Goal: Task Accomplishment & Management: Use online tool/utility

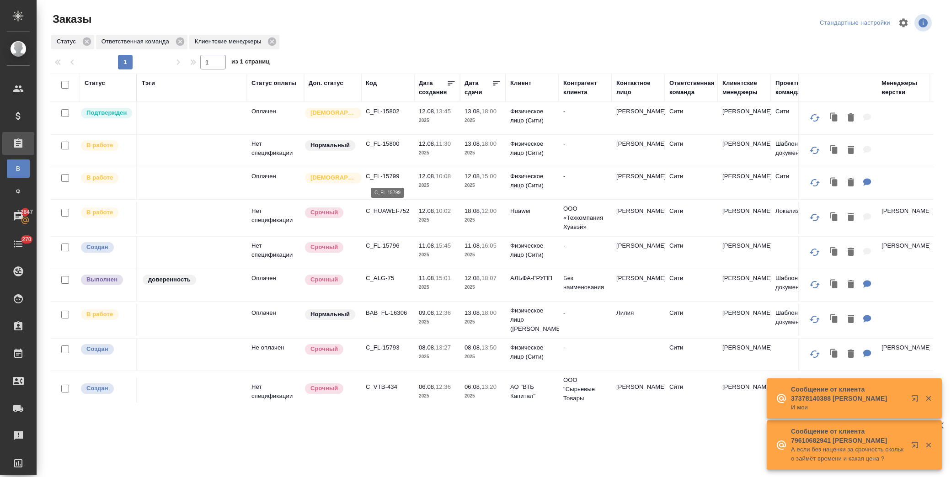
click at [383, 176] on p "C_FL-15799" at bounding box center [388, 176] width 44 height 9
click at [382, 144] on p "C_FL-15800" at bounding box center [388, 143] width 44 height 9
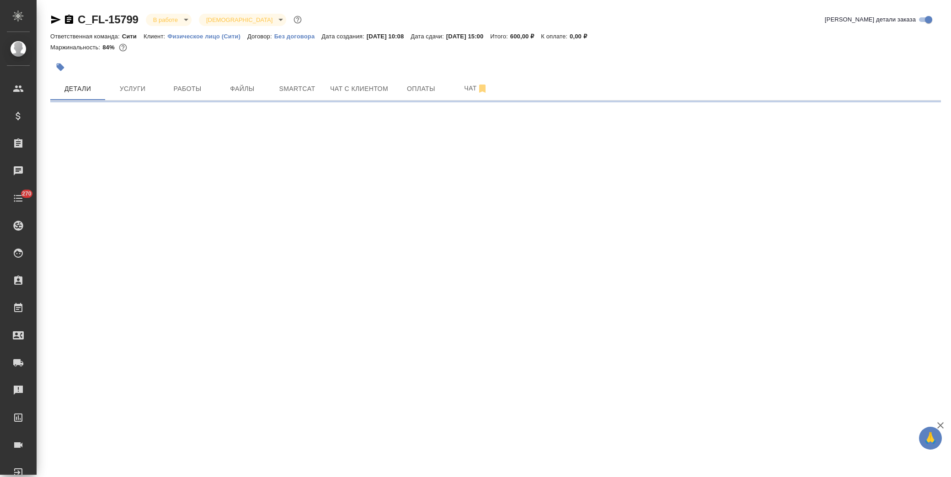
select select "RU"
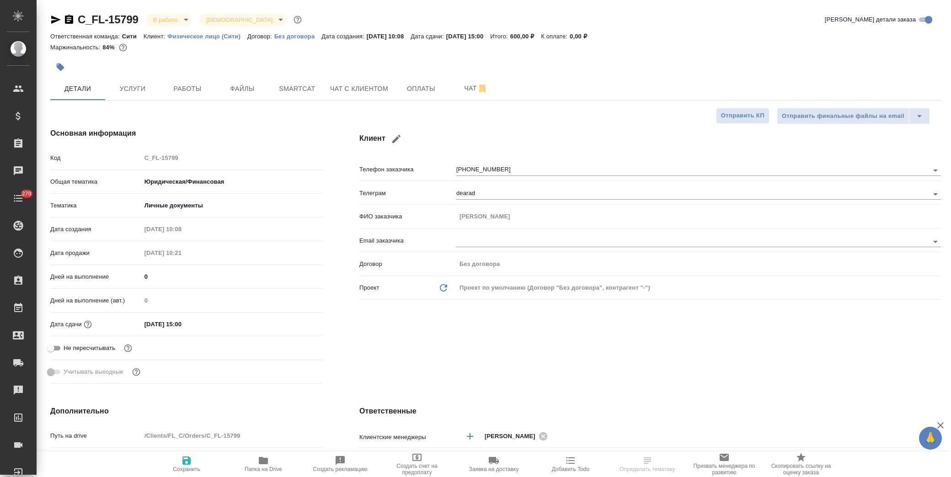
type textarea "x"
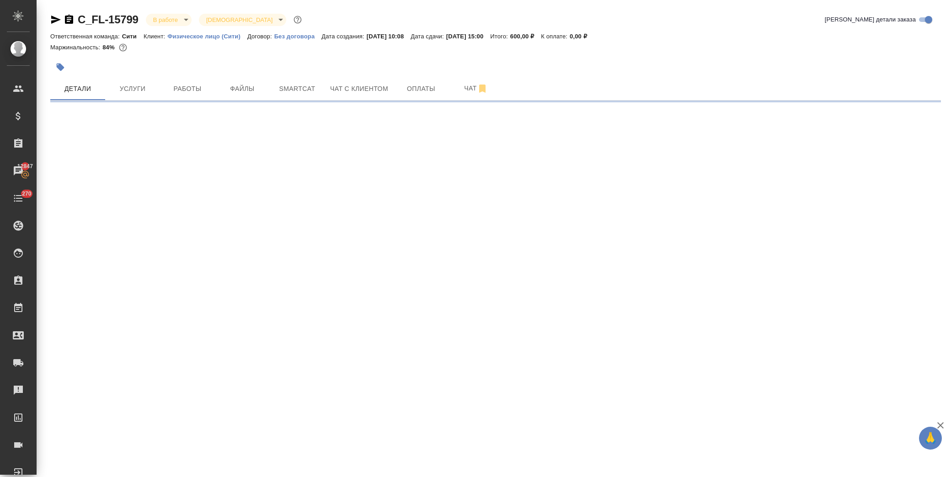
select select "RU"
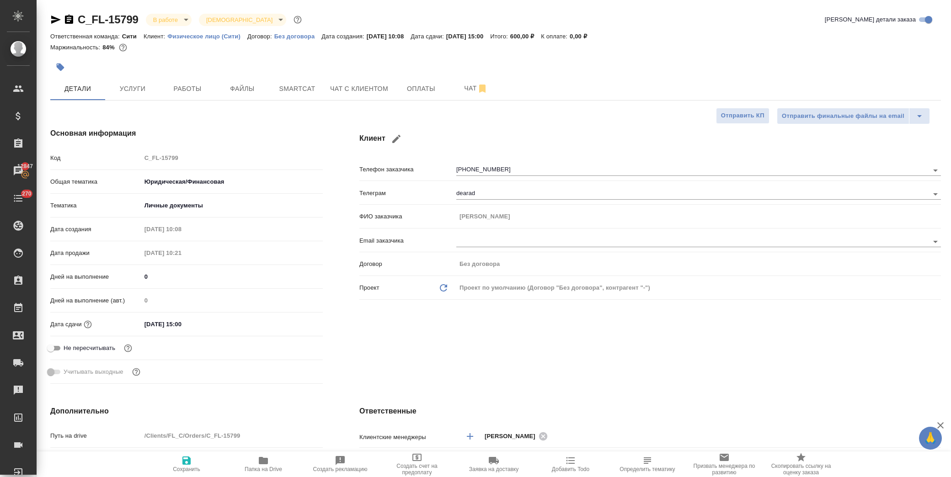
type textarea "x"
click at [372, 84] on span "Чат с клиентом" at bounding box center [359, 88] width 58 height 11
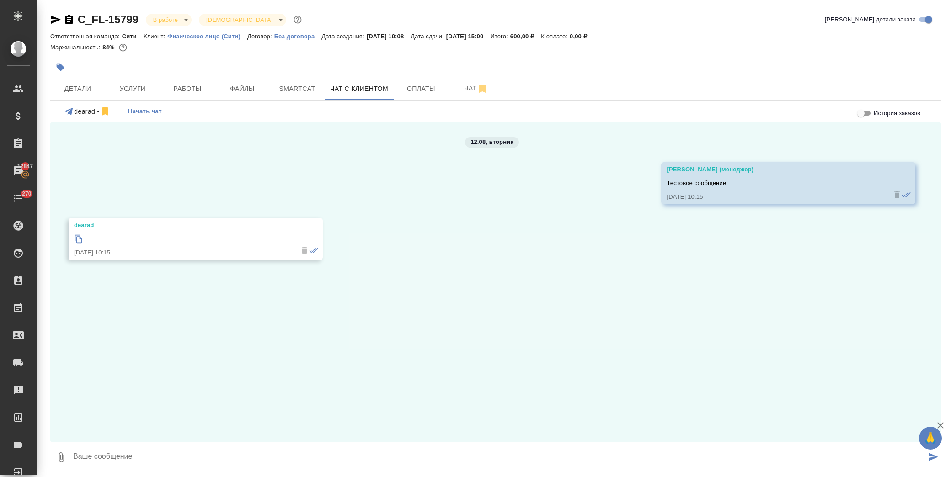
click at [145, 453] on textarea at bounding box center [498, 457] width 853 height 31
type textarea "F"
type textarea "Алена, направляю Вам перевод"
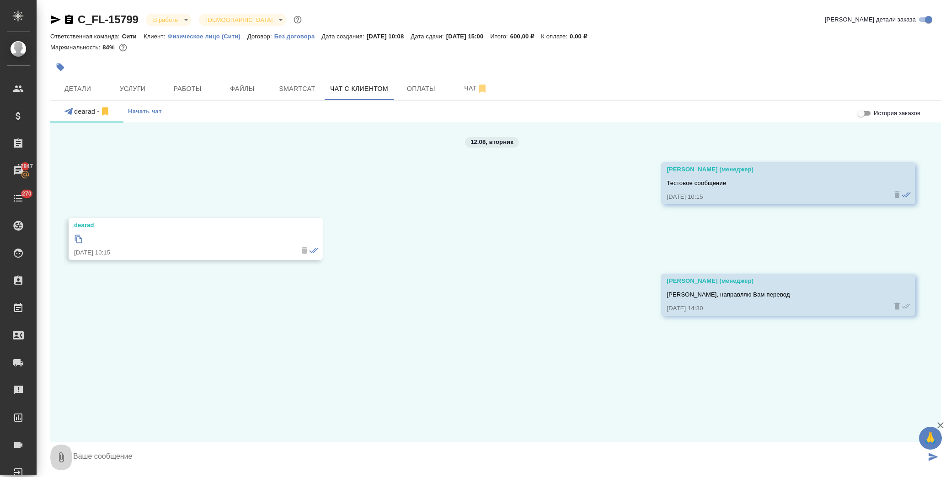
click at [62, 456] on icon "button" at bounding box center [61, 457] width 5 height 10
type input "C:\fakepath\Свидетельство о перемене имени Полякова Алена_en.doc"
click at [925, 456] on button "submit" at bounding box center [932, 457] width 15 height 31
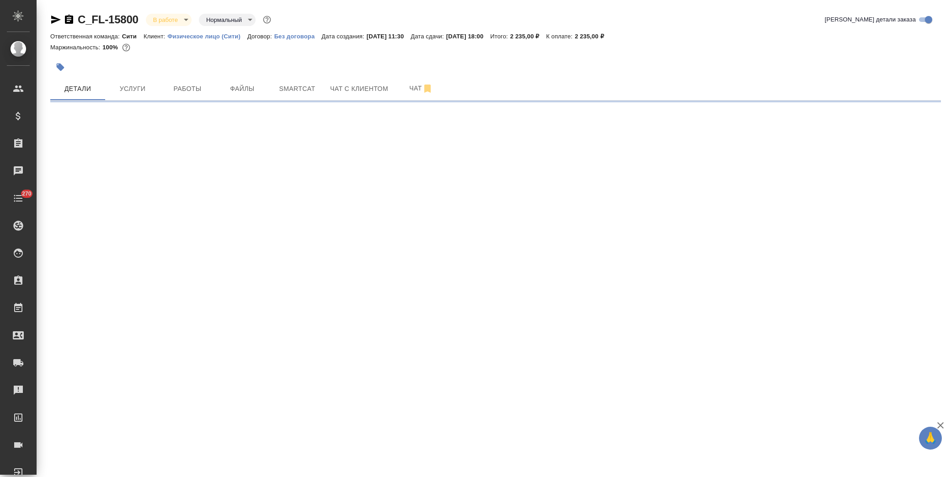
select select "RU"
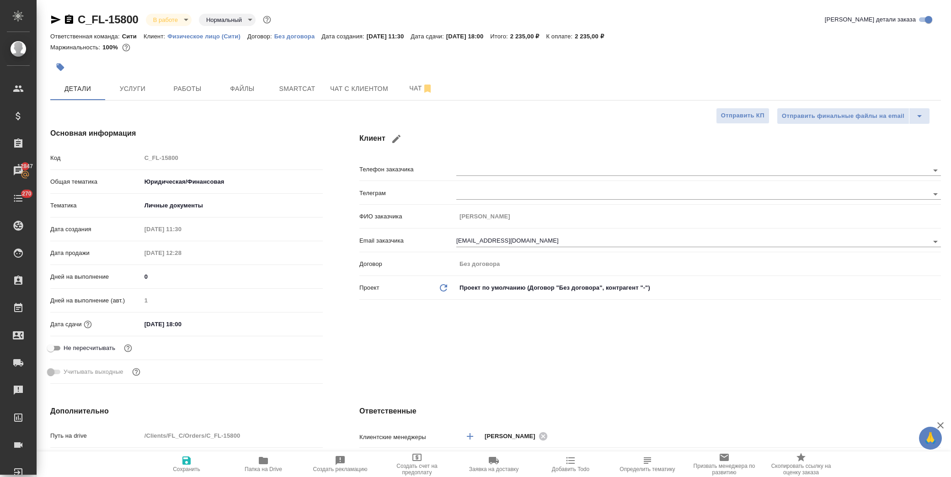
type textarea "x"
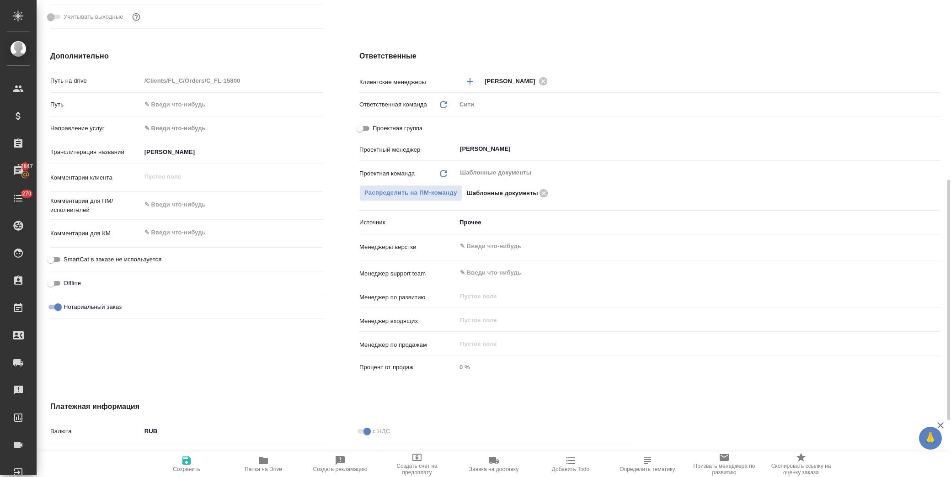
scroll to position [467, 0]
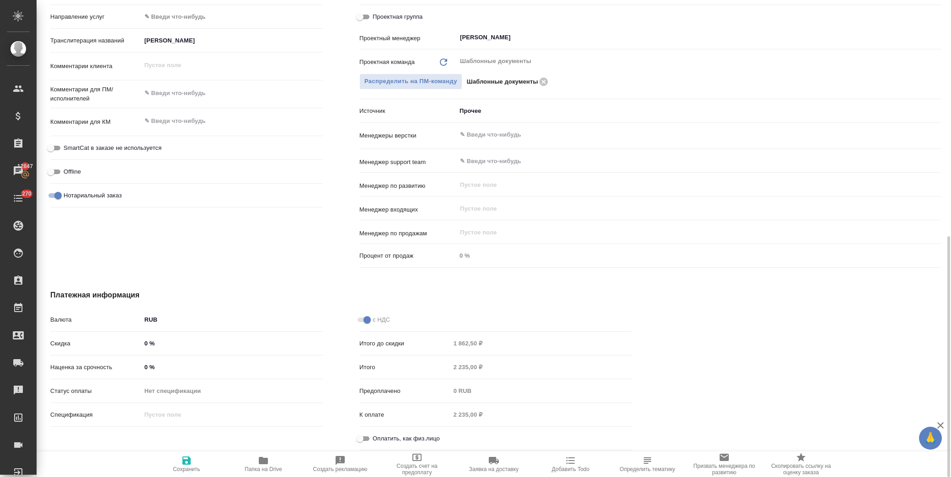
click at [360, 439] on input "Оплатить, как физ.лицо" at bounding box center [359, 438] width 33 height 11
checkbox input "true"
type textarea "x"
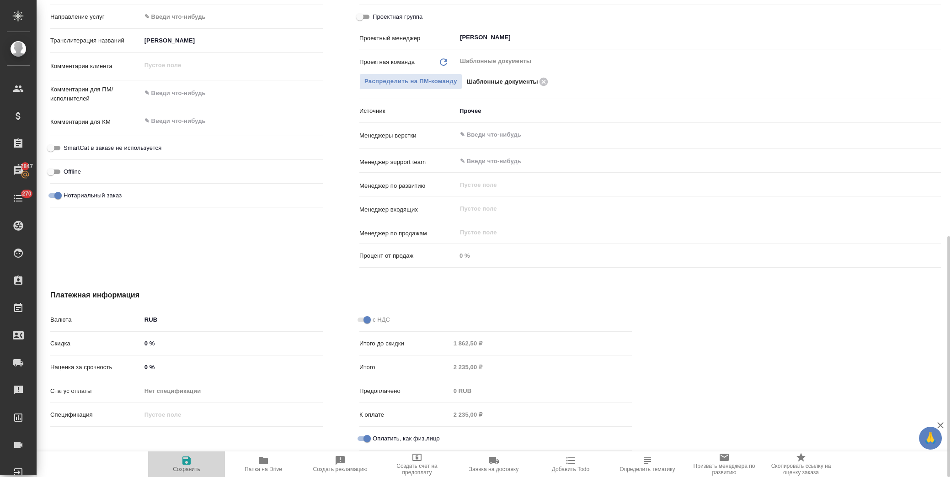
drag, startPoint x: 187, startPoint y: 463, endPoint x: 233, endPoint y: 400, distance: 77.9
click at [188, 463] on icon "button" at bounding box center [186, 460] width 11 height 11
type textarea "x"
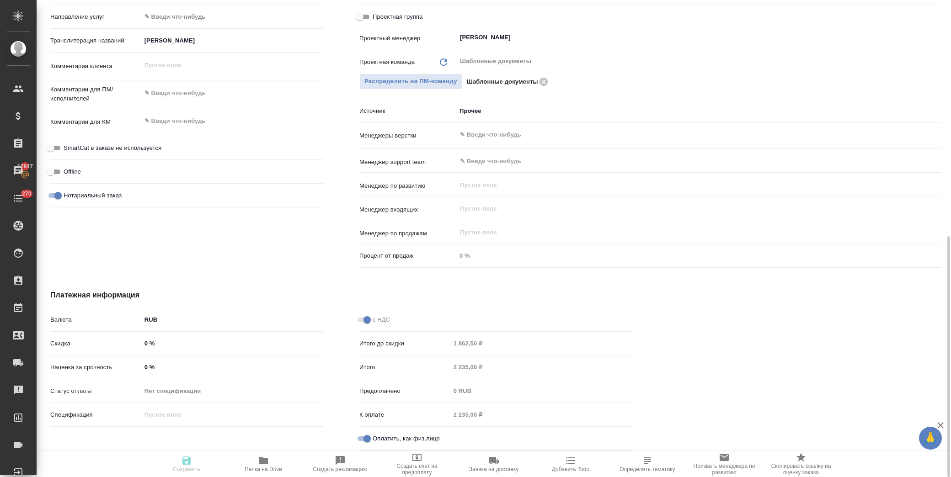
type textarea "x"
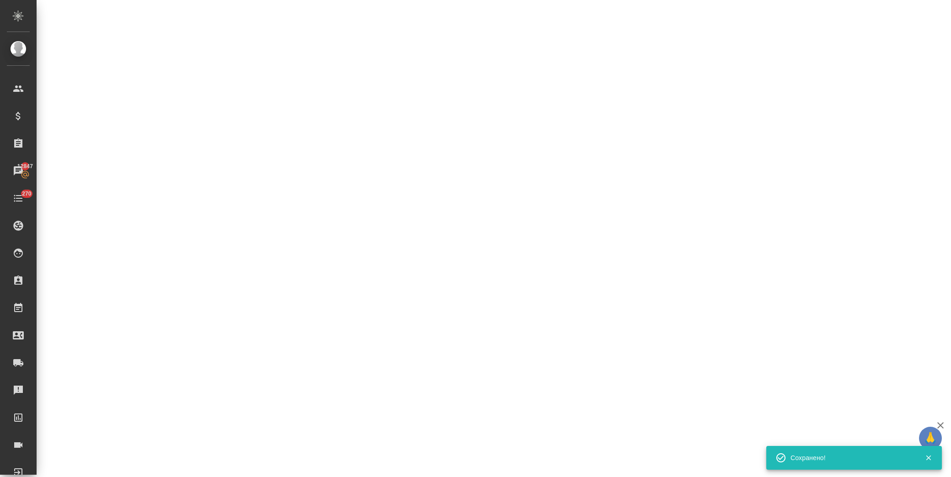
select select "RU"
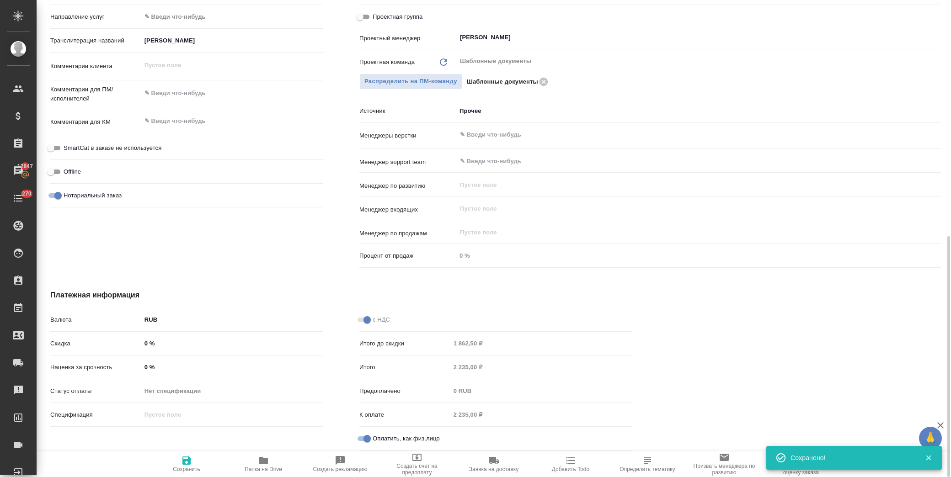
type textarea "x"
click at [183, 457] on icon "button" at bounding box center [186, 461] width 8 height 8
type textarea "x"
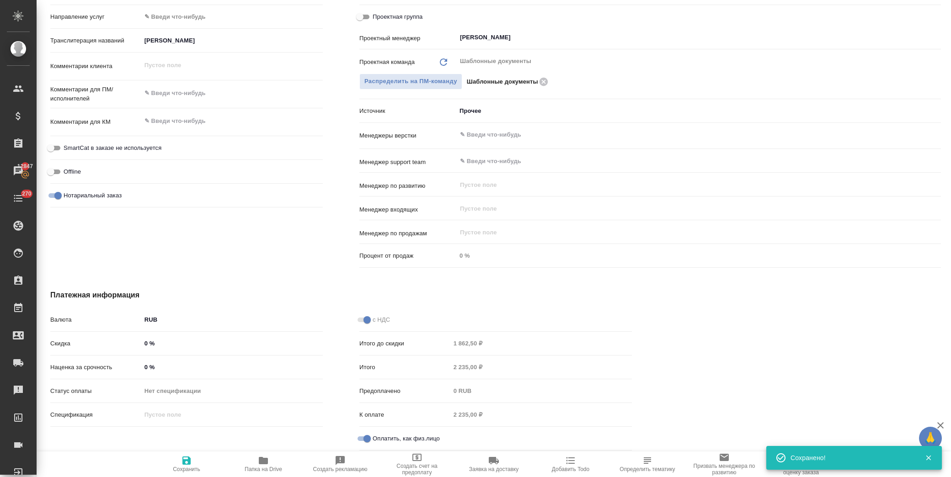
type textarea "x"
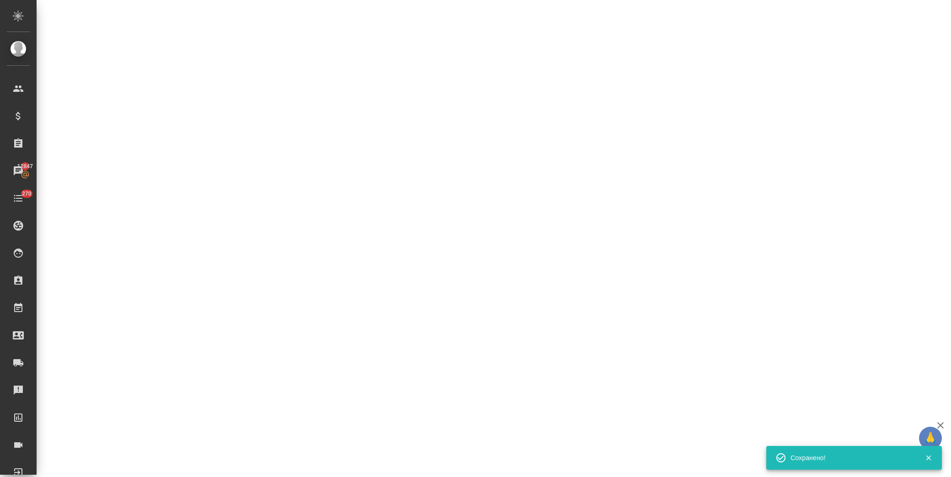
select select "RU"
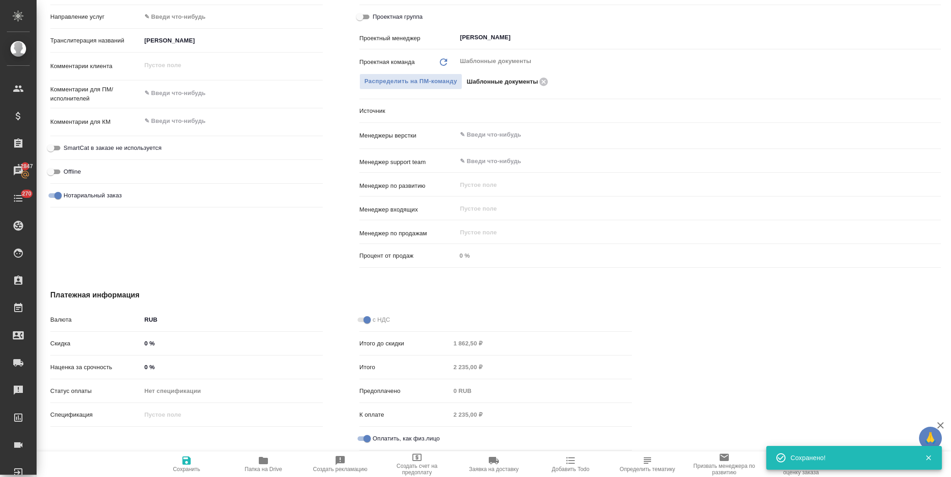
type textarea "x"
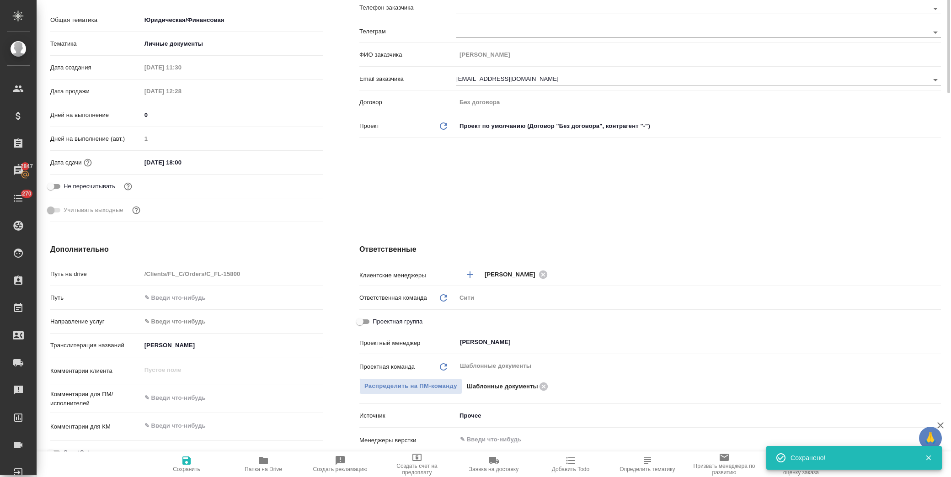
scroll to position [0, 0]
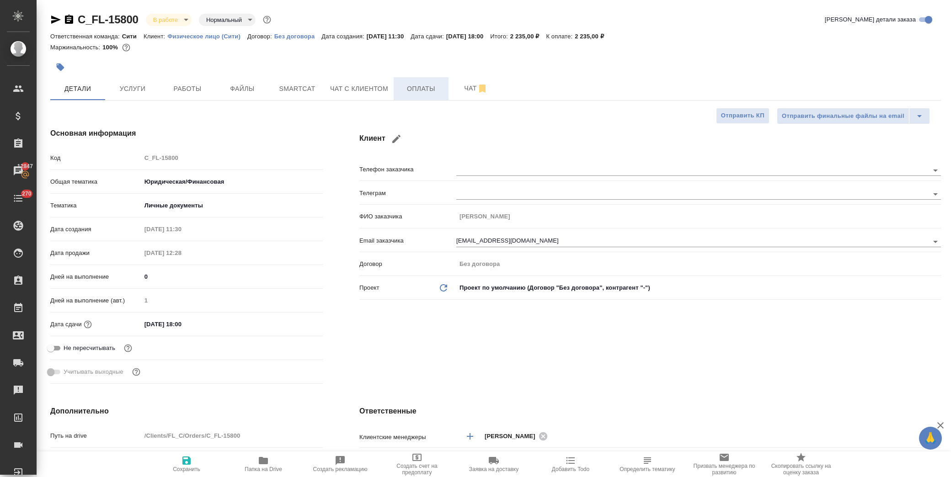
click at [438, 93] on span "Оплаты" at bounding box center [421, 88] width 44 height 11
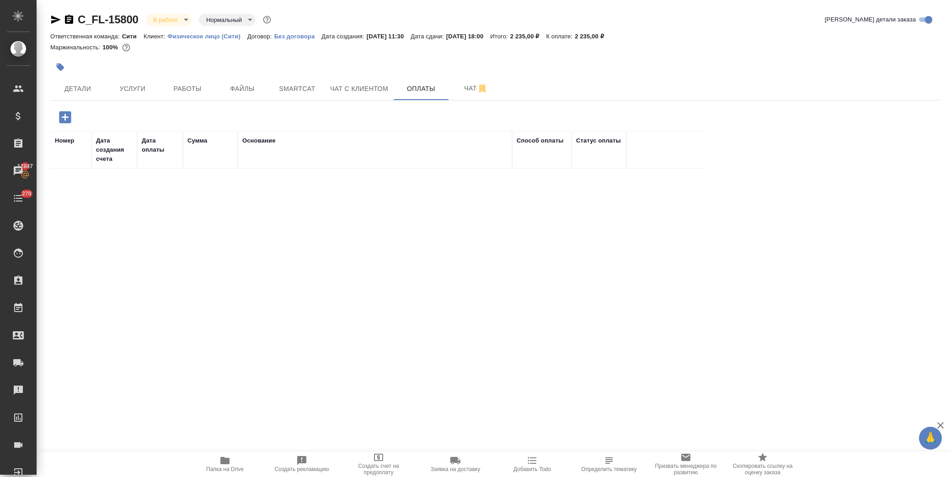
click at [71, 117] on icon "button" at bounding box center [65, 117] width 16 height 16
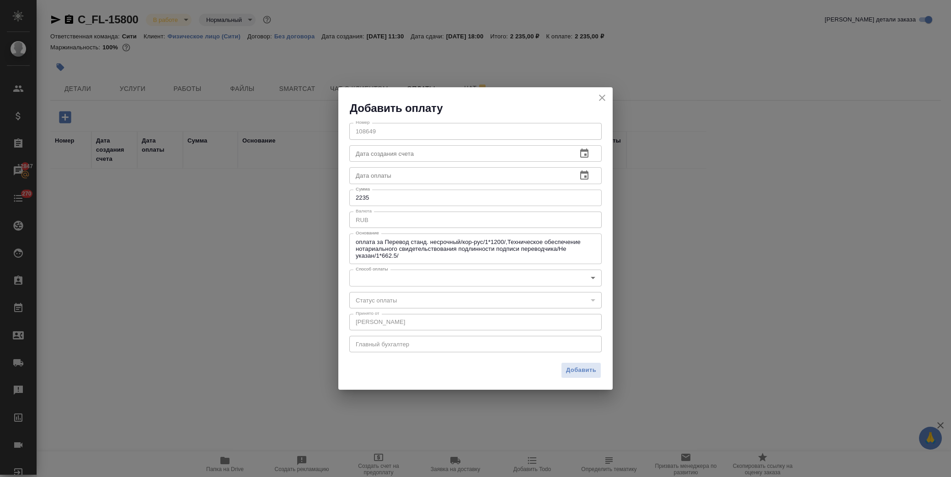
click at [406, 279] on body "🙏 .cls-1 fill:#fff; AWATERA Лофицкая Юлия Владимировна Клиенты Спецификации Зак…" at bounding box center [475, 238] width 951 height 477
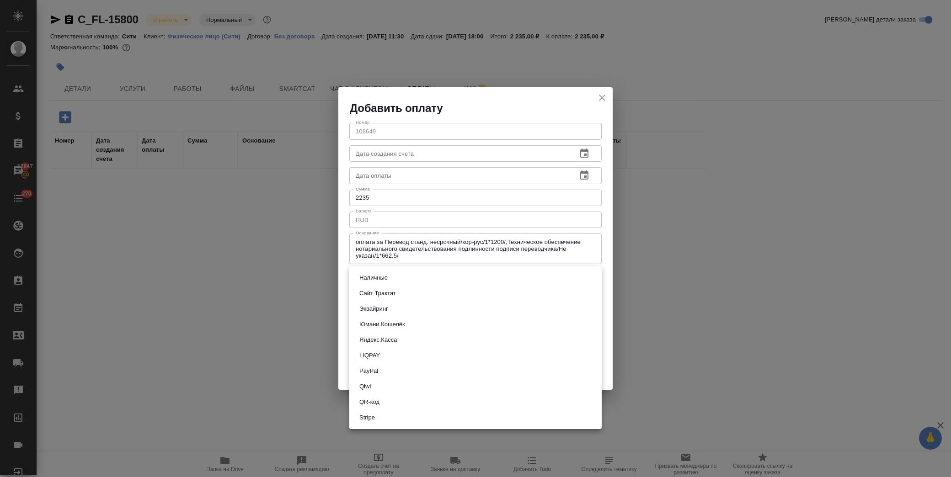
click at [403, 291] on li "Сайт Трактат" at bounding box center [475, 294] width 252 height 16
type input "site-traktat"
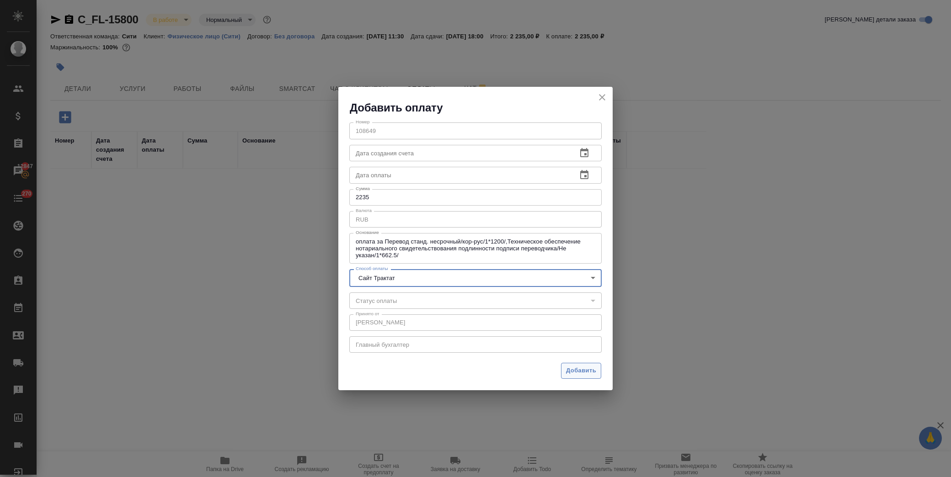
click at [566, 372] on span "Добавить" at bounding box center [581, 371] width 30 height 11
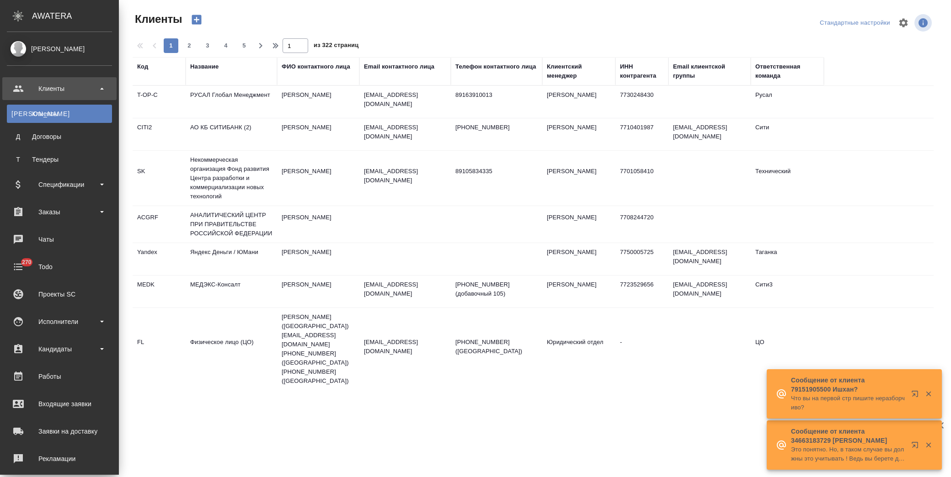
select select "RU"
click at [66, 184] on div "Спецификации" at bounding box center [59, 185] width 105 height 14
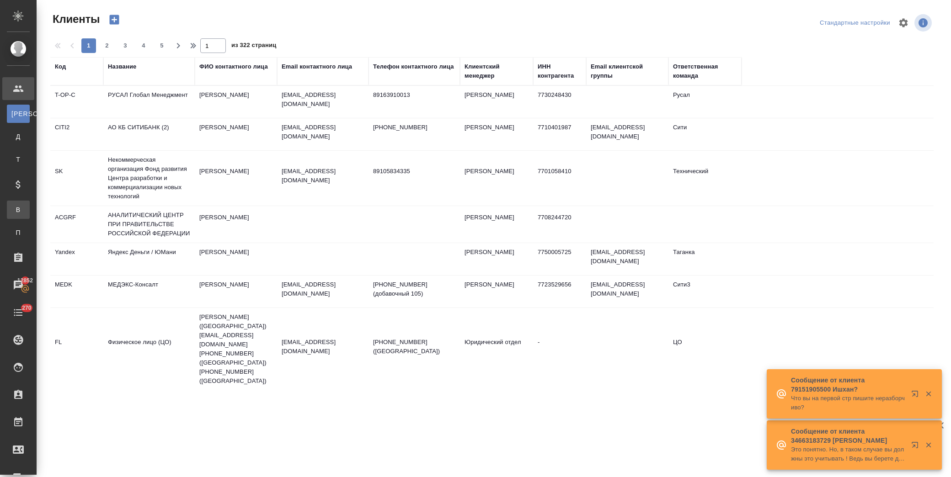
click at [14, 207] on div "Все спецификации" at bounding box center [7, 209] width 14 height 9
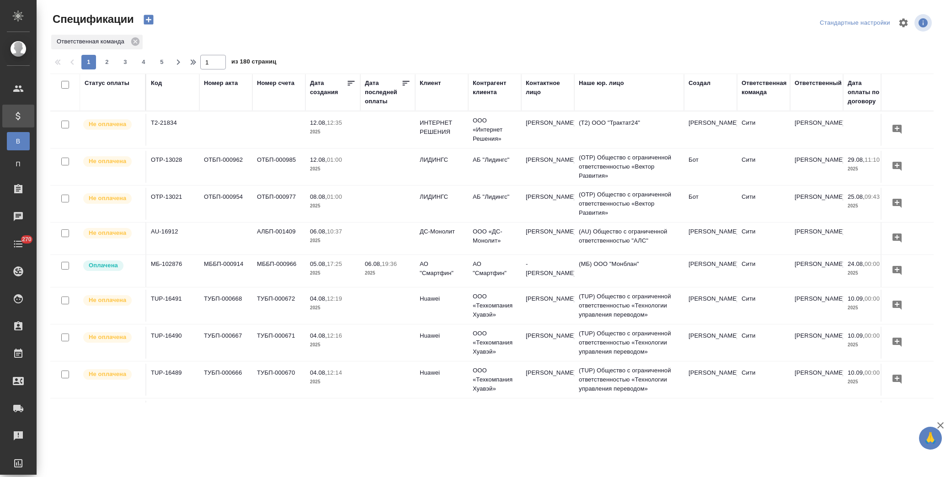
click at [150, 21] on icon "button" at bounding box center [148, 20] width 10 height 10
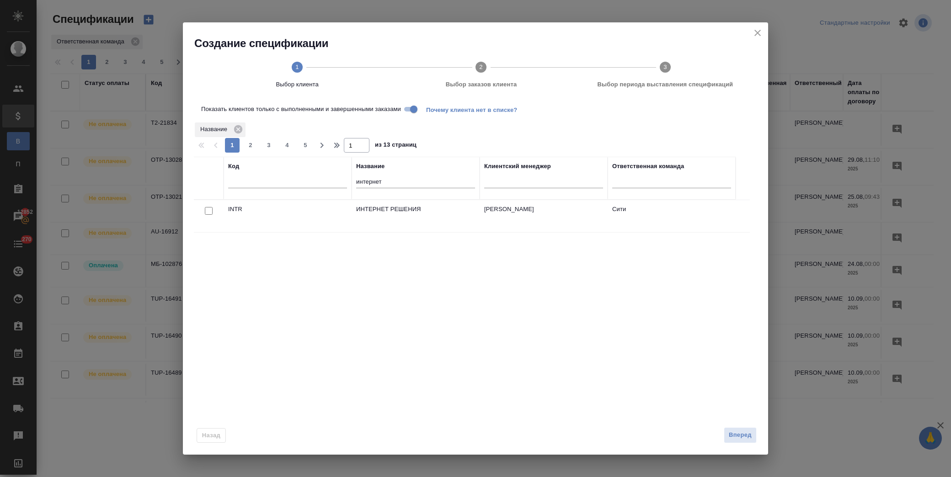
click at [768, 33] on div "Создание спецификации 1 Выбор клиента 2 Выбор заказов клиента 3 Выбор периода в…" at bounding box center [475, 238] width 951 height 477
click at [765, 33] on div "Создание спецификации 1 Выбор клиента 2 Выбор заказов клиента 3 Выбор периода в…" at bounding box center [475, 61] width 585 height 78
click at [749, 35] on div "Создание спецификации 1 Выбор клиента 2 Выбор заказов клиента 3 Выбор периода в…" at bounding box center [475, 61] width 585 height 78
click at [755, 34] on icon "close" at bounding box center [757, 32] width 11 height 11
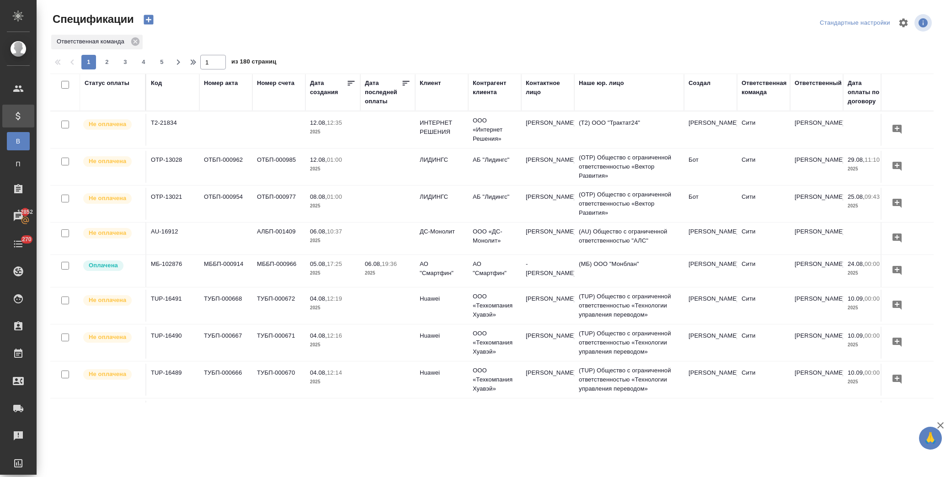
drag, startPoint x: 112, startPoint y: 80, endPoint x: 120, endPoint y: 103, distance: 23.6
click at [112, 81] on div "Статус оплаты" at bounding box center [107, 83] width 45 height 9
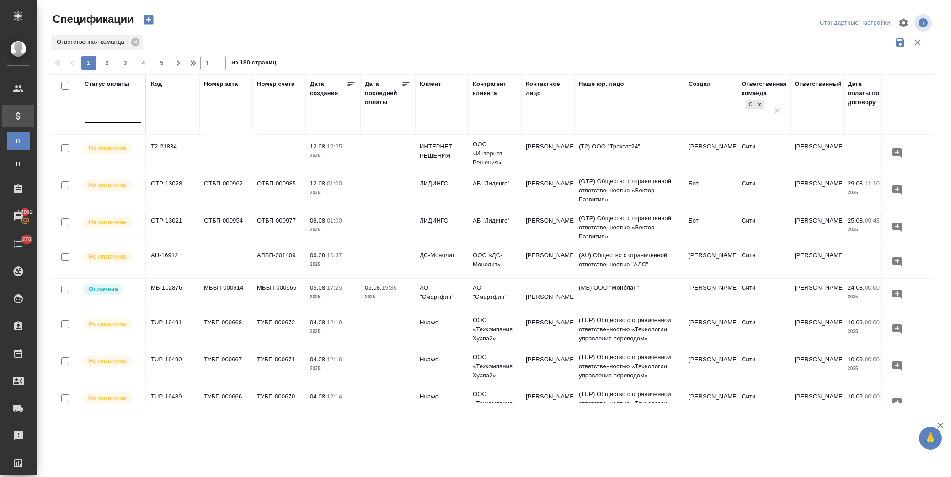
click at [125, 117] on div at bounding box center [113, 113] width 56 height 13
drag, startPoint x: 117, startPoint y: 108, endPoint x: 87, endPoint y: 108, distance: 30.2
click at [87, 108] on div at bounding box center [113, 113] width 56 height 13
type input "опл"
click at [202, 175] on div "Оплачена" at bounding box center [219, 176] width 137 height 16
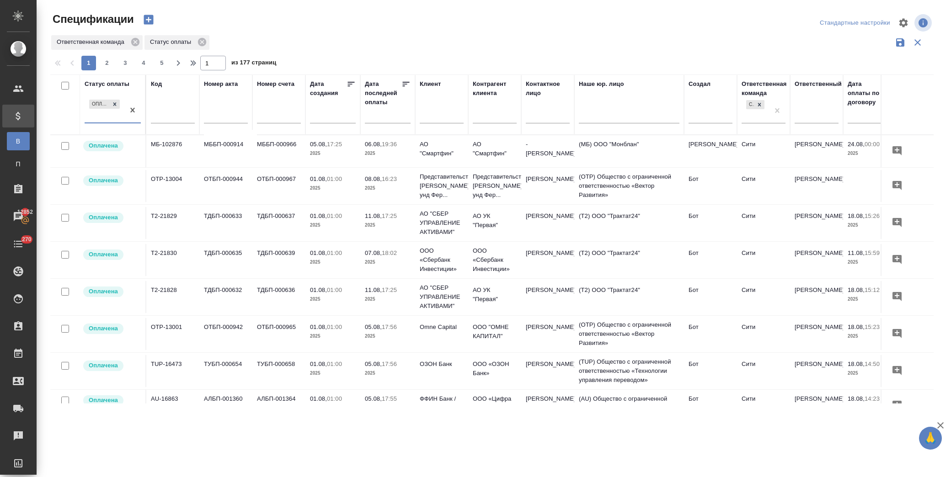
click at [404, 85] on icon at bounding box center [405, 84] width 9 height 9
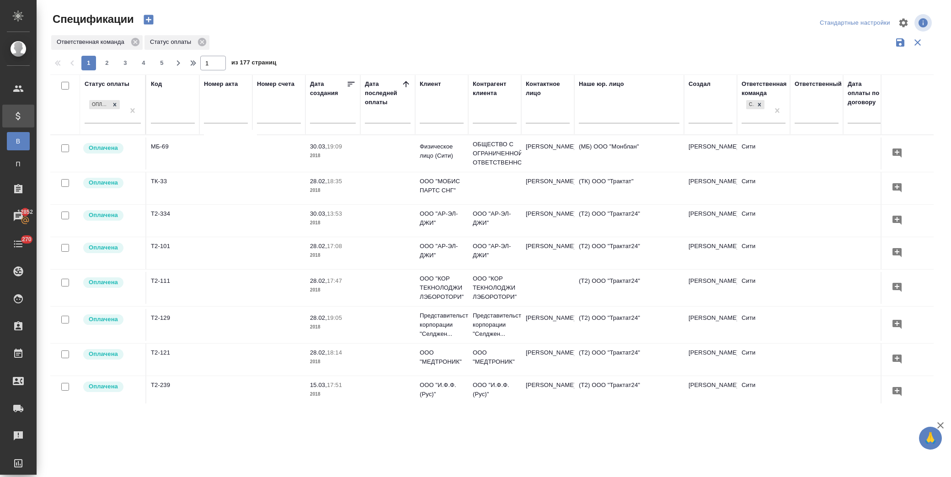
click at [404, 85] on icon at bounding box center [405, 84] width 9 height 9
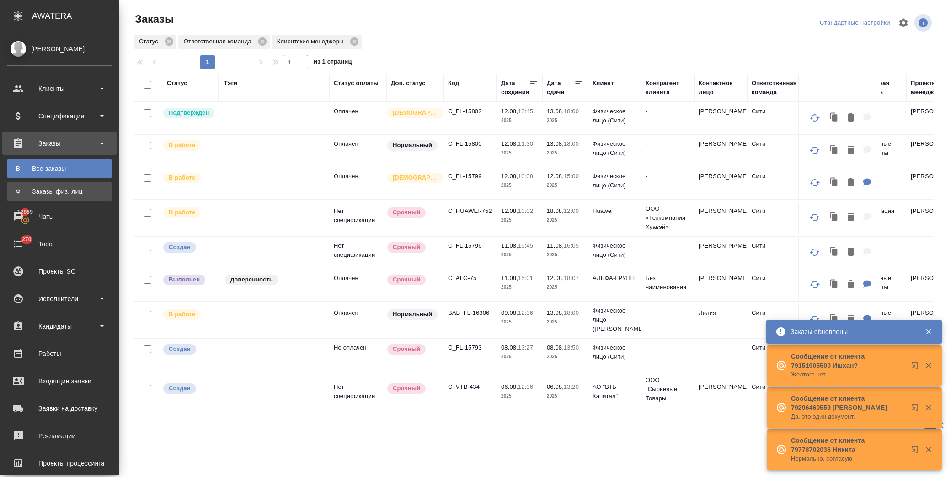
click at [46, 192] on div "Заказы физ. лиц" at bounding box center [59, 191] width 96 height 9
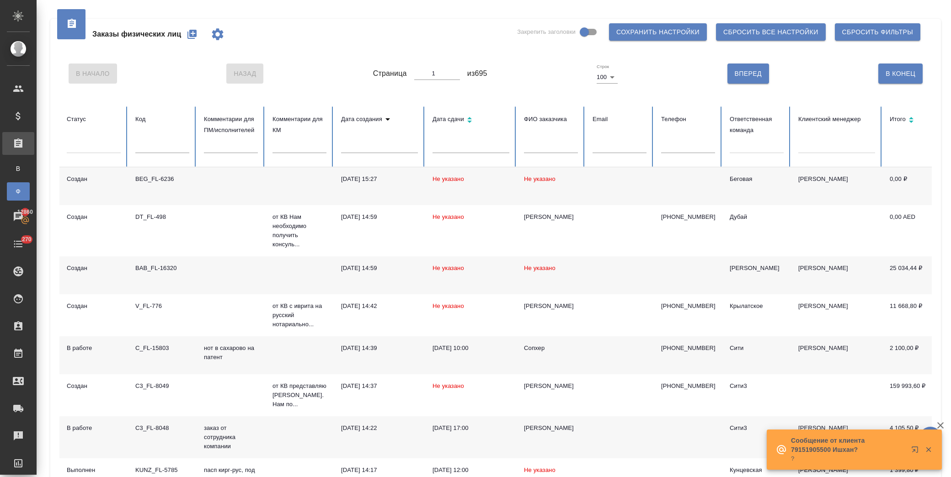
click at [438, 363] on td "13.08.2025, 10:00" at bounding box center [470, 355] width 91 height 38
click at [747, 151] on div at bounding box center [756, 144] width 54 height 13
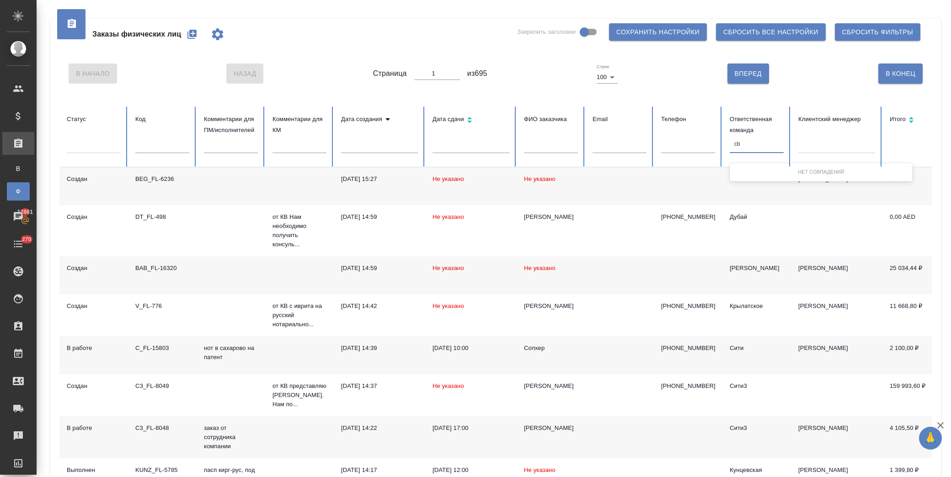
type input "c"
type input "сити"
click at [743, 170] on div "Сити" at bounding box center [820, 172] width 183 height 14
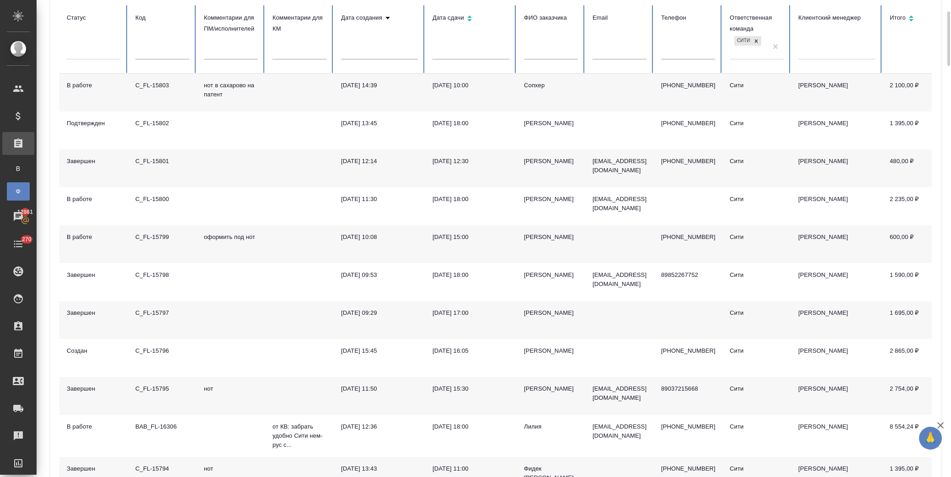
scroll to position [152, 0]
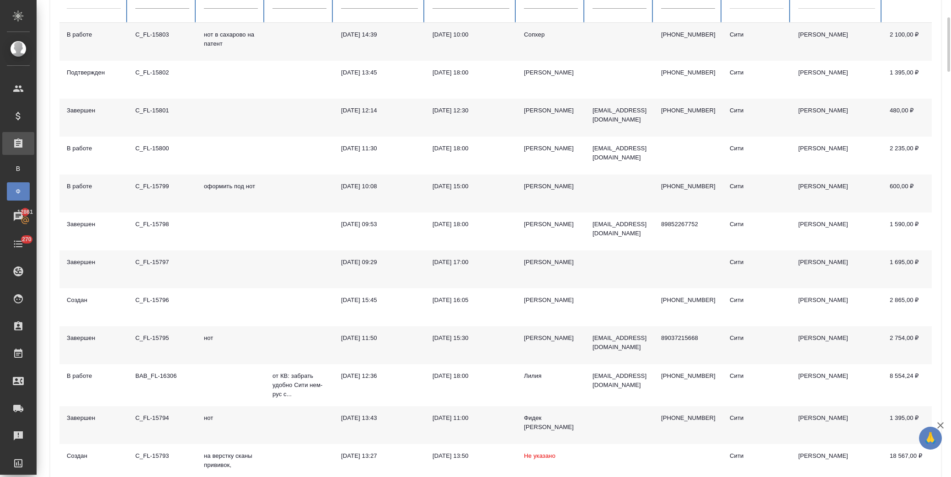
click at [548, 420] on div "Фидек Алексей" at bounding box center [551, 423] width 54 height 18
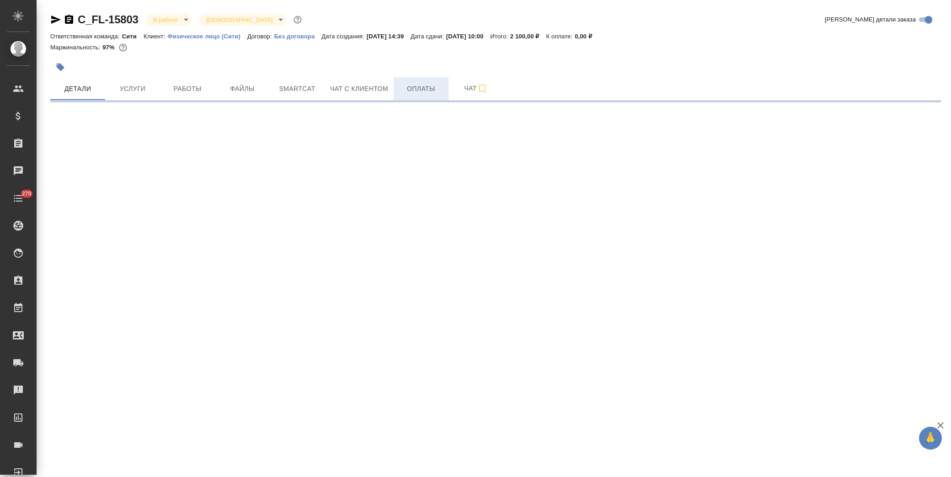
click at [422, 87] on span "Оплаты" at bounding box center [421, 88] width 44 height 11
select select "RU"
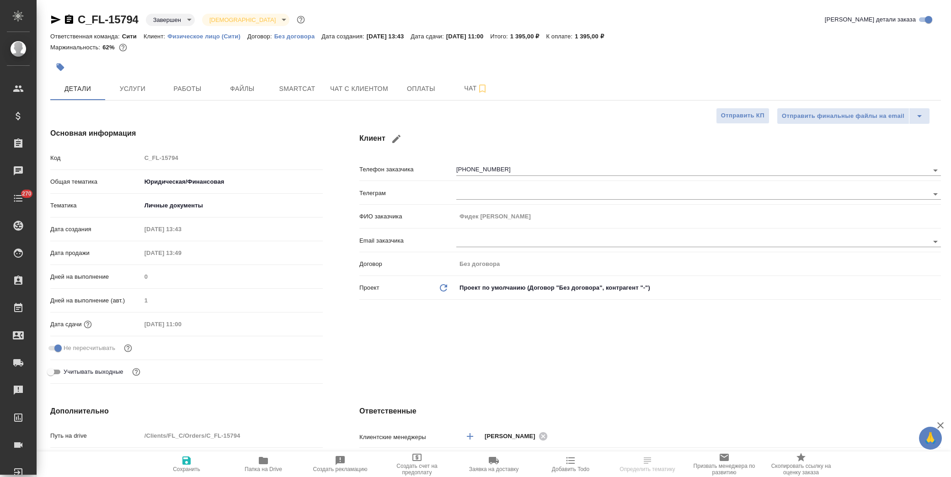
type textarea "x"
click at [410, 91] on span "Оплаты" at bounding box center [421, 88] width 44 height 11
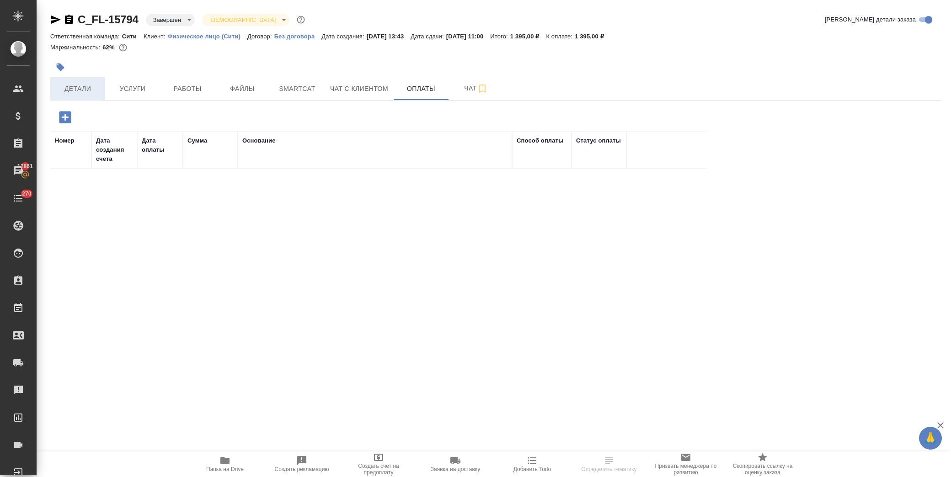
click at [70, 91] on span "Детали" at bounding box center [78, 88] width 44 height 11
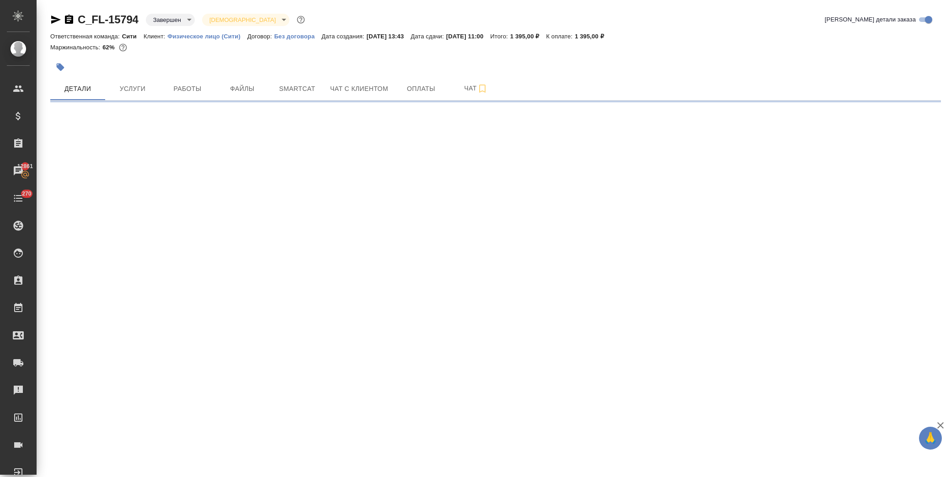
select select "RU"
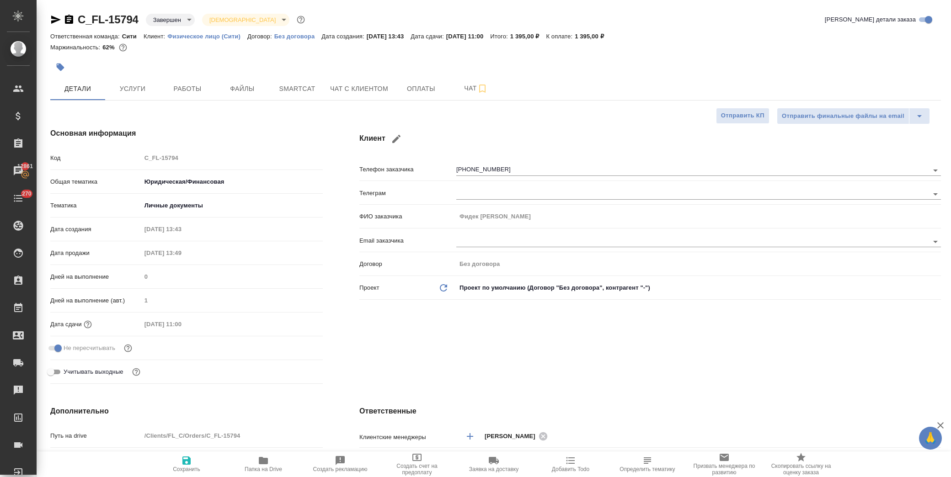
type textarea "x"
drag, startPoint x: 143, startPoint y: 21, endPoint x: 78, endPoint y: 21, distance: 64.4
click at [78, 21] on div "C_FL-15794 Завершен closed Святая троица holyTrinity" at bounding box center [178, 19] width 256 height 15
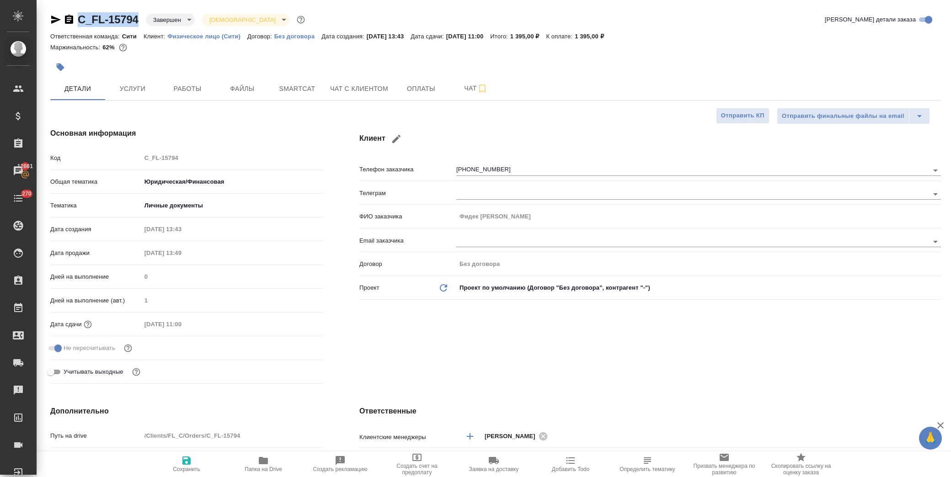
copy link "C_FL-15794"
type textarea "x"
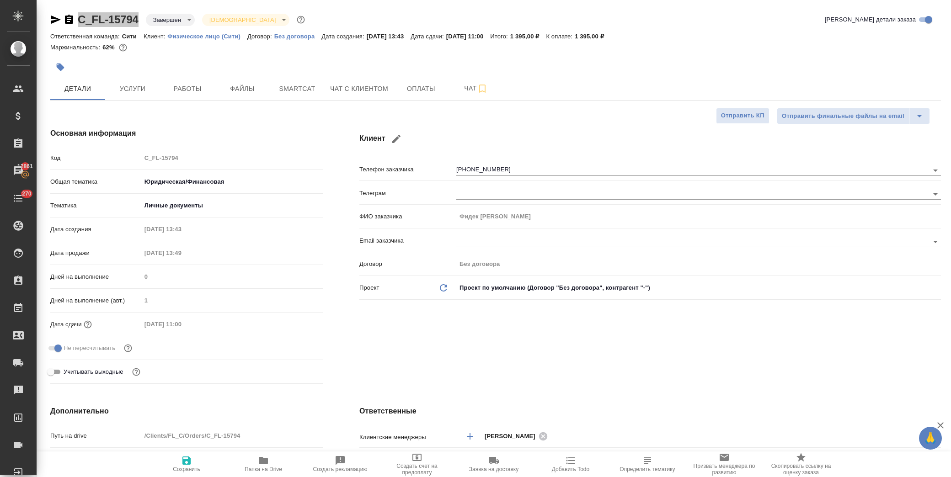
type textarea "x"
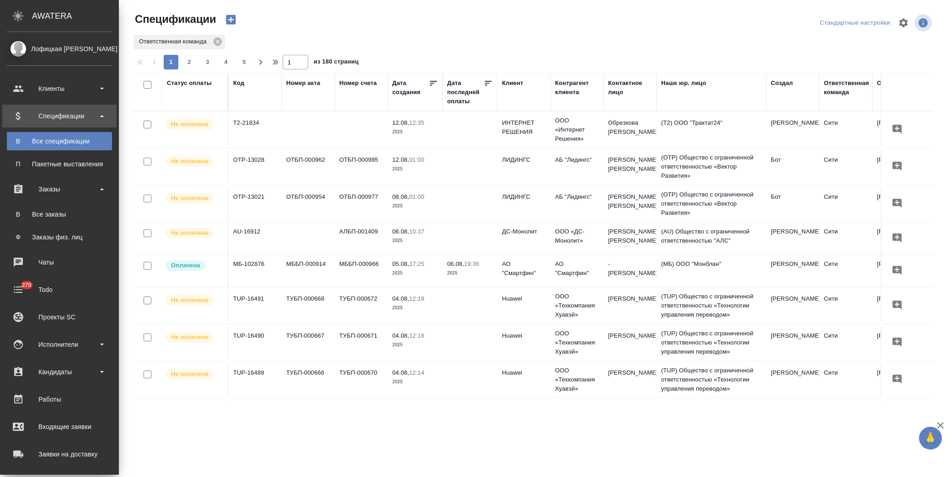
click at [74, 216] on div "Все заказы" at bounding box center [59, 214] width 96 height 9
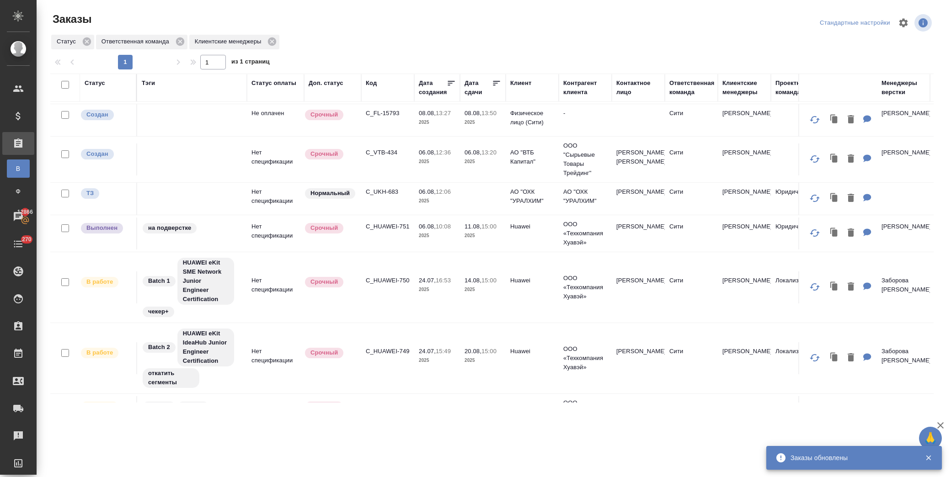
scroll to position [220, 0]
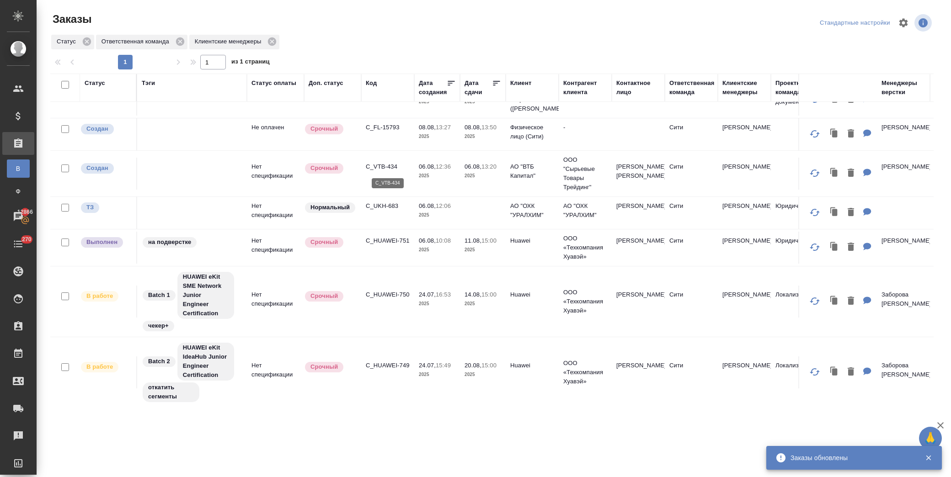
click at [376, 163] on p "C_VTB-434" at bounding box center [388, 166] width 44 height 9
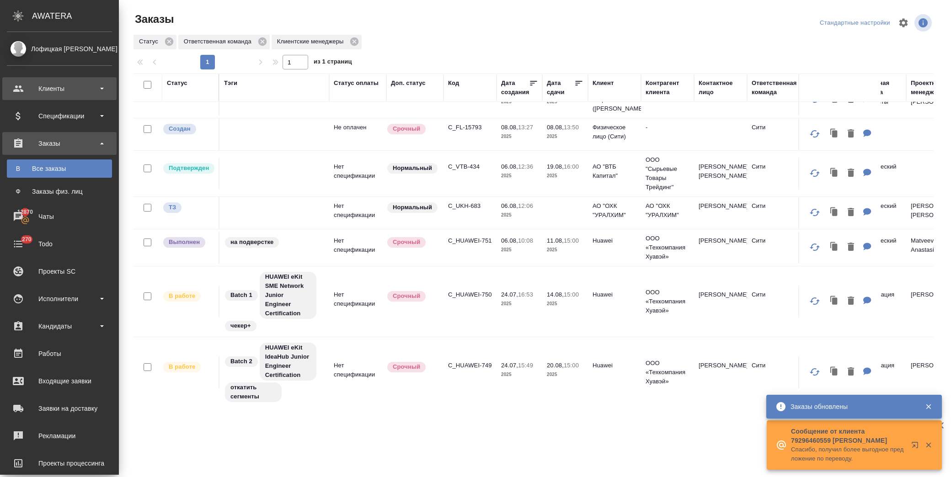
click at [64, 83] on div "Клиенты" at bounding box center [59, 89] width 105 height 14
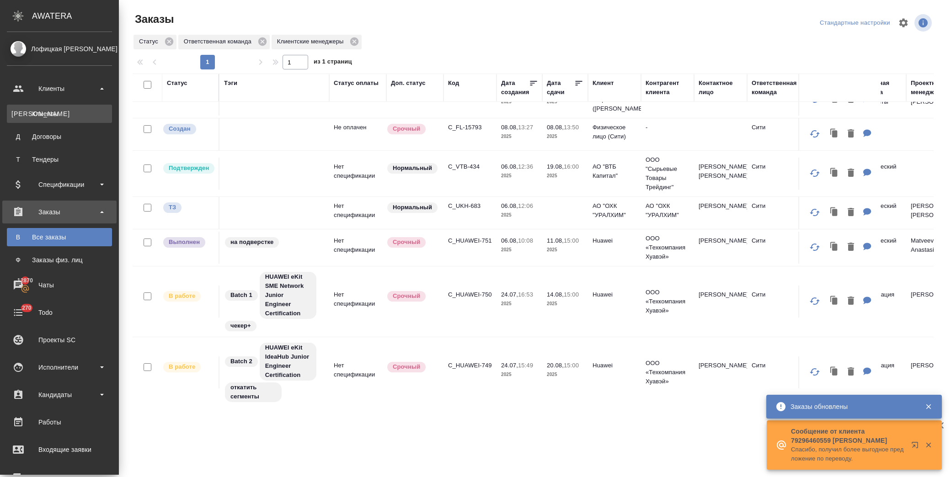
click at [84, 113] on div "Клиенты" at bounding box center [59, 113] width 96 height 9
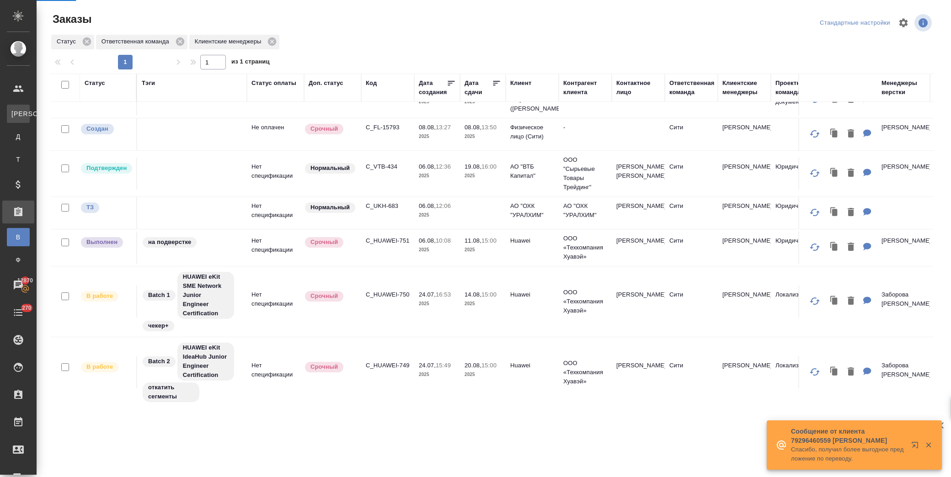
select select "RU"
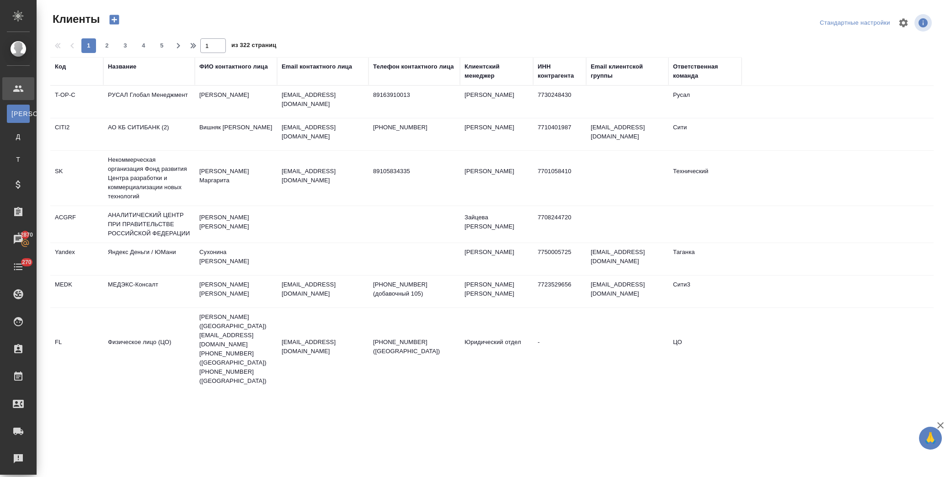
click at [126, 63] on div "Название" at bounding box center [122, 66] width 28 height 9
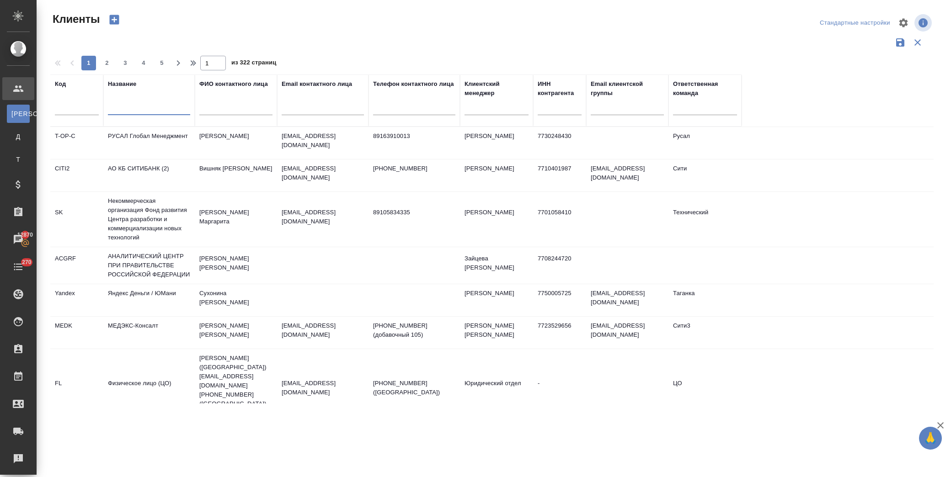
click at [145, 111] on input "text" at bounding box center [149, 109] width 82 height 11
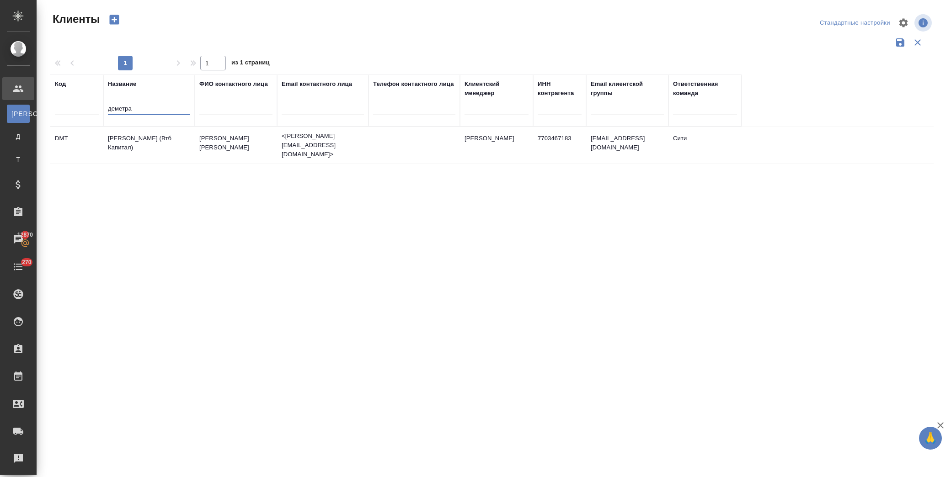
type input "деметра"
click at [165, 153] on td "[PERSON_NAME] (Втб Капитал)" at bounding box center [148, 145] width 91 height 32
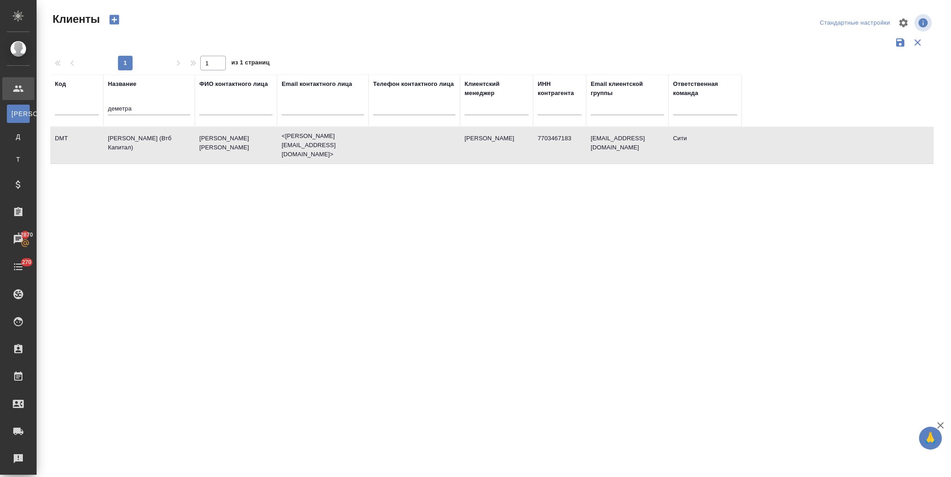
click at [165, 153] on td "[PERSON_NAME] (Втб Капитал)" at bounding box center [148, 145] width 91 height 32
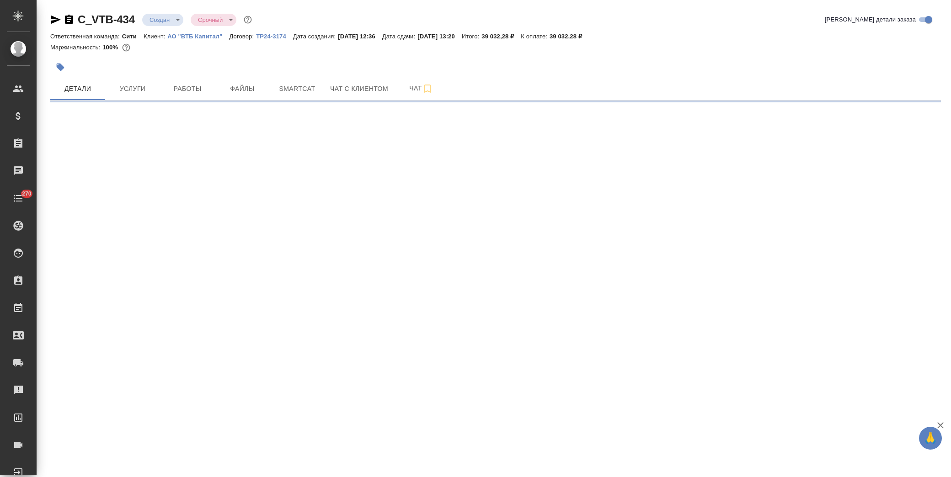
select select "RU"
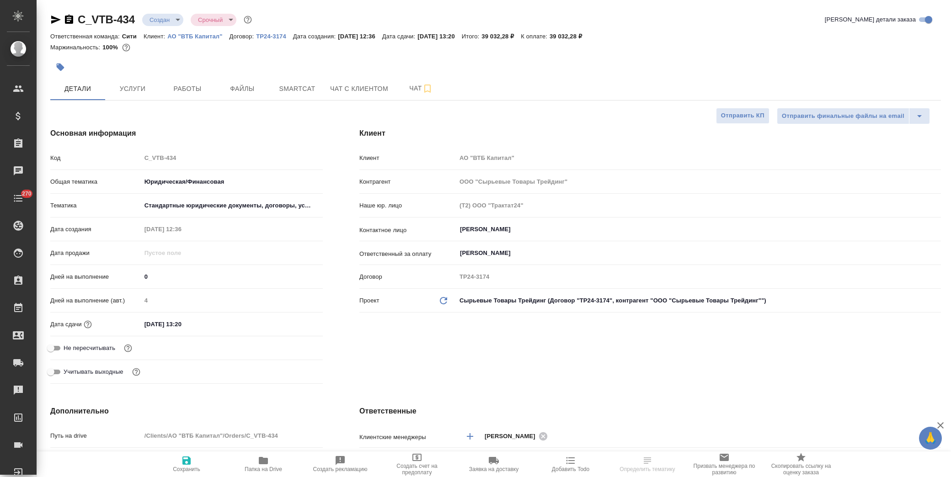
type textarea "x"
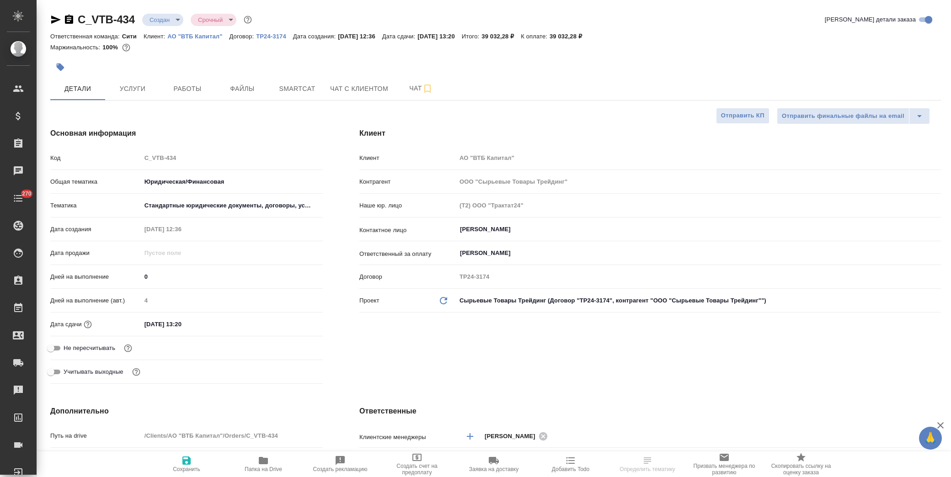
type textarea "x"
click at [203, 321] on input "[DATE] 13:20" at bounding box center [181, 324] width 80 height 13
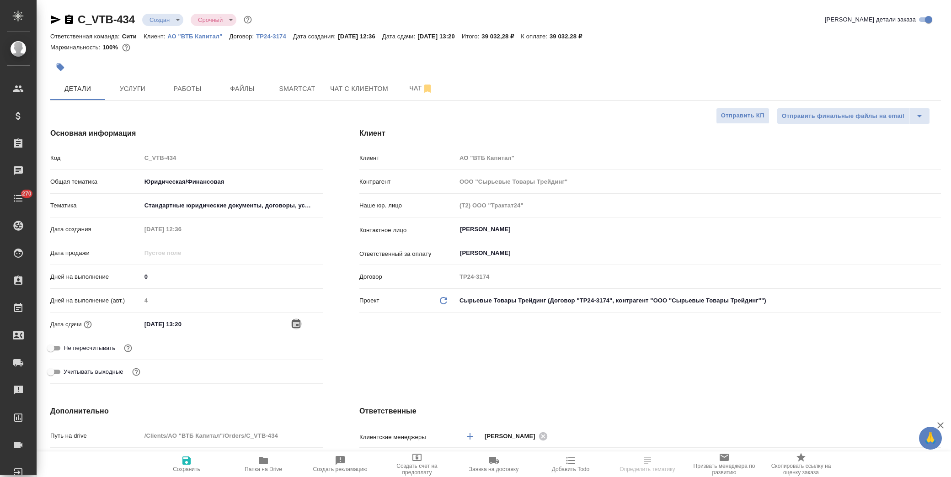
click at [298, 323] on icon "button" at bounding box center [296, 324] width 11 height 11
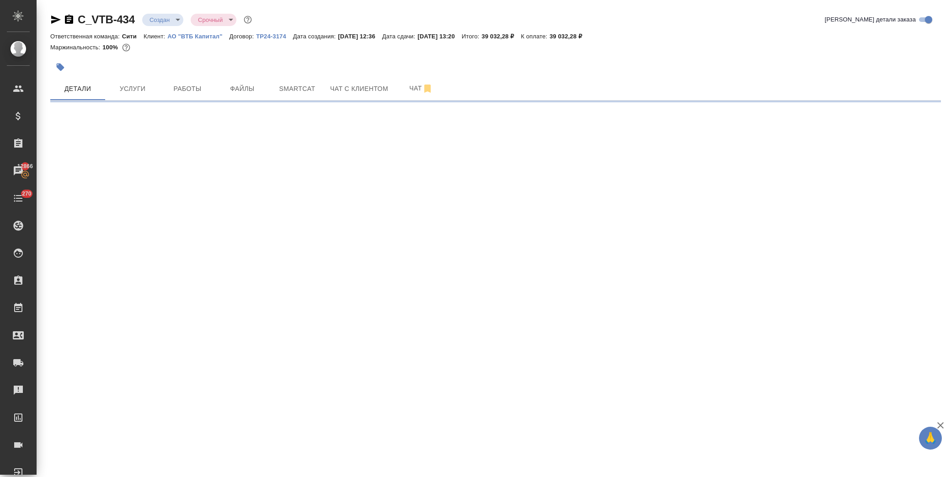
select select "RU"
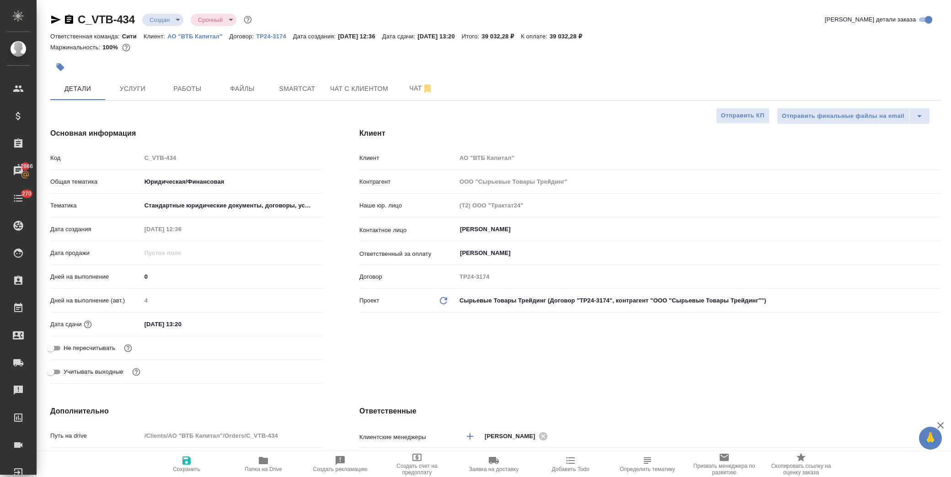
type textarea "x"
drag, startPoint x: 228, startPoint y: 316, endPoint x: 220, endPoint y: 317, distance: 8.3
click at [227, 317] on div "Дата сдачи 06.08.2025 13:20" at bounding box center [186, 324] width 272 height 16
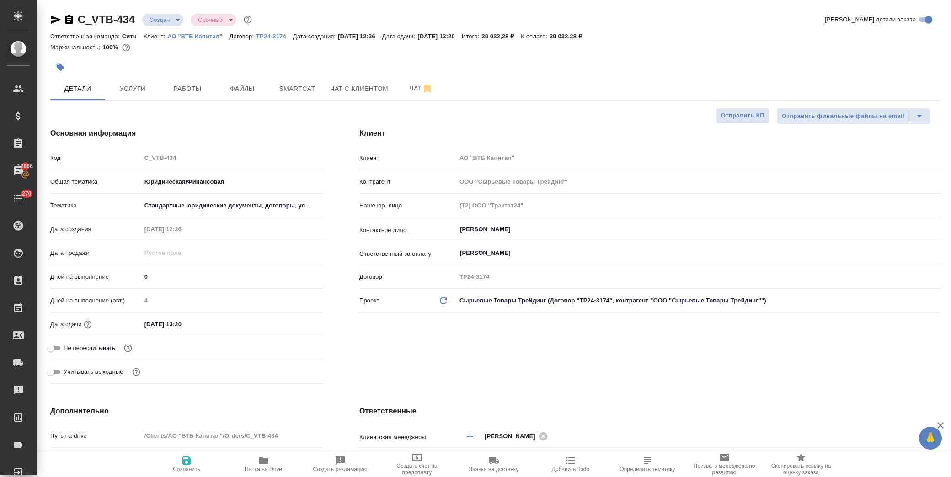
click at [203, 322] on input "06.08.2025 13:20" at bounding box center [181, 324] width 80 height 13
click at [290, 321] on div "06.08.2025 13:20" at bounding box center [231, 324] width 181 height 14
click at [300, 328] on icon "button" at bounding box center [296, 324] width 11 height 11
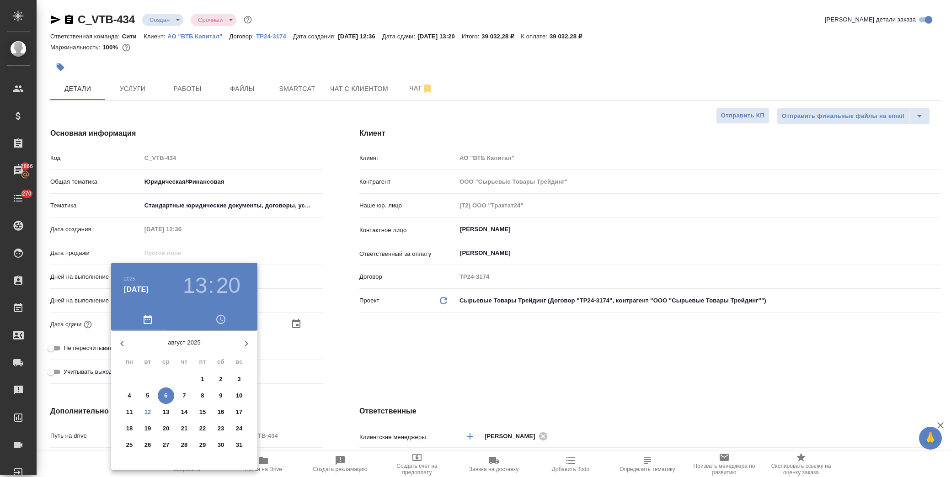
click at [151, 428] on span "19" at bounding box center [147, 428] width 16 height 9
type input "19.08.2025 13:20"
type textarea "x"
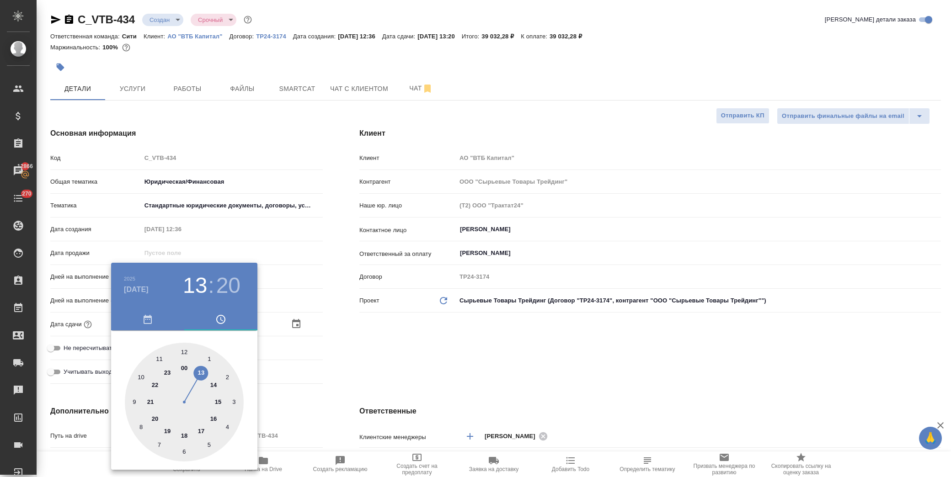
click at [215, 419] on div at bounding box center [184, 402] width 119 height 119
type input "19.08.2025 16:20"
type textarea "x"
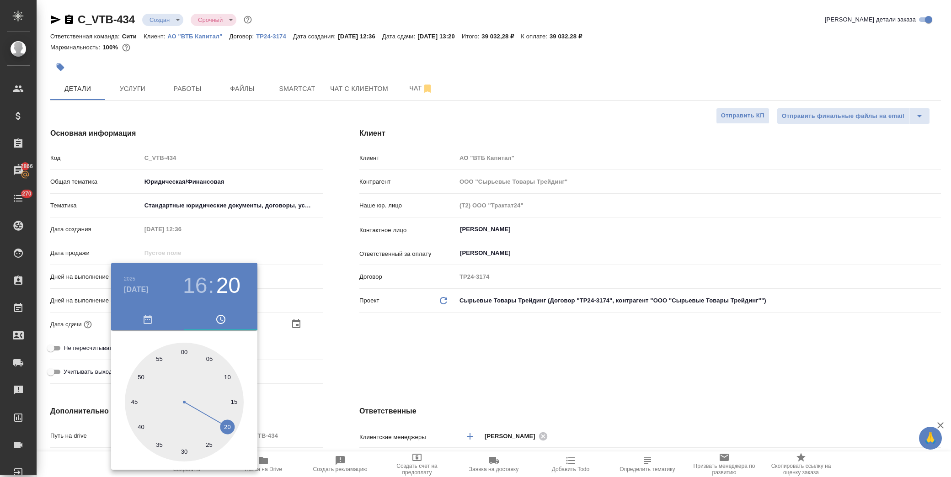
click at [185, 350] on div at bounding box center [184, 402] width 119 height 119
type input "19.08.2025 16:00"
type textarea "x"
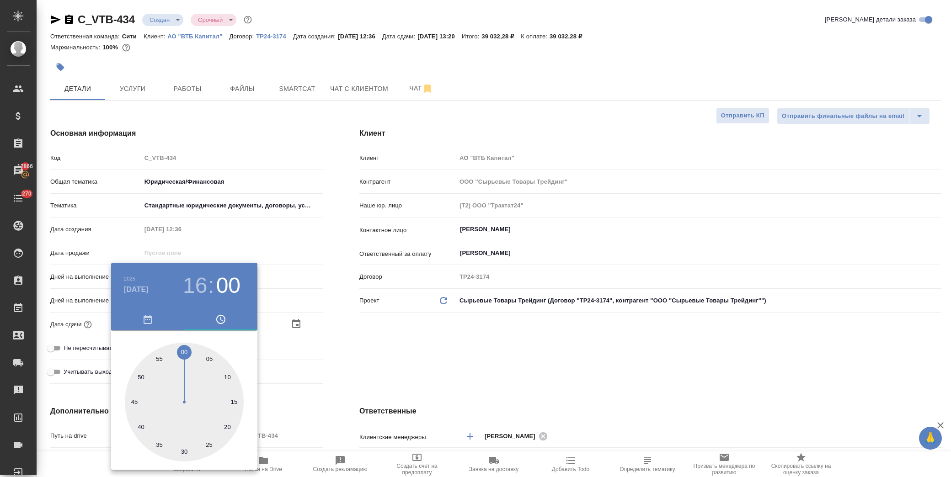
click at [371, 348] on div at bounding box center [475, 238] width 951 height 477
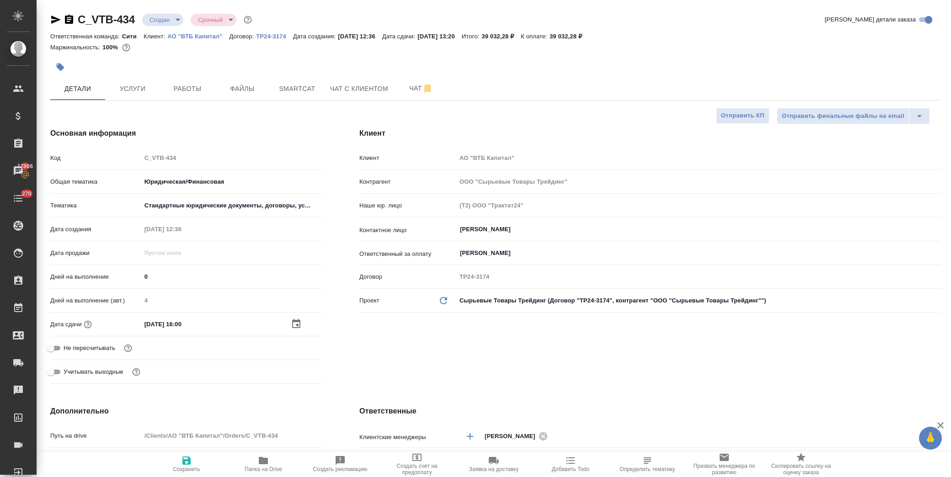
click at [192, 455] on span "Сохранить" at bounding box center [187, 463] width 66 height 17
type textarea "x"
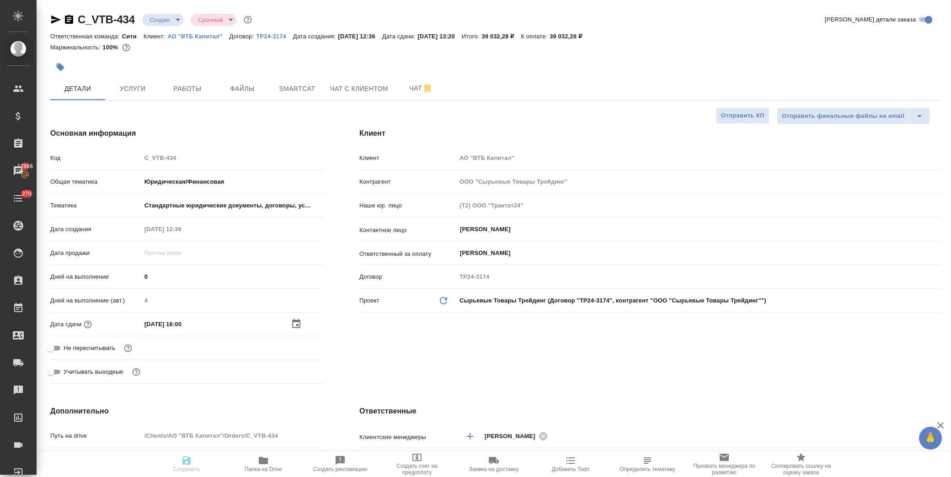
type textarea "x"
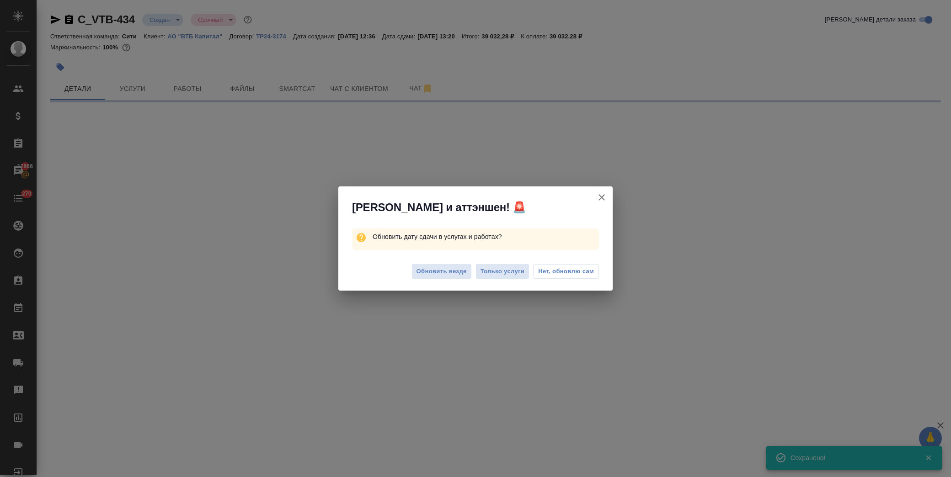
select select "RU"
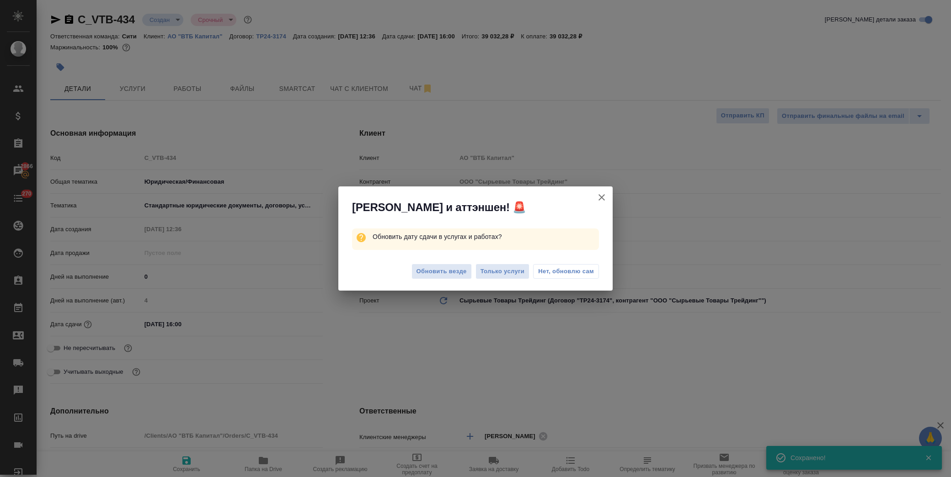
type textarea "x"
click at [572, 273] on span "Нет, обновлю сам" at bounding box center [566, 271] width 56 height 9
type textarea "x"
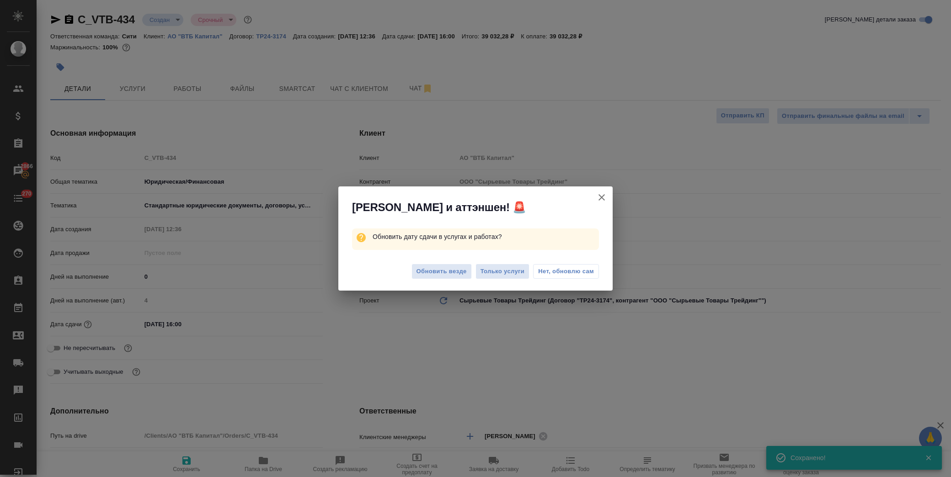
type textarea "x"
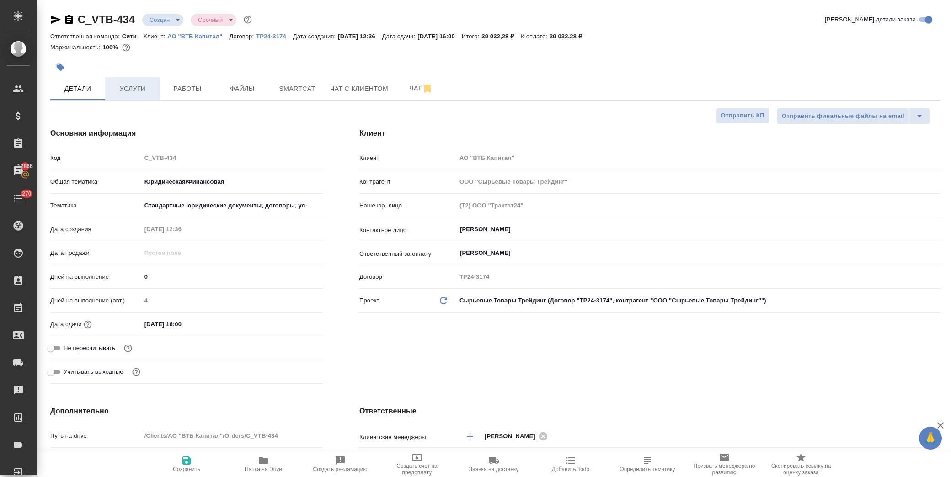
click at [141, 87] on span "Услуги" at bounding box center [133, 88] width 44 height 11
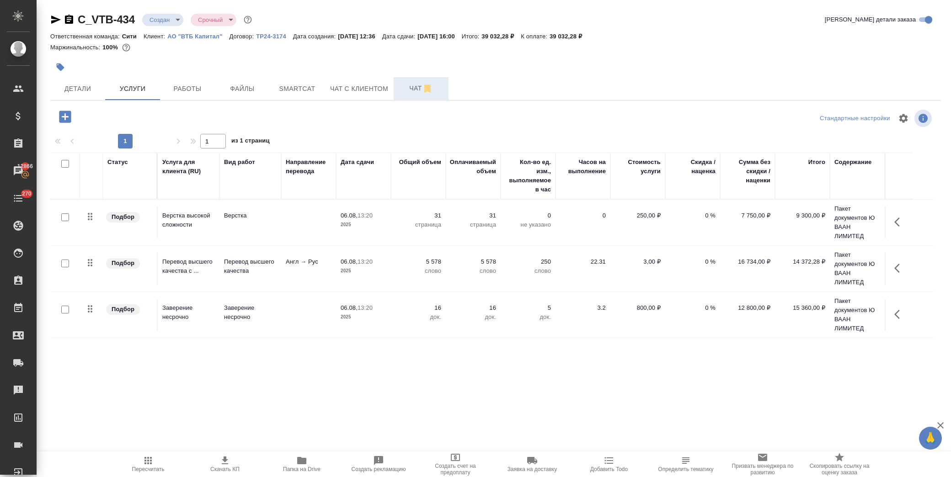
click at [412, 93] on span "Чат" at bounding box center [421, 88] width 44 height 11
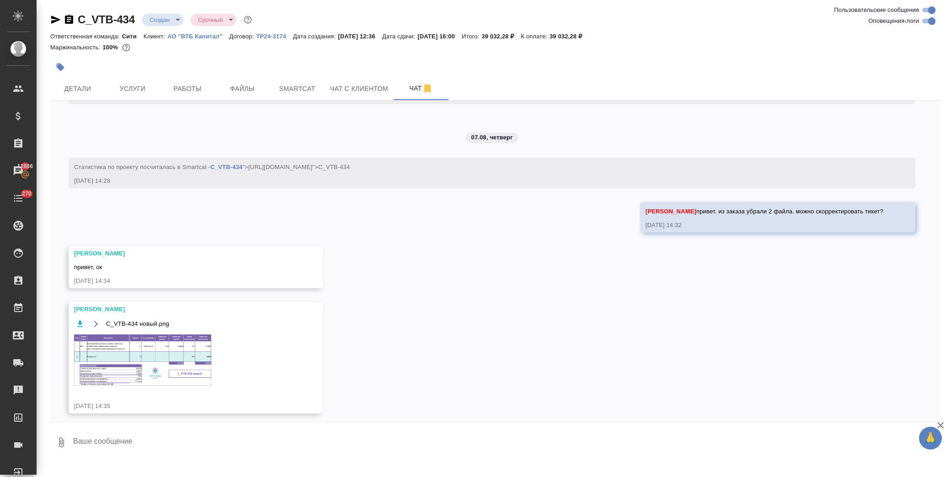
scroll to position [421, 0]
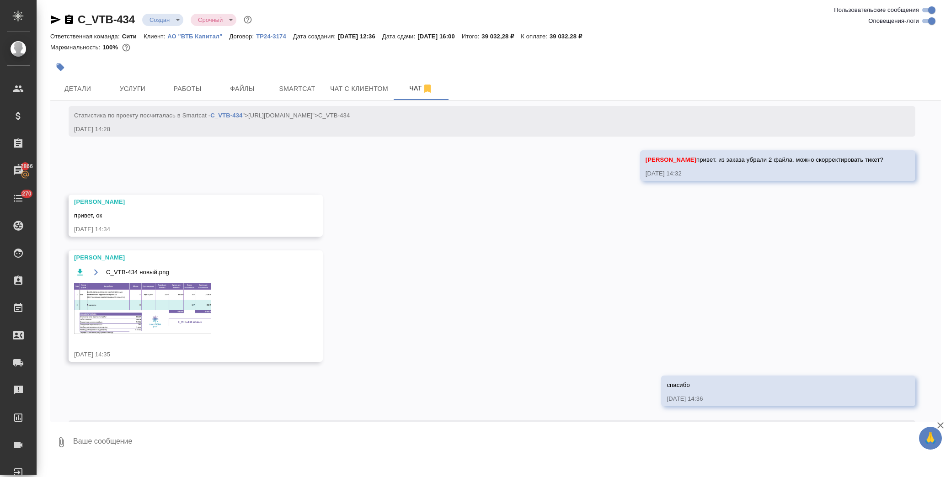
click at [154, 297] on img at bounding box center [142, 308] width 137 height 51
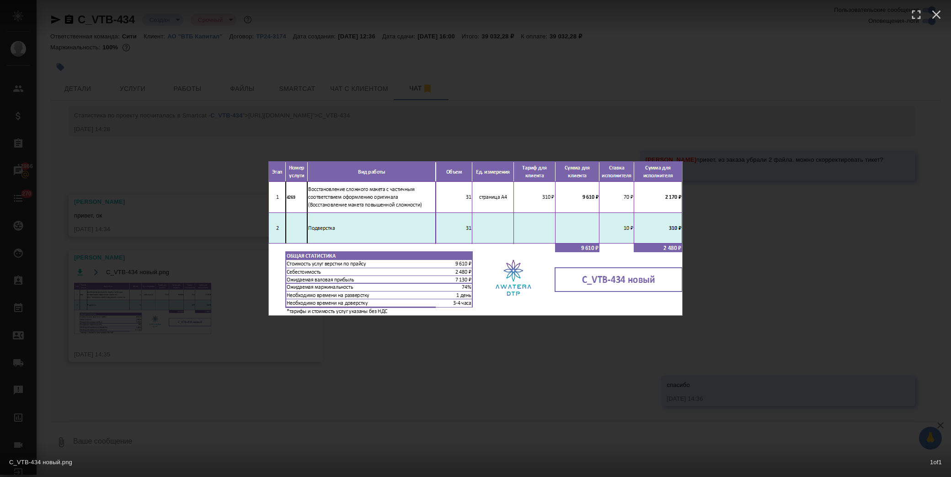
click at [450, 374] on div "C_VTB-434 новый.png 1 of 1" at bounding box center [475, 238] width 951 height 477
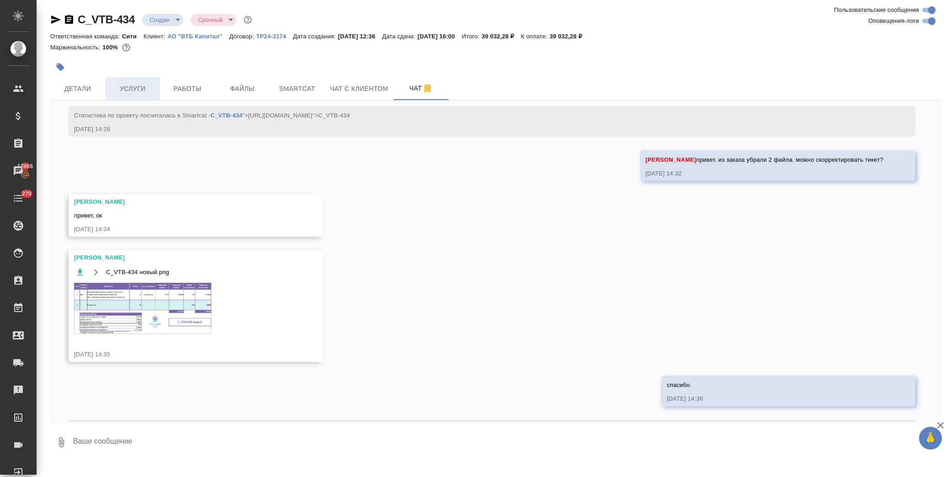
click at [142, 83] on span "Услуги" at bounding box center [133, 88] width 44 height 11
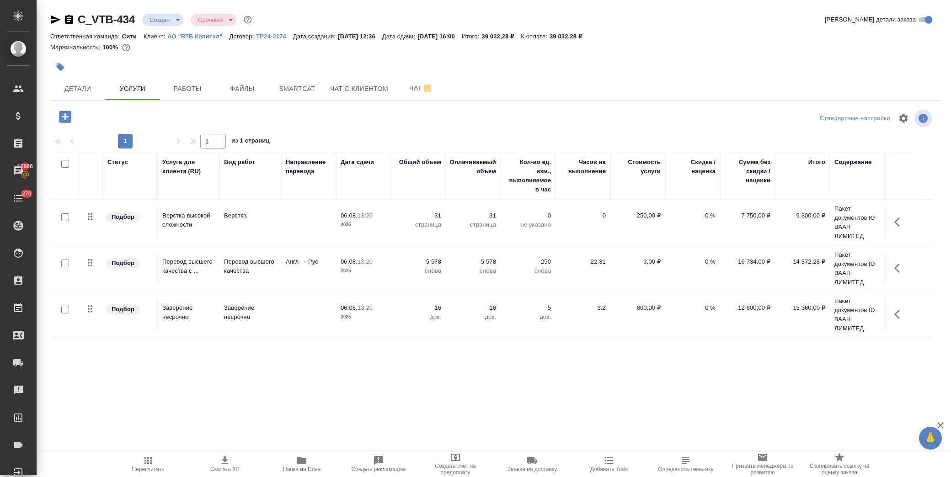
click at [901, 224] on icon "button" at bounding box center [899, 222] width 11 height 11
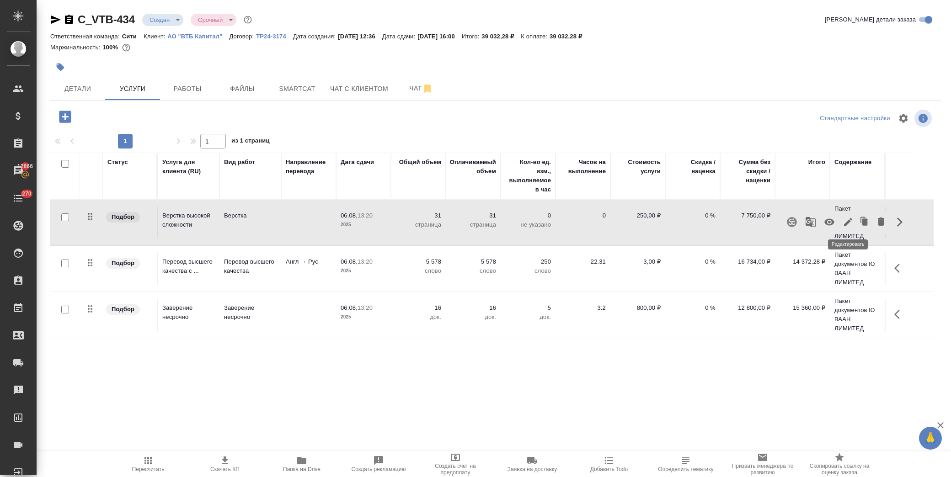
click at [849, 222] on icon "button" at bounding box center [847, 222] width 11 height 11
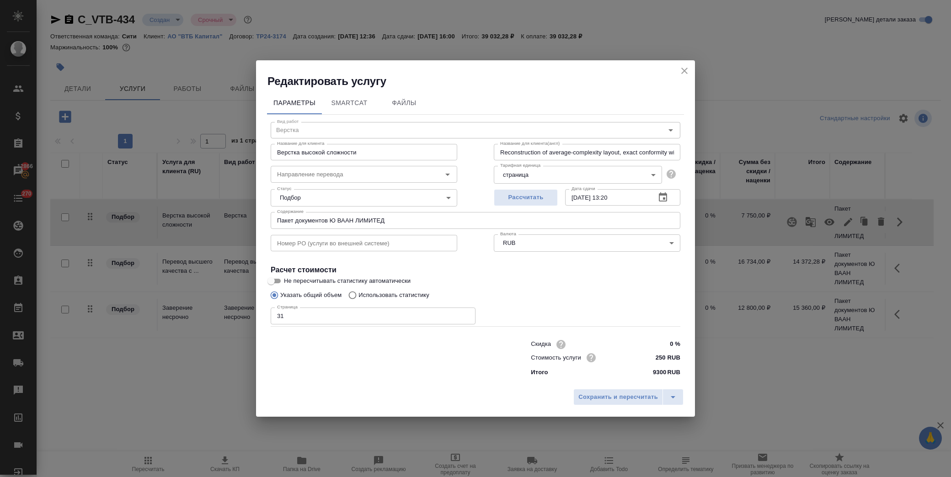
click at [689, 72] on icon "close" at bounding box center [684, 70] width 11 height 11
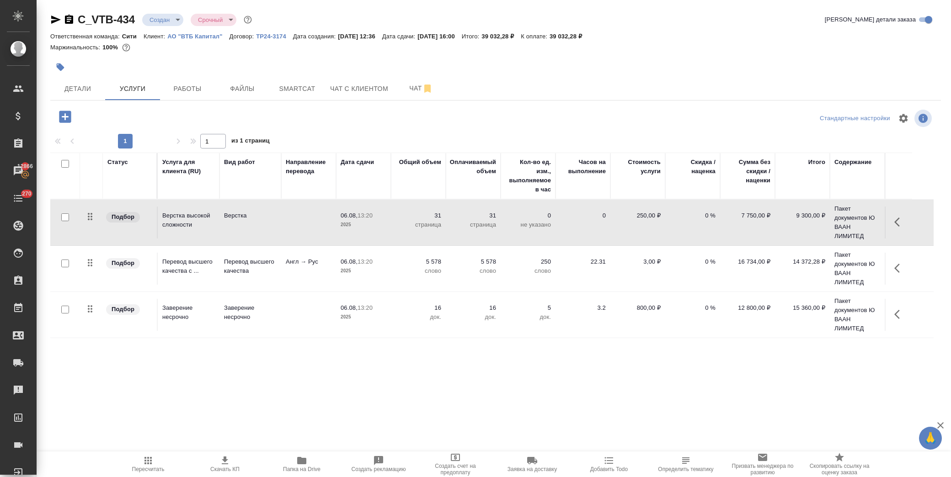
click at [898, 225] on icon "button" at bounding box center [896, 222] width 5 height 9
click at [844, 224] on icon "button" at bounding box center [848, 222] width 8 height 8
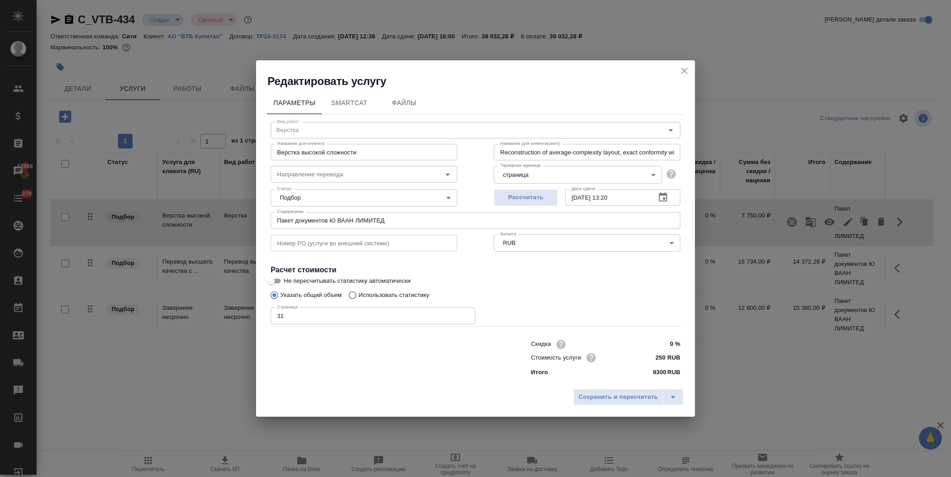
click at [662, 193] on icon "button" at bounding box center [663, 196] width 8 height 9
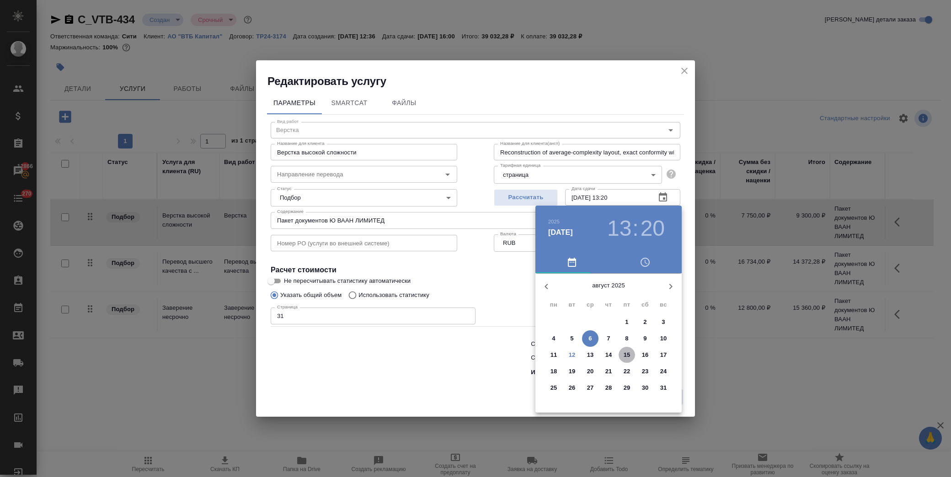
click at [624, 356] on p "15" at bounding box center [626, 355] width 7 height 9
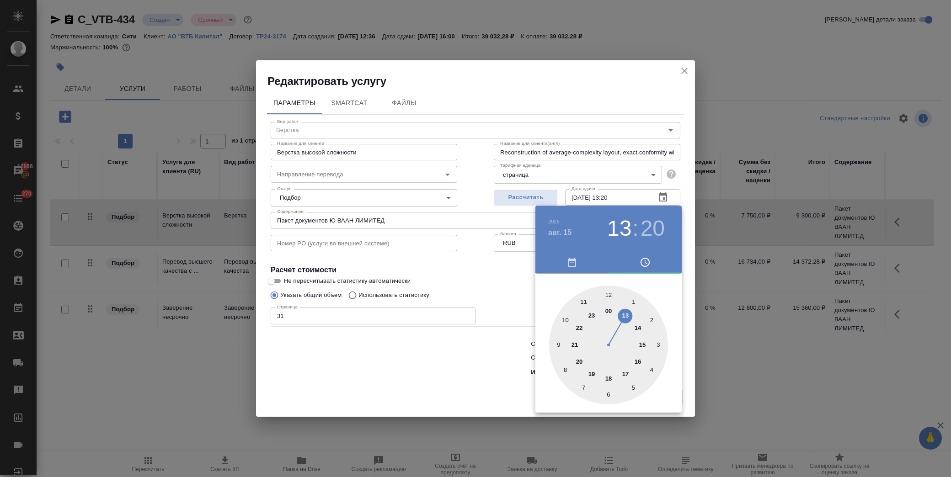
click at [640, 362] on div at bounding box center [608, 345] width 119 height 119
click at [606, 293] on div at bounding box center [608, 345] width 119 height 119
type input "15.08.2025 16:00"
click at [462, 268] on div at bounding box center [475, 238] width 951 height 477
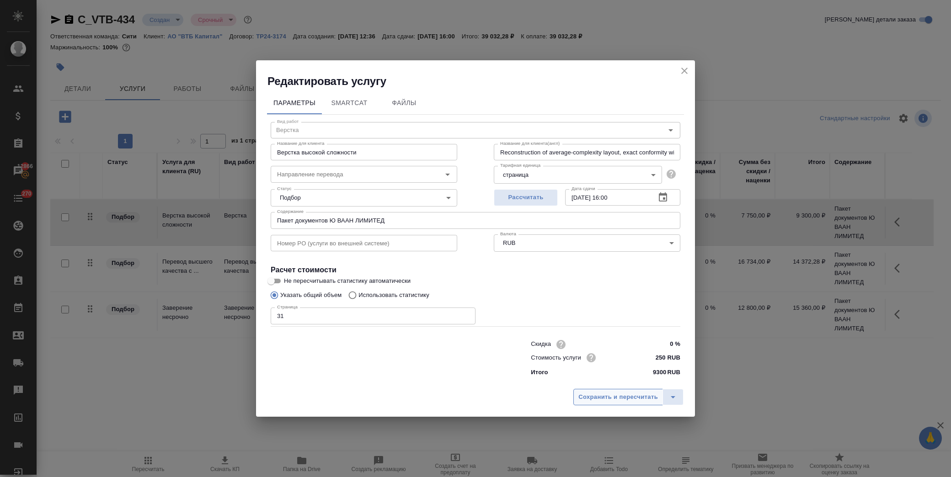
click at [632, 396] on span "Сохранить и пересчитать" at bounding box center [618, 397] width 80 height 11
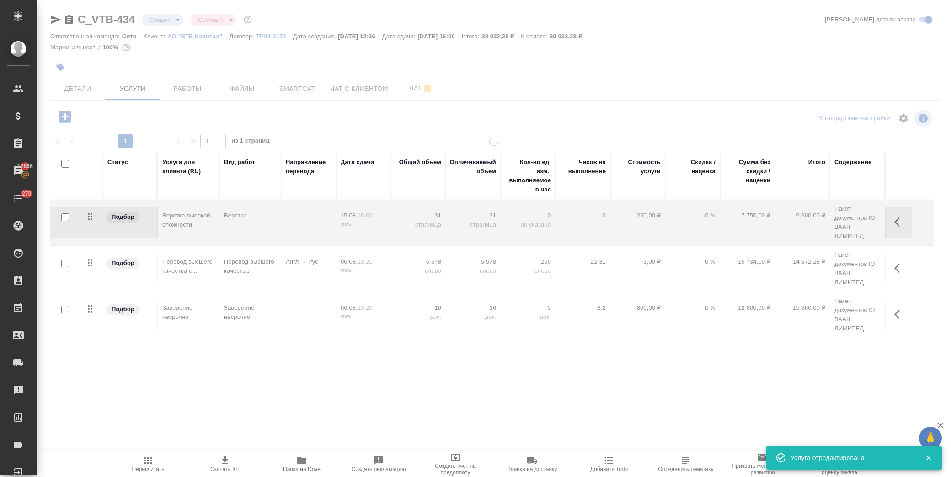
type input "normal"
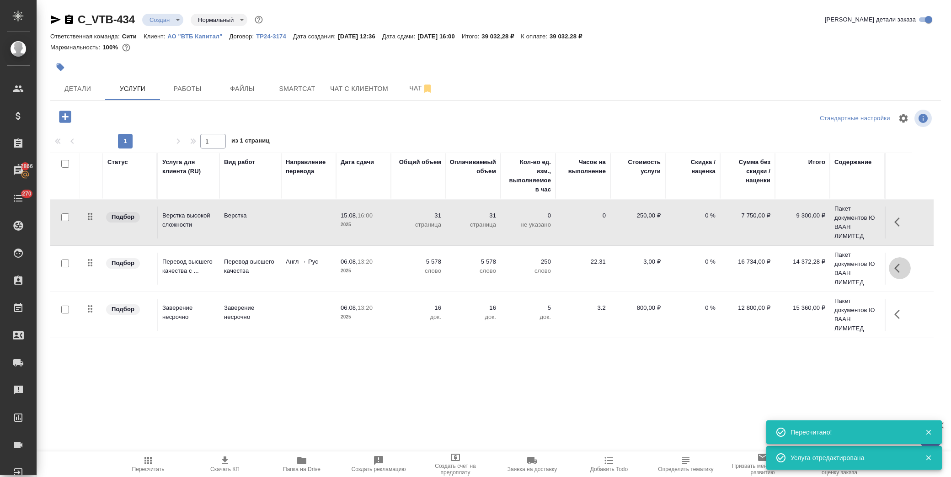
click at [893, 267] on button "button" at bounding box center [899, 268] width 22 height 22
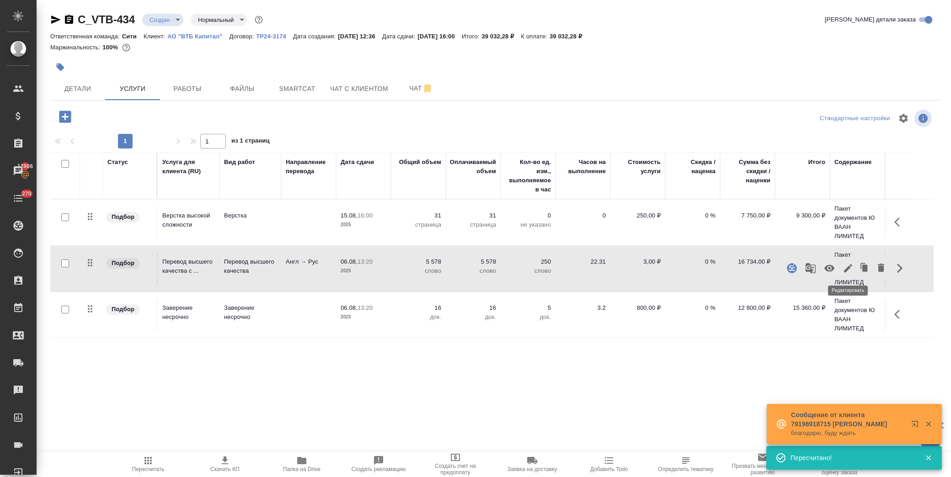
click at [849, 266] on icon "button" at bounding box center [848, 268] width 8 height 8
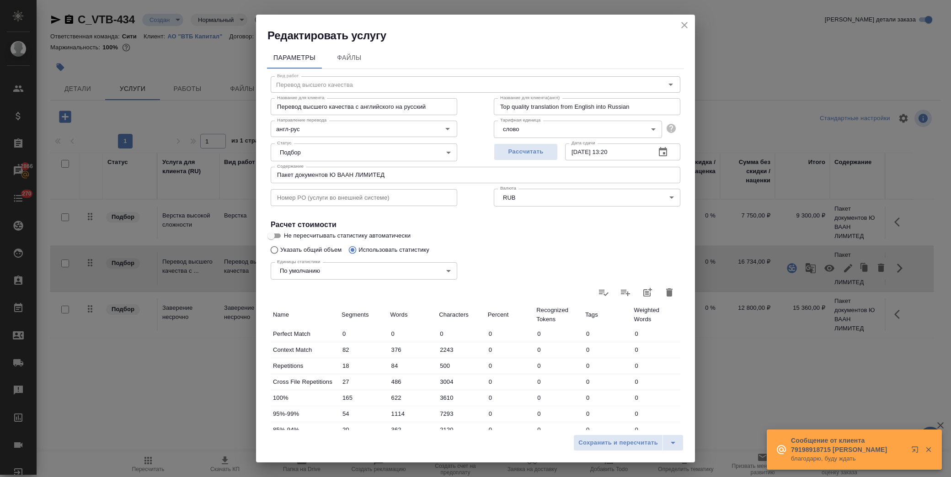
click at [659, 153] on icon "button" at bounding box center [663, 151] width 8 height 9
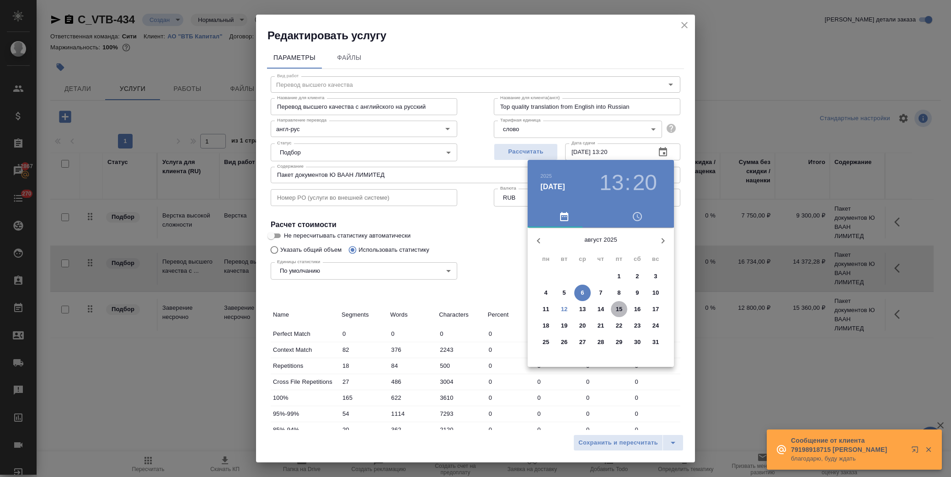
click at [616, 309] on p "15" at bounding box center [619, 309] width 7 height 9
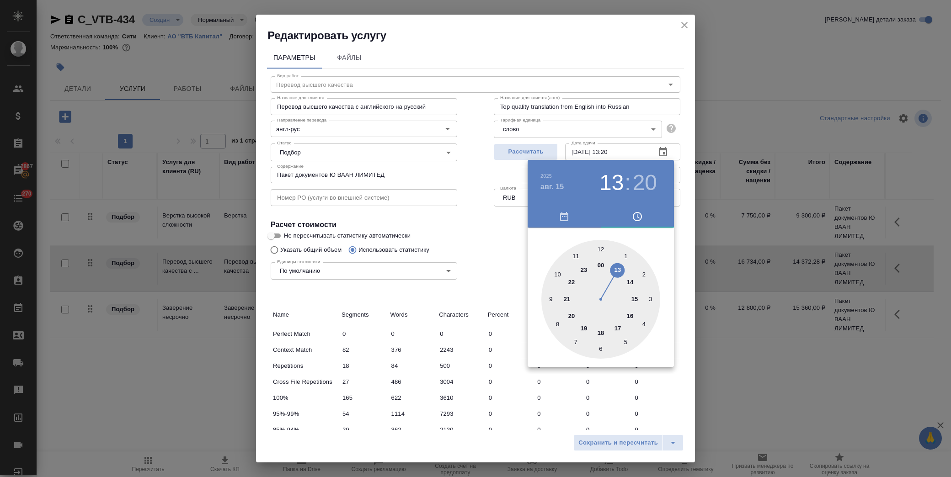
drag, startPoint x: 628, startPoint y: 316, endPoint x: 604, endPoint y: 264, distance: 57.3
click at [628, 315] on div at bounding box center [600, 299] width 119 height 119
click at [602, 248] on div at bounding box center [600, 299] width 119 height 119
type input "15.08.2025 16:00"
click at [512, 235] on div at bounding box center [475, 238] width 951 height 477
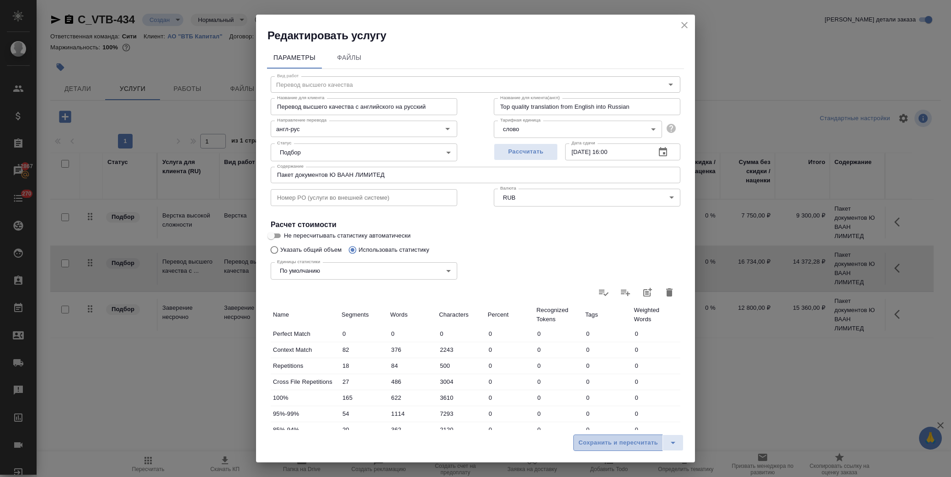
click at [600, 446] on span "Сохранить и пересчитать" at bounding box center [618, 443] width 80 height 11
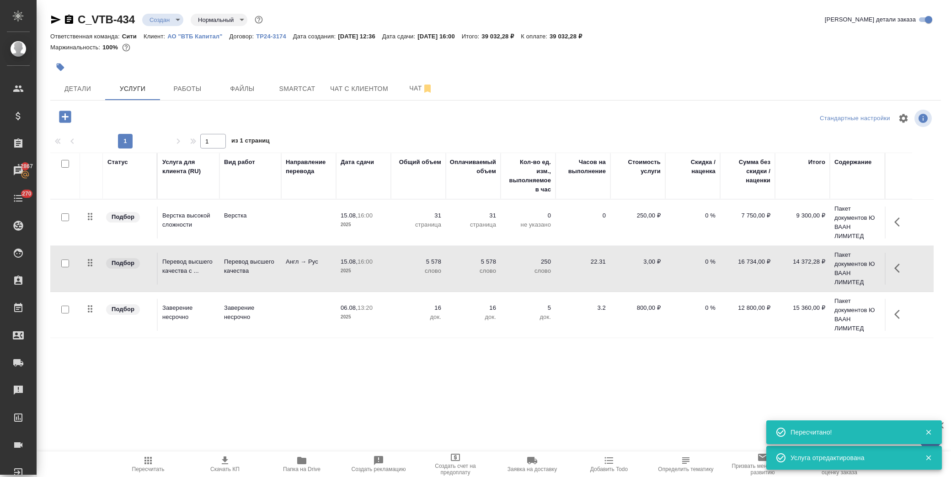
click at [905, 312] on button "button" at bounding box center [899, 314] width 22 height 22
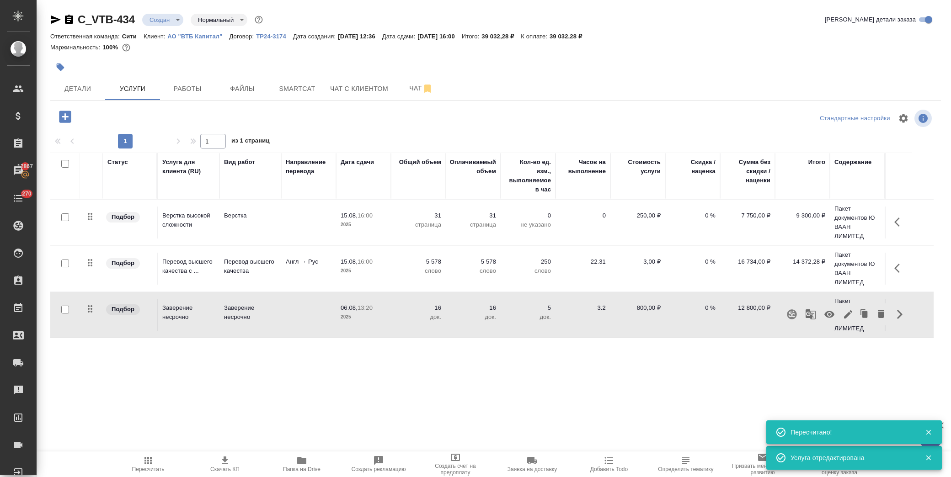
click at [852, 318] on icon "button" at bounding box center [847, 314] width 11 height 11
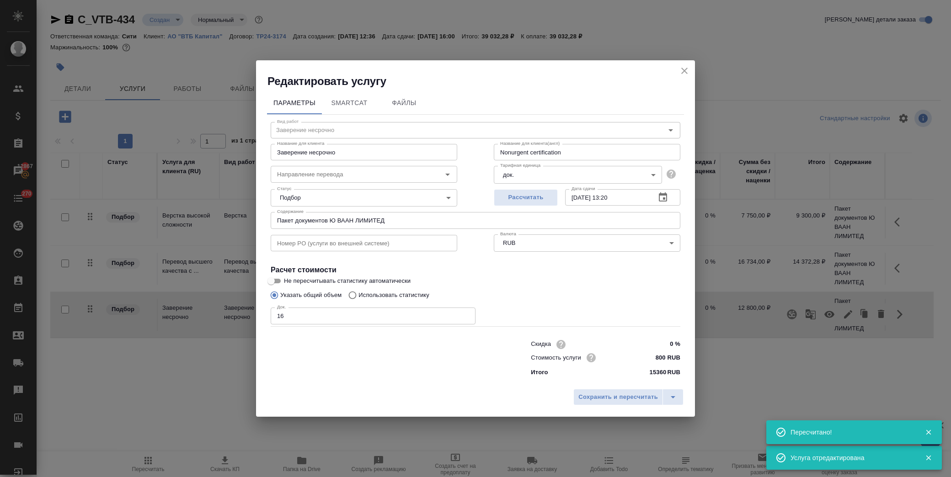
click at [667, 197] on icon "button" at bounding box center [662, 197] width 11 height 11
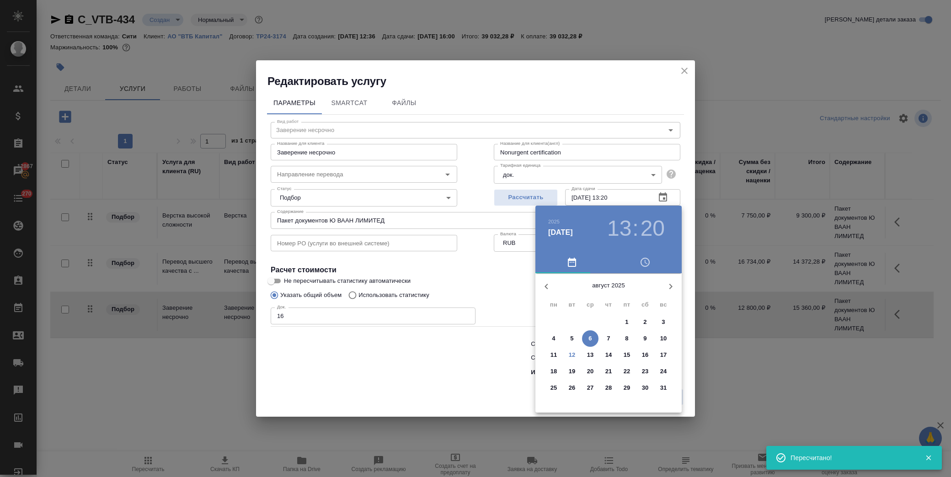
click at [553, 366] on button "18" at bounding box center [553, 371] width 16 height 16
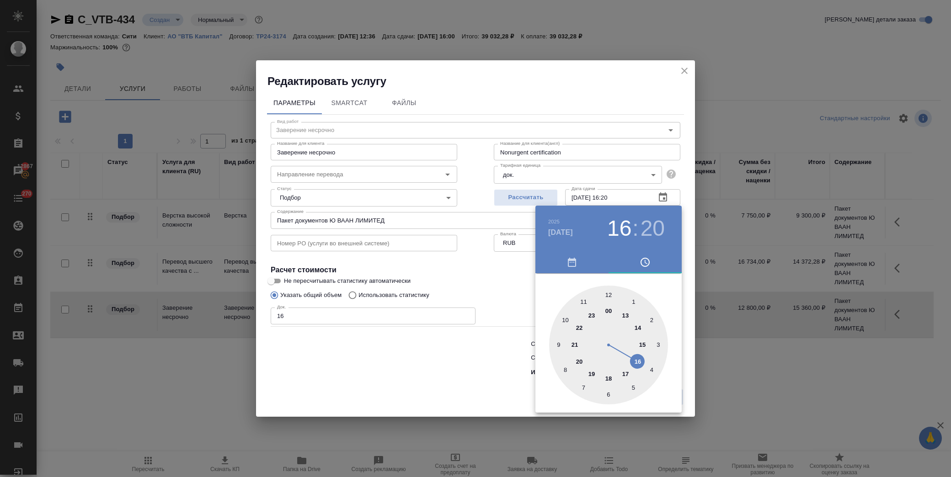
click at [637, 358] on div at bounding box center [608, 345] width 119 height 119
click at [608, 295] on div at bounding box center [608, 345] width 119 height 119
type input "18.08.2025 16:00"
click at [514, 283] on div at bounding box center [475, 238] width 951 height 477
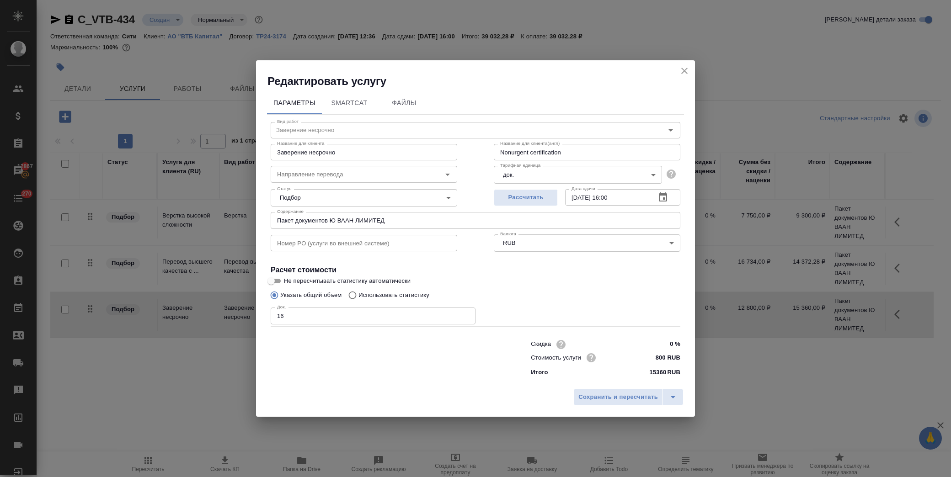
click at [627, 381] on div "Параметры SmartCat Файлы Вид работ Заверение несрочно Вид работ Название для кл…" at bounding box center [475, 237] width 439 height 296
click at [627, 393] on span "Сохранить и пересчитать" at bounding box center [618, 397] width 80 height 11
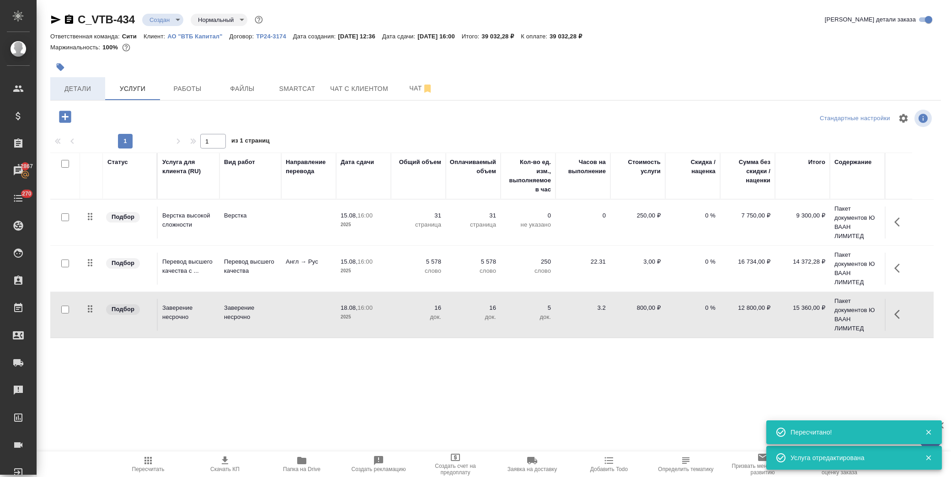
click at [82, 88] on span "Детали" at bounding box center [78, 88] width 44 height 11
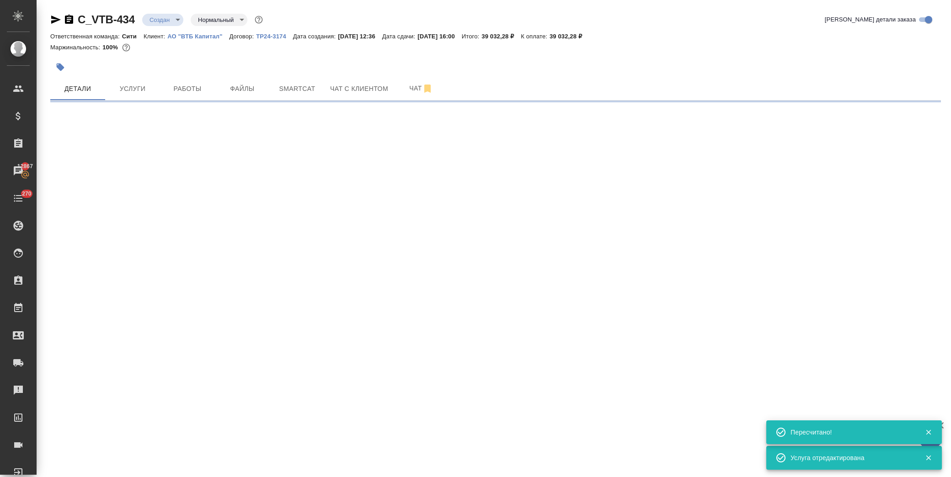
select select "RU"
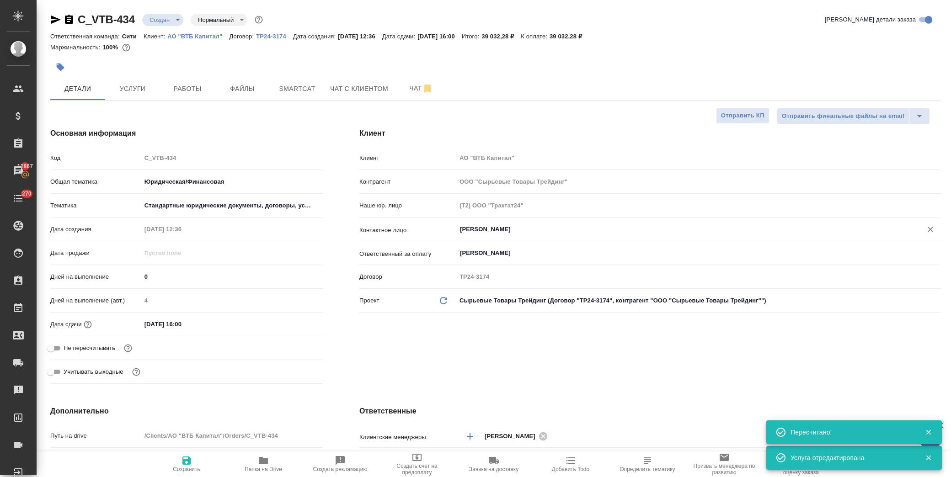
type textarea "x"
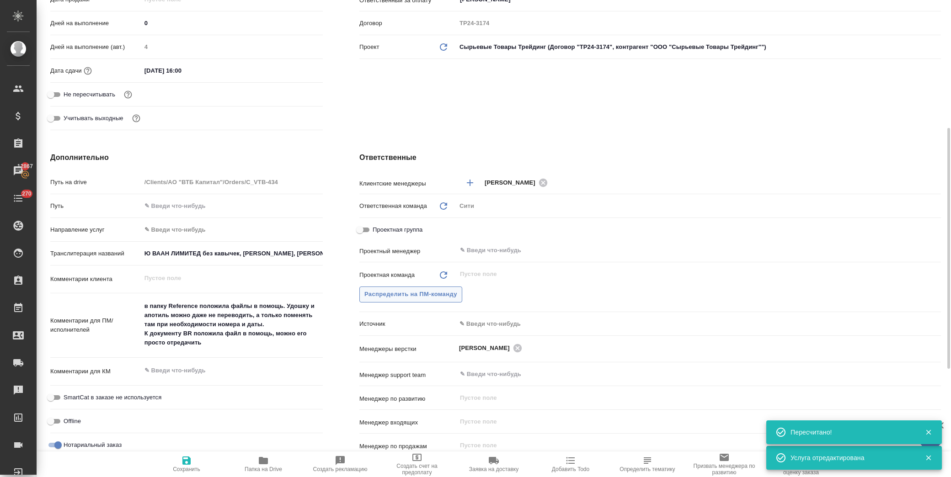
click at [427, 295] on span "Распределить на ПМ-команду" at bounding box center [410, 294] width 93 height 11
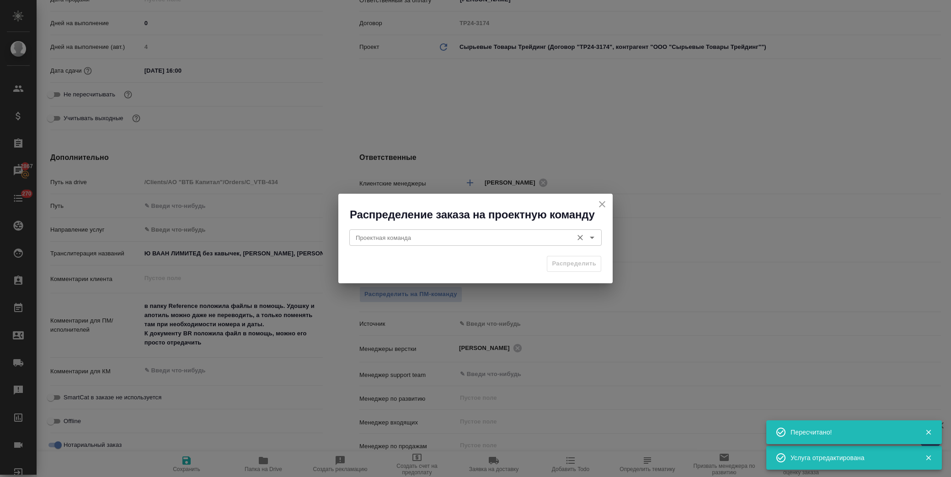
click at [492, 238] on input "Проектная команда" at bounding box center [460, 237] width 216 height 11
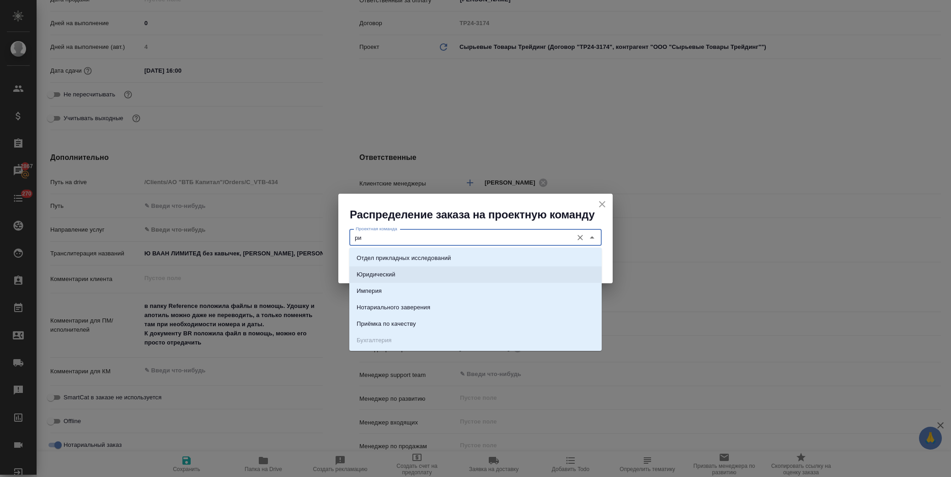
click at [418, 272] on li "Юридический" at bounding box center [475, 274] width 252 height 16
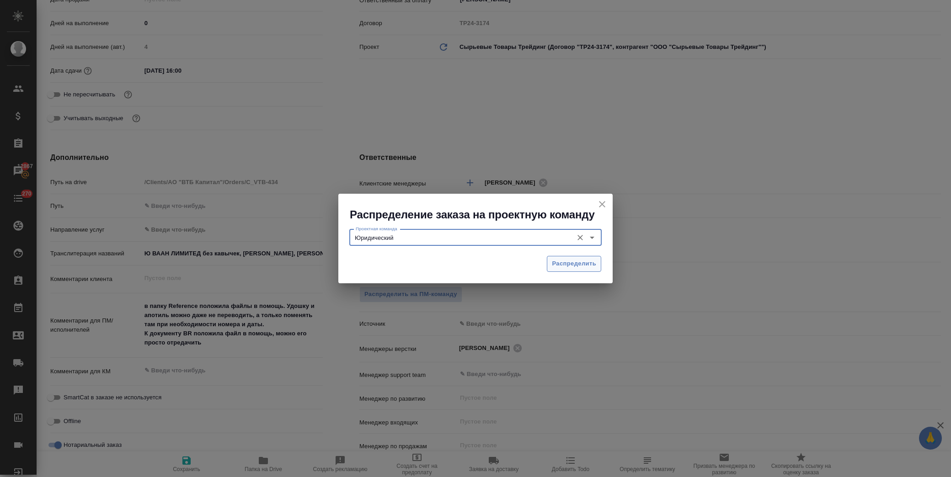
type input "Юридический"
click at [558, 267] on span "Распределить" at bounding box center [574, 264] width 44 height 11
type textarea "x"
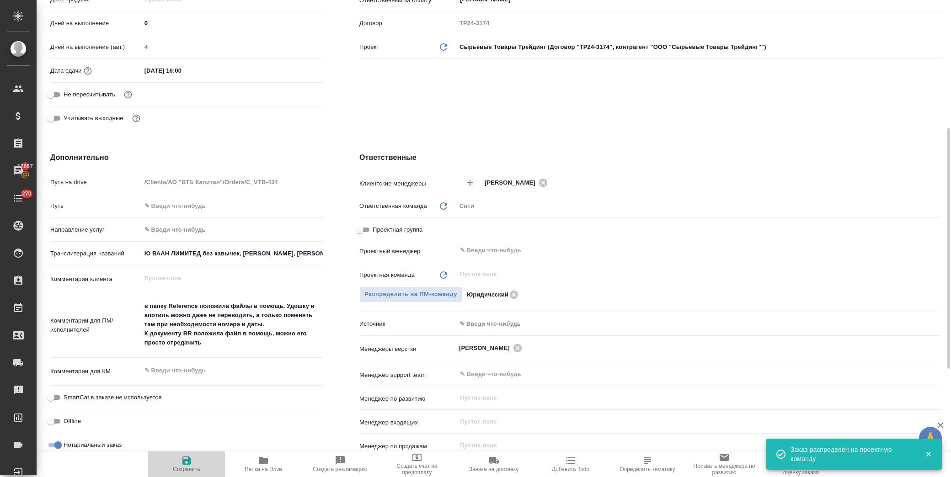
click at [189, 464] on icon "button" at bounding box center [186, 461] width 8 height 8
type textarea "x"
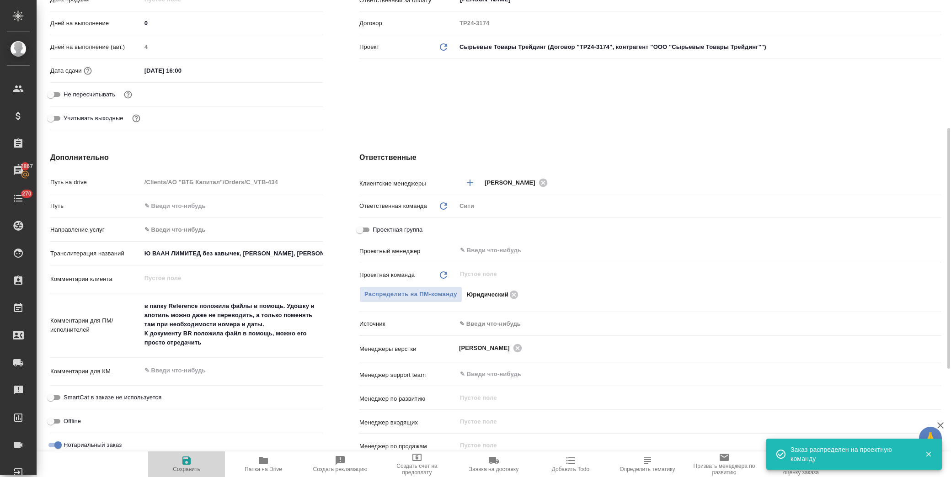
type textarea "x"
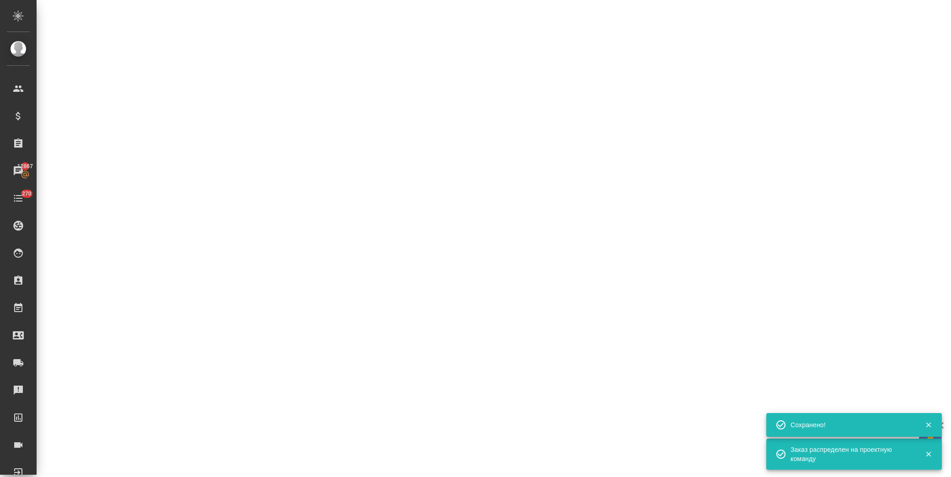
select select "RU"
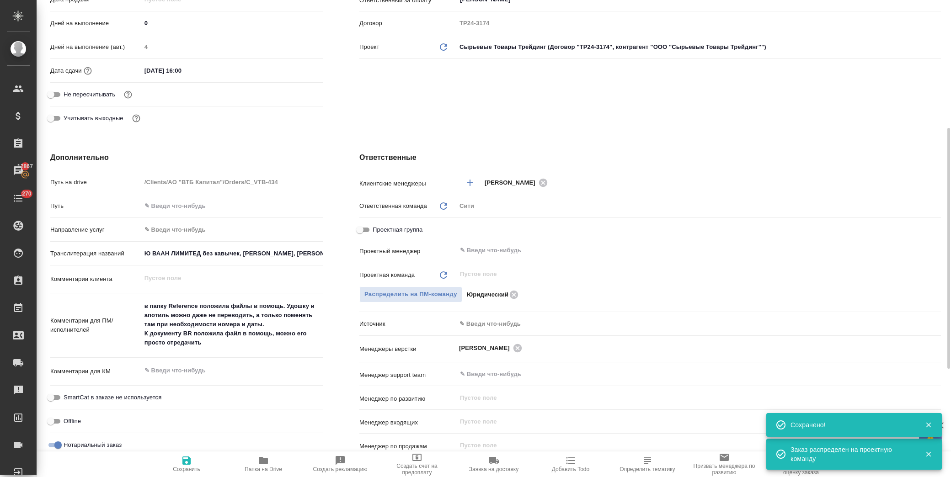
type textarea "x"
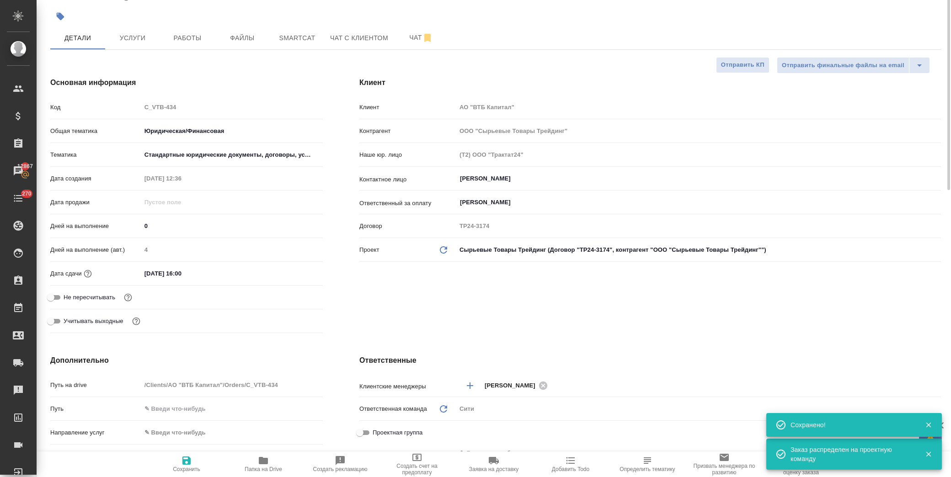
scroll to position [0, 0]
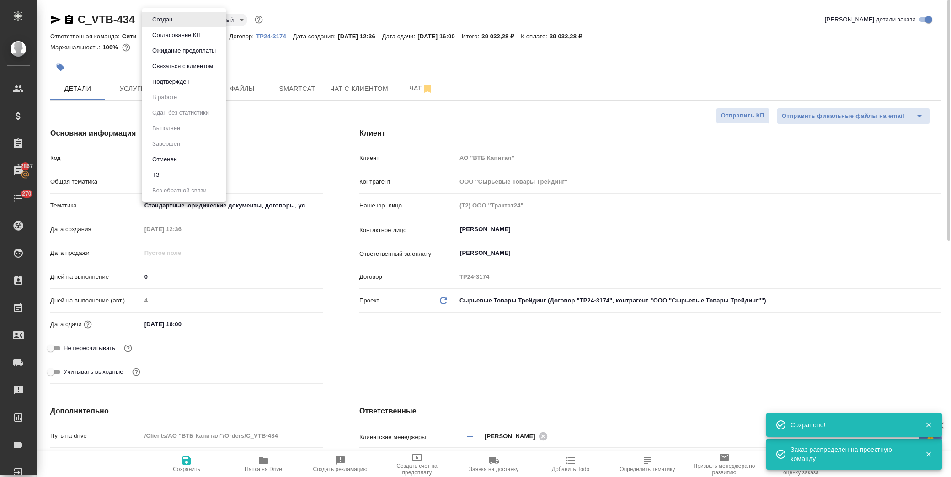
click at [168, 17] on body "🙏 .cls-1 fill:#fff; AWATERA Лофицкая Юлия Владимировна Клиенты Спецификации Зак…" at bounding box center [475, 238] width 951 height 477
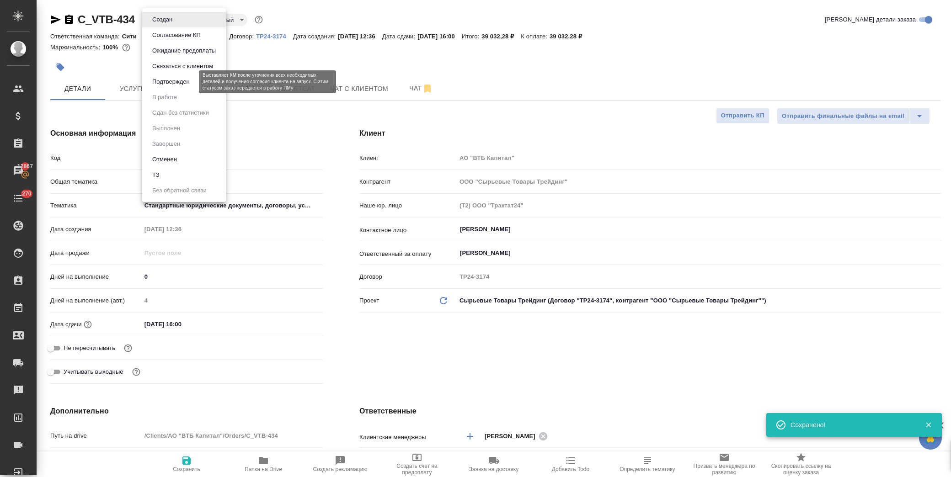
click at [184, 81] on button "Подтвержден" at bounding box center [170, 82] width 43 height 10
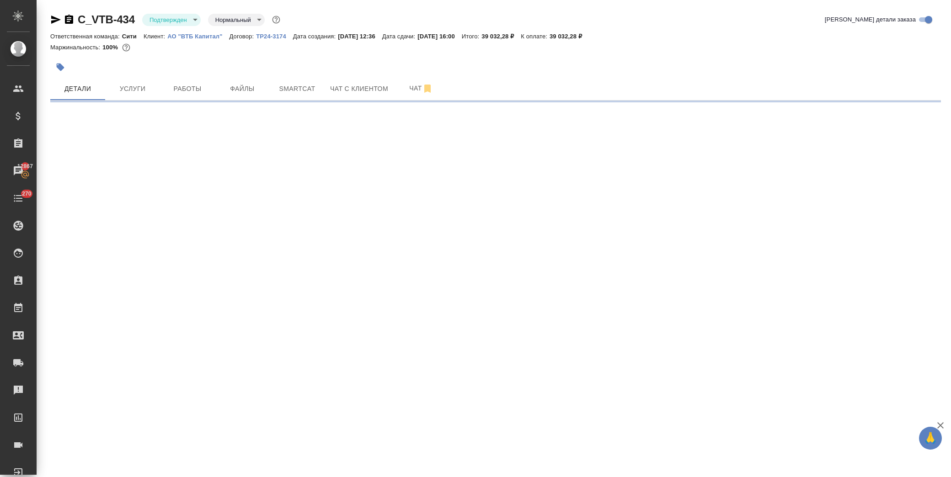
select select "RU"
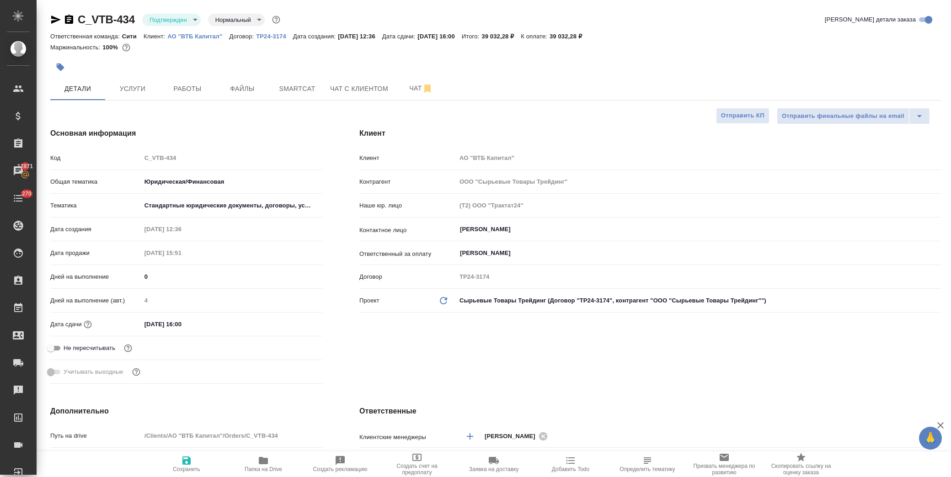
type textarea "x"
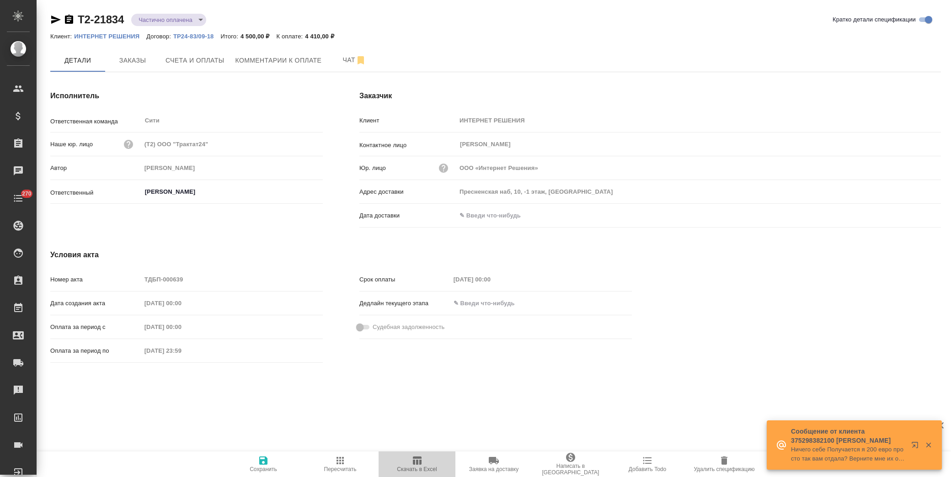
click at [414, 466] on span "Скачать в Excel" at bounding box center [417, 469] width 40 height 6
click at [208, 61] on span "Счета и оплаты" at bounding box center [194, 60] width 59 height 11
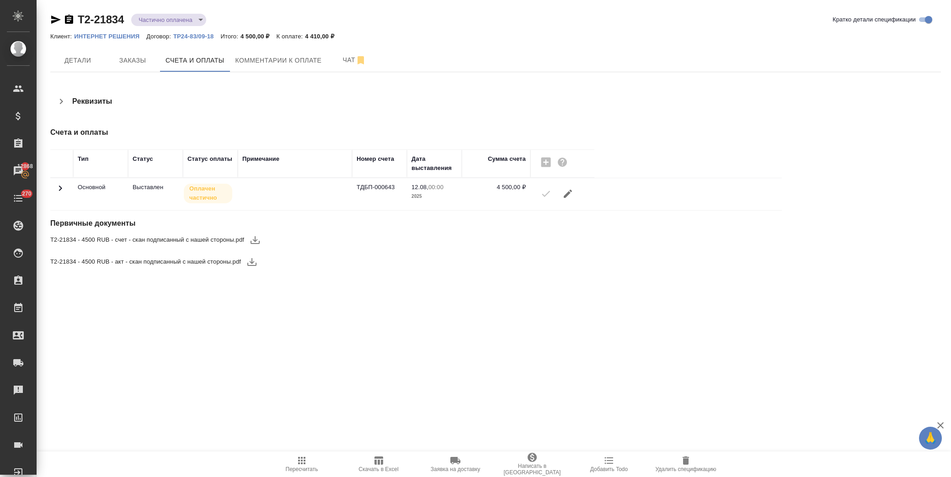
click at [254, 241] on icon "button" at bounding box center [254, 240] width 9 height 8
click at [254, 264] on icon "button" at bounding box center [251, 261] width 11 height 11
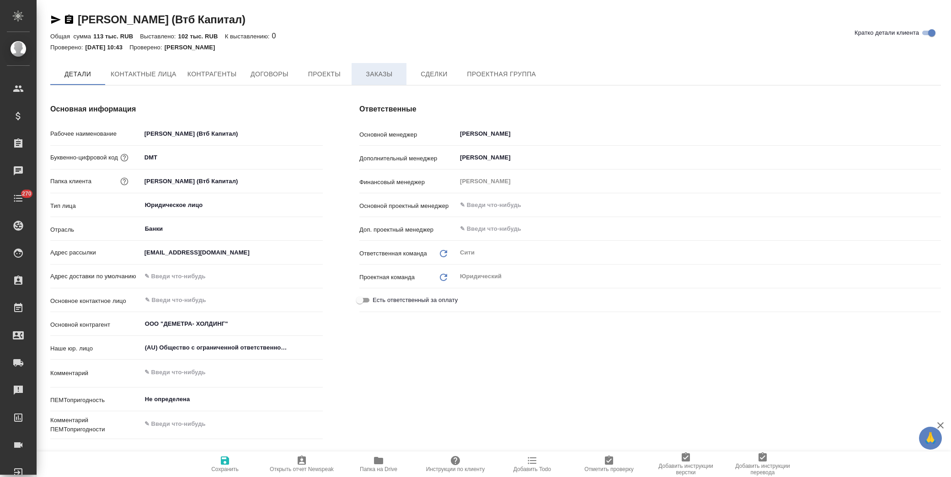
type textarea "x"
click at [390, 78] on span "Заказы" at bounding box center [379, 74] width 44 height 11
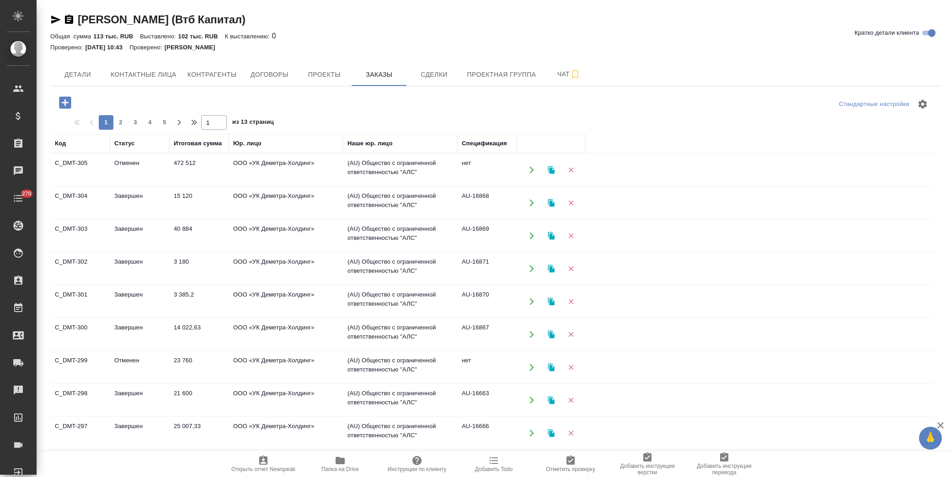
click at [66, 105] on icon "button" at bounding box center [65, 103] width 16 height 16
click at [66, 100] on icon "button" at bounding box center [65, 102] width 12 height 12
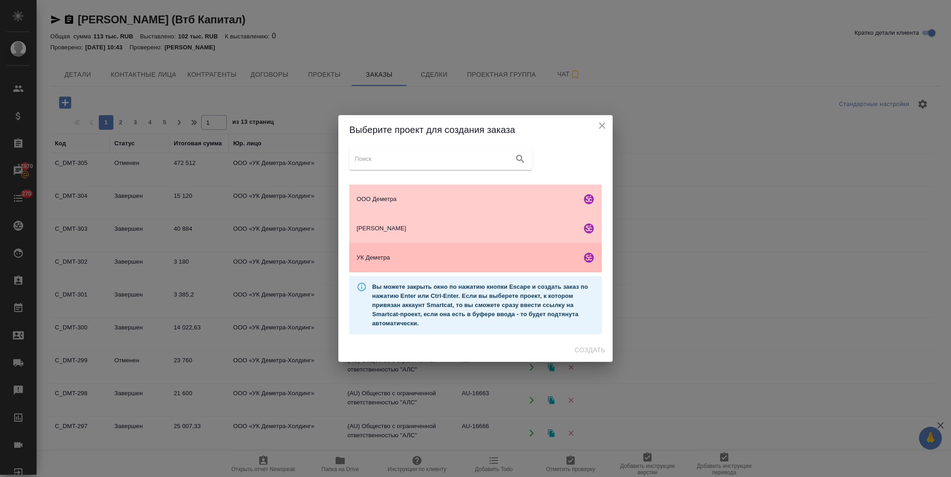
click at [412, 253] on div "УК Деметра" at bounding box center [475, 257] width 252 height 29
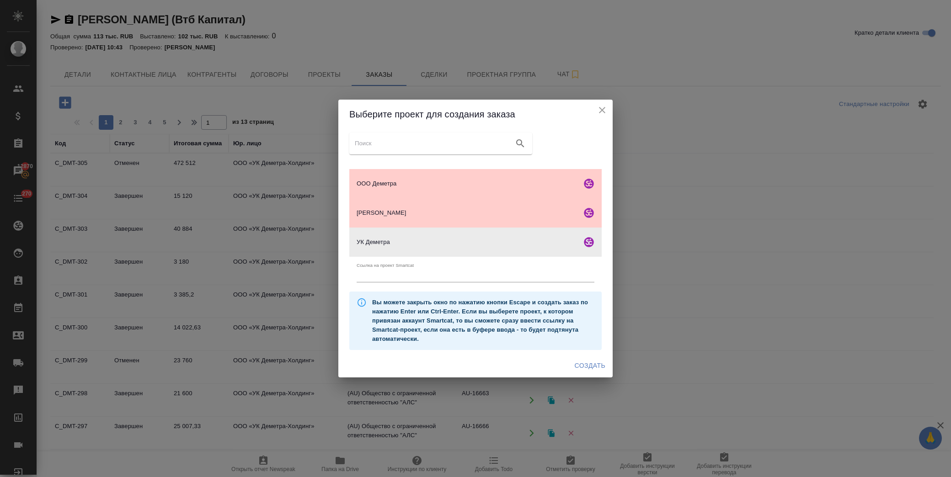
click at [595, 359] on button "Создать" at bounding box center [590, 365] width 38 height 17
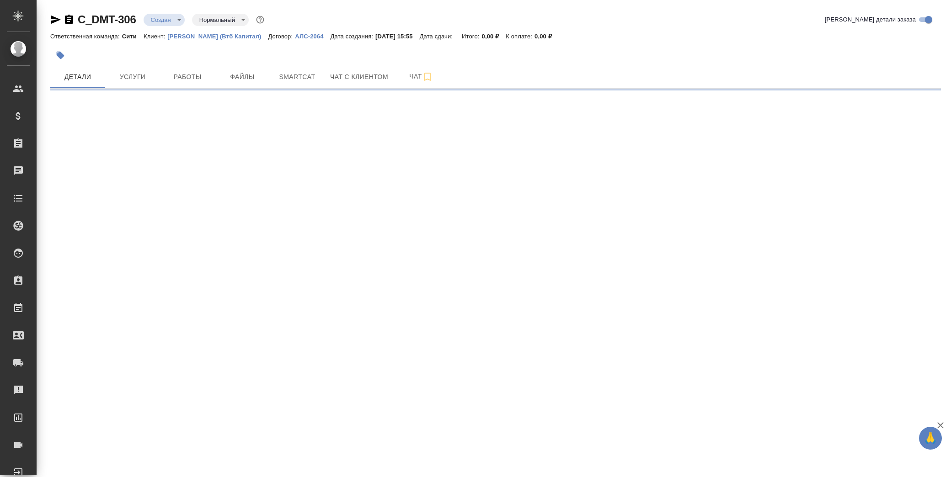
select select "RU"
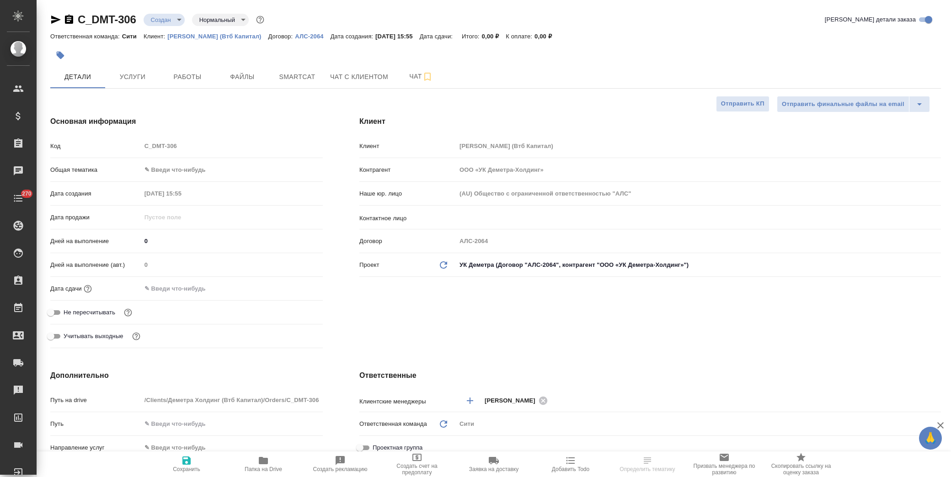
type textarea "x"
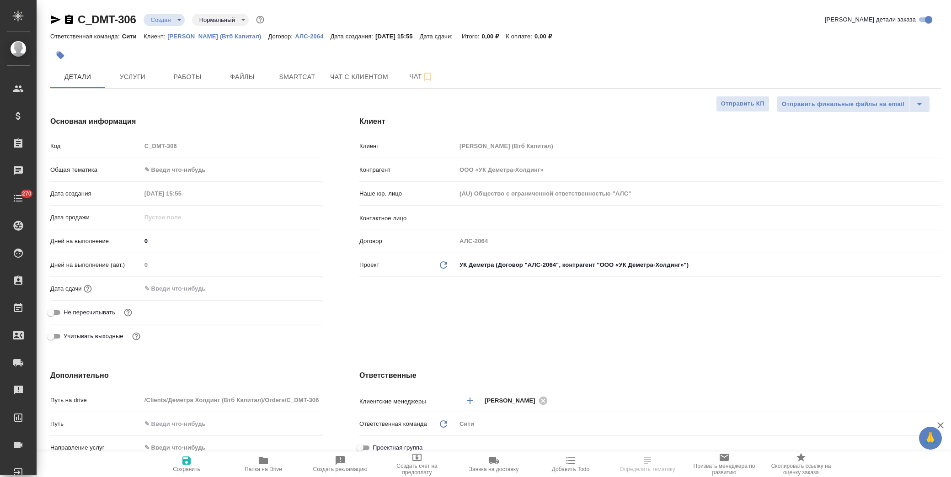
type textarea "x"
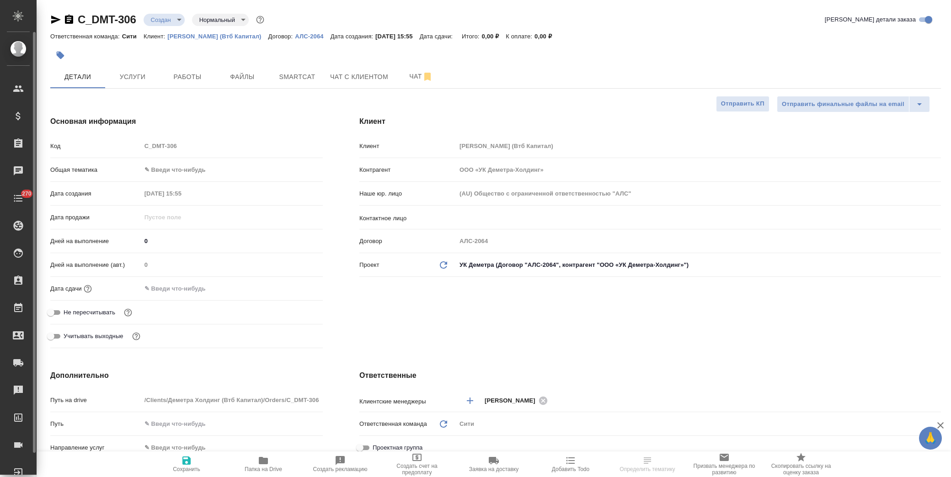
type textarea "x"
click at [239, 74] on span "Файлы" at bounding box center [242, 76] width 44 height 11
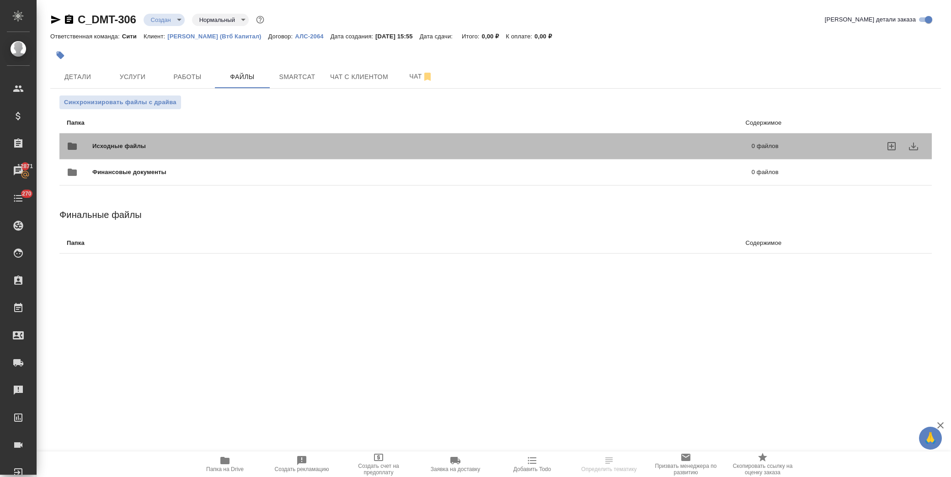
click at [111, 148] on span "Исходные файлы" at bounding box center [270, 146] width 356 height 9
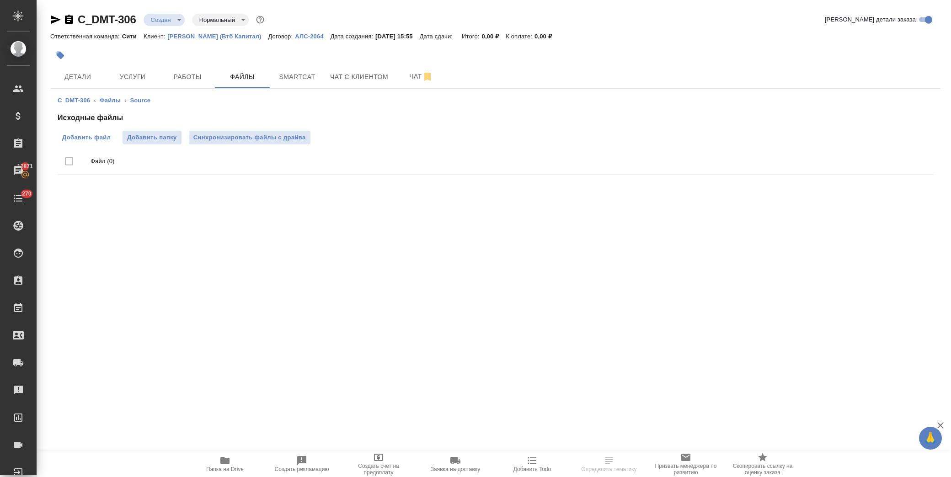
click at [98, 136] on span "Добавить файл" at bounding box center [86, 137] width 48 height 9
click at [0, 0] on input "Добавить файл" at bounding box center [0, 0] width 0 height 0
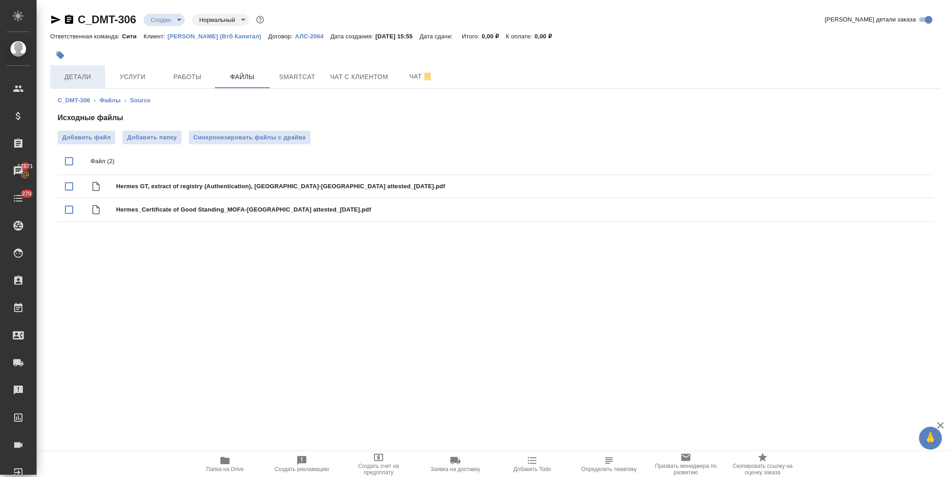
click at [82, 80] on span "Детали" at bounding box center [78, 76] width 44 height 11
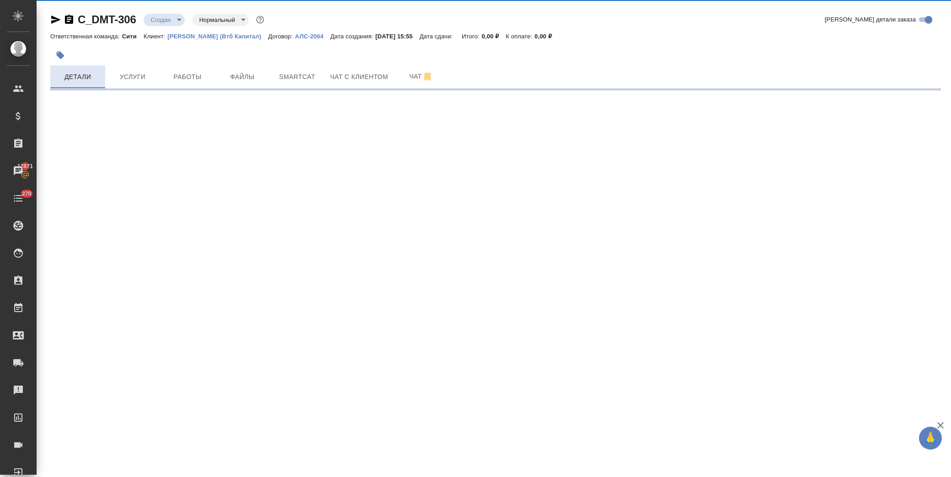
select select "RU"
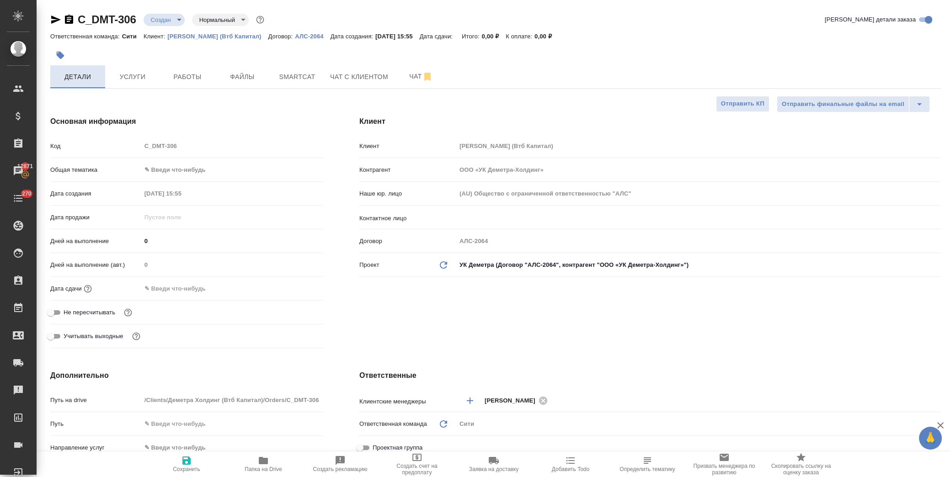
type textarea "x"
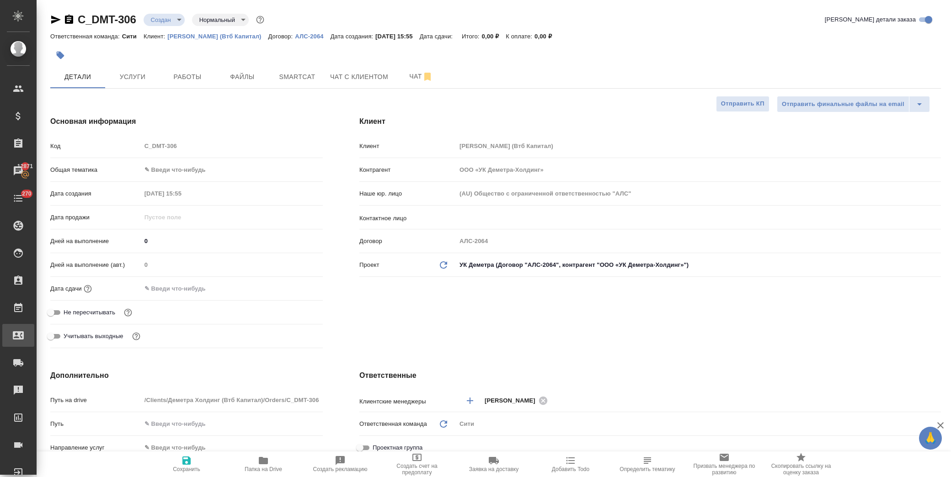
type textarea "x"
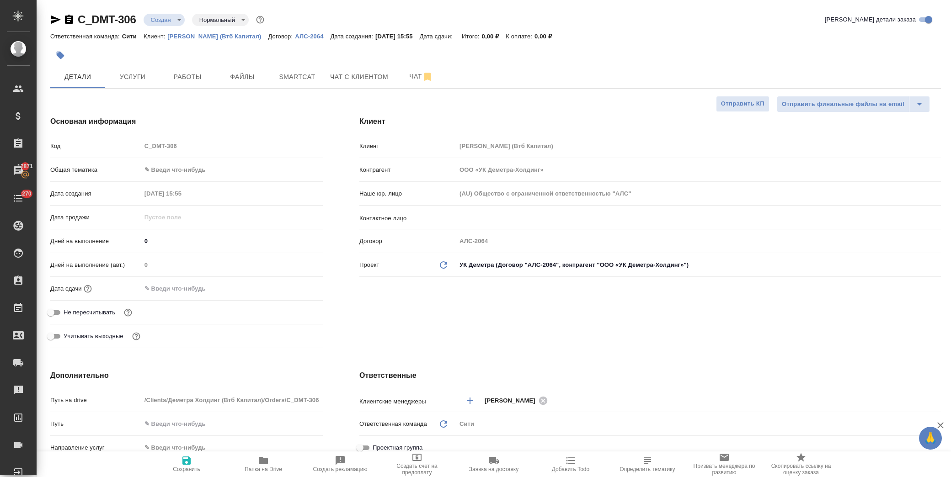
type textarea "x"
drag, startPoint x: 191, startPoint y: 292, endPoint x: 207, endPoint y: 294, distance: 17.1
click at [191, 292] on input "text" at bounding box center [181, 288] width 80 height 13
click at [293, 285] on icon "button" at bounding box center [296, 287] width 8 height 9
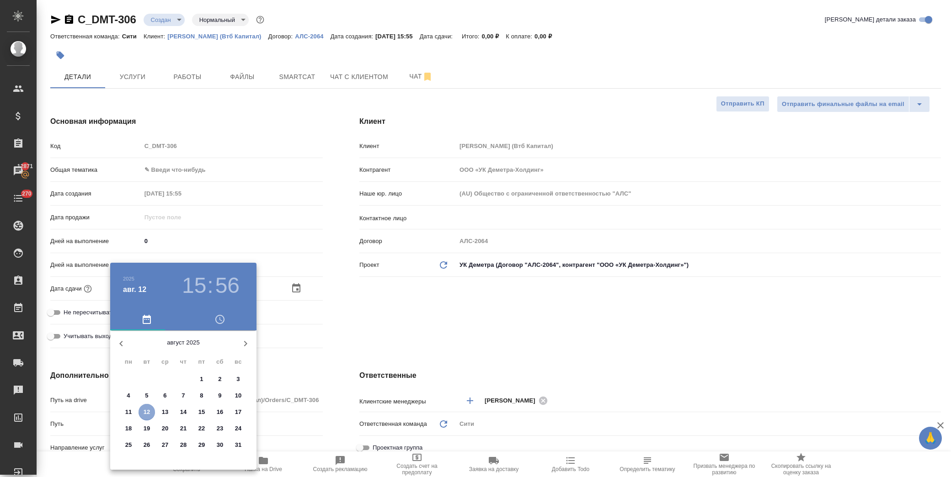
click at [150, 407] on button "12" at bounding box center [146, 412] width 16 height 16
type input "12.08.2025 15:56"
type textarea "x"
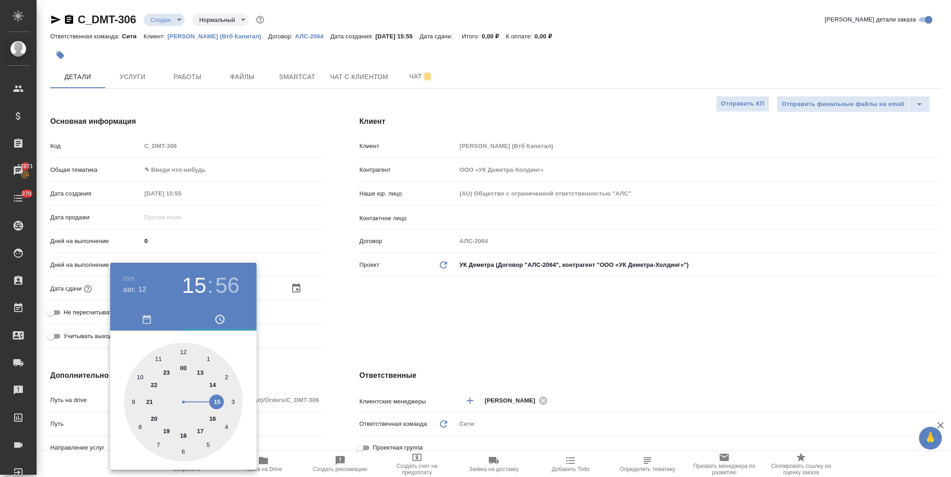
click at [215, 419] on div at bounding box center [183, 402] width 119 height 119
type input "12.08.2025 16:56"
type textarea "x"
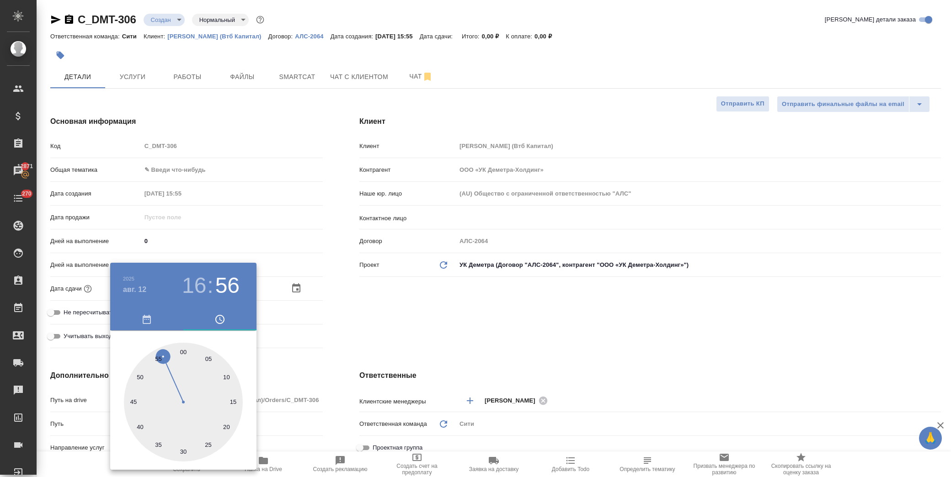
click at [228, 379] on div at bounding box center [183, 402] width 119 height 119
type input "12.08.2025 16:11"
type textarea "x"
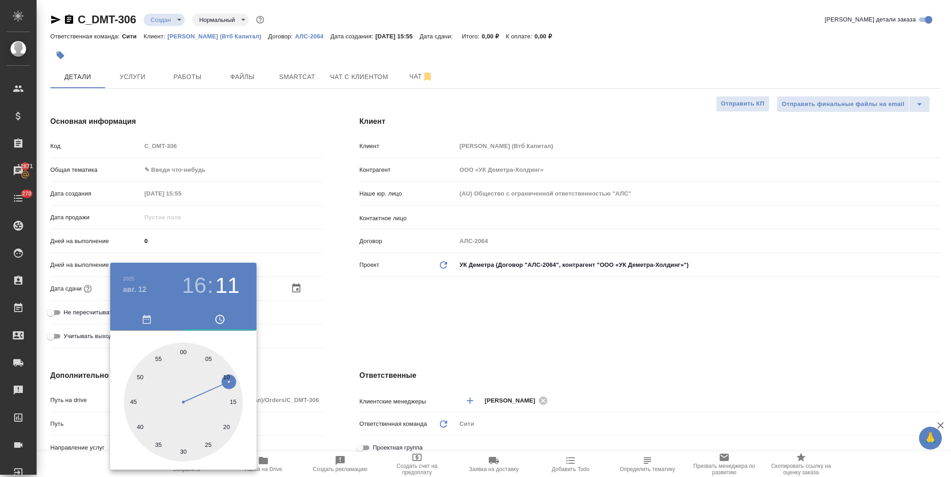
click at [227, 373] on div at bounding box center [183, 402] width 119 height 119
type input "12.08.2025 16:10"
type textarea "x"
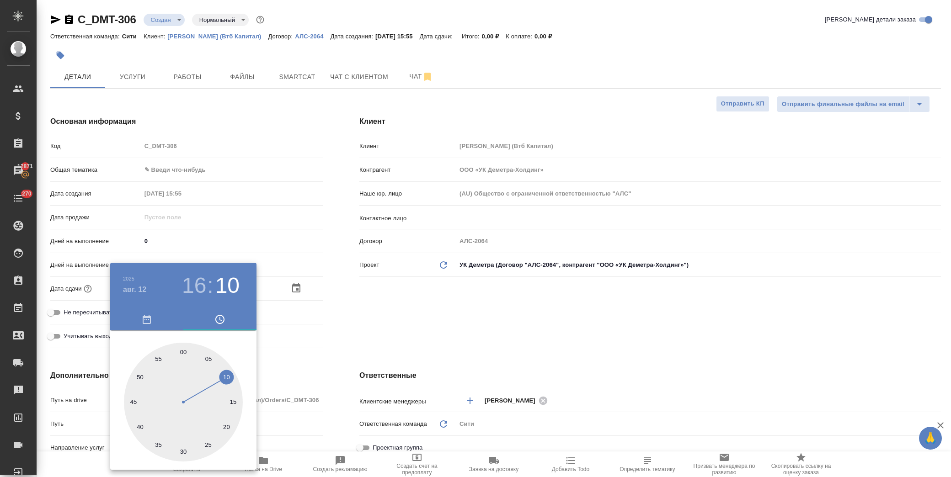
click at [508, 310] on div at bounding box center [475, 238] width 951 height 477
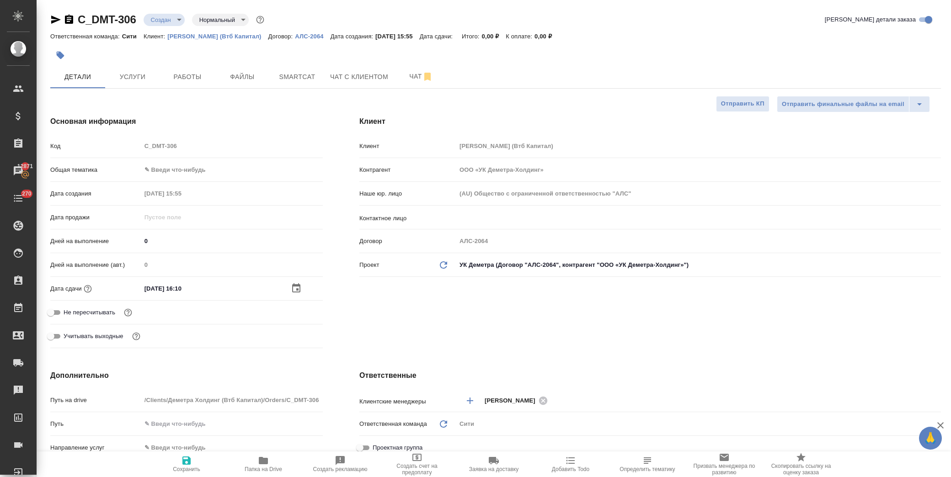
click at [197, 464] on span "Сохранить" at bounding box center [187, 463] width 66 height 17
type textarea "x"
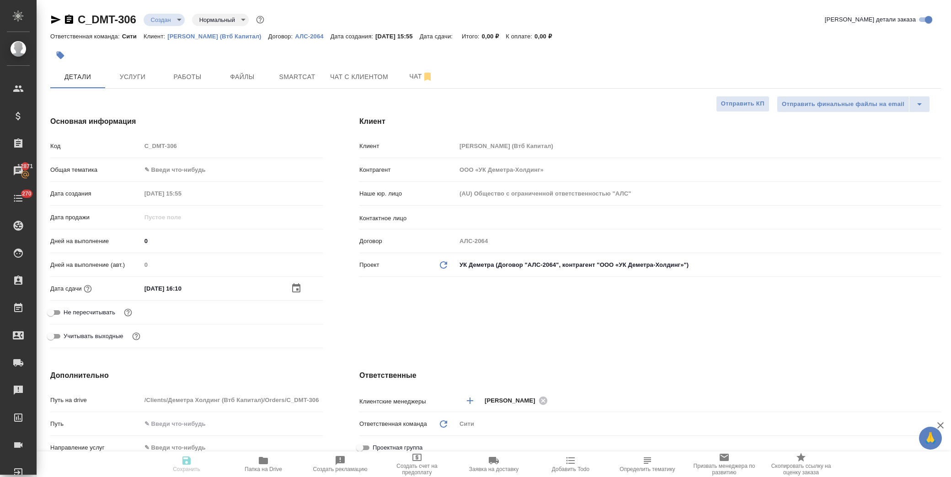
type textarea "x"
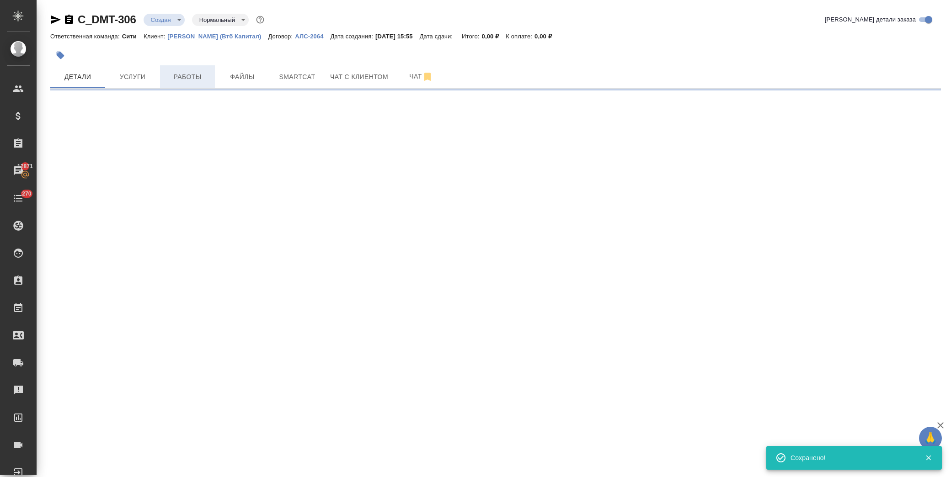
select select "RU"
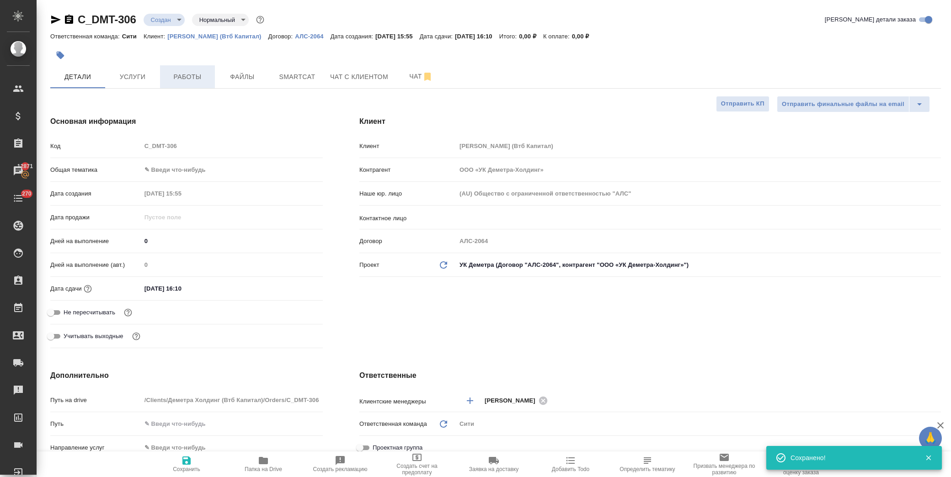
type textarea "x"
click at [160, 23] on body "🙏 .cls-1 fill:#fff; AWATERA Лофицкая Юлия Владимировна Клиенты Спецификации Зак…" at bounding box center [475, 238] width 951 height 477
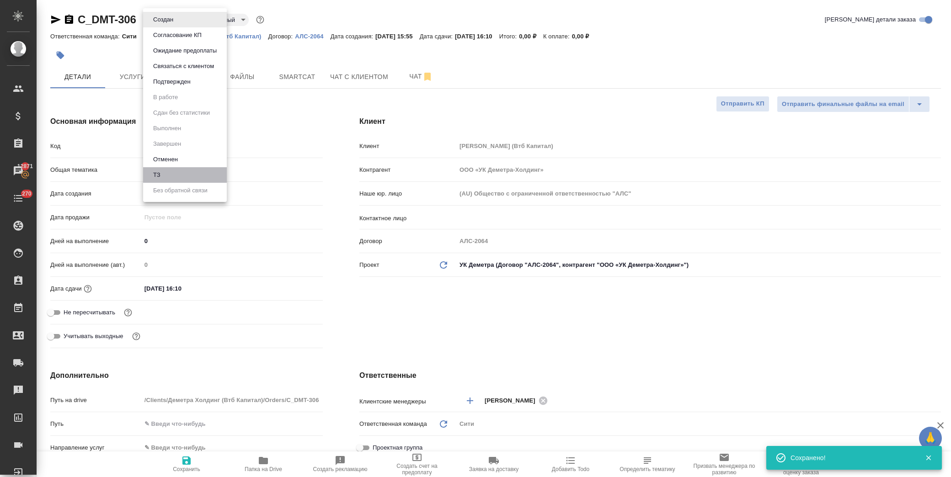
click at [172, 174] on li "ТЗ" at bounding box center [185, 175] width 84 height 16
type textarea "x"
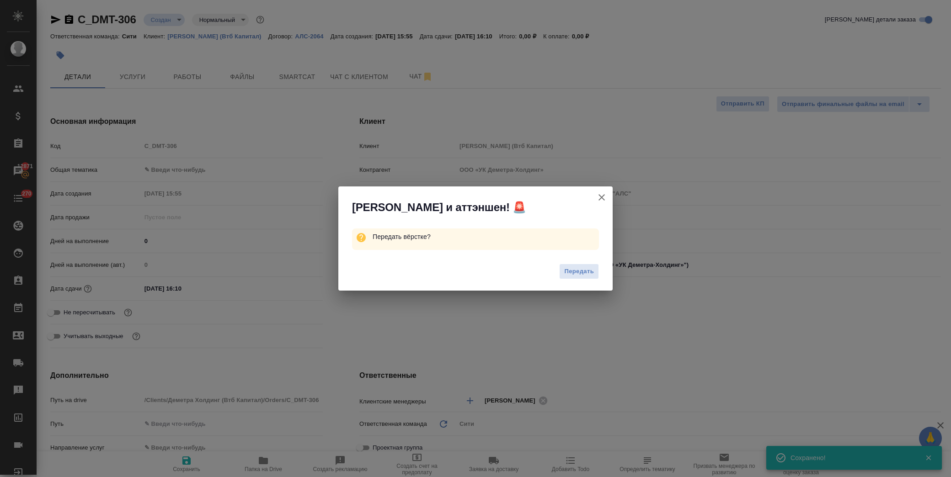
click at [570, 275] on span "Передать" at bounding box center [579, 271] width 30 height 11
type textarea "x"
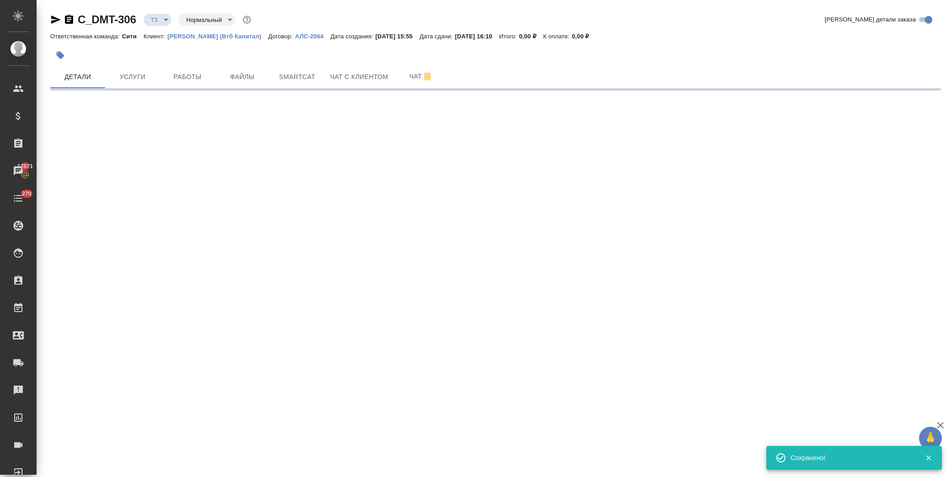
select select "RU"
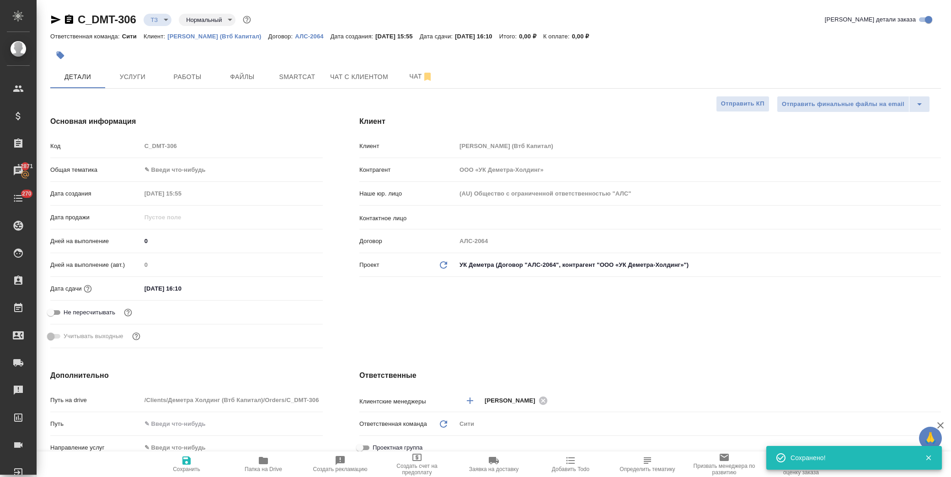
type textarea "x"
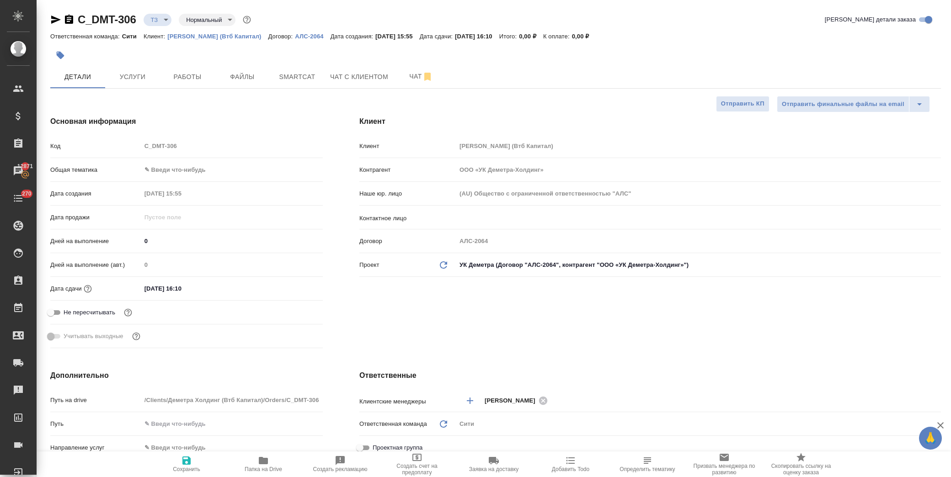
type textarea "x"
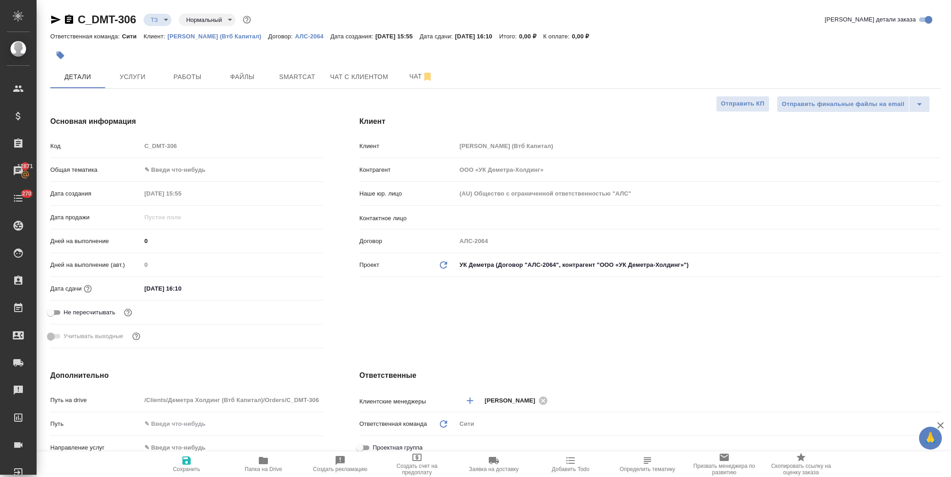
type textarea "x"
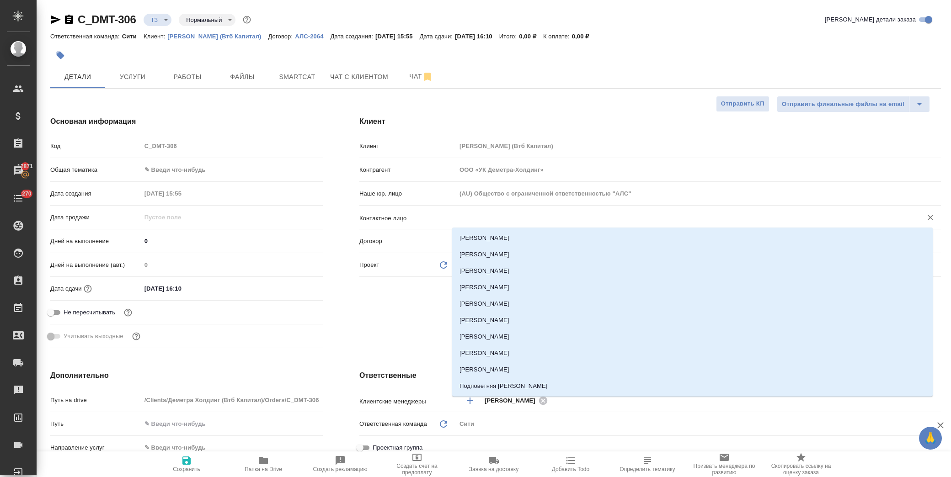
click at [477, 218] on input "text" at bounding box center [683, 217] width 448 height 11
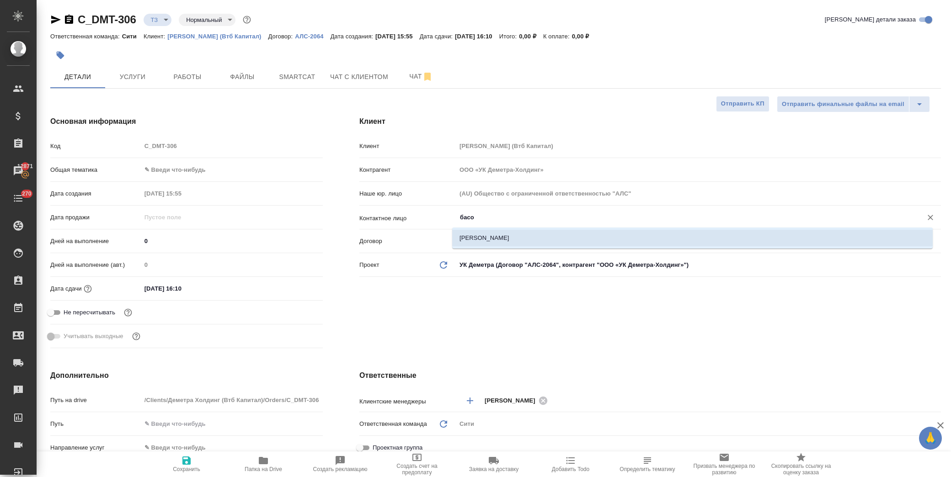
click at [510, 237] on li "Басова Мария" at bounding box center [692, 238] width 480 height 16
type input "Басова Мария"
type textarea "x"
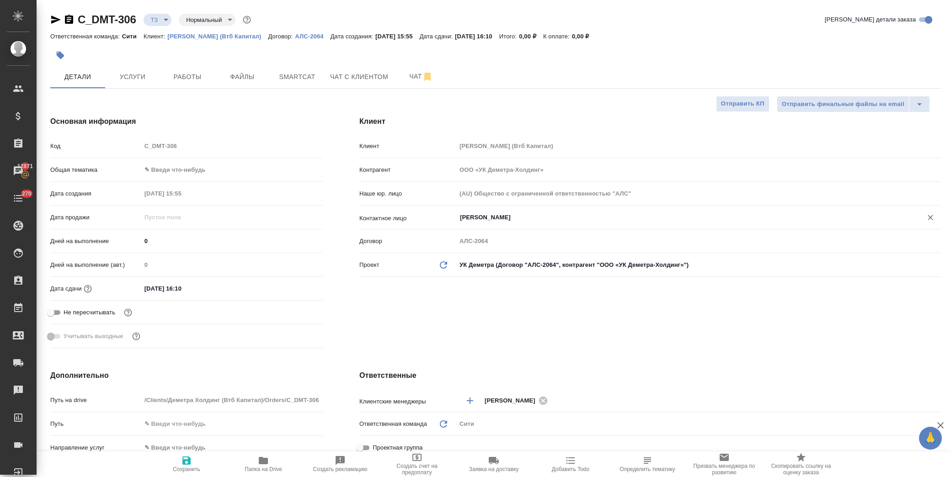
type input "Басова Мария"
click at [190, 464] on icon "button" at bounding box center [186, 460] width 11 height 11
type textarea "x"
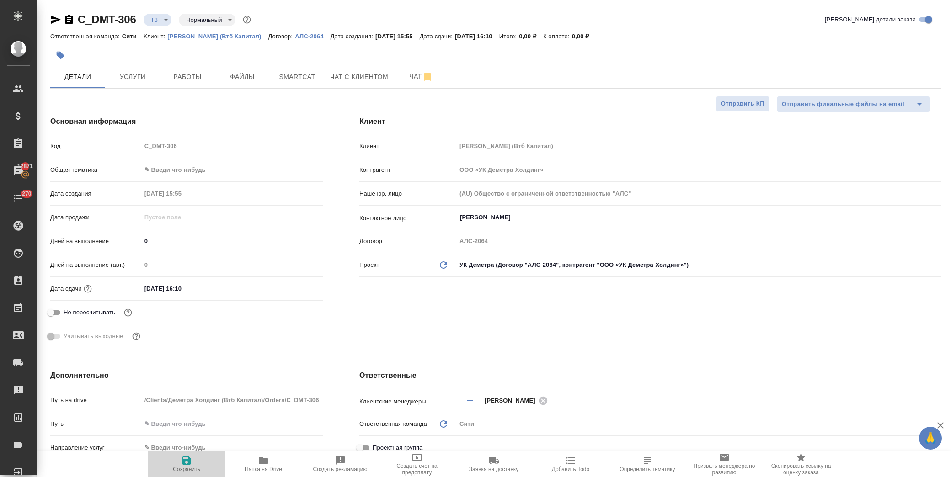
type textarea "x"
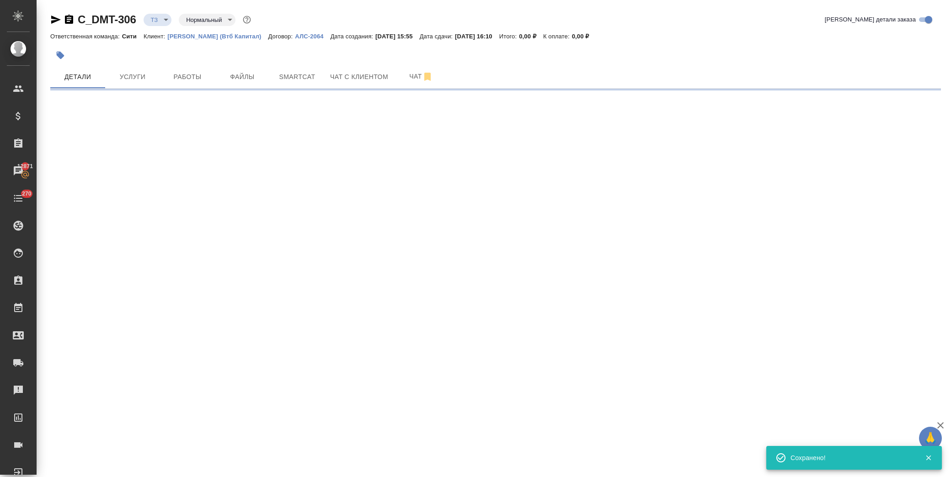
type input "holyTrinity"
select select "RU"
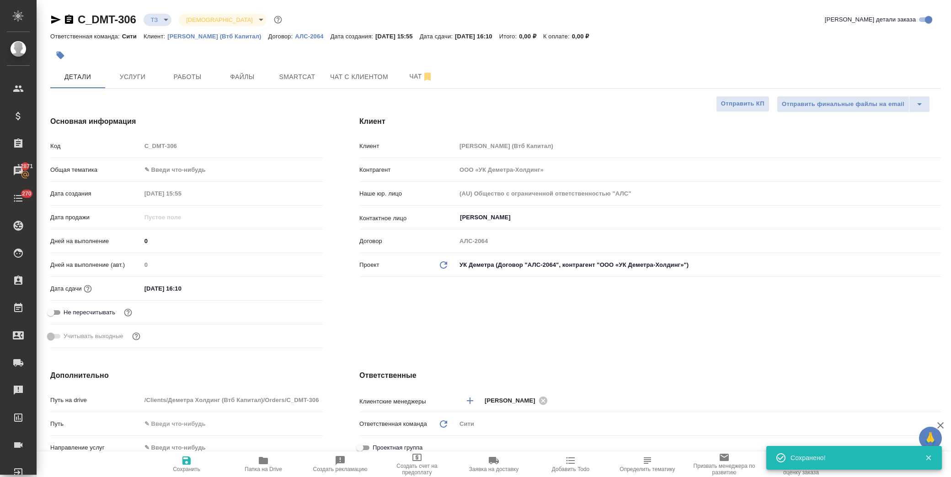
type textarea "x"
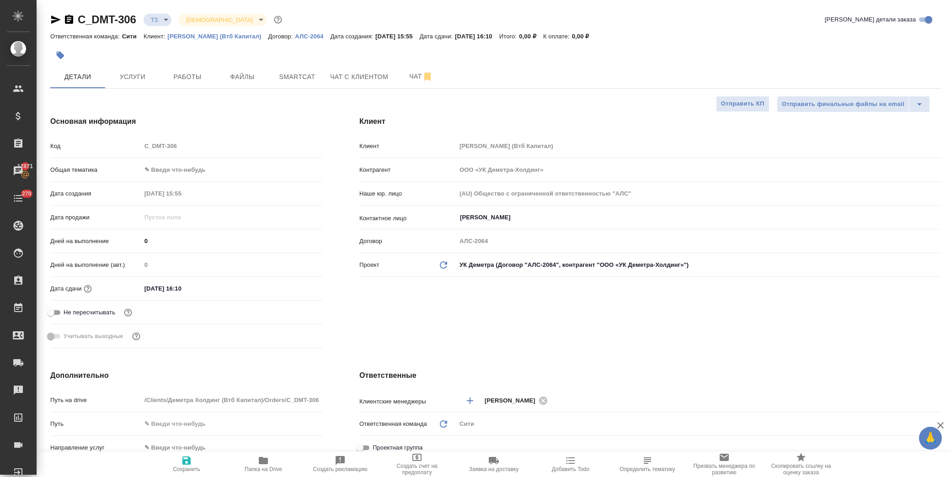
click at [204, 168] on body "🙏 .cls-1 fill:#fff; AWATERA Лофицкая Юлия Владимировна Клиенты Спецификации Зак…" at bounding box center [475, 238] width 951 height 477
click at [212, 261] on li "Юридическая/Финансовая" at bounding box center [230, 257] width 180 height 15
type input "yr-fn"
type textarea "x"
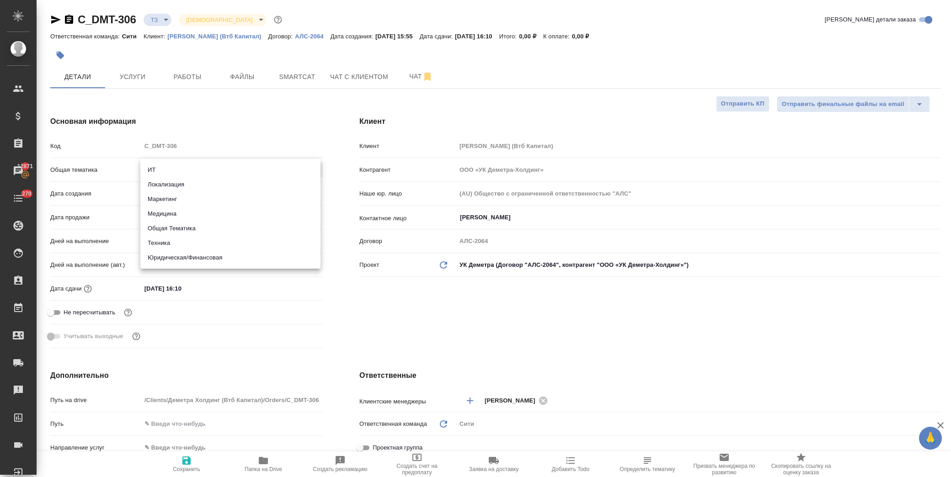
type textarea "x"
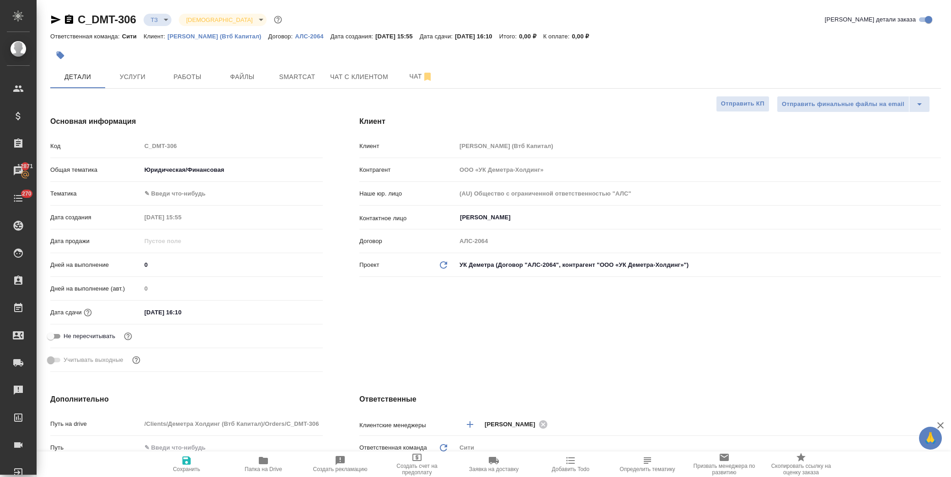
click at [204, 192] on body "🙏 .cls-1 fill:#fff; AWATERA Лофицкая Юлия Владимировна Клиенты Спецификации Зак…" at bounding box center [475, 238] width 951 height 477
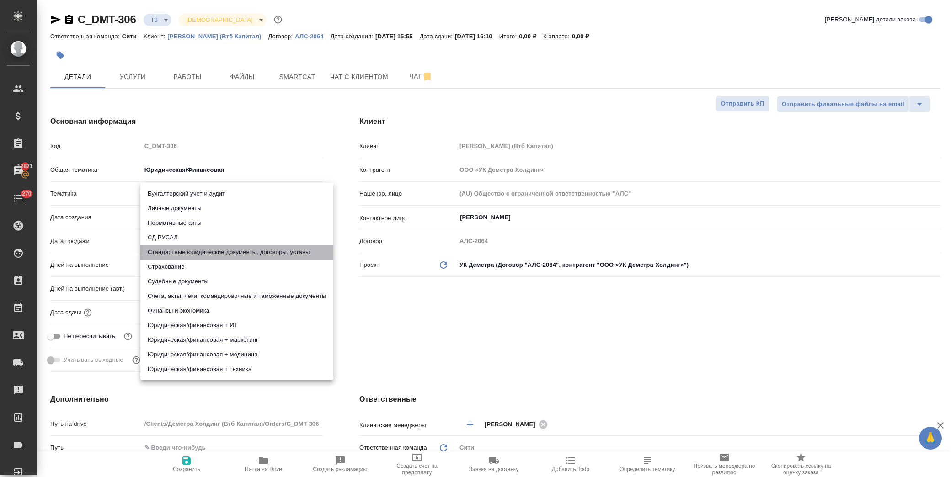
click at [220, 258] on li "Стандартные юридические документы, договоры, уставы" at bounding box center [236, 252] width 193 height 15
type textarea "x"
type input "5f647205b73bc97568ca66bf"
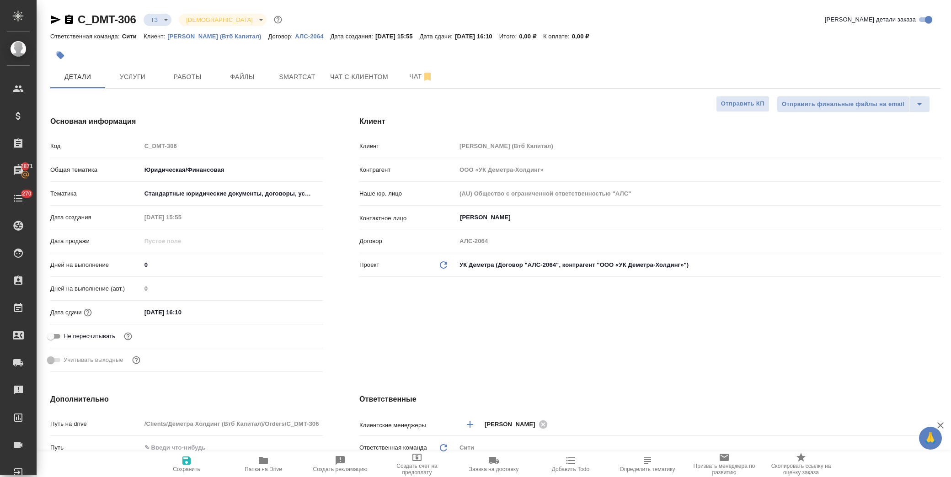
click at [190, 474] on button "Сохранить" at bounding box center [186, 465] width 77 height 26
type textarea "x"
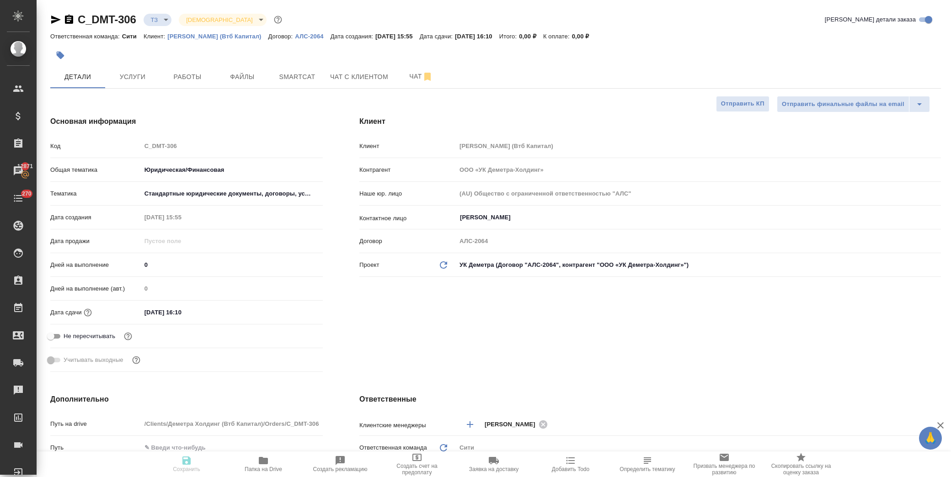
type textarea "x"
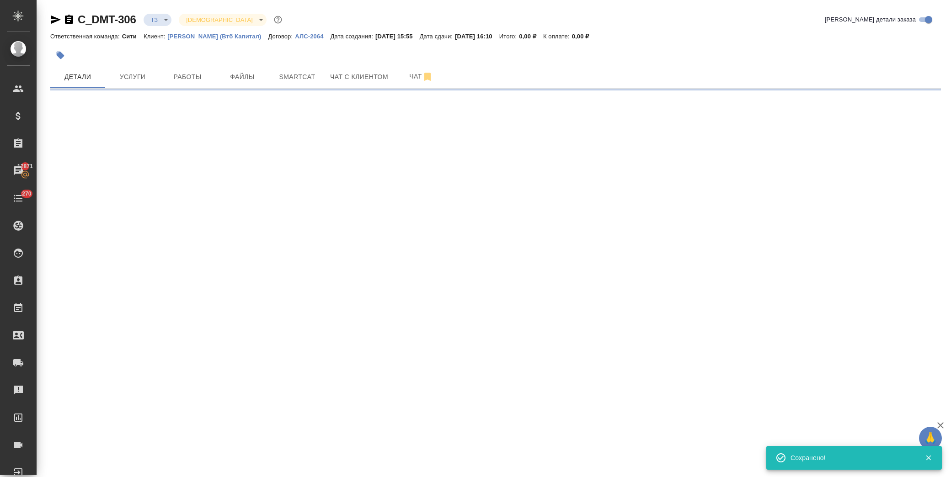
select select "RU"
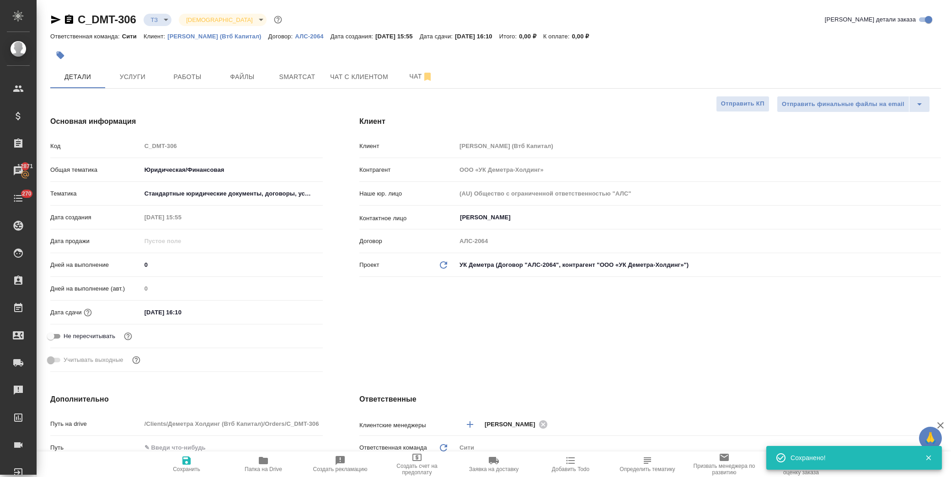
type textarea "x"
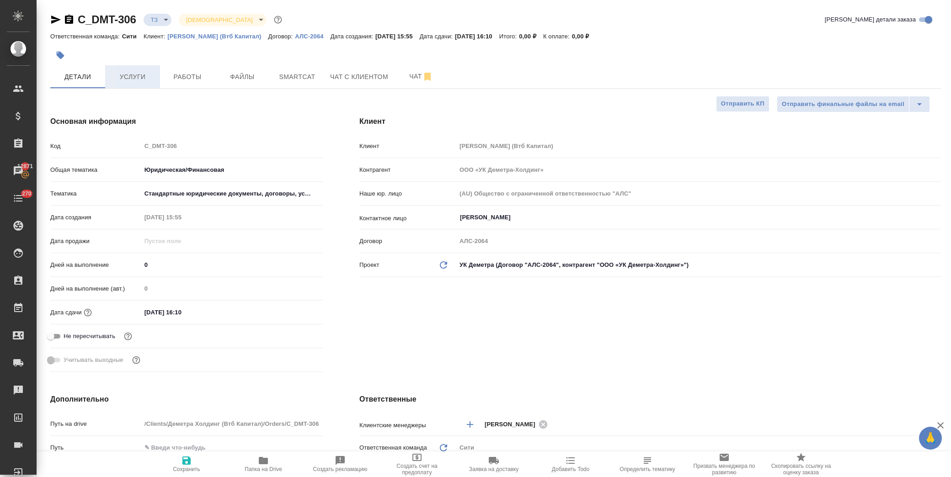
click at [149, 82] on span "Услуги" at bounding box center [133, 76] width 44 height 11
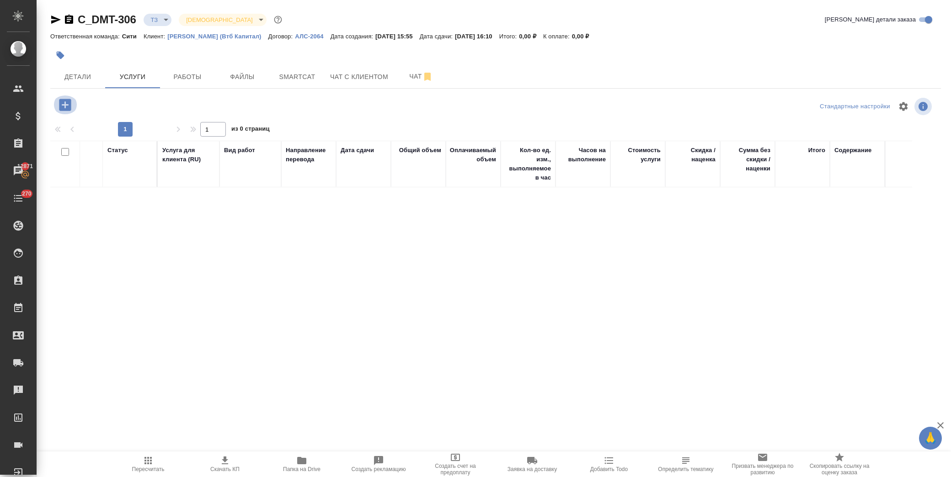
click at [65, 101] on icon "button" at bounding box center [65, 105] width 16 height 16
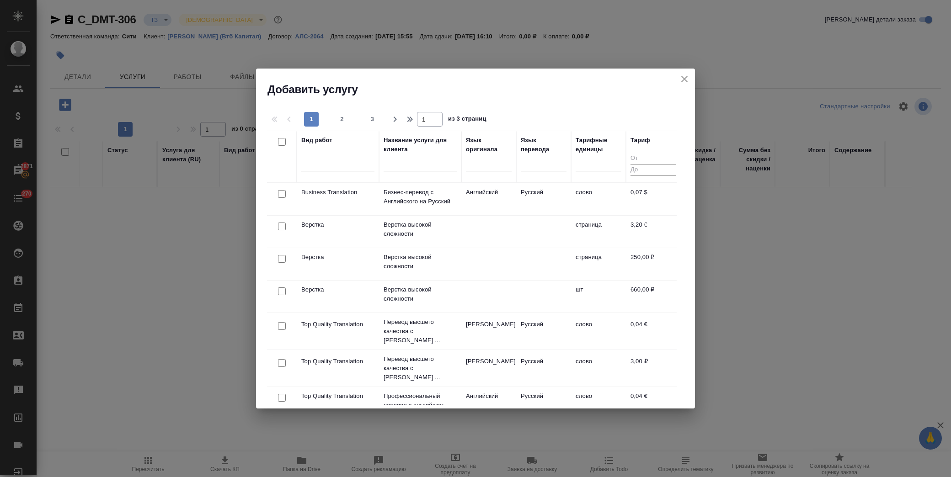
click at [281, 260] on input "checkbox" at bounding box center [282, 259] width 8 height 8
checkbox input "true"
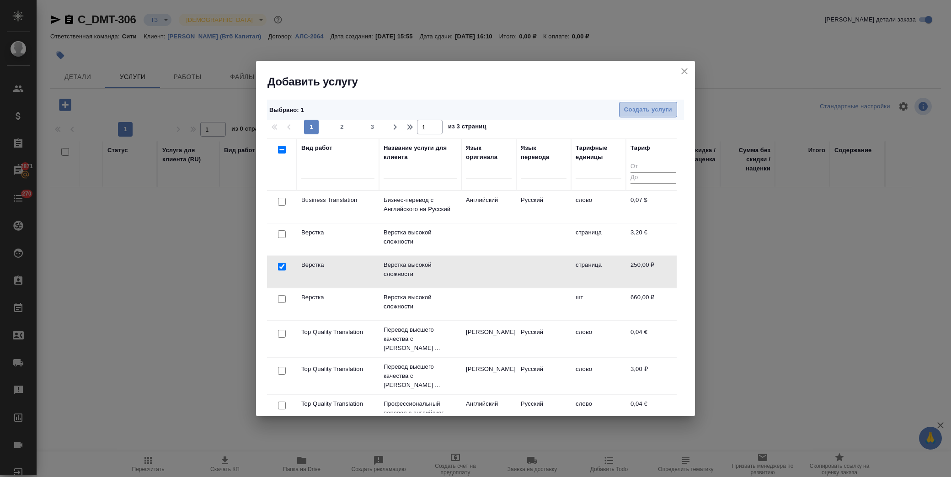
click at [646, 107] on span "Создать услуги" at bounding box center [648, 110] width 48 height 11
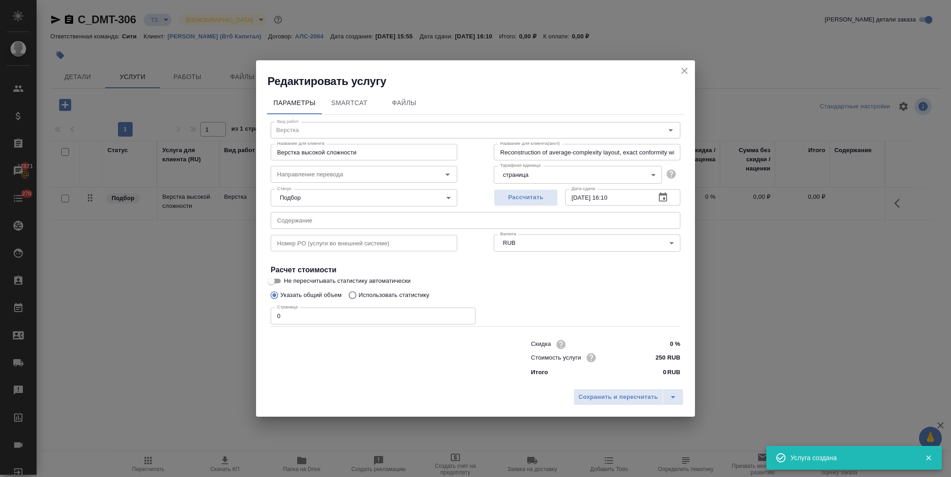
click at [307, 221] on input "text" at bounding box center [475, 220] width 409 height 16
paste input "Hermes GT, extract of registry (Authentication), MOFA-Russia attested_05.08.2025"
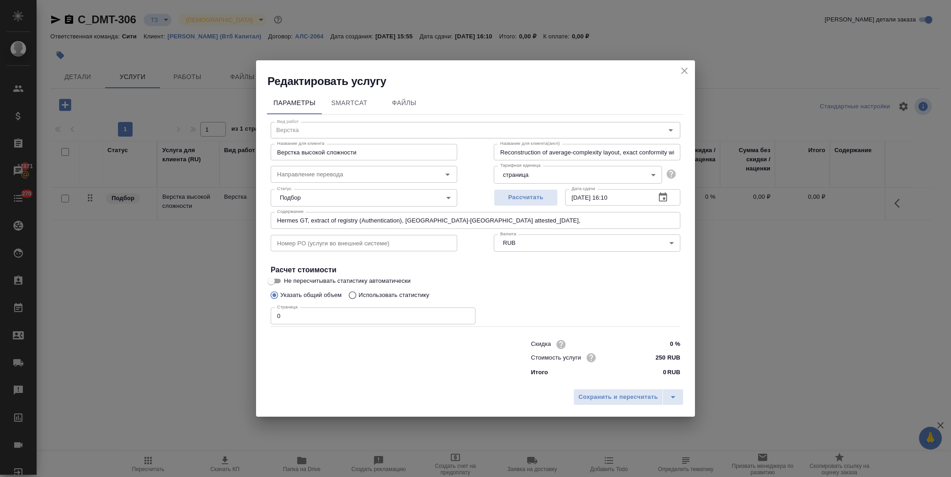
click at [532, 218] on input "Hermes GT, extract of registry (Authentication), MOFA-Russia attested_05.08.202…" at bounding box center [475, 220] width 409 height 16
paste input "Hermes_Certificate of Good Standing_MOFA-Russia attested_30.07.2025"
type input "Hermes GT, extract of registry (Authentication), MOFA-Russia attested_05.08.202…"
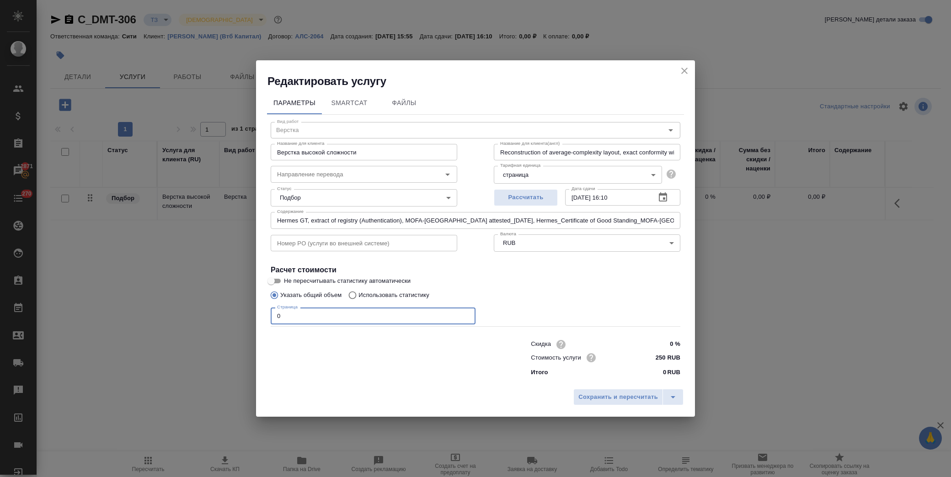
drag, startPoint x: 279, startPoint y: 317, endPoint x: 222, endPoint y: 300, distance: 59.1
click at [215, 316] on div "Редактировать услугу Параметры SmartCat Файлы Вид работ Верстка Вид работ Назва…" at bounding box center [475, 238] width 951 height 477
type input "4"
click at [641, 398] on span "Сохранить и пересчитать" at bounding box center [618, 397] width 80 height 11
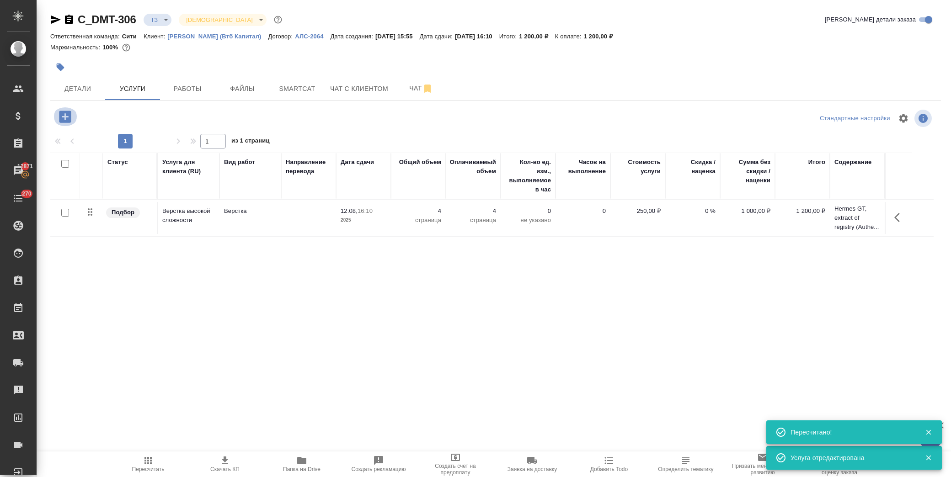
click at [64, 115] on icon "button" at bounding box center [65, 117] width 12 height 12
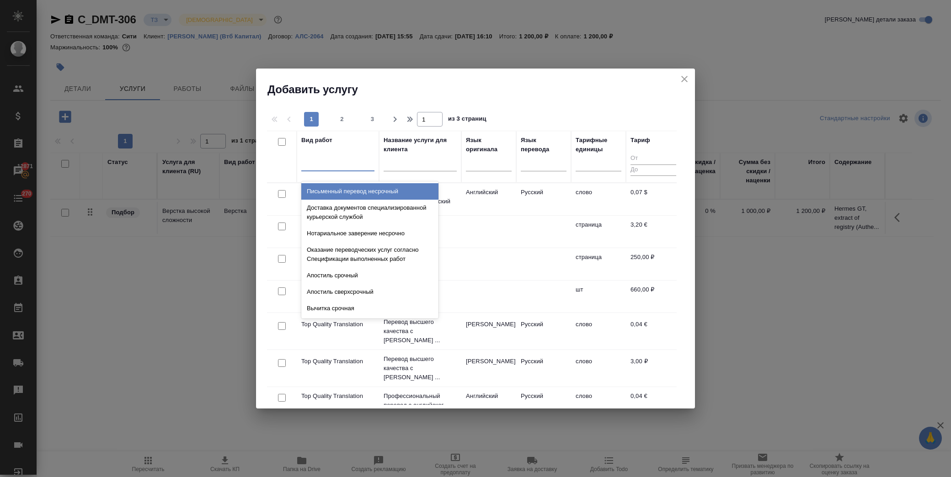
click at [326, 165] on div at bounding box center [337, 161] width 73 height 13
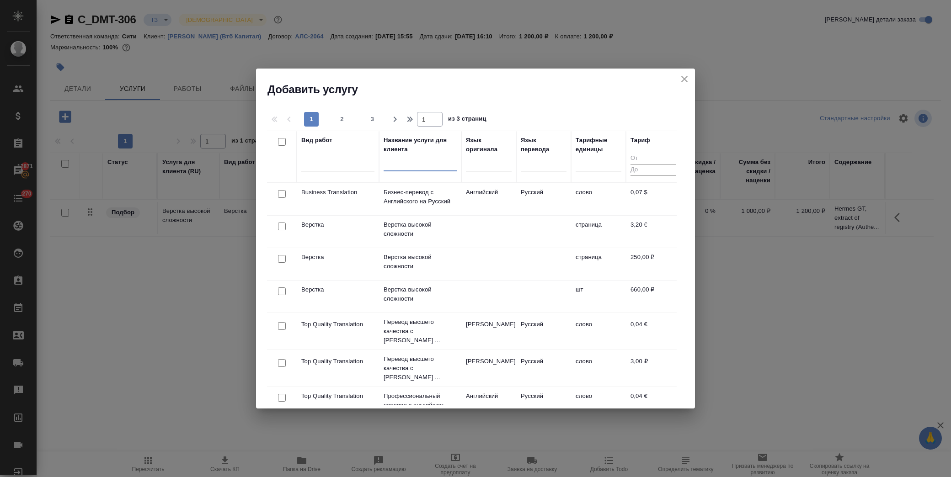
click at [421, 160] on input "text" at bounding box center [419, 165] width 73 height 11
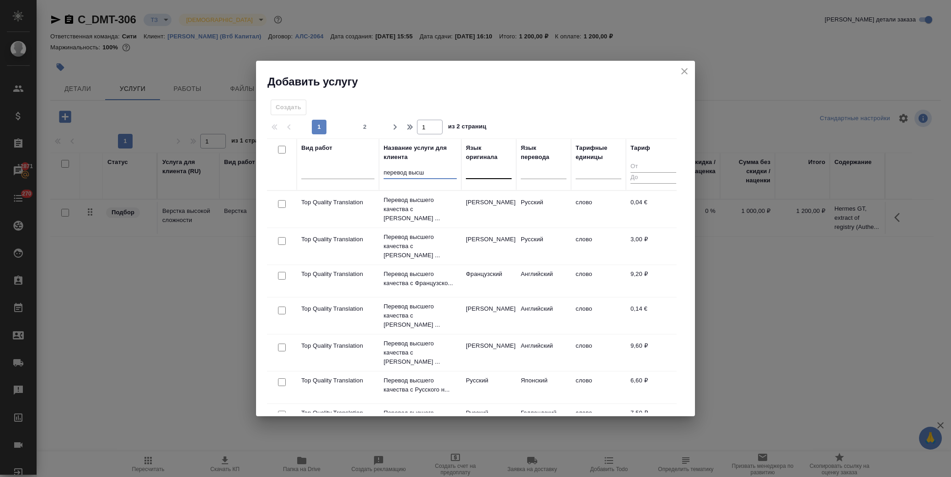
type input "перевод высш"
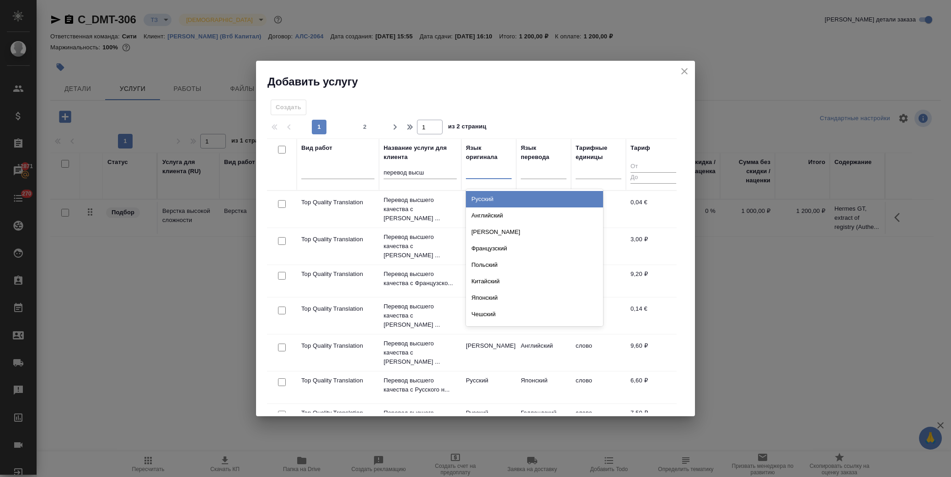
click at [496, 168] on div at bounding box center [489, 170] width 46 height 13
type input "анг"
click at [491, 197] on div "Английский" at bounding box center [534, 199] width 137 height 16
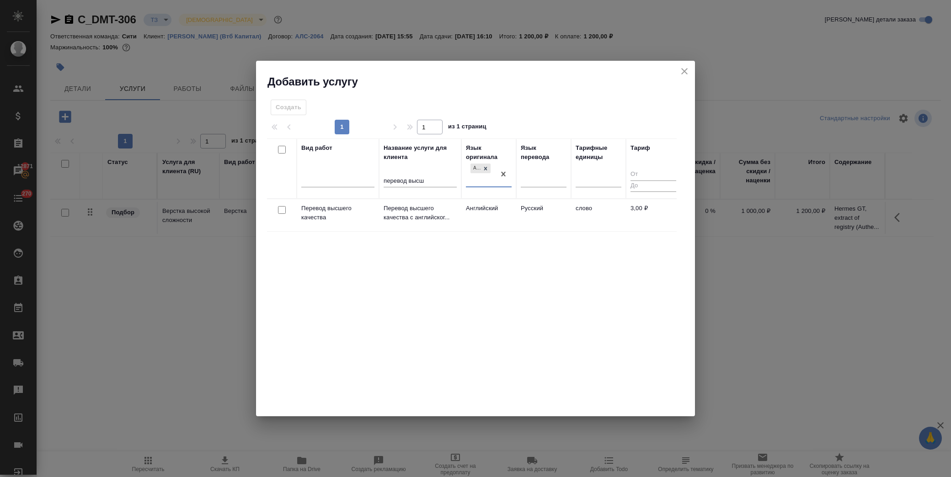
drag, startPoint x: 281, startPoint y: 211, endPoint x: 288, endPoint y: 208, distance: 7.7
click at [281, 211] on input "checkbox" at bounding box center [282, 210] width 8 height 8
checkbox input "true"
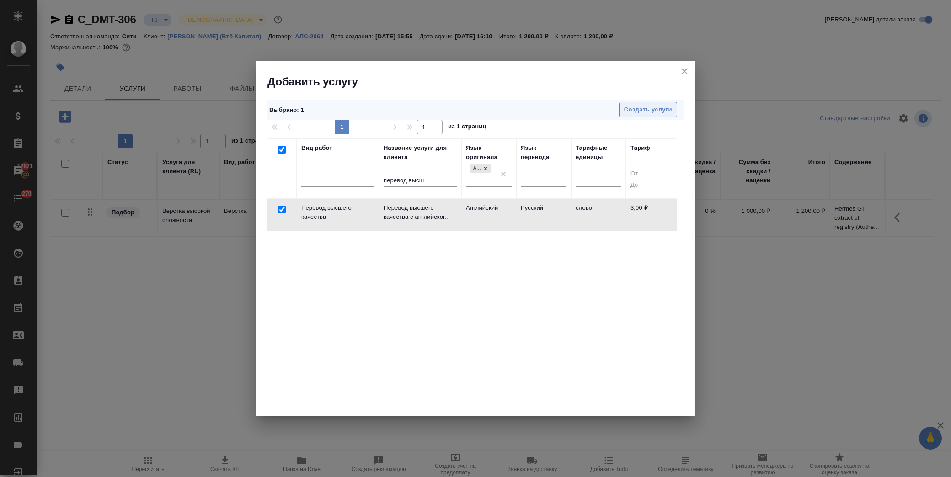
click at [659, 107] on span "Создать услуги" at bounding box center [648, 110] width 48 height 11
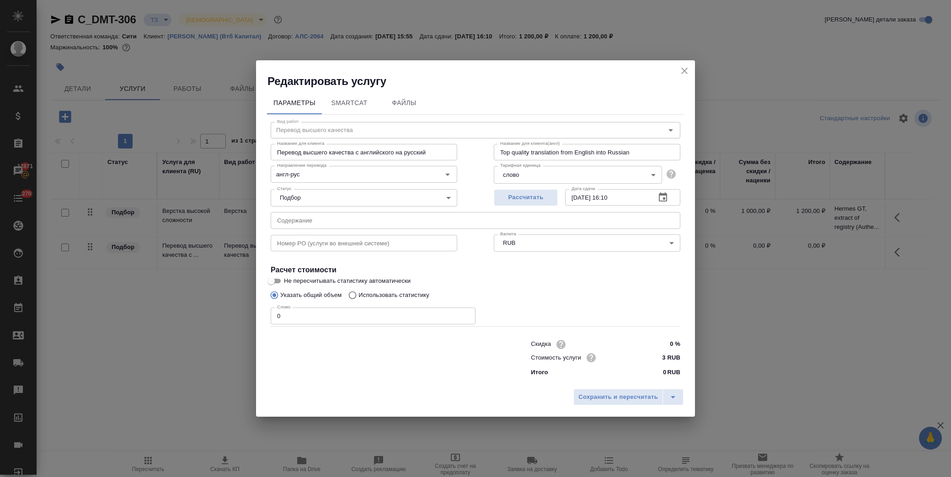
click at [348, 221] on input "text" at bounding box center [475, 220] width 409 height 16
drag, startPoint x: 649, startPoint y: 285, endPoint x: 642, endPoint y: 282, distance: 8.4
click at [649, 285] on label "Не пересчитывать статистику автоматически" at bounding box center [470, 281] width 408 height 11
click at [287, 285] on input "Не пересчитывать статистику автоматически" at bounding box center [271, 281] width 33 height 11
checkbox input "true"
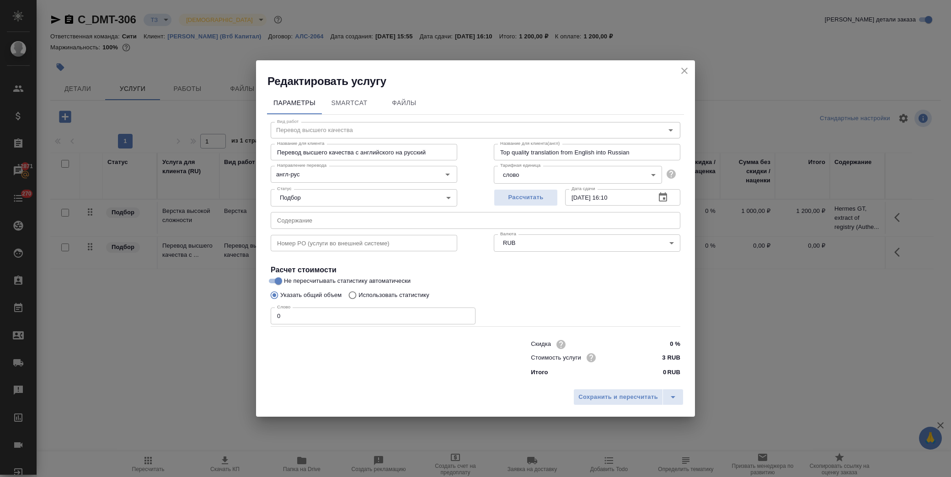
click at [385, 294] on p "Использовать статистику" at bounding box center [393, 295] width 71 height 9
click at [358, 294] on input "Использовать статистику" at bounding box center [351, 295] width 15 height 17
radio input "true"
radio input "false"
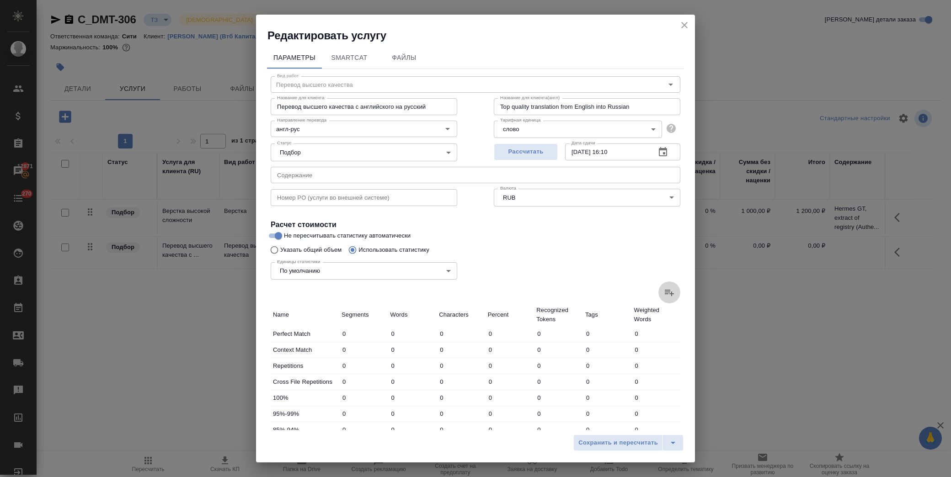
click at [663, 285] on label at bounding box center [669, 293] width 22 height 22
click at [0, 0] on input "file" at bounding box center [0, 0] width 0 height 0
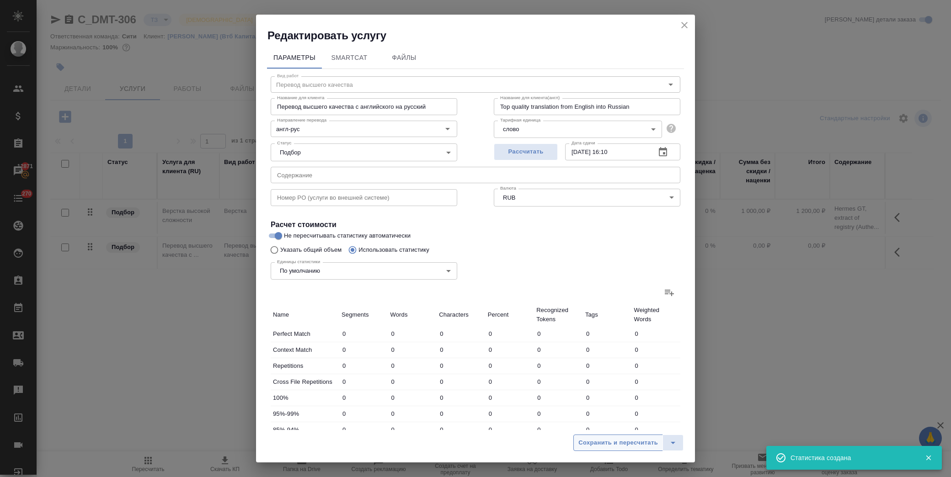
type input "66"
type input "354"
type input "2280"
type input "21"
type input "67"
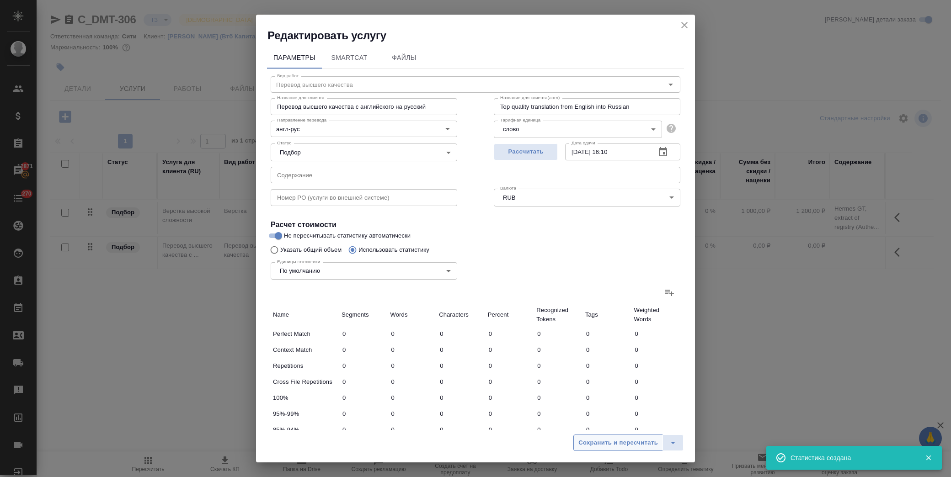
type input "427"
type input "3"
type input "72"
type input "454"
type input "5"
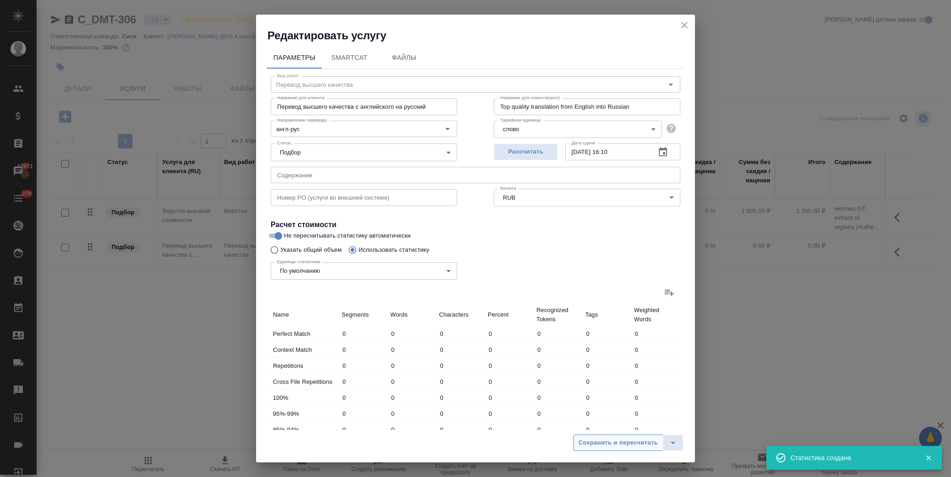
type input "74"
type input "418"
type input "1"
type input "10"
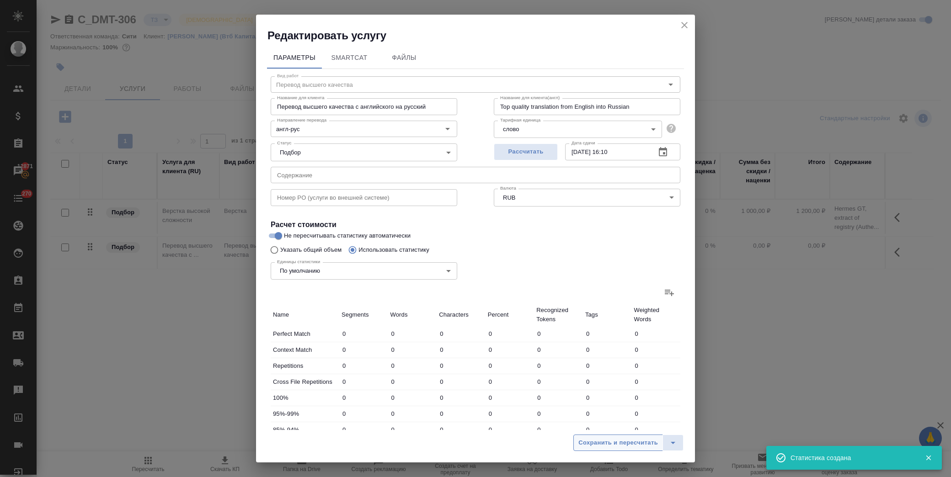
type input "9"
type input "49"
type input "322"
type input "105"
type input "617"
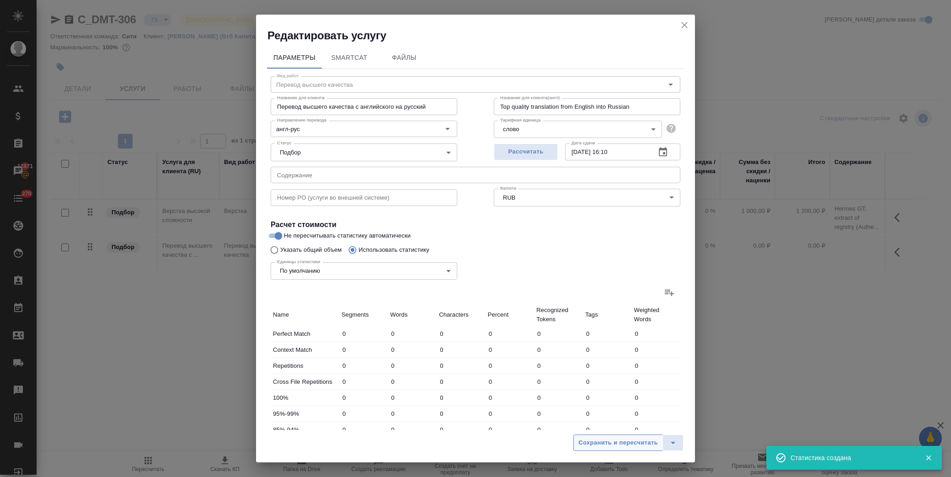
type input "3911"
type input "105"
type input "617"
type input "3911"
click at [609, 441] on span "Сохранить и пересчитать" at bounding box center [618, 443] width 80 height 11
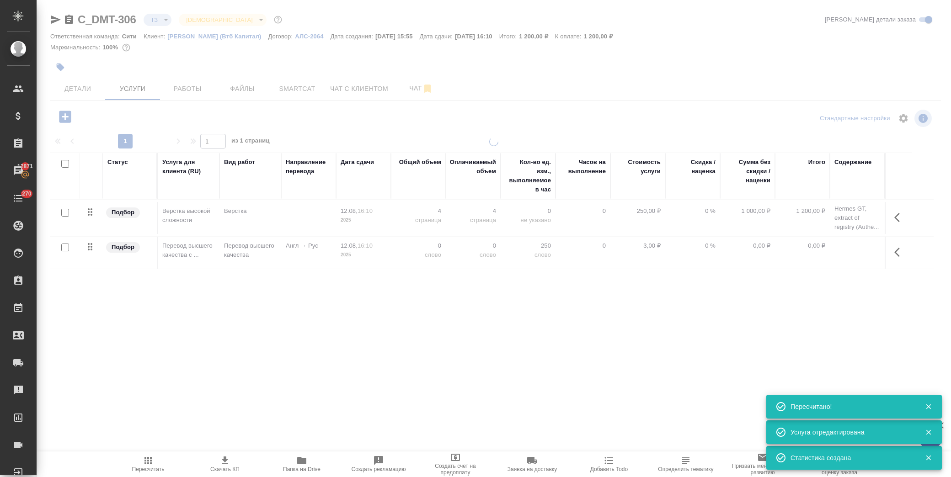
type input "new"
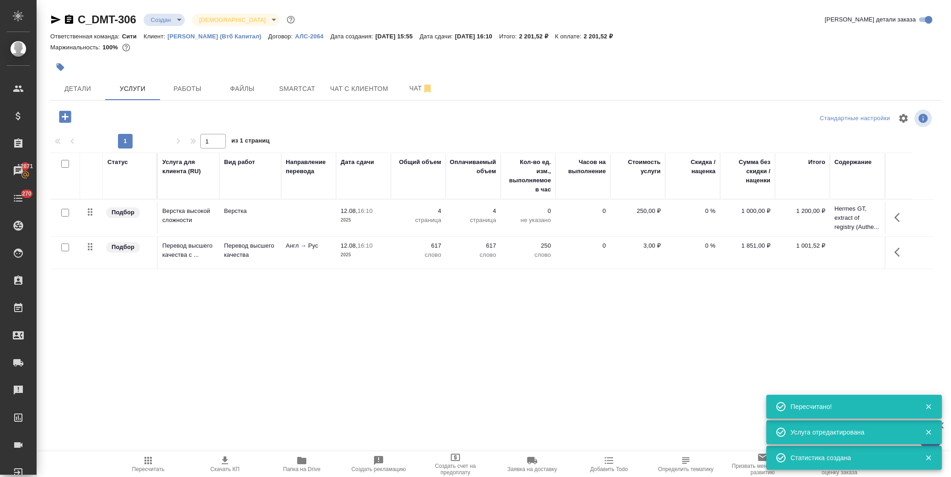
click at [894, 216] on icon "button" at bounding box center [899, 217] width 11 height 11
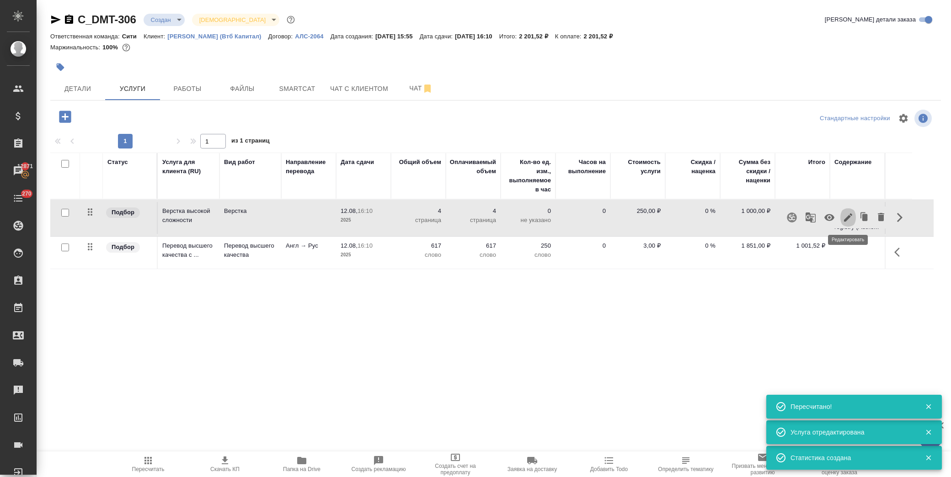
click at [848, 216] on icon "button" at bounding box center [848, 217] width 8 height 8
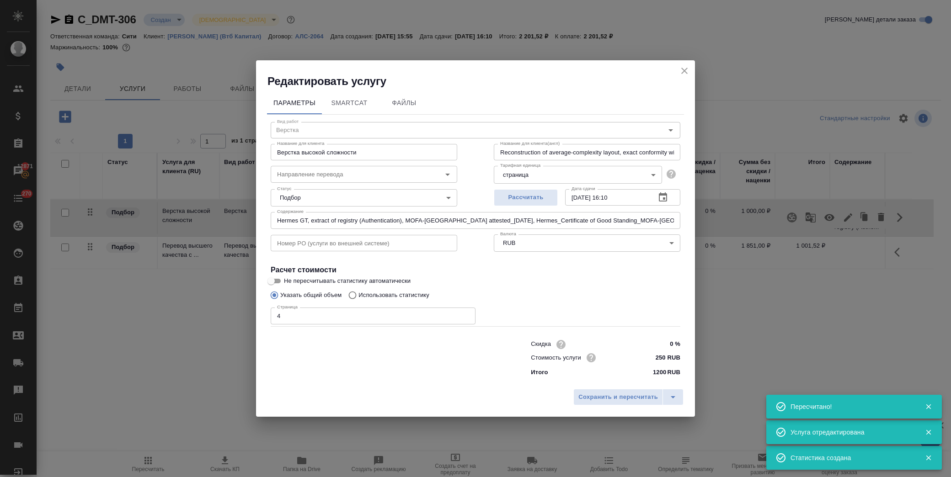
click at [636, 216] on input "Hermes GT, extract of registry (Authentication), MOFA-Russia attested_05.08.202…" at bounding box center [475, 220] width 409 height 16
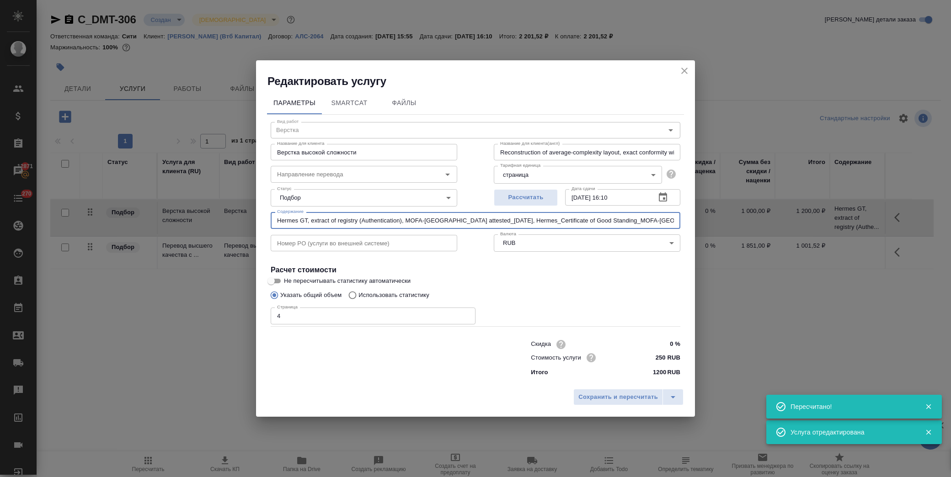
click at [636, 216] on input "Hermes GT, extract of registry (Authentication), MOFA-Russia attested_05.08.202…" at bounding box center [475, 220] width 409 height 16
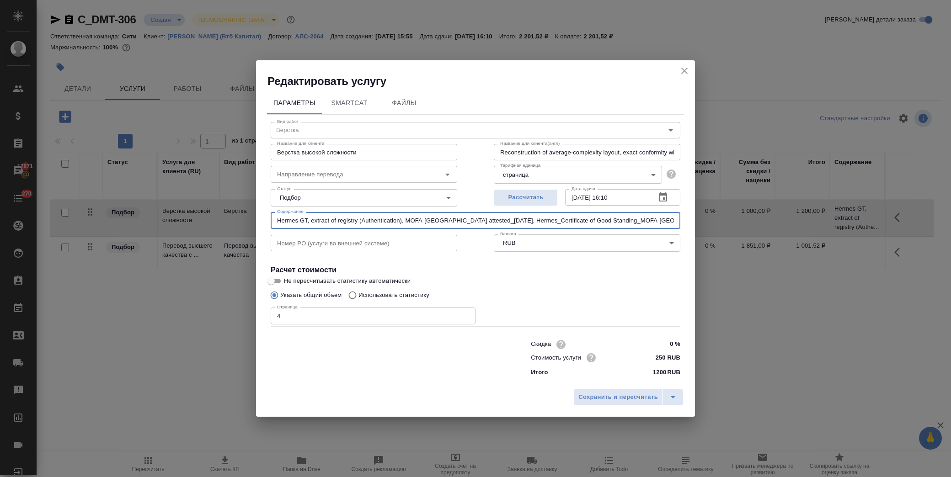
click at [684, 74] on icon "close" at bounding box center [684, 70] width 11 height 11
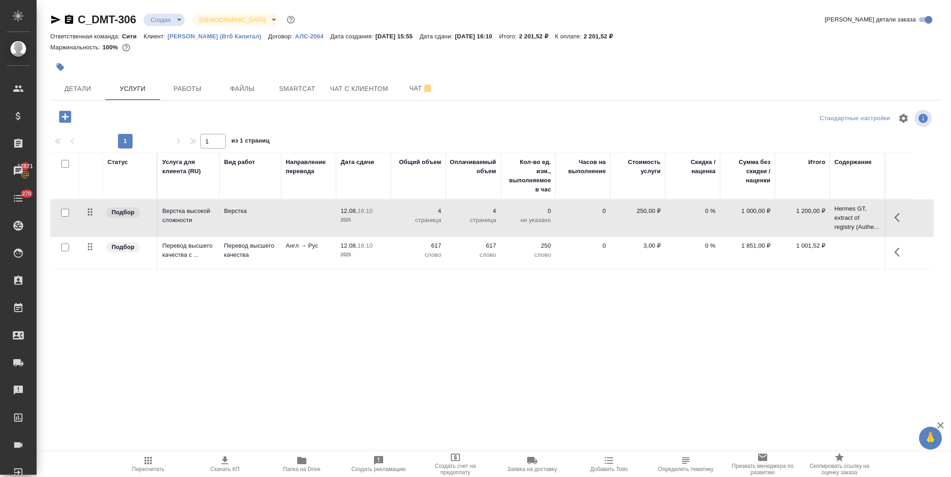
click at [896, 254] on icon "button" at bounding box center [896, 252] width 5 height 9
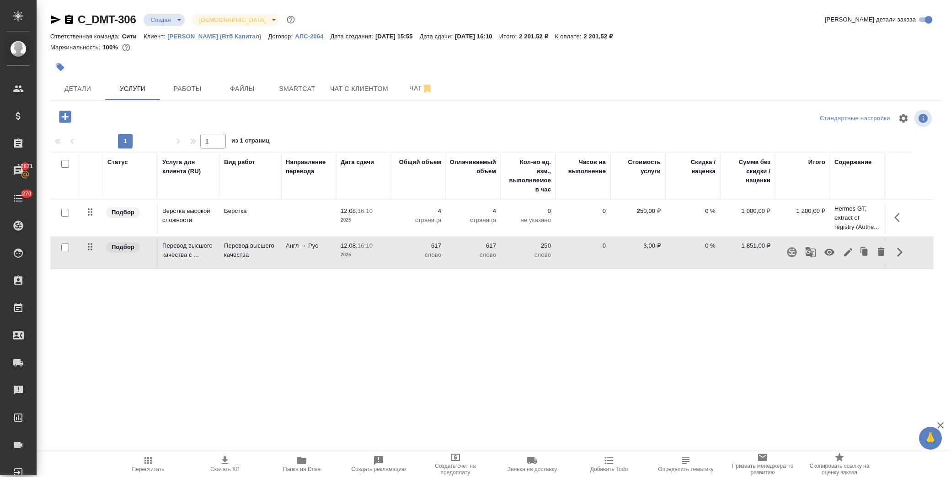
click at [852, 250] on icon "button" at bounding box center [847, 252] width 11 height 11
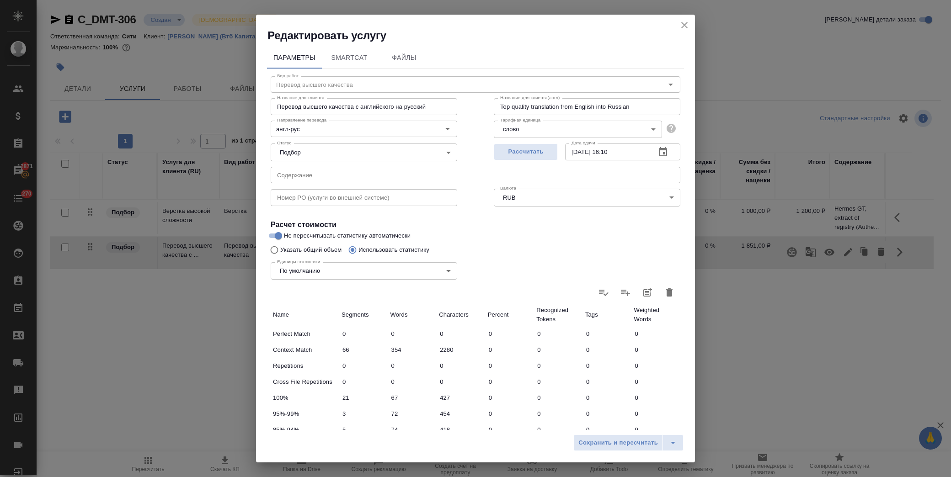
click at [371, 172] on input "text" at bounding box center [475, 175] width 409 height 16
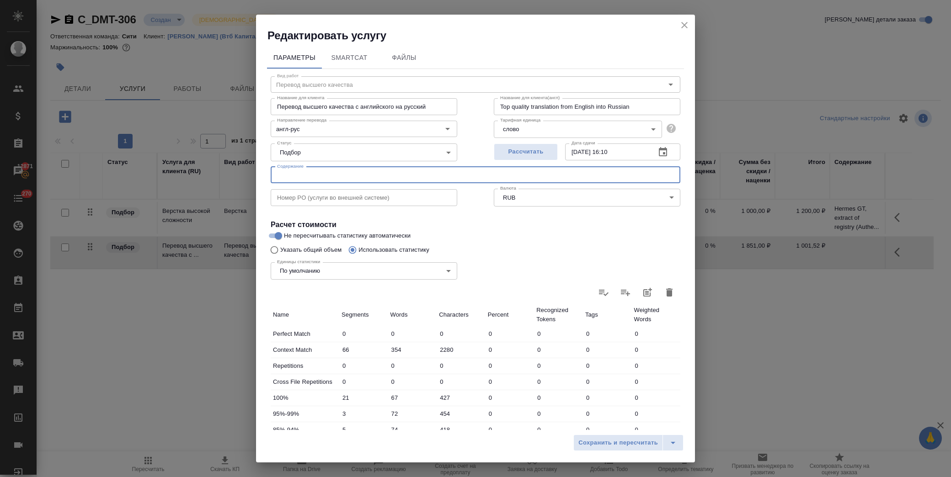
paste input "Hermes GT, extract of registry (Authentication), MOFA-Russia attested_05.08.202…"
type input "Hermes GT, extract of registry (Authentication), MOFA-Russia attested_05.08.202…"
click at [645, 446] on span "Сохранить и пересчитать" at bounding box center [618, 443] width 80 height 11
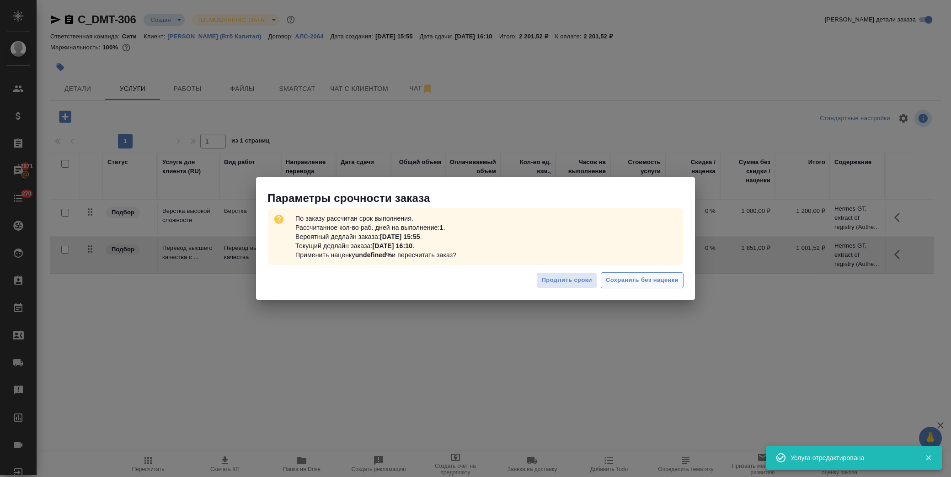
click at [661, 282] on span "Сохранить без наценки" at bounding box center [642, 280] width 73 height 11
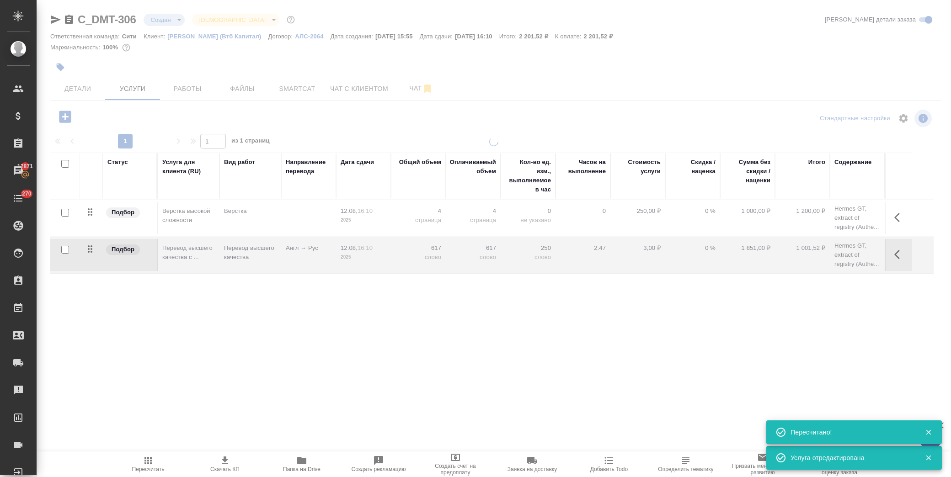
type input "urgent"
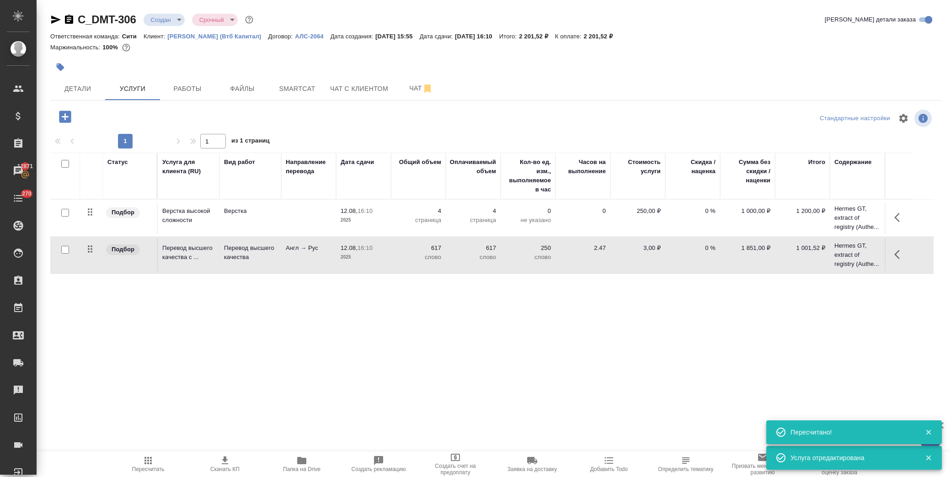
click at [68, 116] on icon "button" at bounding box center [65, 117] width 16 height 16
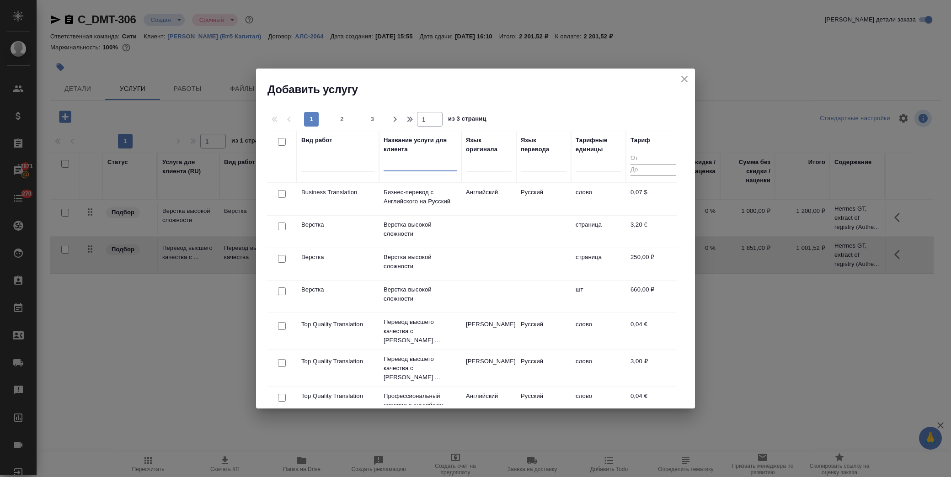
drag, startPoint x: 409, startPoint y: 165, endPoint x: 512, endPoint y: 193, distance: 106.3
click at [410, 165] on input "text" at bounding box center [419, 165] width 73 height 11
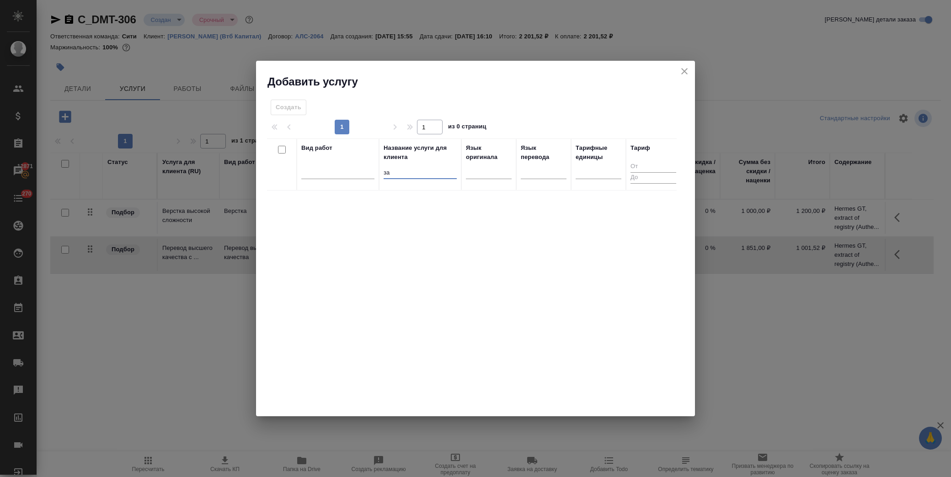
type input "з"
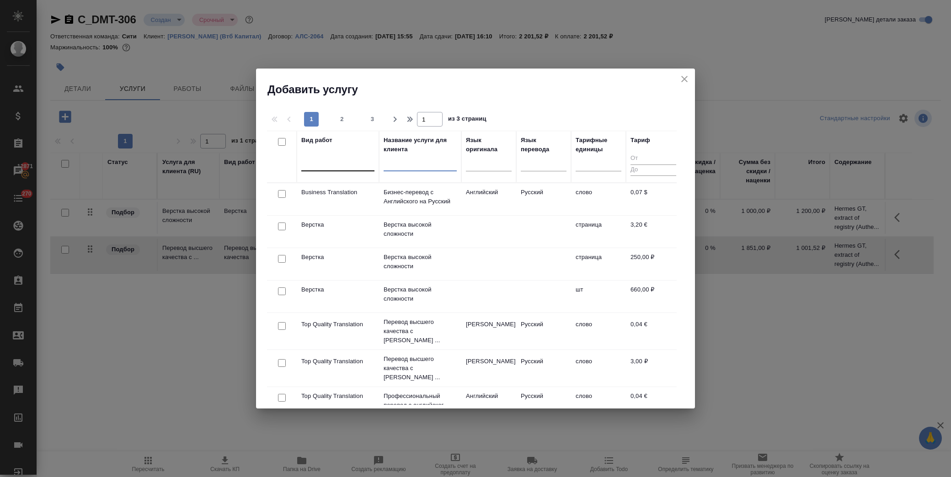
click at [341, 163] on div at bounding box center [337, 161] width 73 height 13
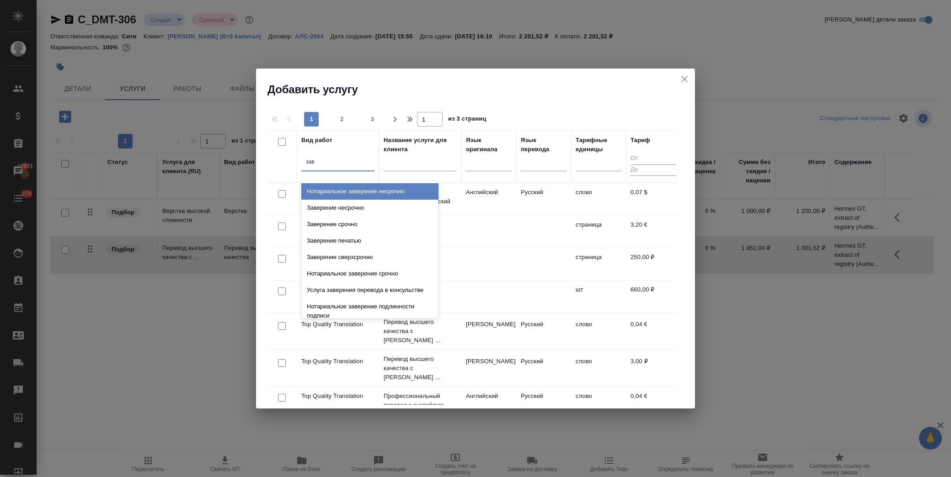
type input "заве"
click at [356, 202] on div "Заверение несрочно" at bounding box center [369, 208] width 137 height 16
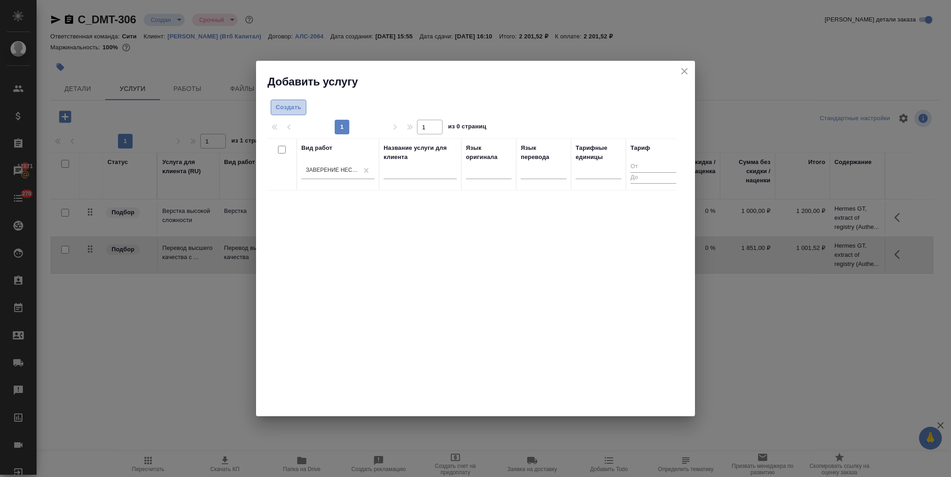
click at [287, 113] on button "Создать" at bounding box center [289, 108] width 36 height 16
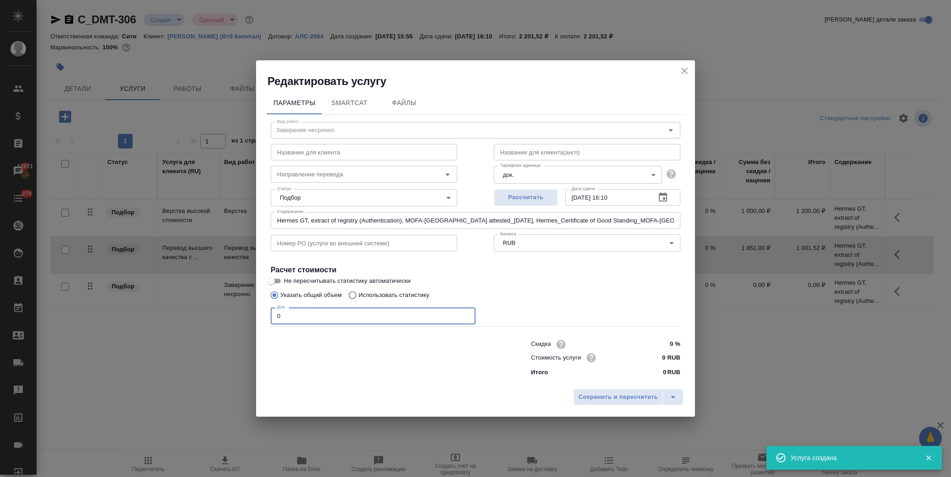
drag, startPoint x: 294, startPoint y: 312, endPoint x: 226, endPoint y: 313, distance: 68.1
click at [226, 313] on div "Редактировать услугу Параметры SmartCat Файлы Вид работ Заверение несрочно Вид …" at bounding box center [475, 238] width 951 height 477
type input "2"
click at [654, 353] on input "0 RUB" at bounding box center [663, 357] width 34 height 13
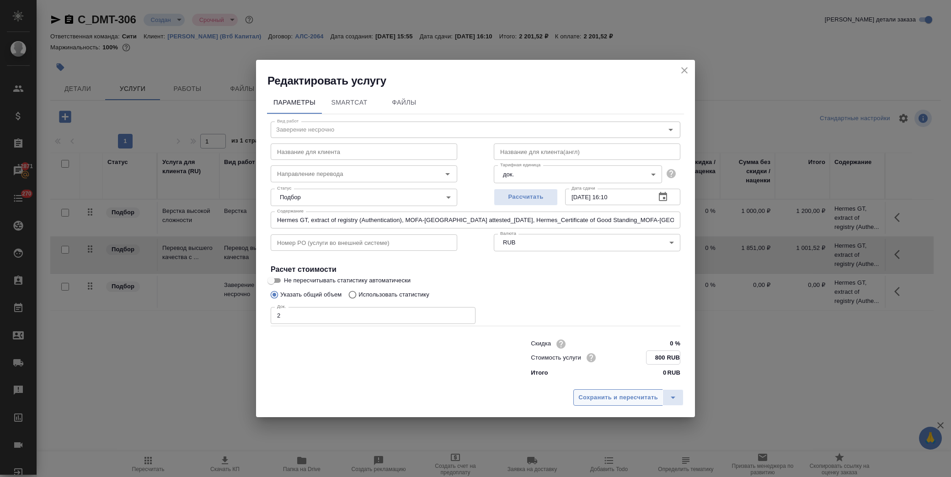
type input "800 RUB"
click at [639, 394] on span "Сохранить и пересчитать" at bounding box center [618, 398] width 80 height 11
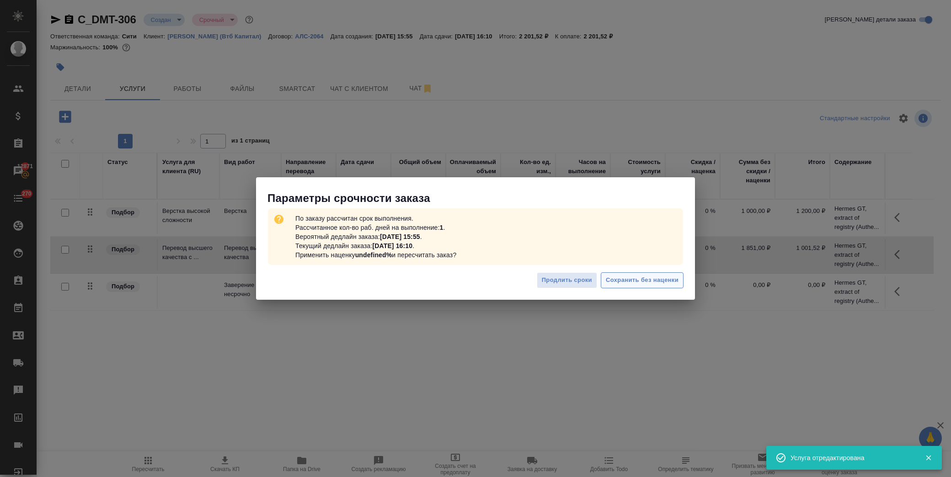
click at [655, 282] on span "Сохранить без наценки" at bounding box center [642, 280] width 73 height 11
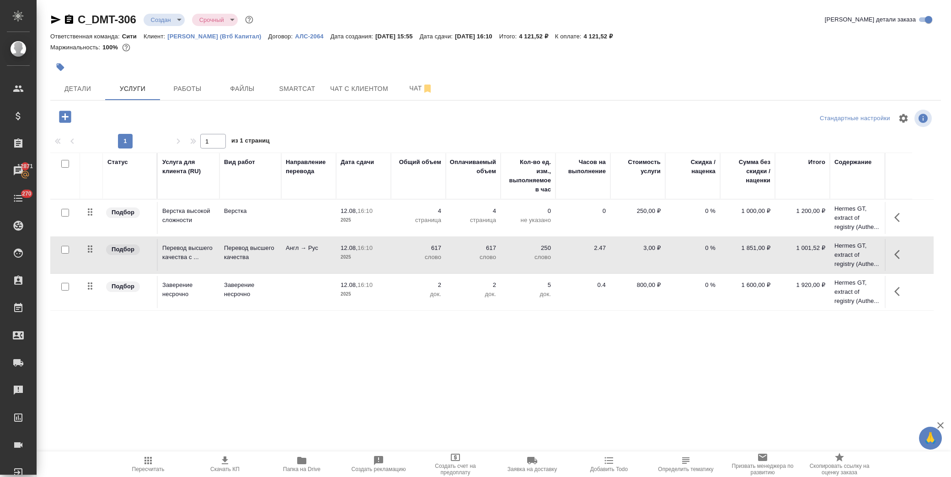
click at [64, 112] on icon "button" at bounding box center [65, 117] width 12 height 12
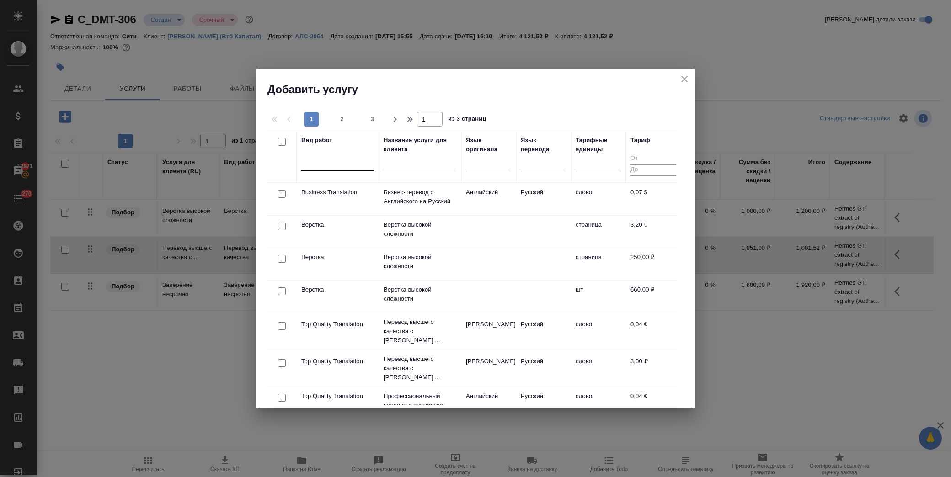
click at [336, 162] on div at bounding box center [337, 161] width 73 height 13
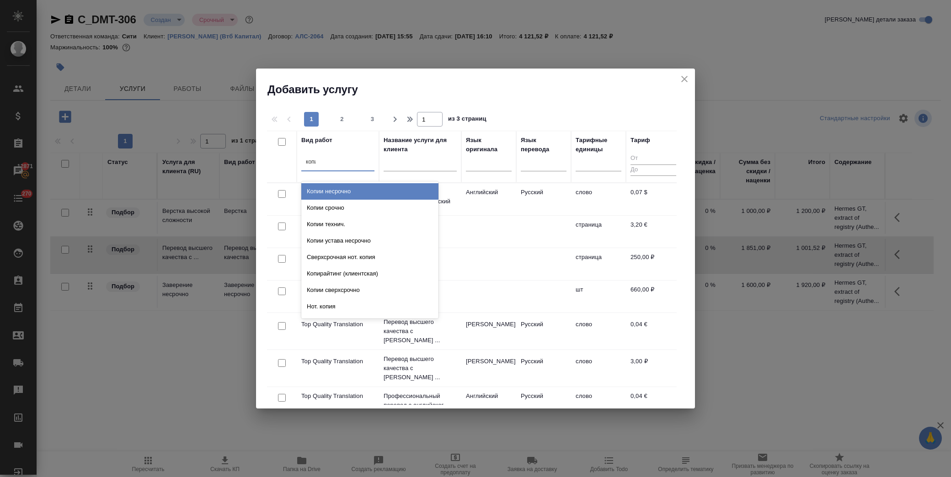
type input "копии"
click at [339, 186] on div "Копии несрочно" at bounding box center [369, 191] width 137 height 16
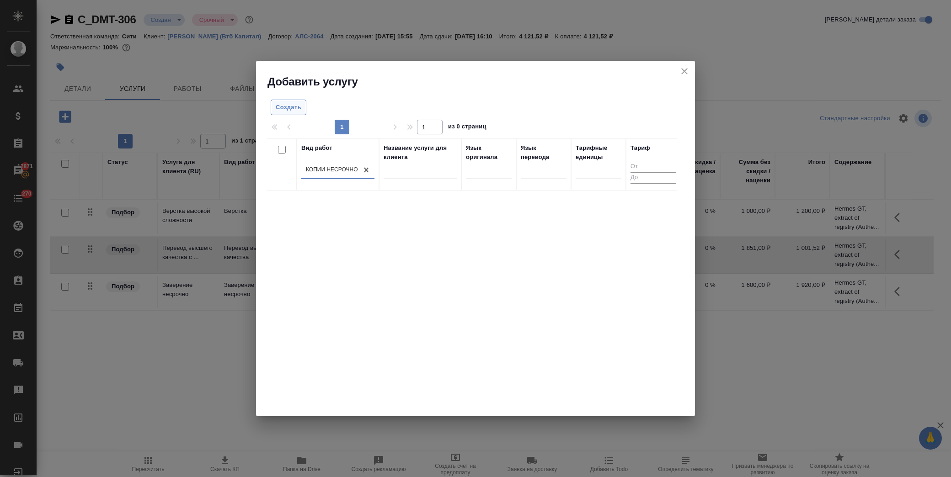
click at [278, 105] on span "Создать" at bounding box center [289, 107] width 26 height 11
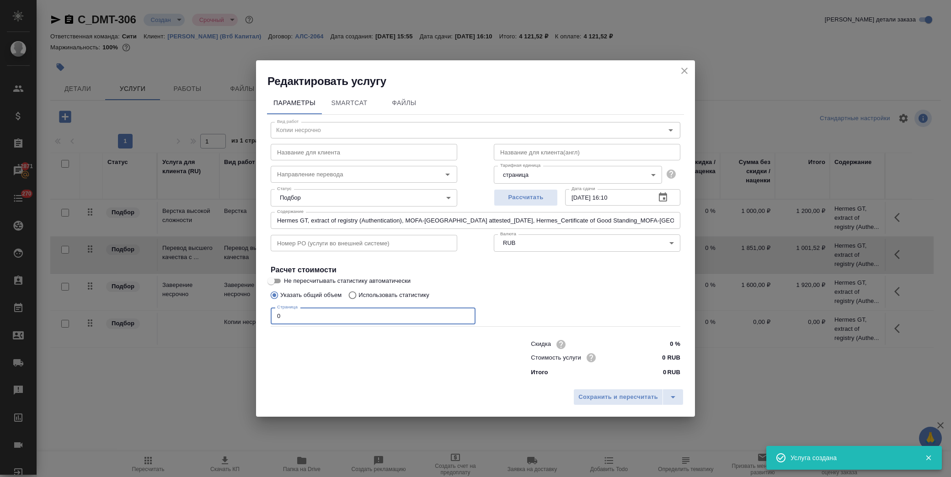
drag, startPoint x: 290, startPoint y: 312, endPoint x: 229, endPoint y: 315, distance: 60.9
click at [229, 315] on div "Редактировать услугу Параметры SmartCat Файлы Вид работ Копии несрочно Вид рабо…" at bounding box center [475, 238] width 951 height 477
type input "20"
click at [656, 357] on input "0 RUB" at bounding box center [663, 357] width 34 height 13
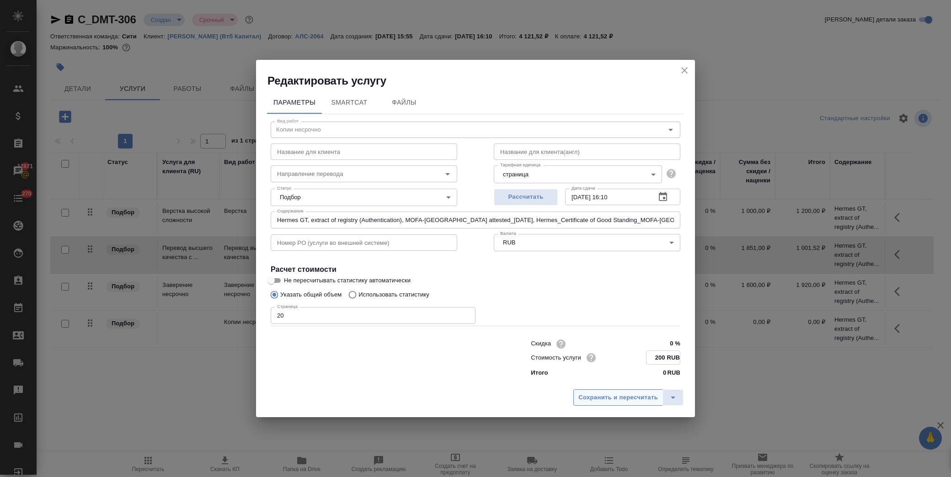
type input "200 RUB"
click at [632, 398] on span "Сохранить и пересчитать" at bounding box center [618, 398] width 80 height 11
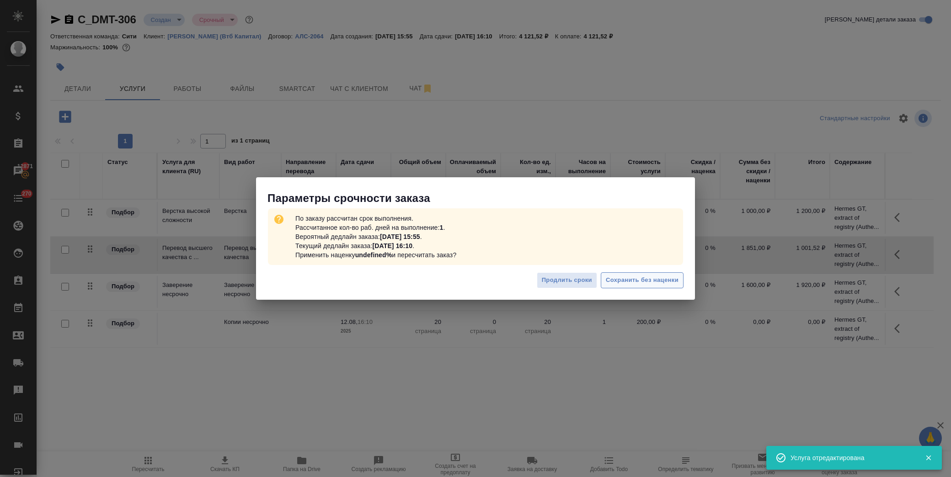
click at [627, 285] on span "Сохранить без наценки" at bounding box center [642, 280] width 73 height 11
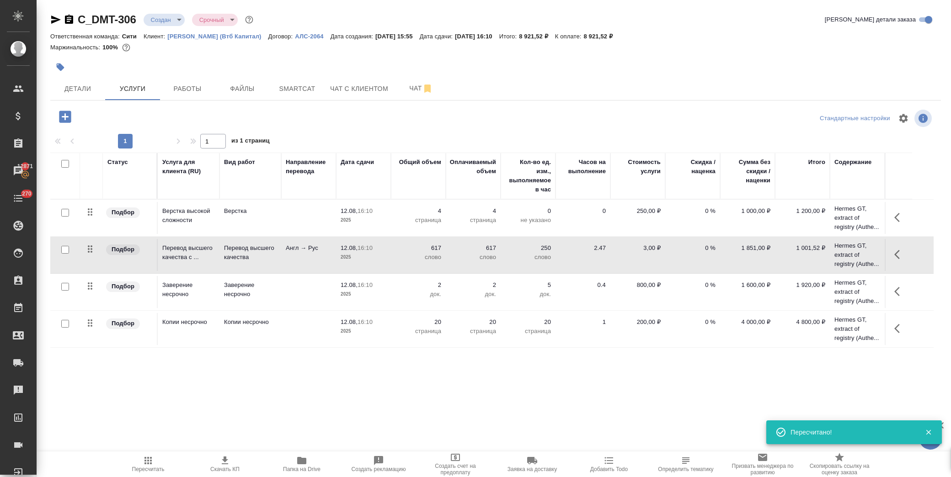
click at [891, 251] on button "button" at bounding box center [899, 255] width 22 height 22
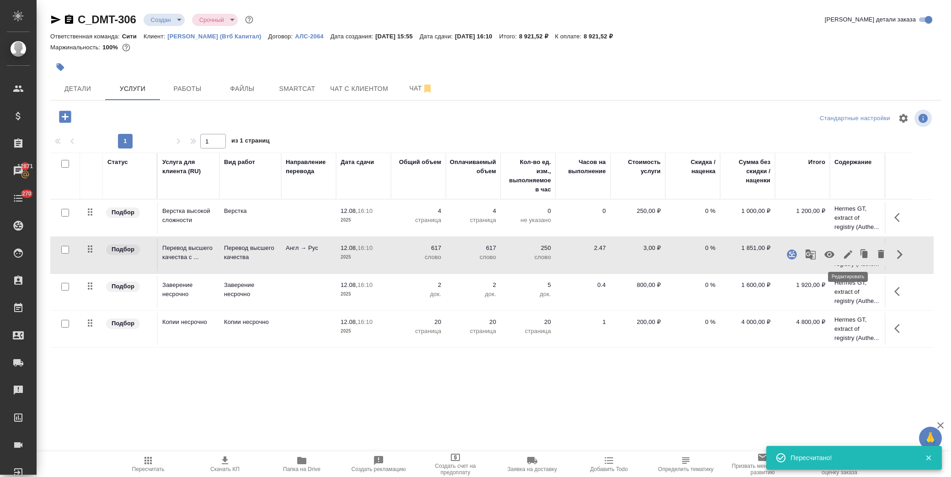
click at [846, 259] on icon "button" at bounding box center [847, 254] width 11 height 11
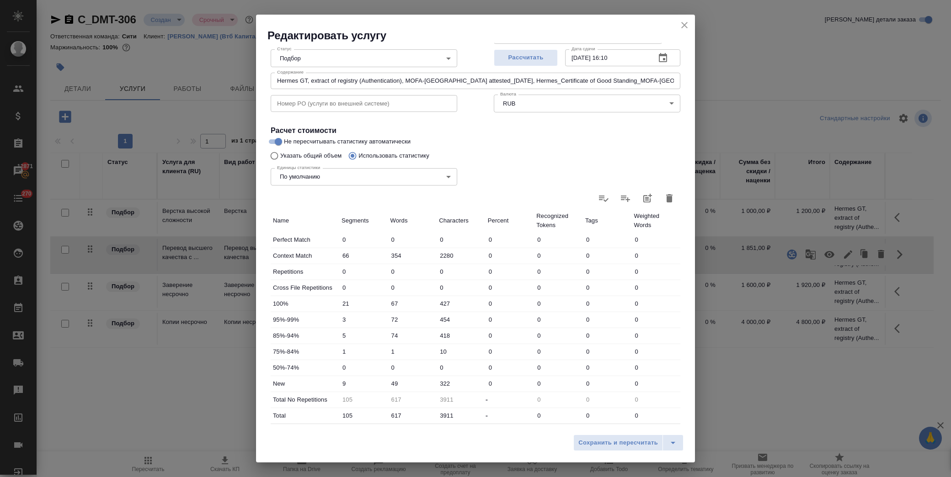
scroll to position [146, 0]
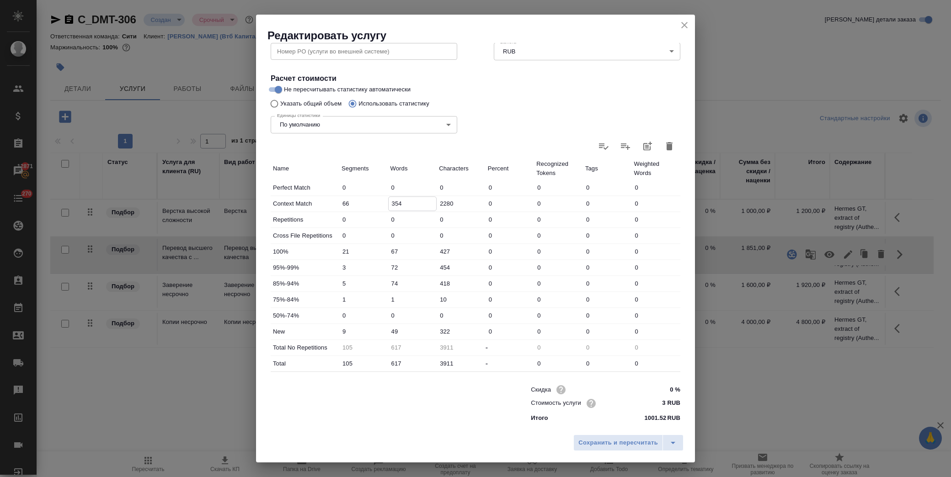
click at [392, 203] on input "354" at bounding box center [412, 203] width 48 height 13
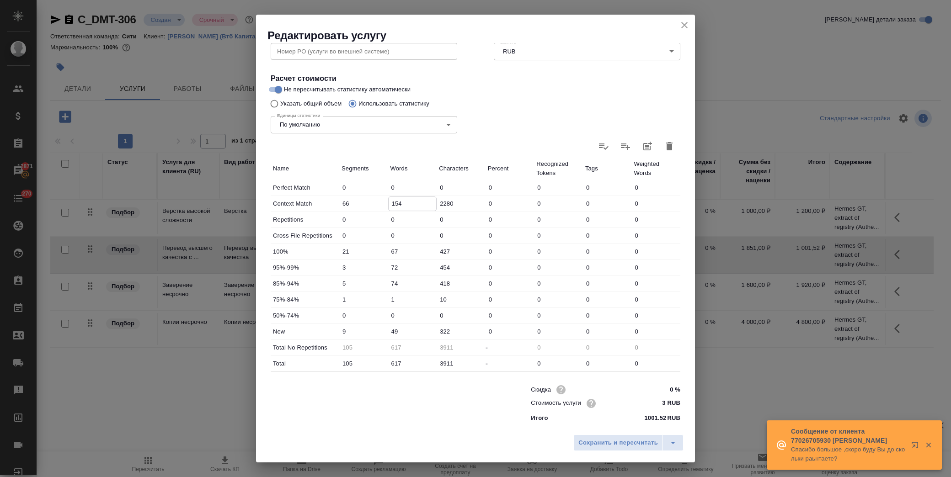
type input "154"
click at [390, 330] on input "49" at bounding box center [412, 331] width 49 height 13
type input "249"
click at [618, 444] on span "Сохранить и пересчитать" at bounding box center [618, 443] width 80 height 11
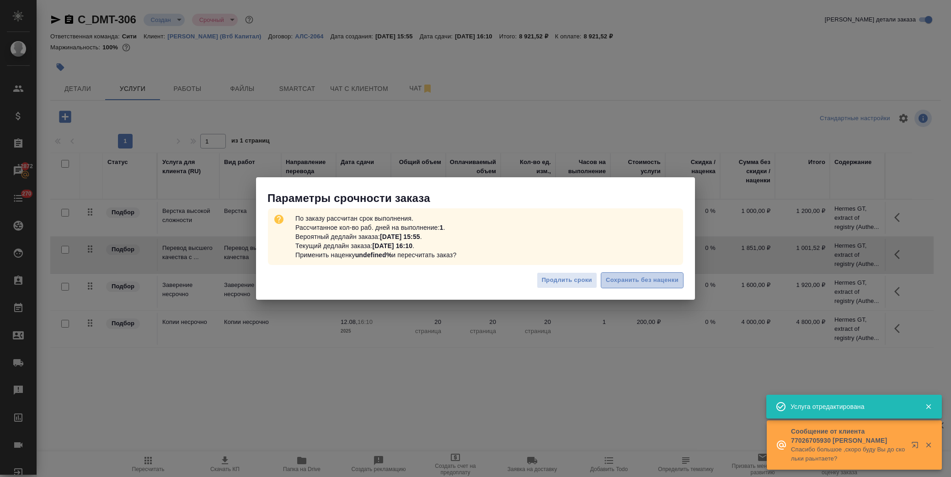
click at [629, 283] on span "Сохранить без наценки" at bounding box center [642, 280] width 73 height 11
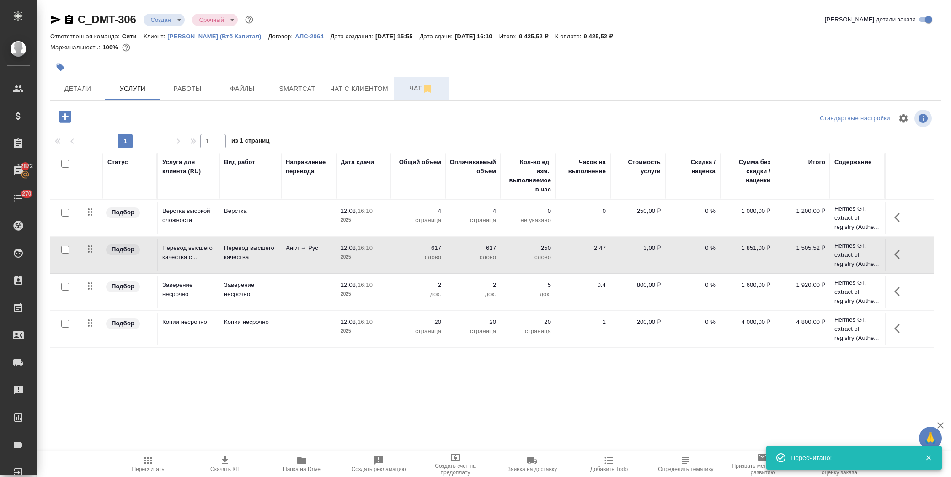
drag, startPoint x: 403, startPoint y: 85, endPoint x: 404, endPoint y: 91, distance: 6.0
click at [403, 86] on span "Чат" at bounding box center [421, 88] width 44 height 11
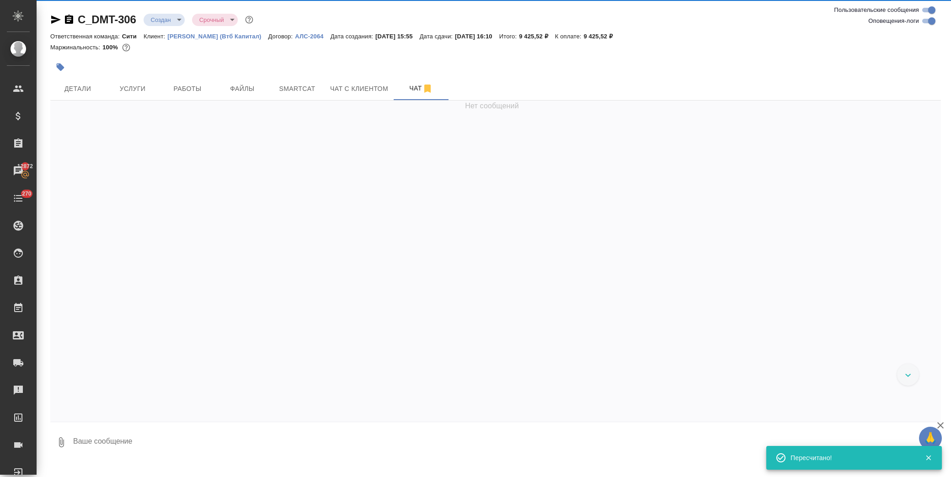
scroll to position [14, 0]
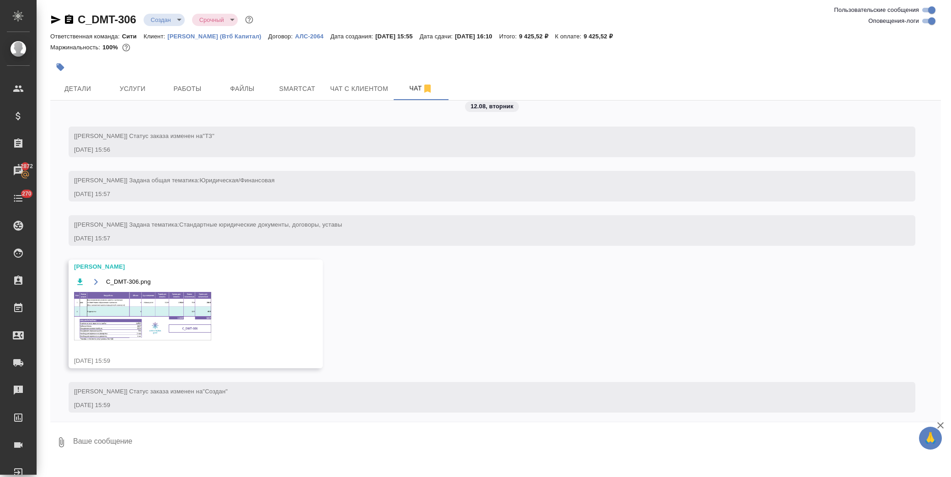
click at [145, 300] on img at bounding box center [142, 316] width 137 height 48
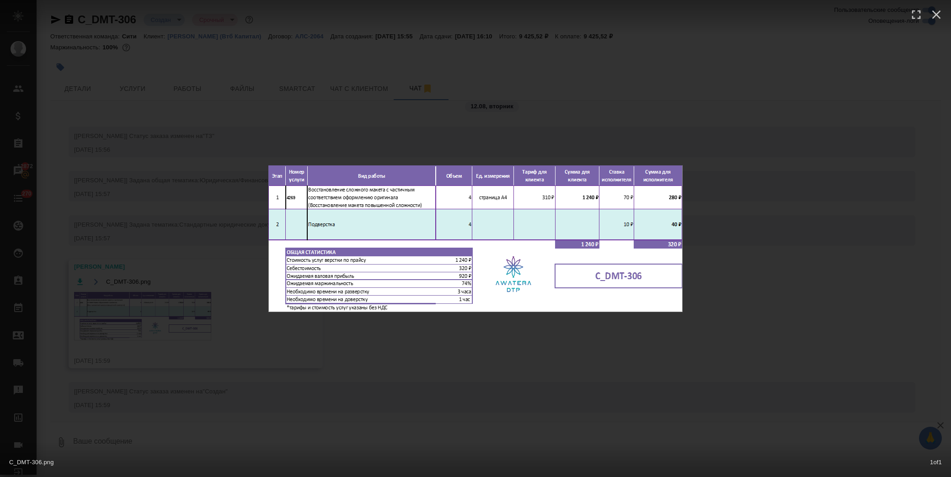
click at [659, 366] on div "C_DMT-306.png 1 of 1" at bounding box center [475, 238] width 951 height 477
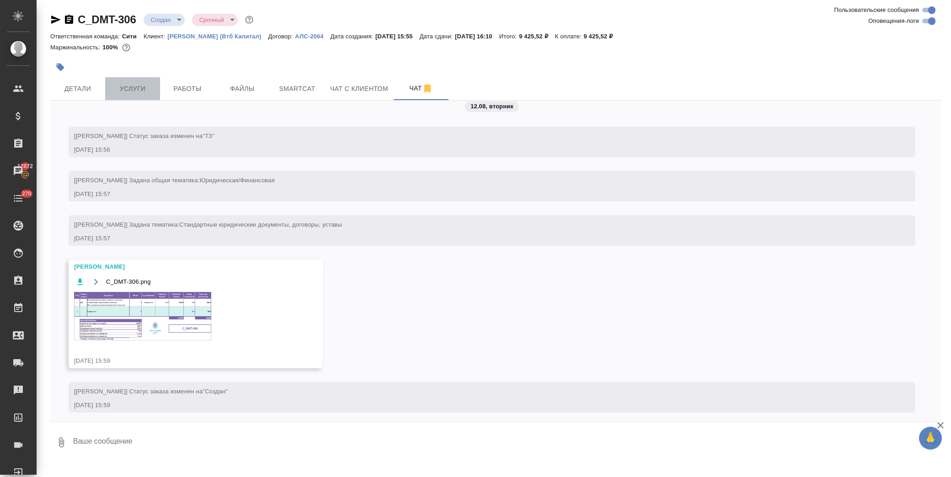
click at [140, 98] on button "Услуги" at bounding box center [132, 88] width 55 height 23
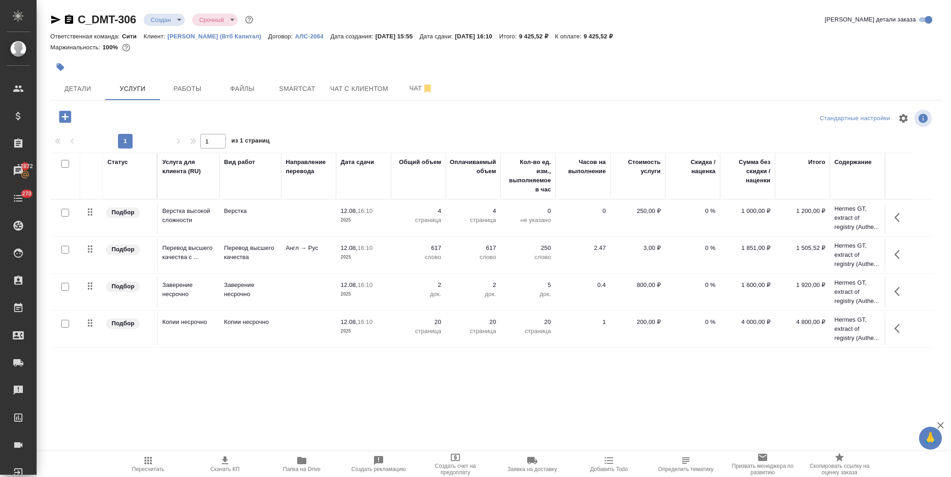
click at [893, 252] on button "button" at bounding box center [899, 255] width 22 height 22
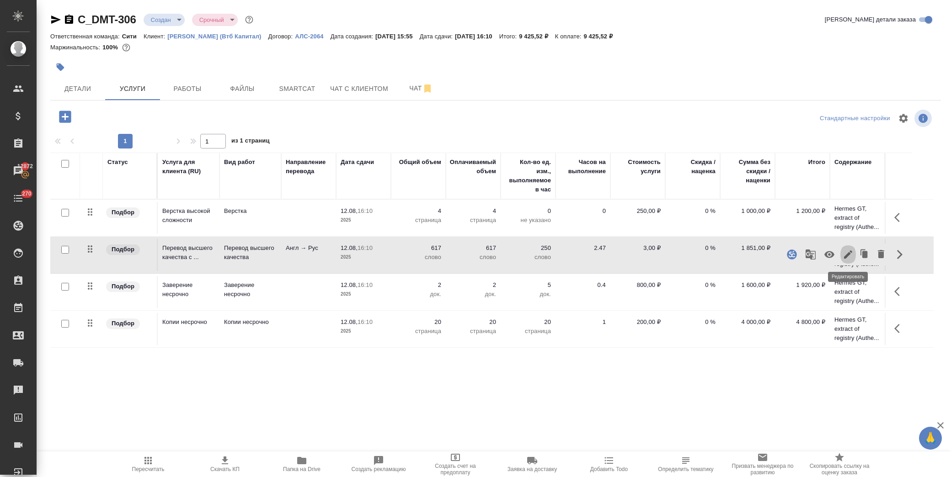
click at [850, 258] on icon "button" at bounding box center [847, 254] width 11 height 11
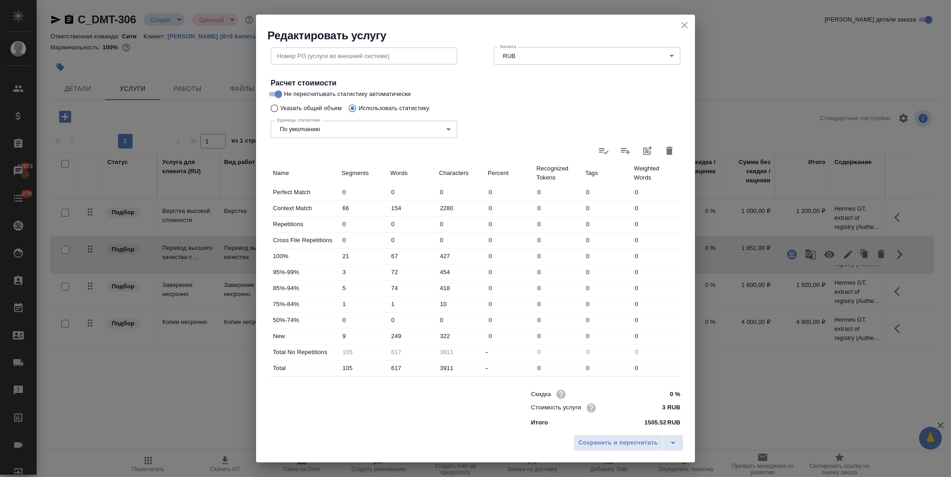
scroll to position [146, 0]
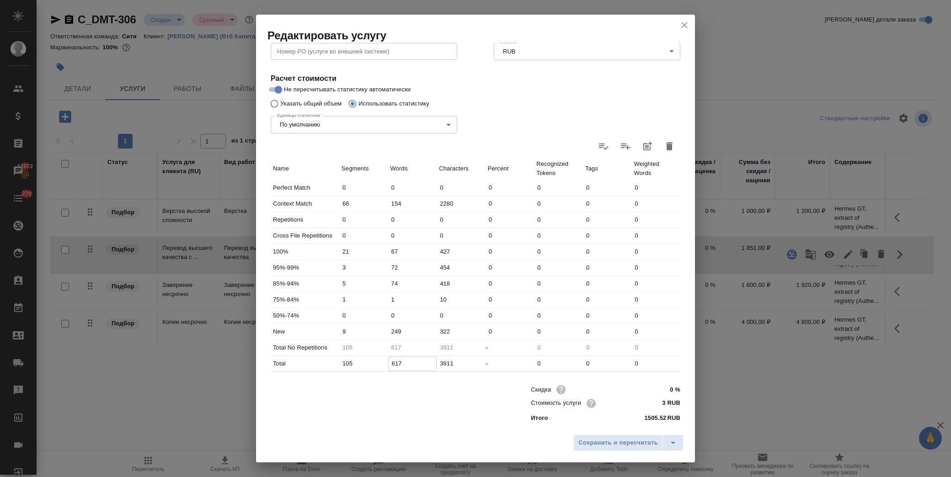
click at [393, 362] on input "617" at bounding box center [412, 363] width 48 height 13
type input "17"
type input "717"
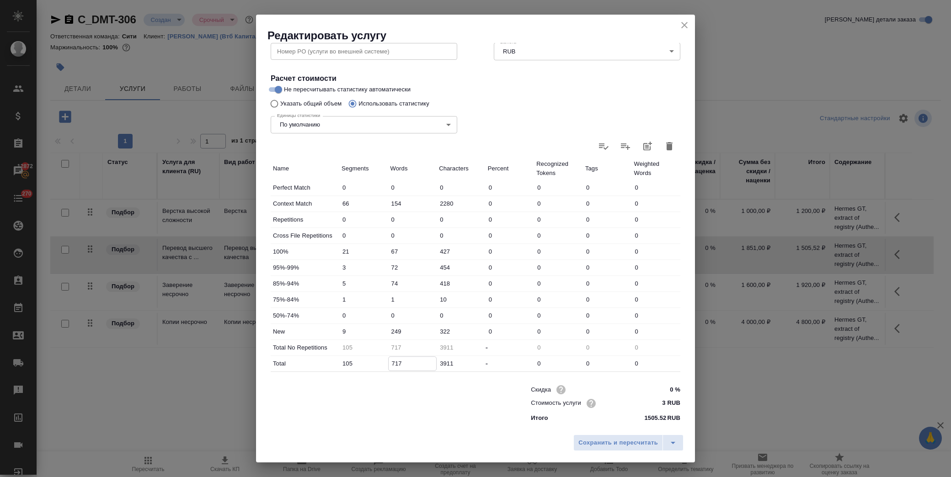
click at [394, 330] on input "249" at bounding box center [412, 331] width 49 height 13
type input "349"
click at [610, 444] on span "Сохранить и пересчитать" at bounding box center [618, 443] width 80 height 11
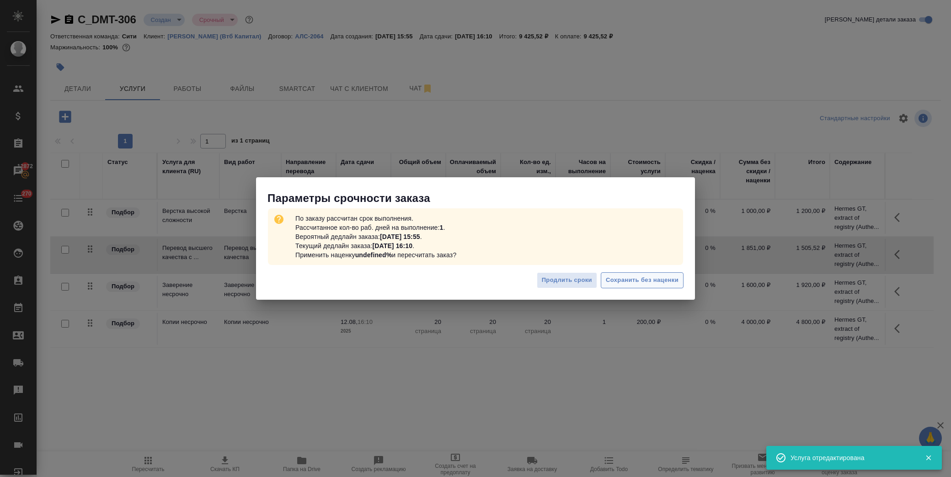
click at [641, 282] on span "Сохранить без наценки" at bounding box center [642, 280] width 73 height 11
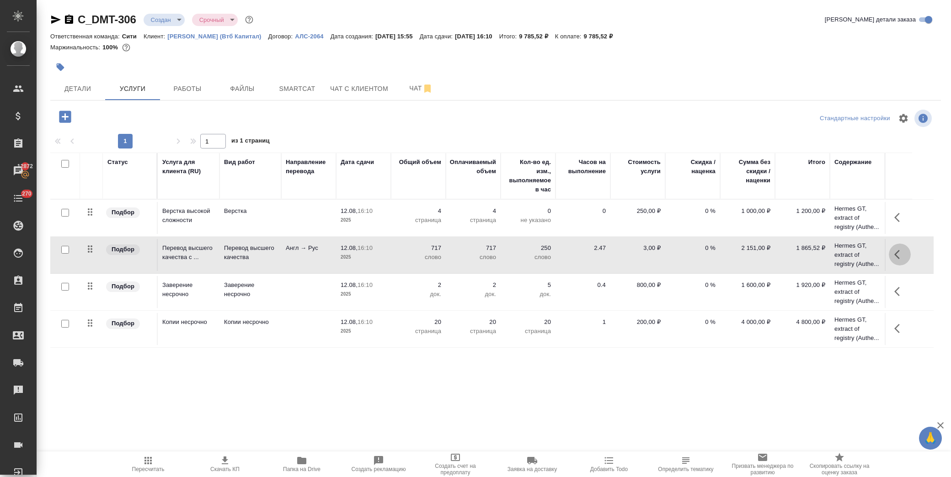
click at [899, 252] on icon "button" at bounding box center [899, 254] width 11 height 11
click at [846, 257] on icon "button" at bounding box center [848, 254] width 8 height 8
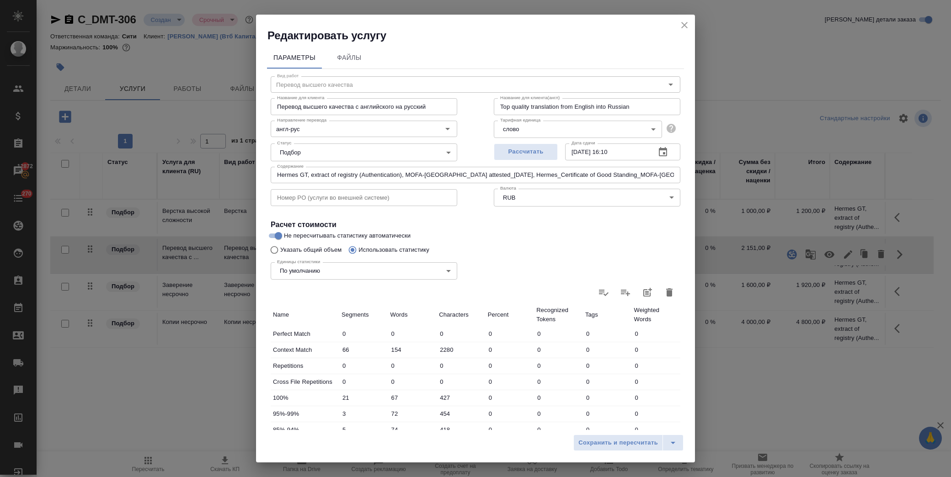
click at [682, 23] on icon "close" at bounding box center [684, 25] width 6 height 6
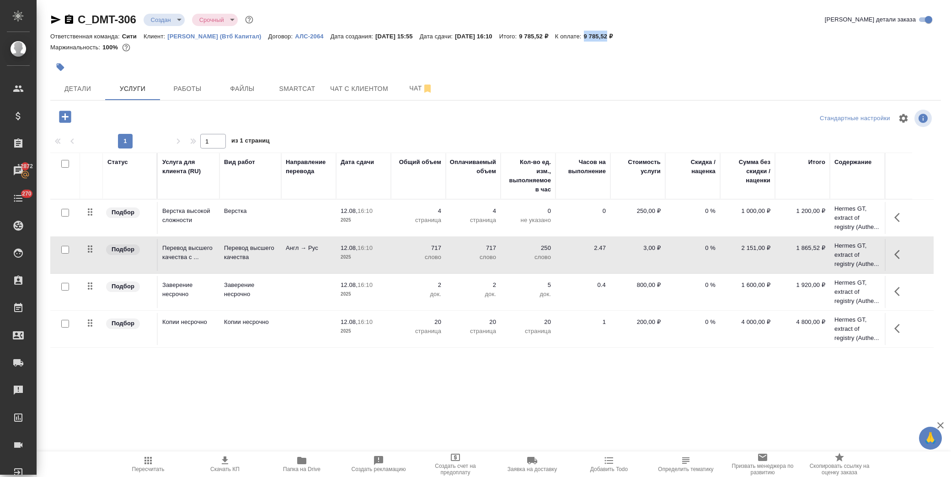
drag, startPoint x: 610, startPoint y: 36, endPoint x: 631, endPoint y: 38, distance: 21.2
click at [631, 38] on div "Ответственная команда: Сити Клиент: Деметра Холдинг (Втб Капитал) Договор: АЛС-…" at bounding box center [495, 36] width 890 height 11
copy p "9 785,52"
click at [217, 469] on span "Скачать КП" at bounding box center [224, 469] width 29 height 6
click at [710, 234] on td "0 %" at bounding box center [692, 218] width 55 height 32
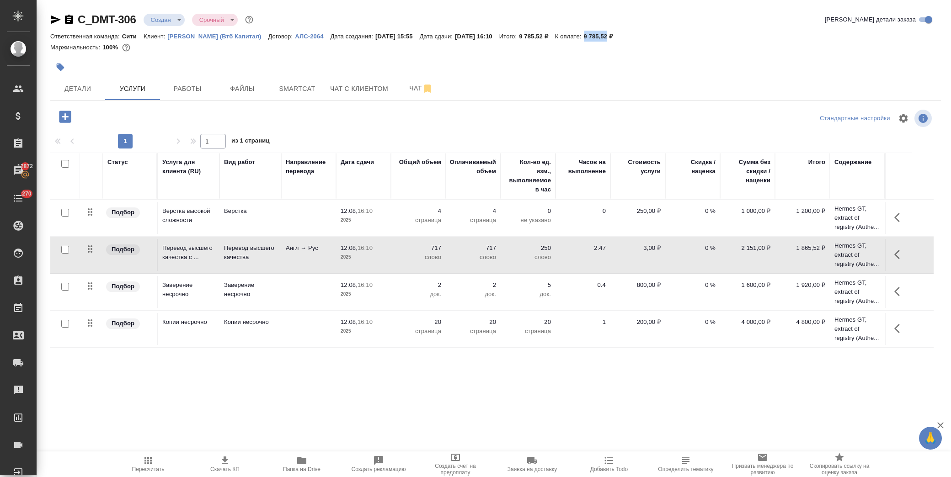
click at [701, 216] on p "0 %" at bounding box center [692, 211] width 46 height 9
drag, startPoint x: 704, startPoint y: 250, endPoint x: 711, endPoint y: 251, distance: 7.5
click at [711, 251] on input "0" at bounding box center [697, 250] width 33 height 13
type input "-25"
drag, startPoint x: 706, startPoint y: 285, endPoint x: 715, endPoint y: 285, distance: 9.6
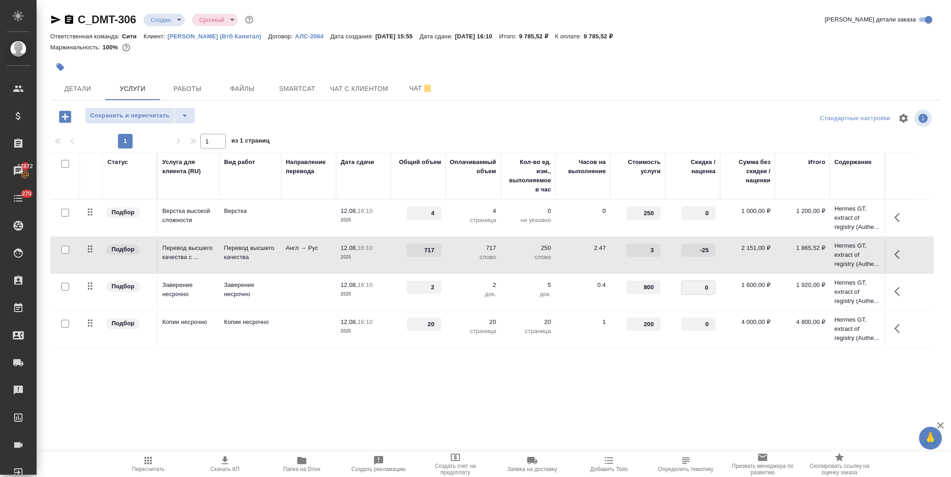
click at [715, 234] on td "0" at bounding box center [692, 218] width 55 height 32
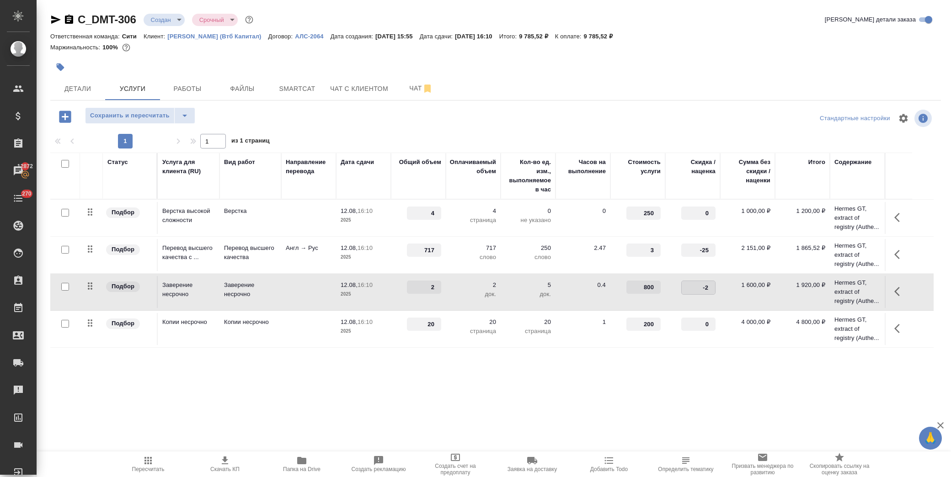
type input "-25"
drag, startPoint x: 695, startPoint y: 324, endPoint x: 713, endPoint y: 326, distance: 18.0
click at [713, 326] on input "0" at bounding box center [697, 324] width 33 height 13
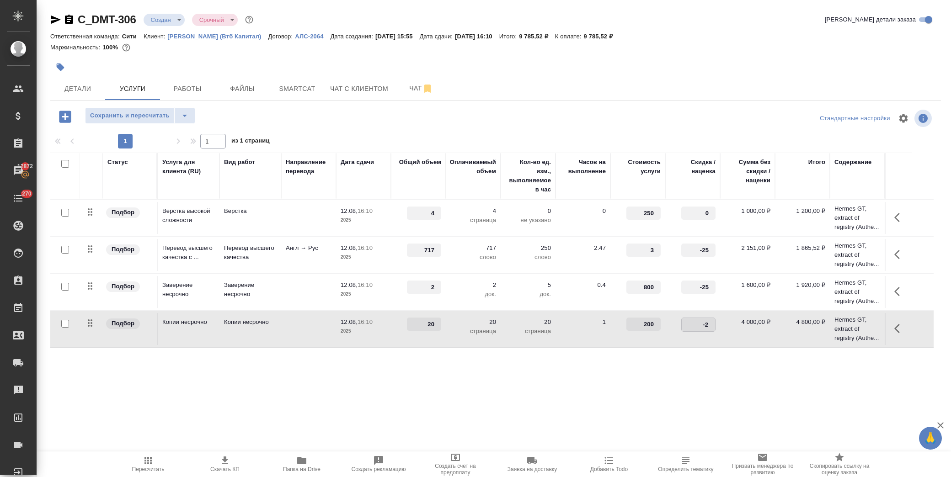
type input "-25"
click at [693, 234] on td "-25" at bounding box center [692, 218] width 55 height 32
click at [138, 120] on span "Сохранить и пересчитать" at bounding box center [130, 116] width 80 height 11
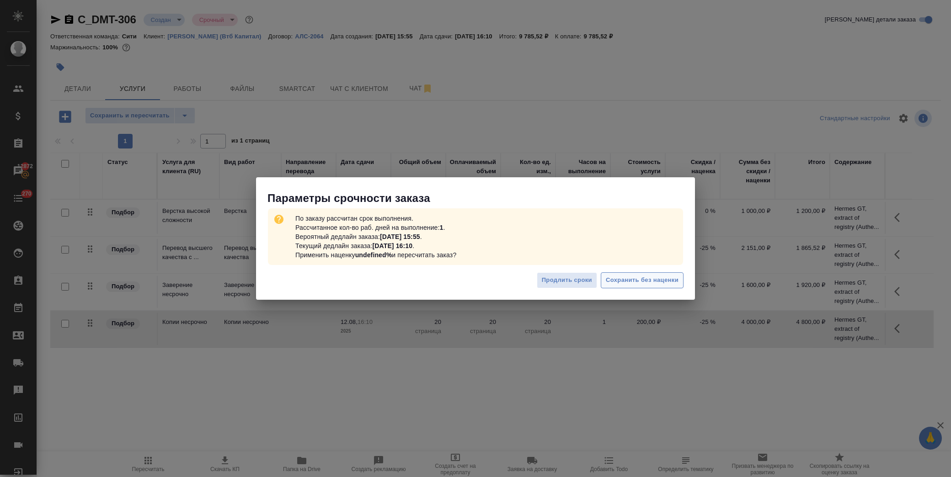
click at [642, 279] on span "Сохранить без наценки" at bounding box center [642, 280] width 73 height 11
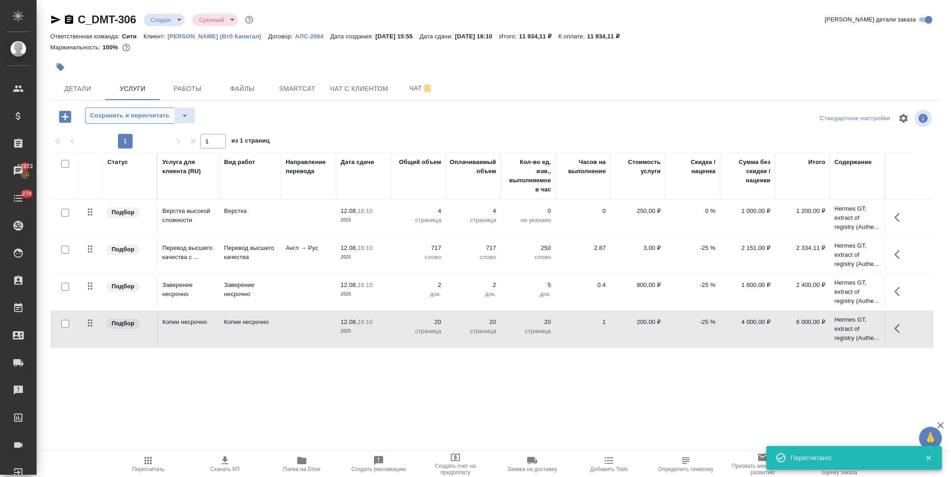
click at [112, 117] on span "Сохранить и пересчитать" at bounding box center [130, 116] width 80 height 11
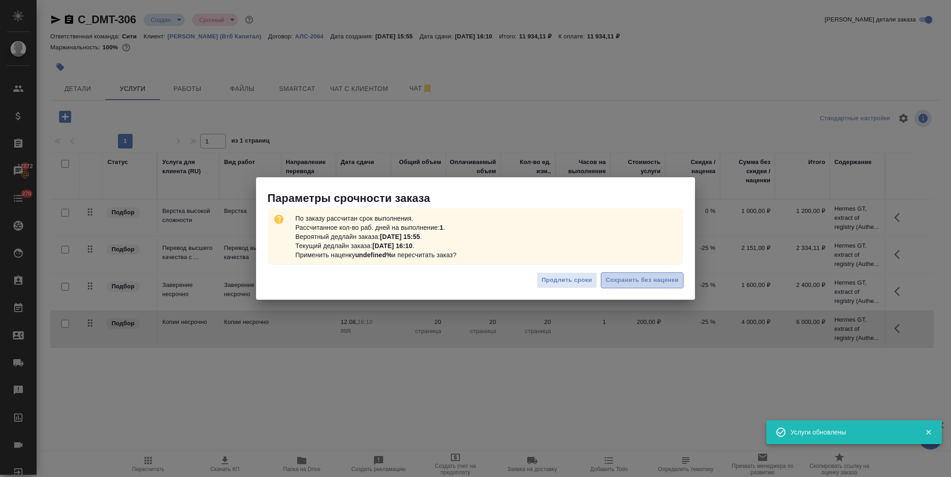
click at [623, 280] on span "Сохранить без наценки" at bounding box center [642, 280] width 73 height 11
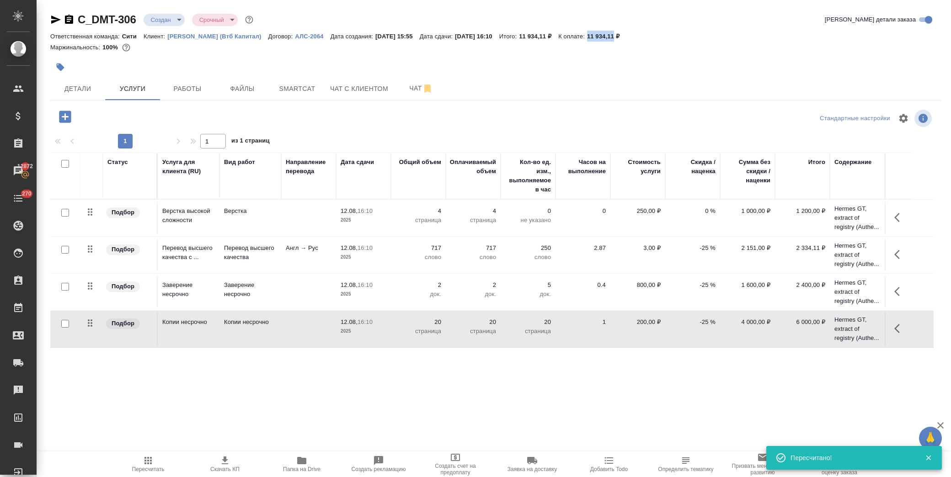
drag, startPoint x: 611, startPoint y: 36, endPoint x: 638, endPoint y: 37, distance: 26.5
click at [626, 37] on p "11 934,11 ₽" at bounding box center [606, 36] width 39 height 7
copy p "11 934,11"
click at [223, 465] on icon "button" at bounding box center [224, 460] width 11 height 11
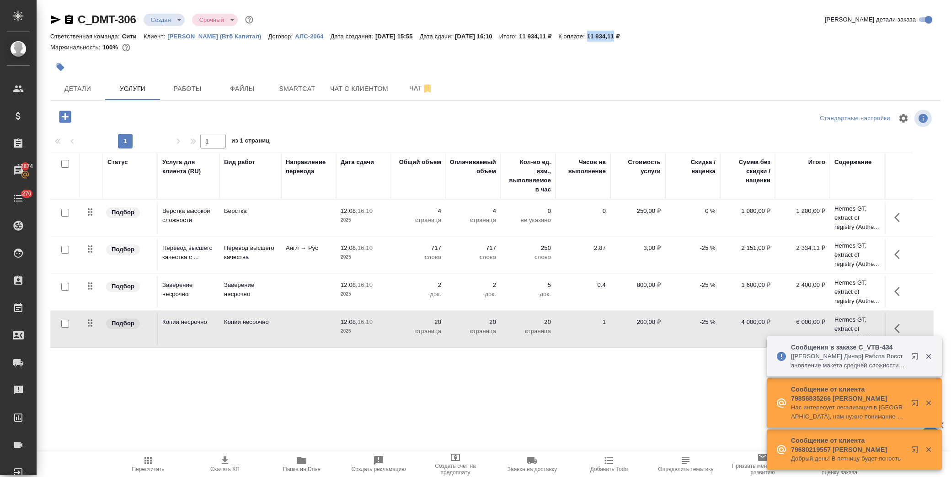
click at [203, 33] on p "Деметра Холдинг (Втб Капитал)" at bounding box center [217, 36] width 101 height 7
click at [74, 94] on span "Детали" at bounding box center [78, 88] width 44 height 11
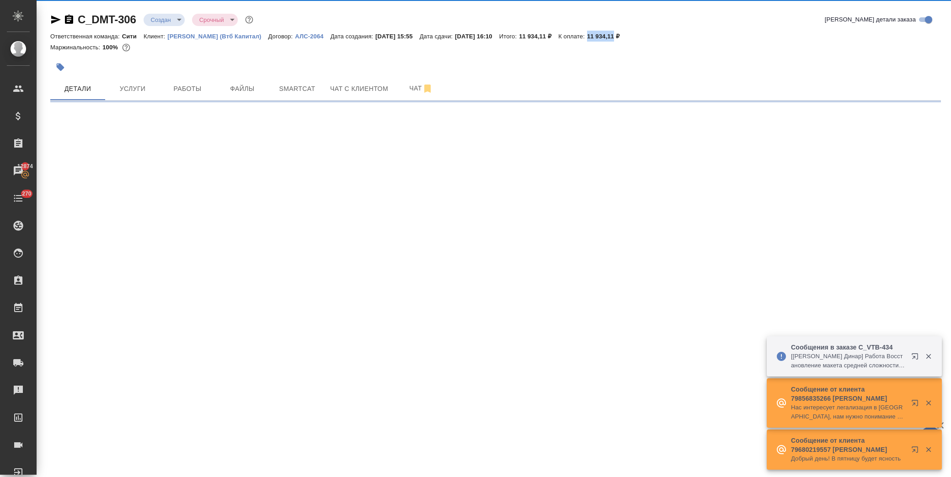
select select "RU"
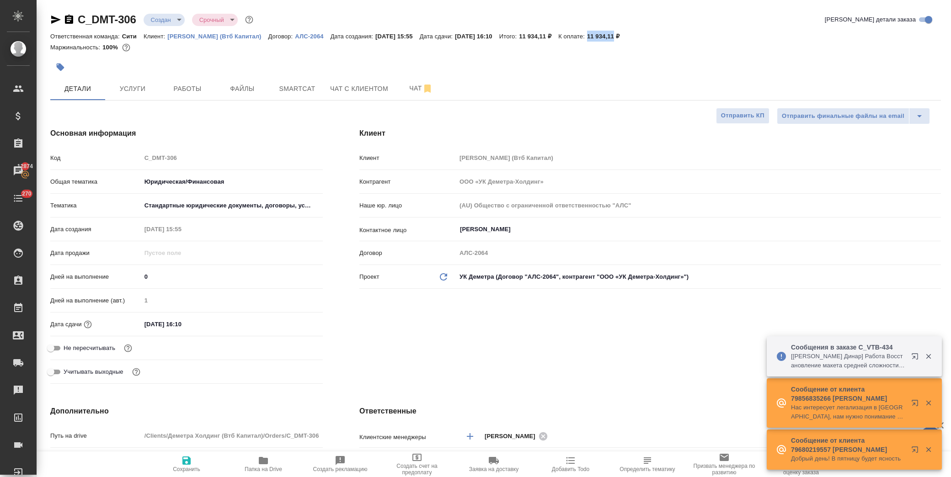
type textarea "x"
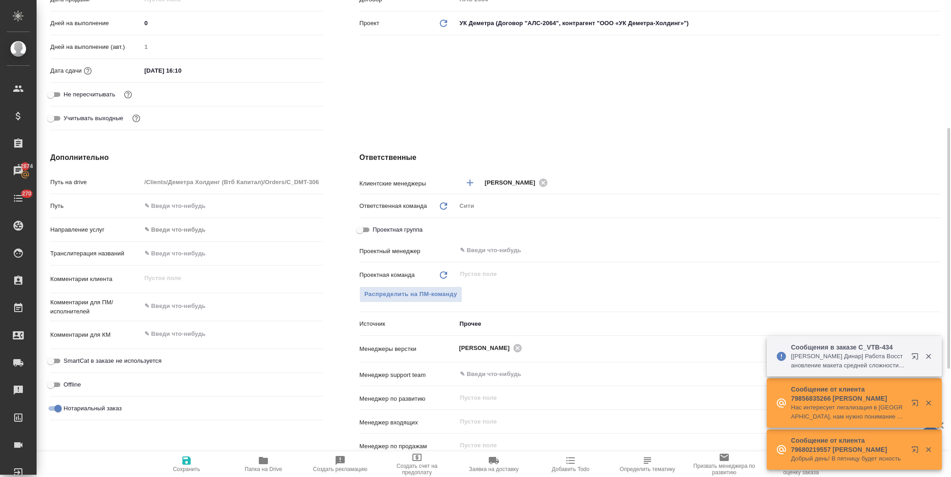
scroll to position [304, 0]
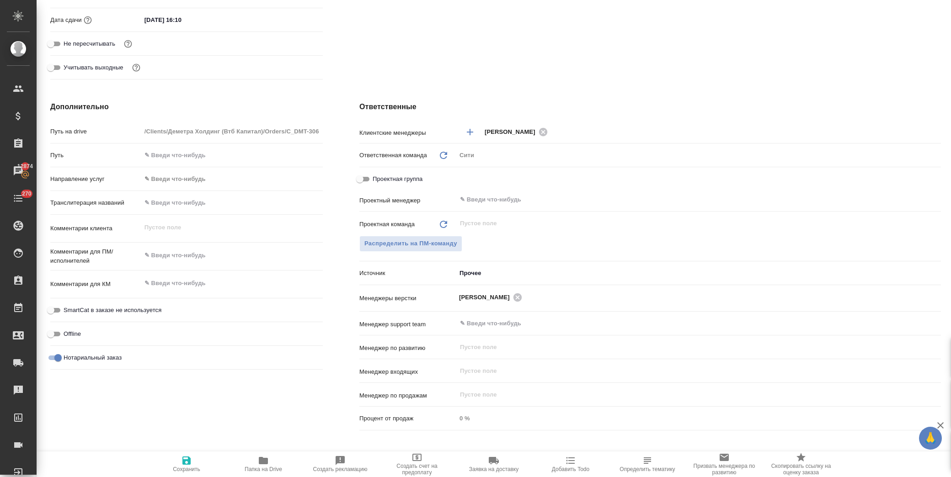
type textarea "x"
drag, startPoint x: 200, startPoint y: 258, endPoint x: 206, endPoint y: 258, distance: 6.4
click at [200, 258] on textarea at bounding box center [231, 256] width 181 height 16
type textarea "р"
type textarea "x"
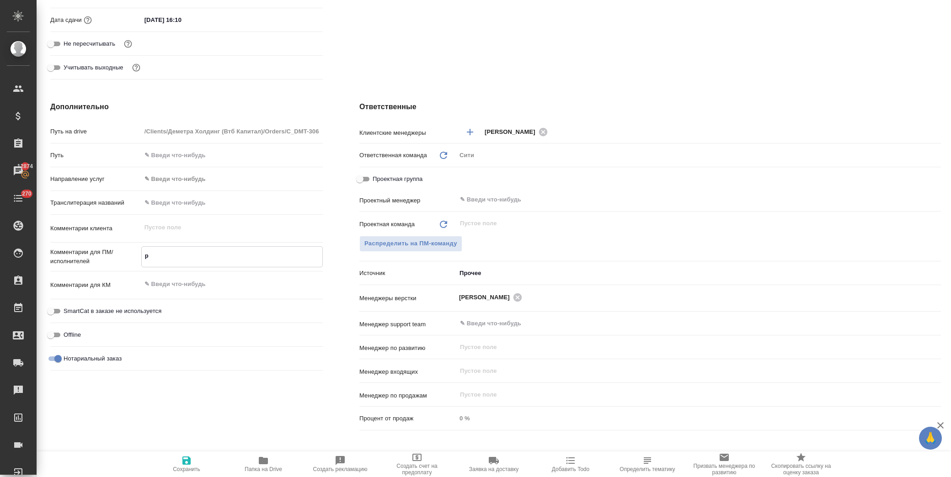
type textarea "x"
type textarea "ру"
type textarea "x"
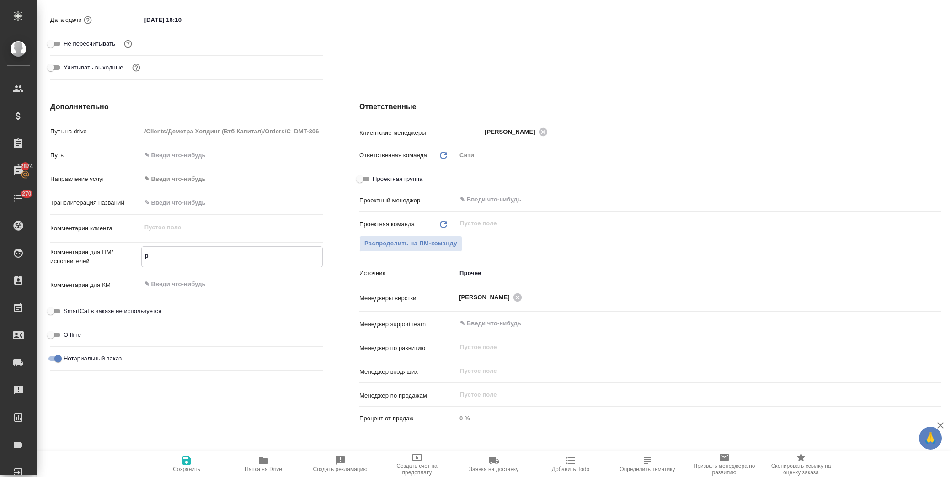
type textarea "x"
type textarea "рус"
type textarea "x"
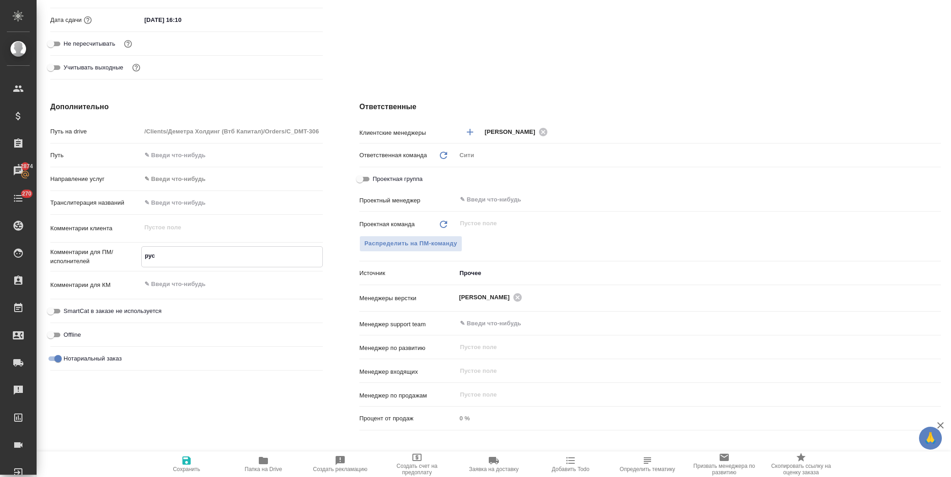
type textarea "x"
type textarea "русс"
type textarea "x"
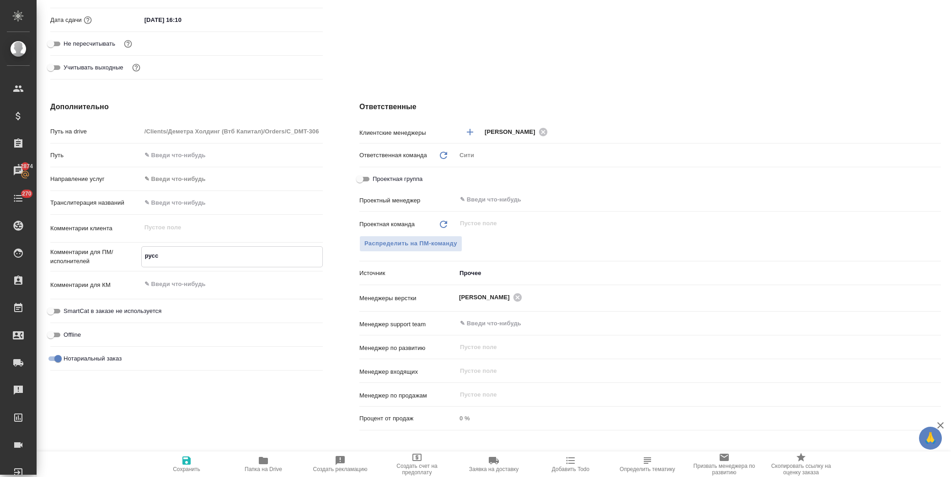
type textarea "русск"
type textarea "x"
type textarea "русски"
type textarea "x"
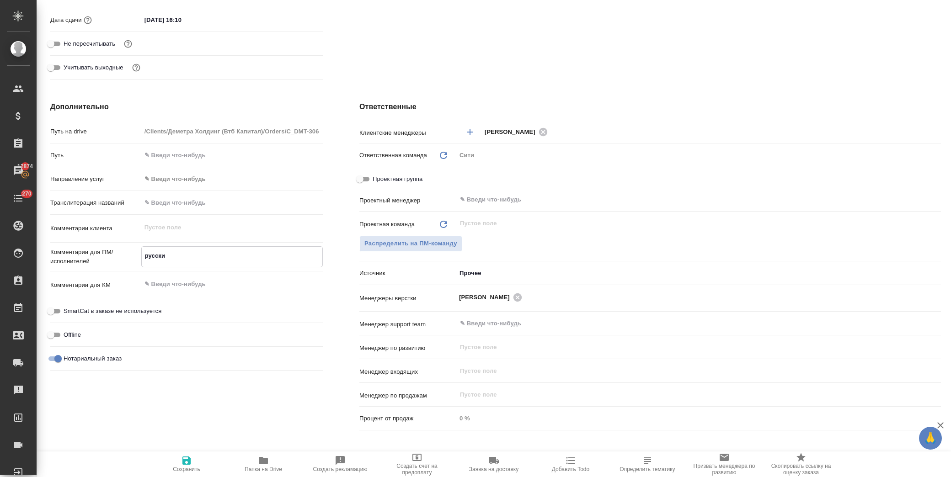
type textarea "x"
type textarea "русский"
type textarea "x"
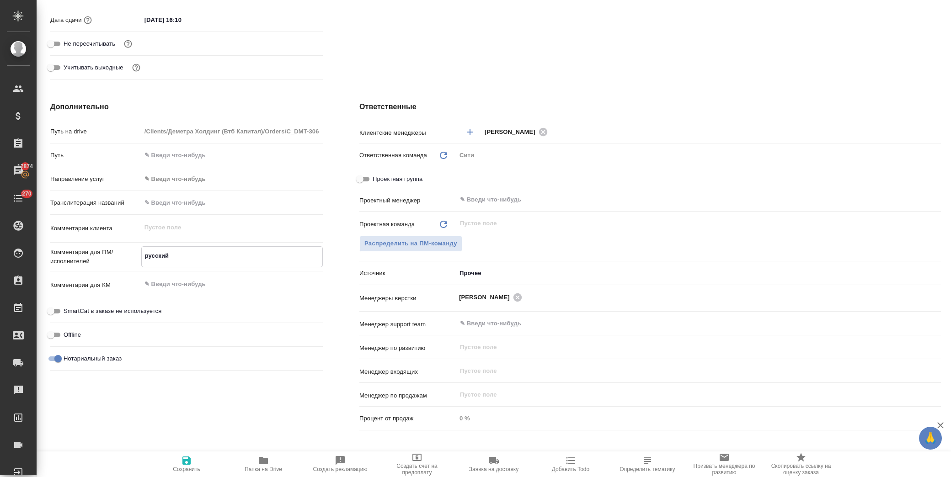
type textarea "x"
type textarea "русский"
type textarea "x"
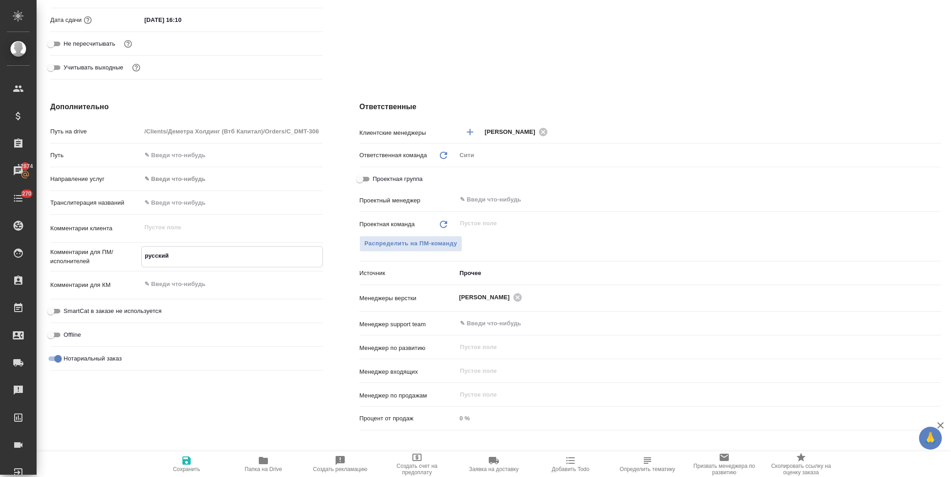
type textarea "x"
type textarea "русский ш"
type textarea "x"
drag, startPoint x: 181, startPoint y: 456, endPoint x: 193, endPoint y: 442, distance: 18.8
click at [182, 456] on icon "button" at bounding box center [186, 460] width 11 height 11
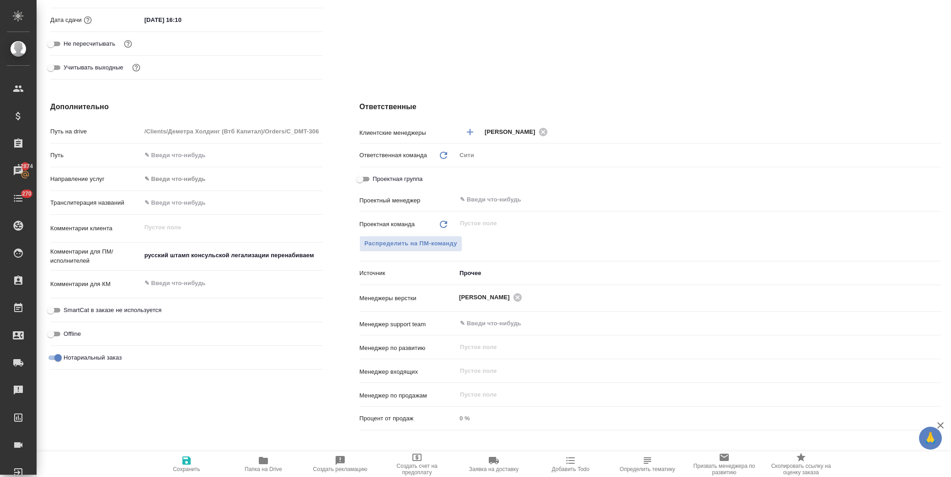
scroll to position [51, 0]
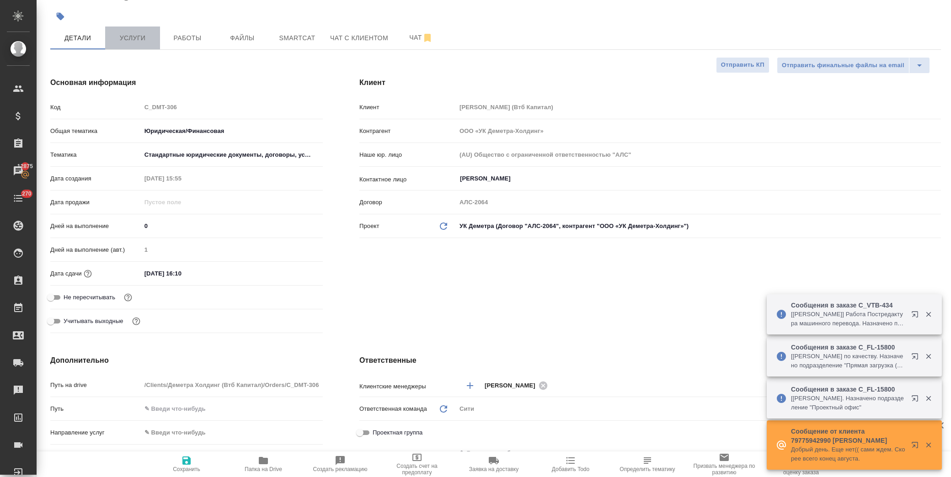
click at [149, 44] on button "Услуги" at bounding box center [132, 38] width 55 height 23
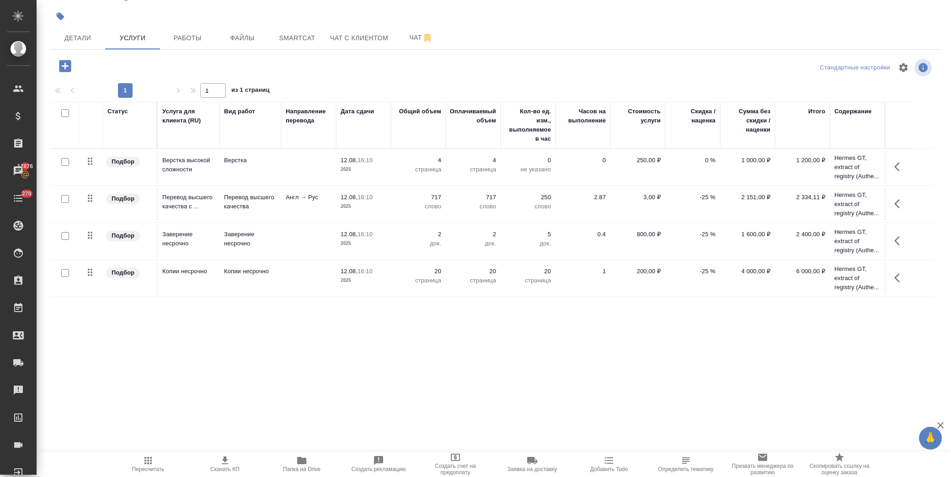
click at [64, 160] on input "checkbox" at bounding box center [65, 162] width 8 height 8
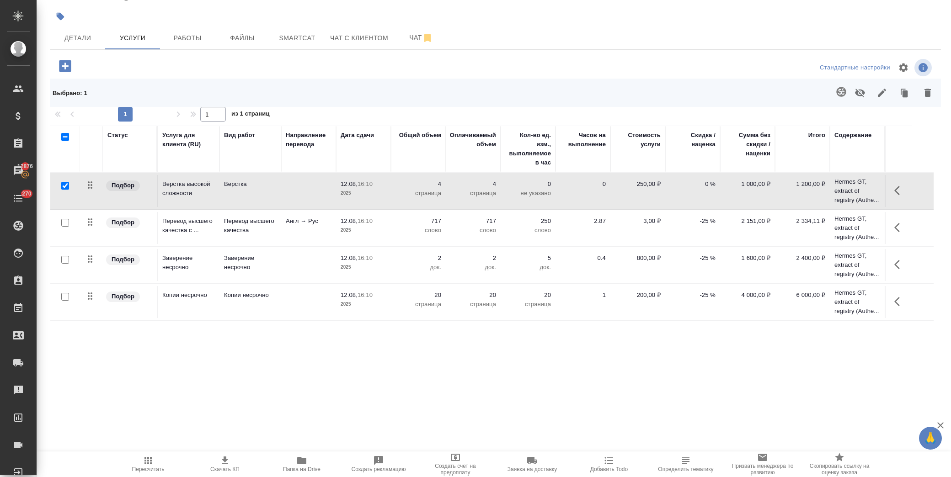
click at [63, 223] on input "checkbox" at bounding box center [65, 223] width 8 height 8
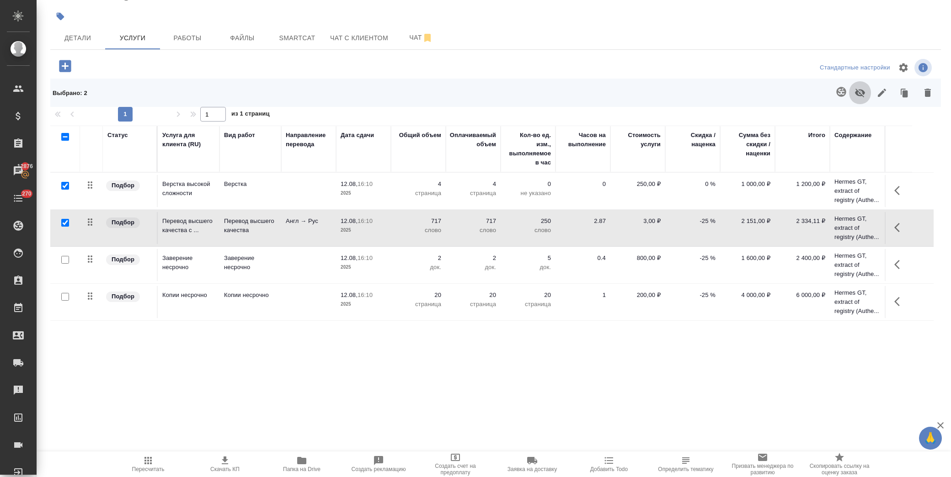
click at [855, 93] on icon "button" at bounding box center [860, 93] width 10 height 9
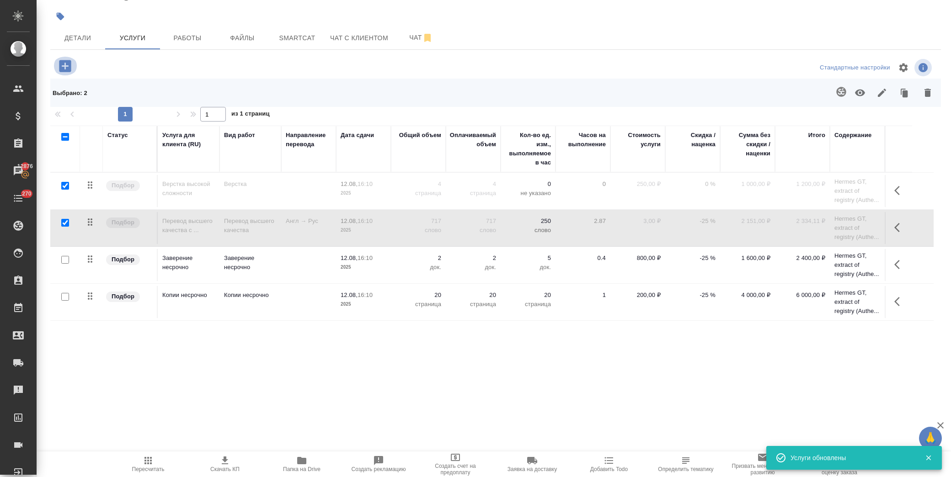
click at [63, 64] on icon "button" at bounding box center [65, 66] width 12 height 12
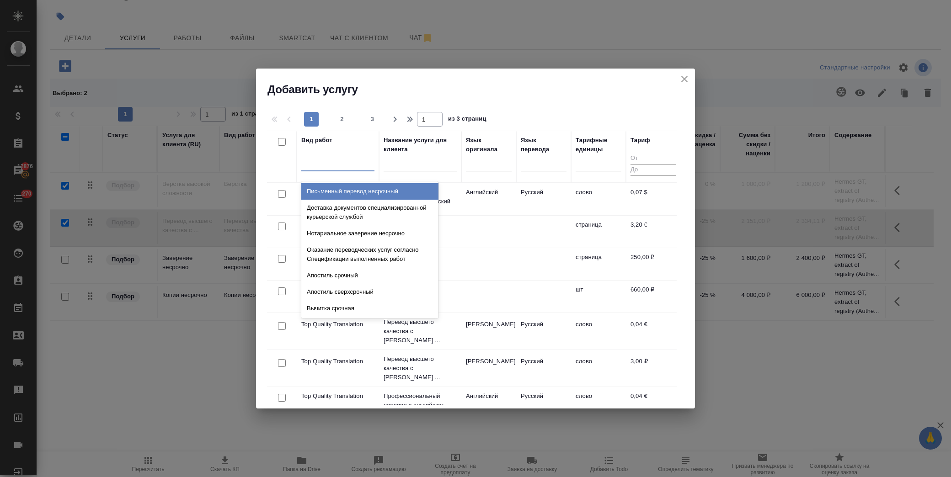
click at [346, 165] on div at bounding box center [337, 161] width 73 height 13
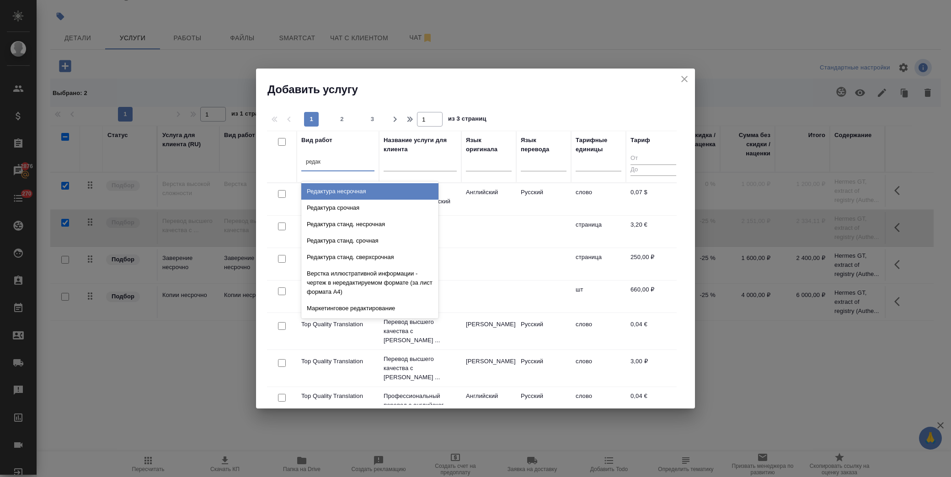
click at [348, 190] on div "Редактура несрочная" at bounding box center [369, 191] width 137 height 16
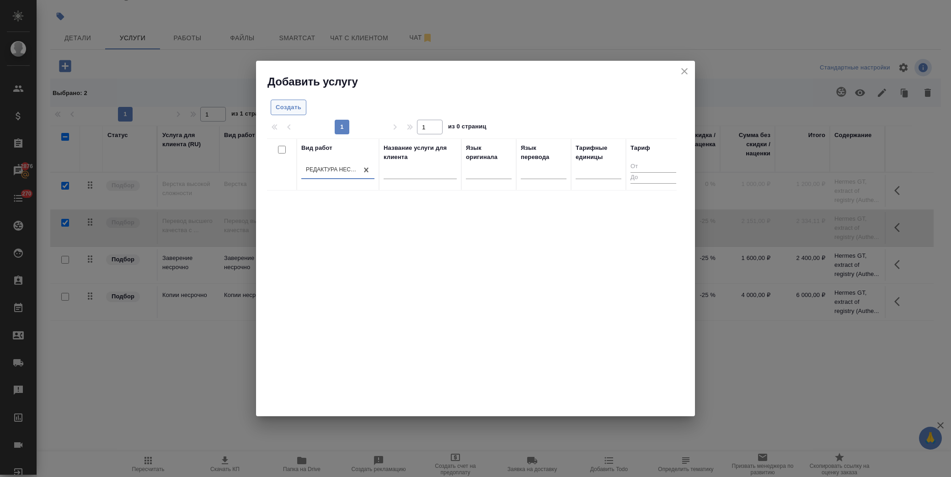
click at [292, 108] on span "Создать" at bounding box center [289, 107] width 26 height 11
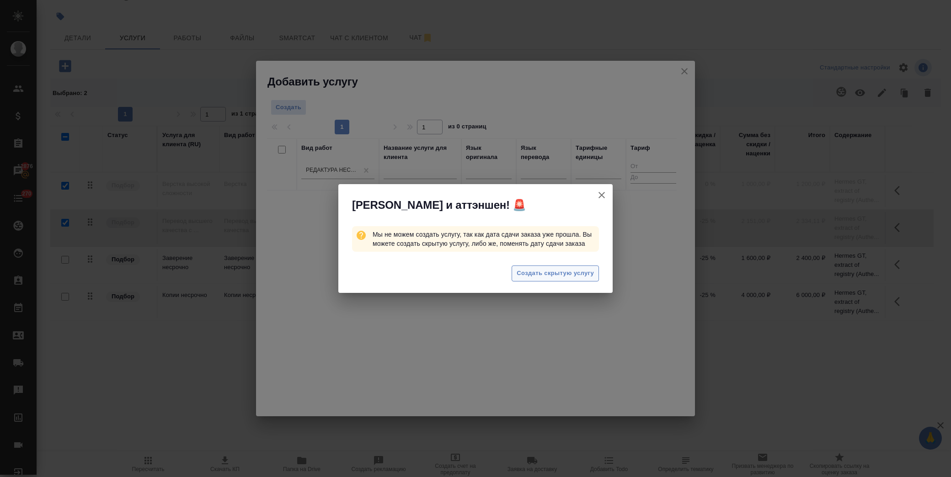
click at [536, 272] on span "Создать скрытую услугу" at bounding box center [554, 273] width 77 height 11
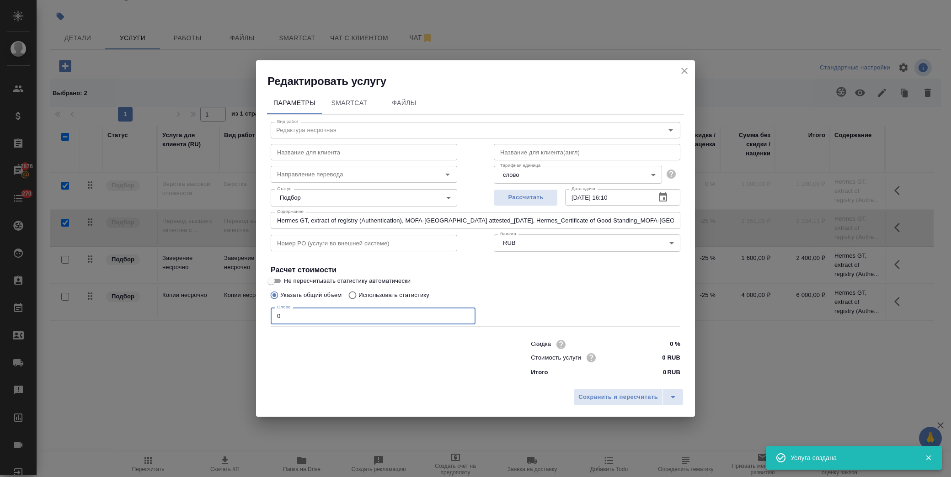
drag, startPoint x: 275, startPoint y: 314, endPoint x: 188, endPoint y: 302, distance: 88.1
click at [186, 305] on div "Редактировать услугу Параметры SmartCat Файлы Вид работ Редактура несрочная Вид…" at bounding box center [475, 238] width 951 height 477
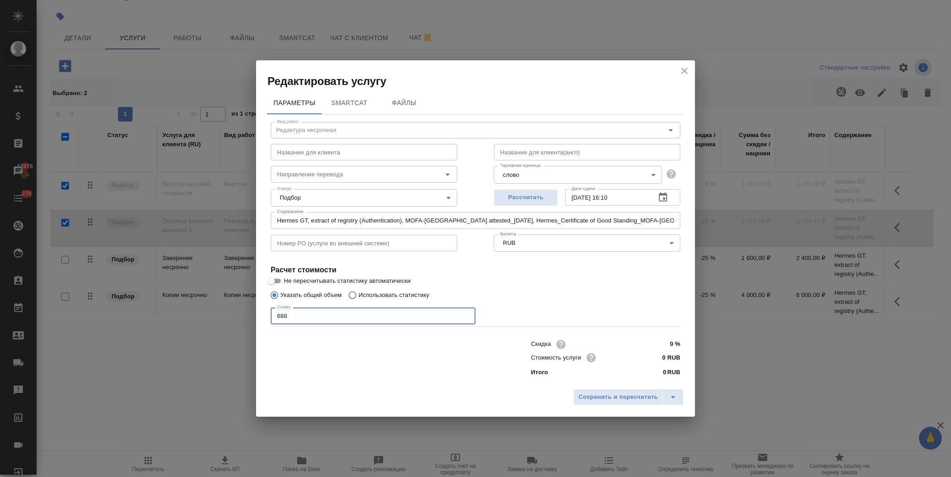
click at [663, 345] on input "0 %" at bounding box center [663, 344] width 34 height 13
click at [656, 357] on input "0 RUB" at bounding box center [662, 357] width 33 height 13
click at [659, 356] on input ".0 RUB" at bounding box center [662, 357] width 33 height 13
drag, startPoint x: 664, startPoint y: 358, endPoint x: 657, endPoint y: 358, distance: 7.8
click at [657, 358] on input ".0 RUB" at bounding box center [662, 357] width 33 height 13
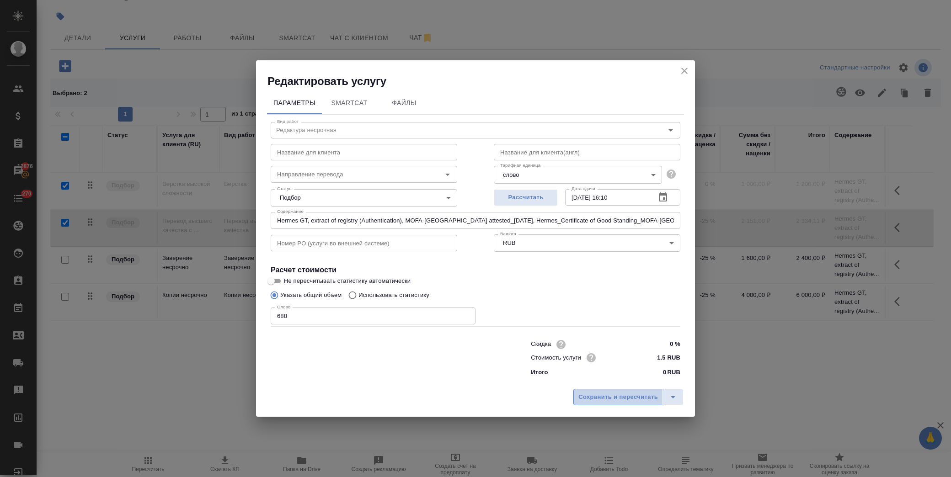
click at [629, 394] on span "Сохранить и пересчитать" at bounding box center [618, 397] width 80 height 11
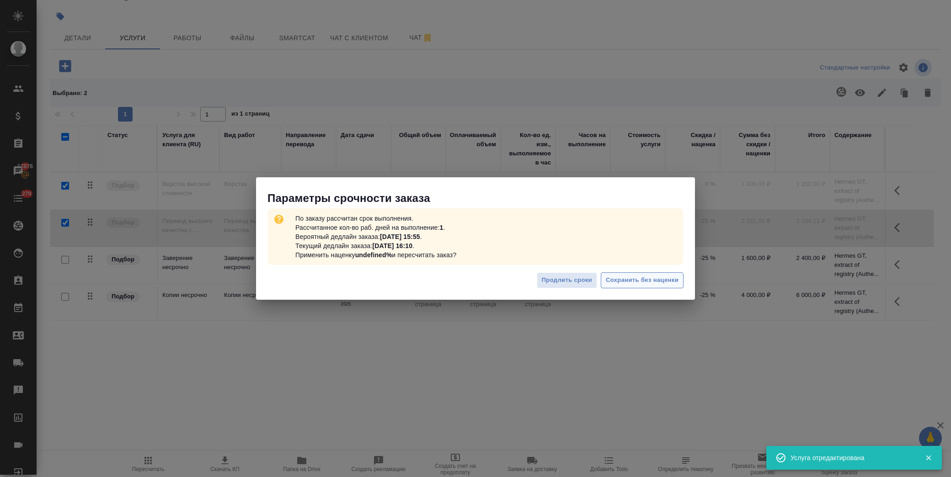
click at [636, 280] on span "Сохранить без наценки" at bounding box center [642, 280] width 73 height 11
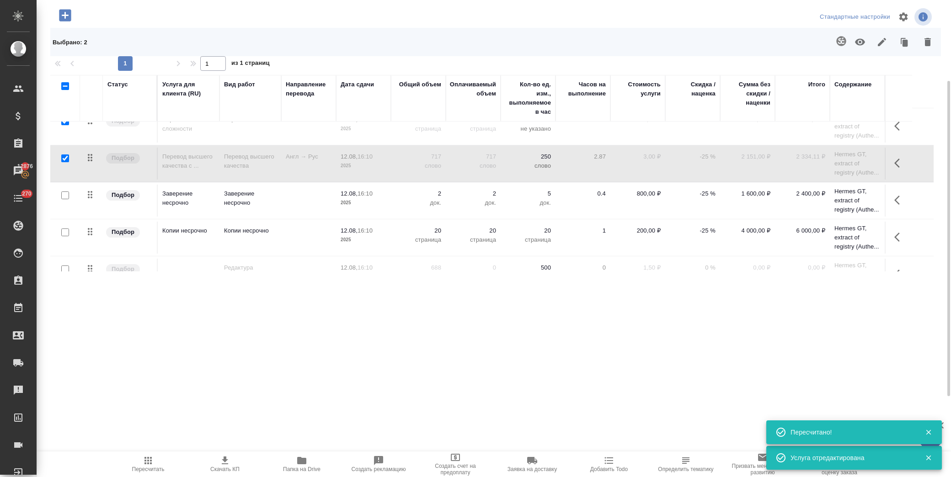
scroll to position [36, 0]
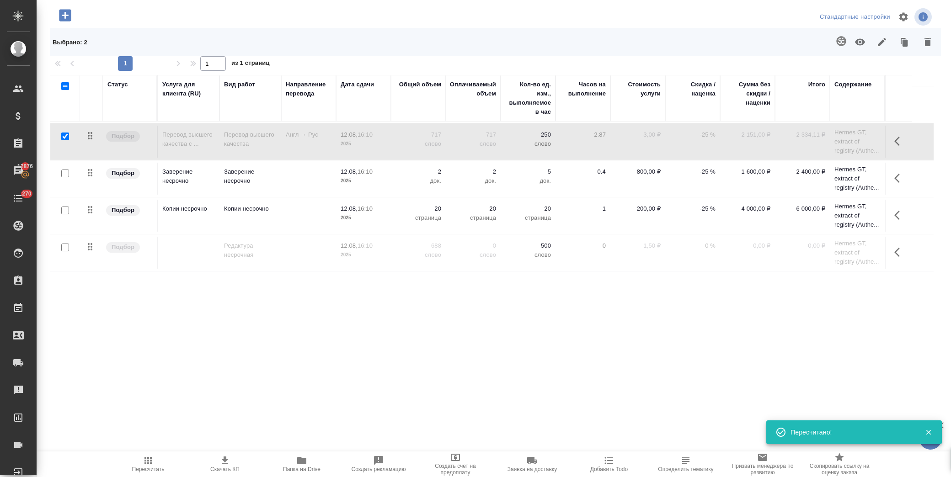
click at [65, 247] on input "checkbox" at bounding box center [65, 248] width 8 height 8
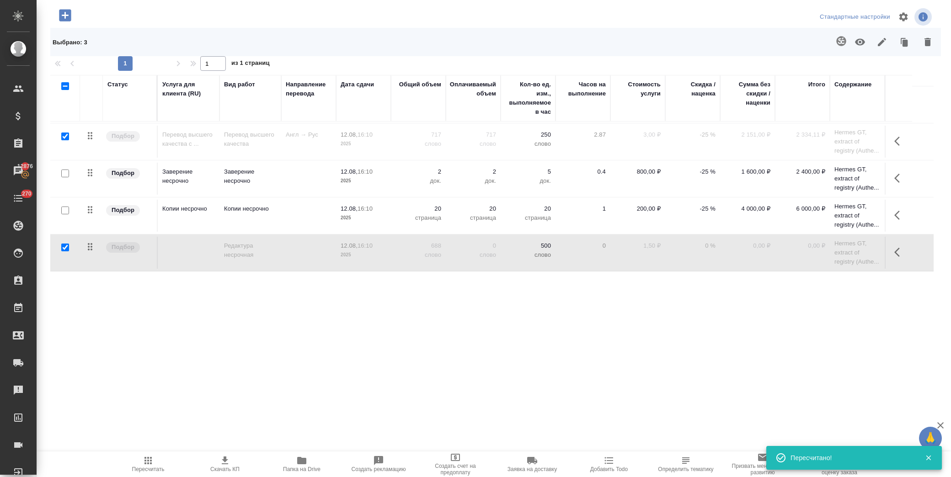
click at [855, 40] on icon "button" at bounding box center [860, 42] width 10 height 7
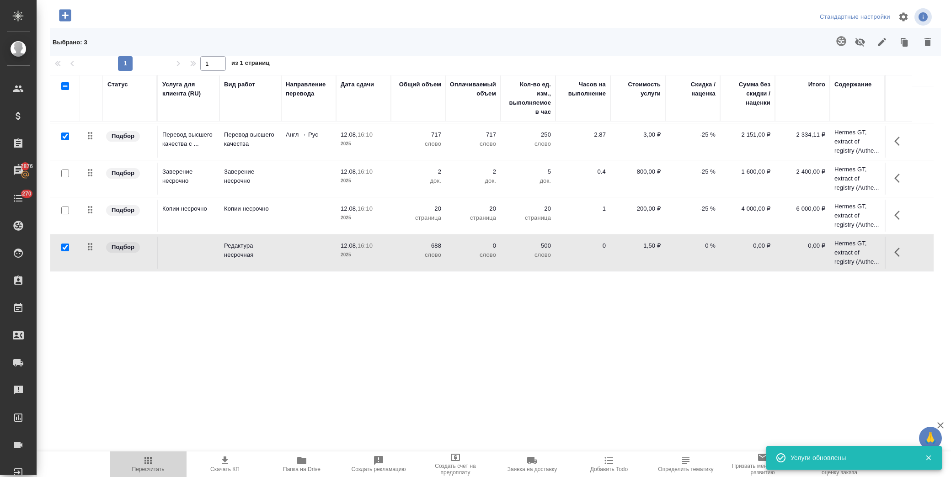
click at [146, 459] on icon "button" at bounding box center [148, 460] width 11 height 11
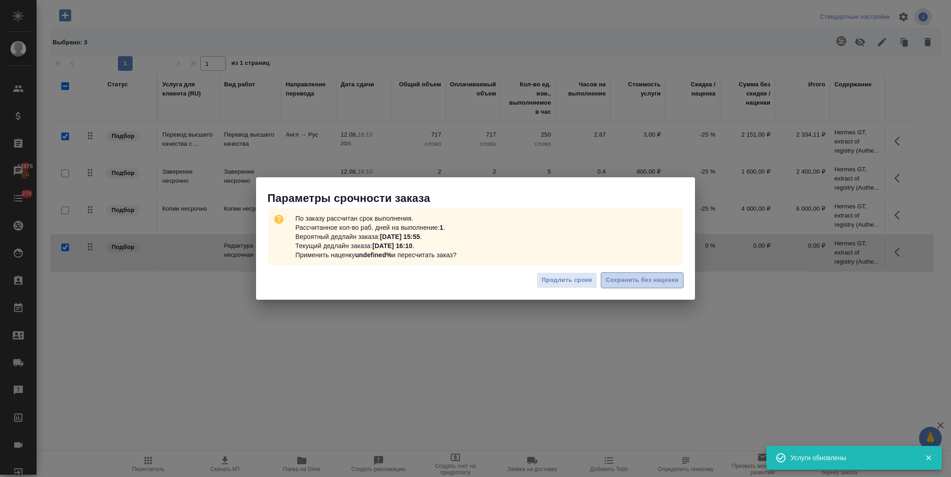
click at [637, 279] on span "Сохранить без наценки" at bounding box center [642, 280] width 73 height 11
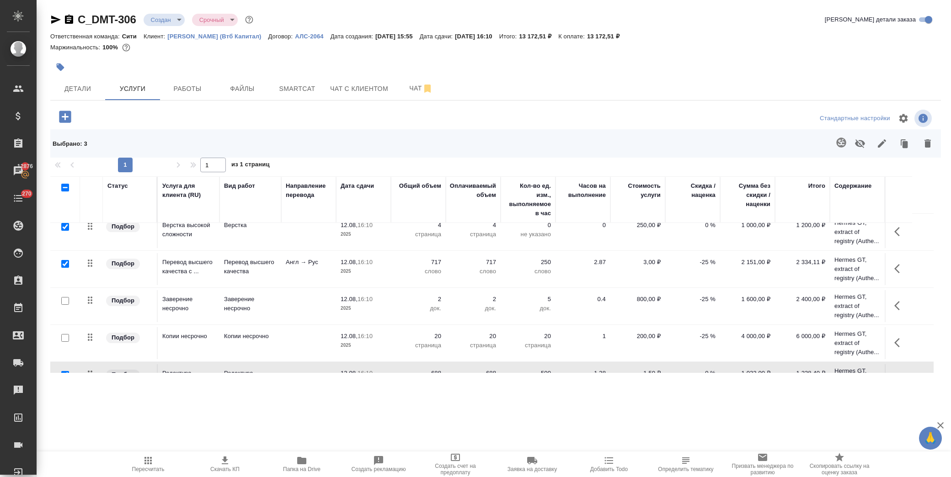
scroll to position [0, 0]
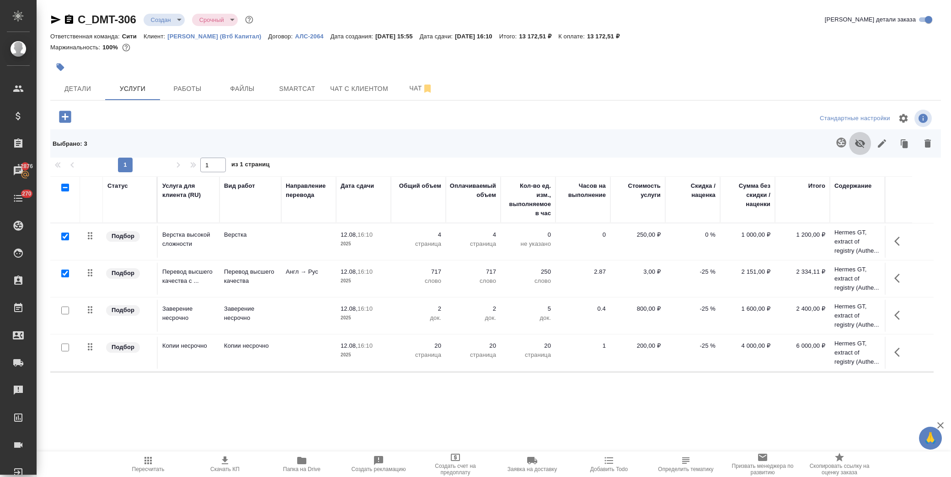
click at [862, 144] on icon "button" at bounding box center [860, 143] width 10 height 9
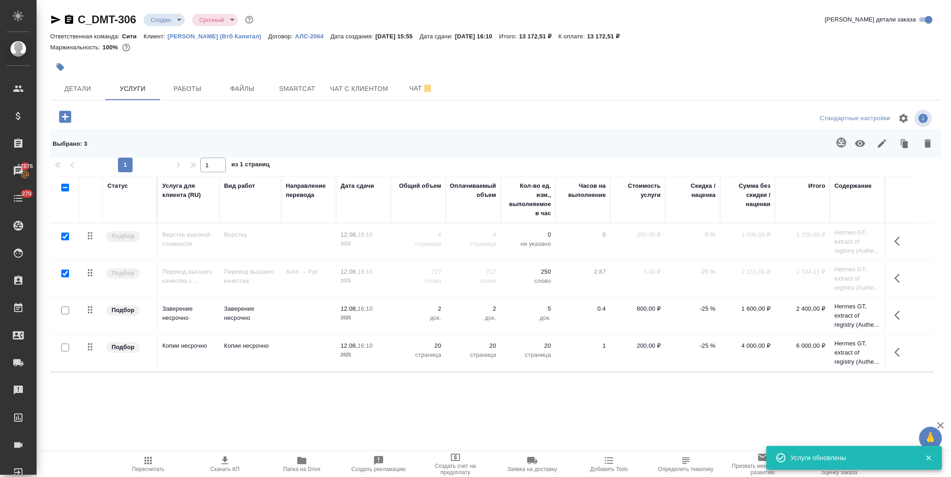
click at [69, 186] on div at bounding box center [63, 187] width 16 height 13
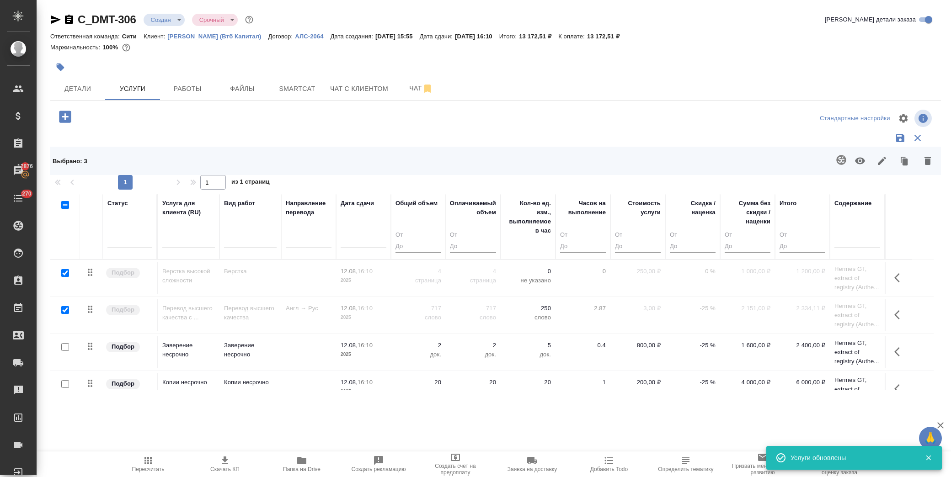
click at [156, 462] on span "Пересчитать" at bounding box center [148, 463] width 66 height 17
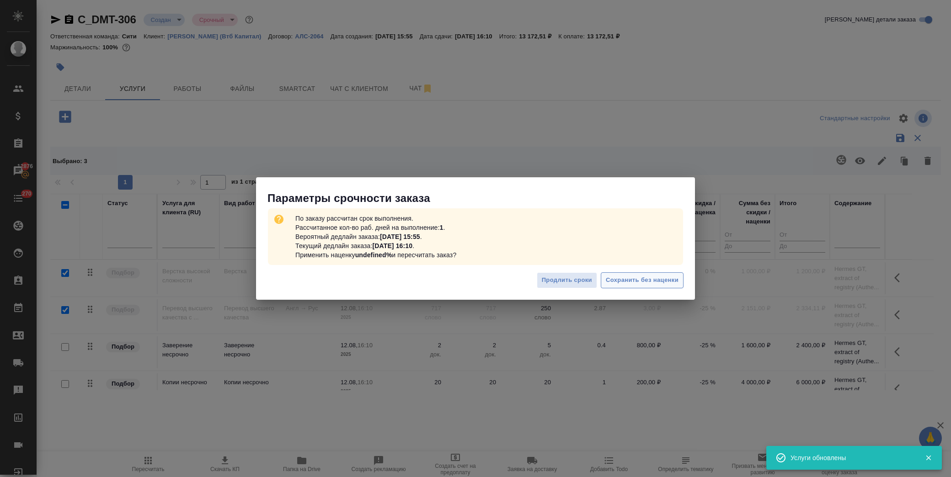
click at [669, 276] on span "Сохранить без наценки" at bounding box center [642, 280] width 73 height 11
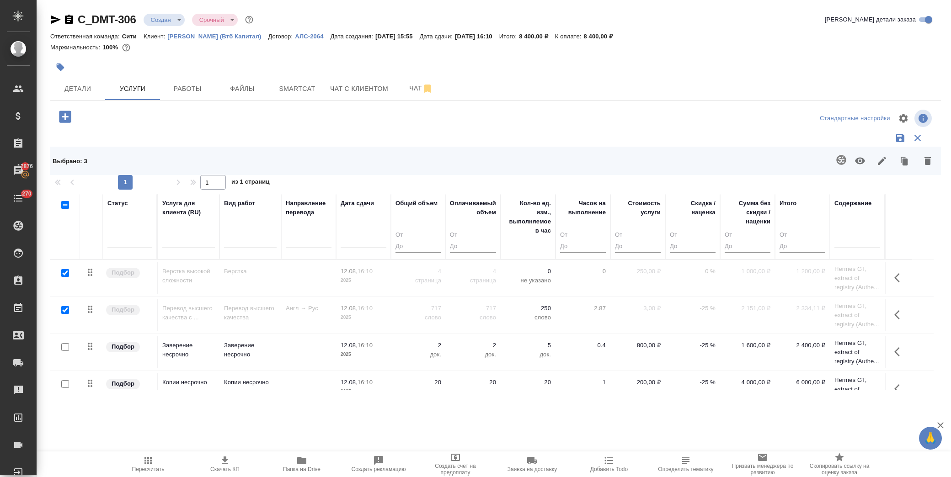
click at [65, 273] on input "checkbox" at bounding box center [65, 273] width 8 height 8
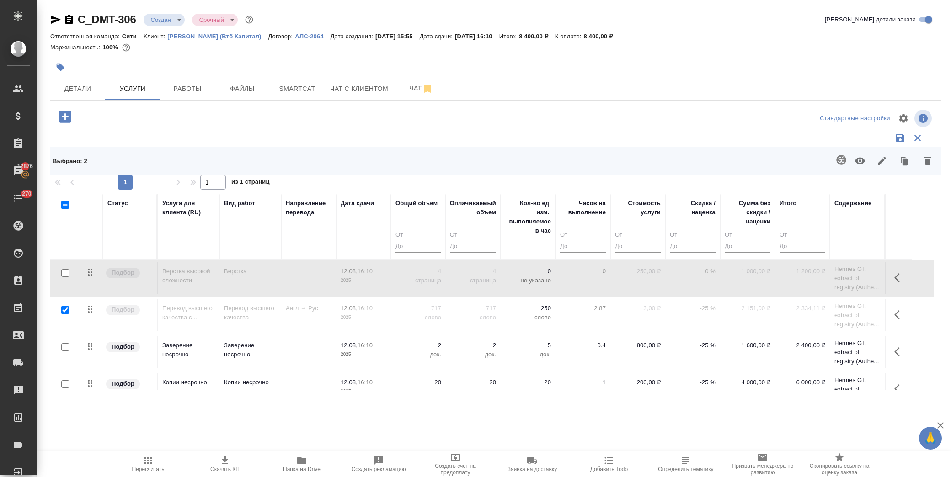
click at [63, 311] on input "checkbox" at bounding box center [65, 310] width 8 height 8
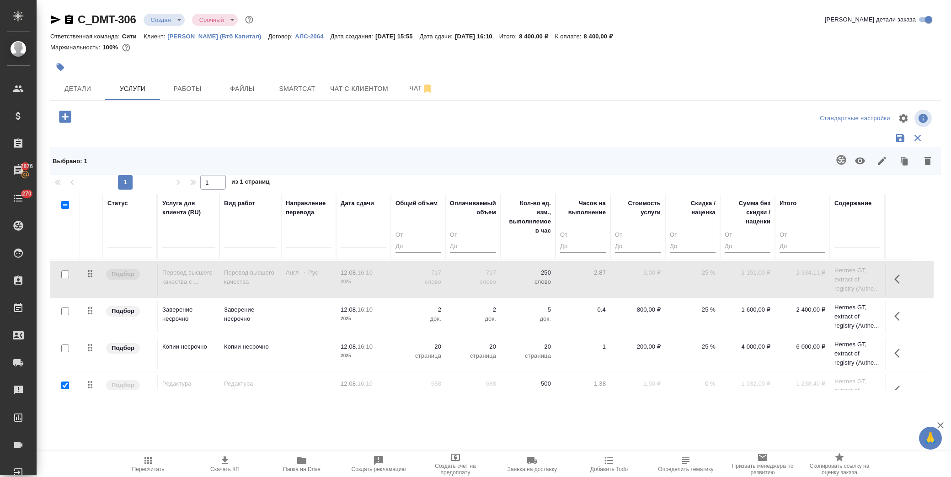
scroll to position [55, 0]
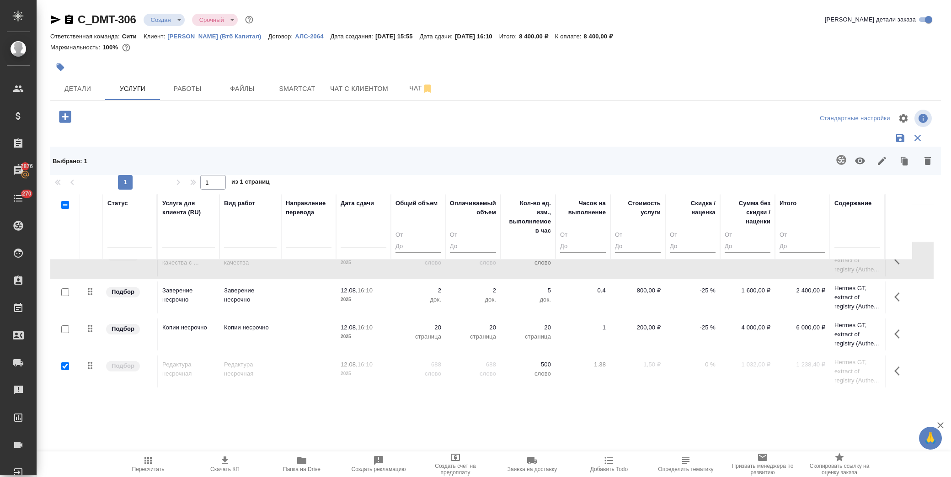
click at [862, 164] on icon "button" at bounding box center [859, 160] width 11 height 11
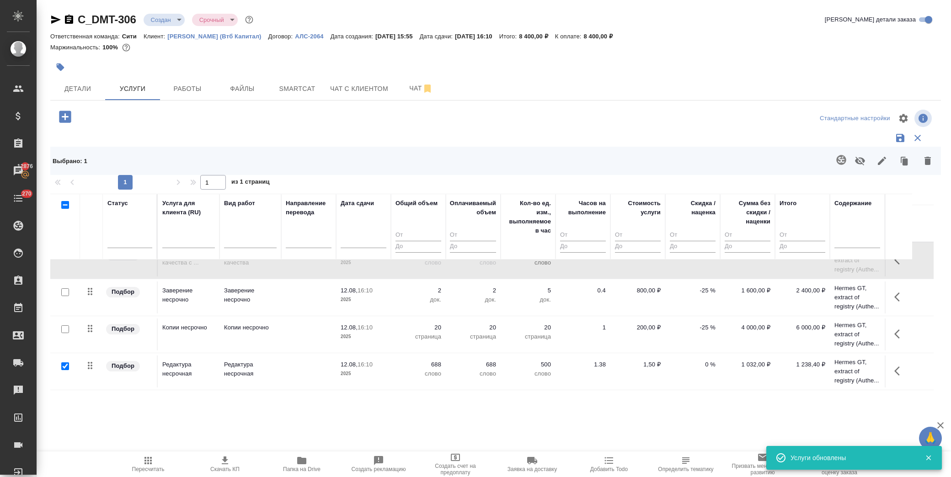
click at [157, 462] on span "Пересчитать" at bounding box center [148, 463] width 66 height 17
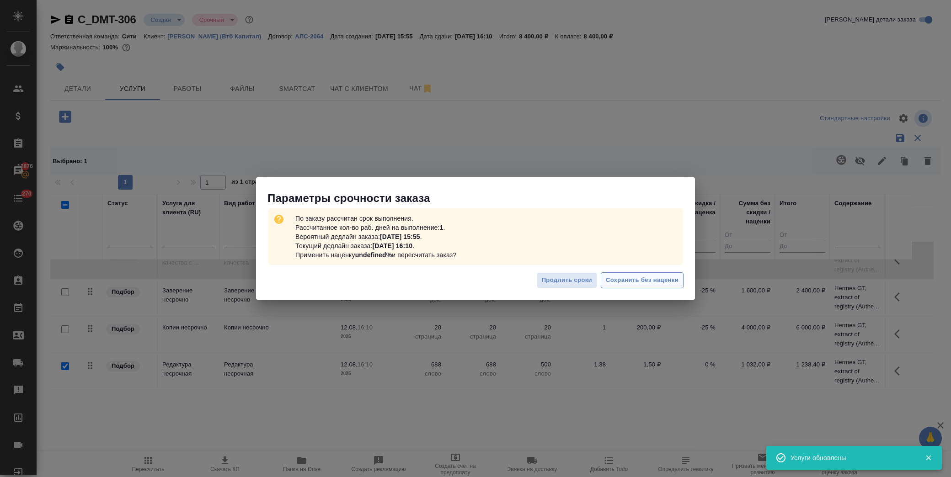
click at [634, 286] on button "Сохранить без наценки" at bounding box center [641, 280] width 83 height 16
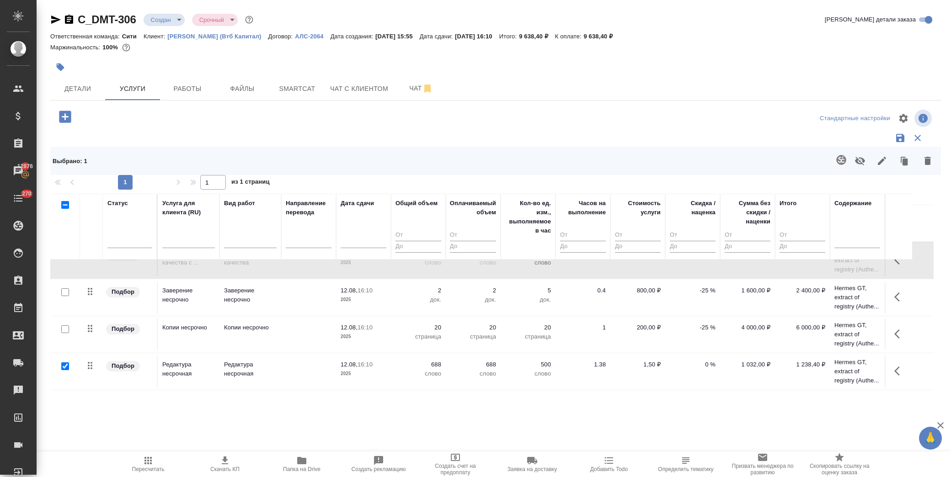
click at [710, 221] on p "0 %" at bounding box center [692, 216] width 46 height 9
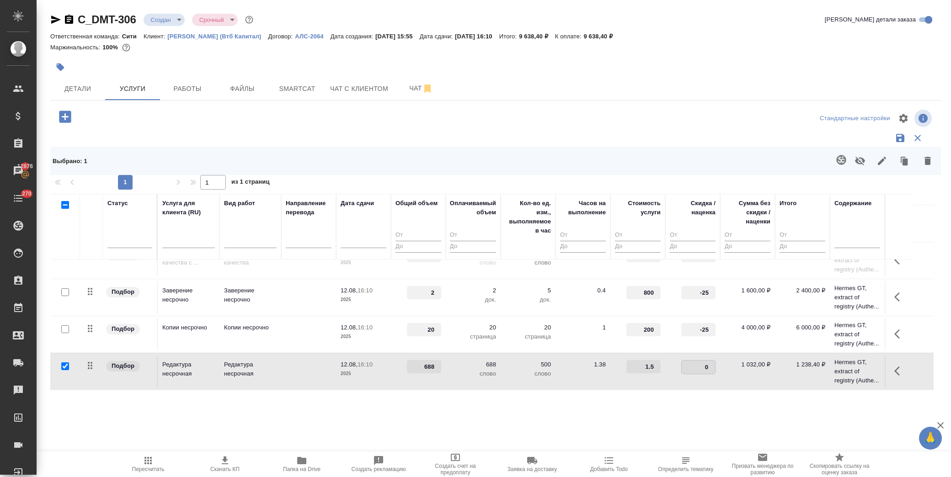
click at [700, 367] on input "0" at bounding box center [697, 367] width 33 height 13
drag, startPoint x: 700, startPoint y: 367, endPoint x: 711, endPoint y: 367, distance: 10.5
click at [711, 367] on input "0" at bounding box center [697, 367] width 33 height 13
drag, startPoint x: 673, startPoint y: 404, endPoint x: 661, endPoint y: 391, distance: 17.5
click at [673, 404] on div "C_DMT-306 Создан new Срочный urgent Кратко детали заказа Ответственная команда:…" at bounding box center [495, 207] width 900 height 414
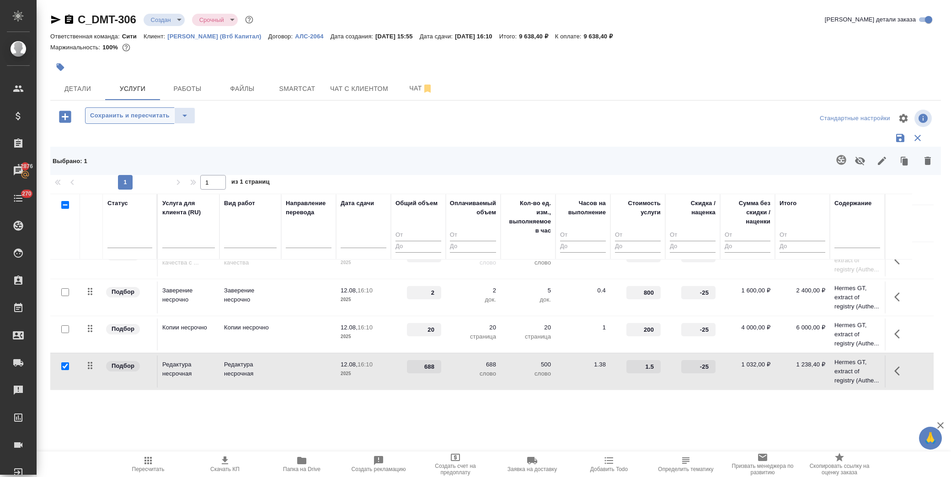
click at [103, 116] on span "Сохранить и пересчитать" at bounding box center [130, 116] width 80 height 11
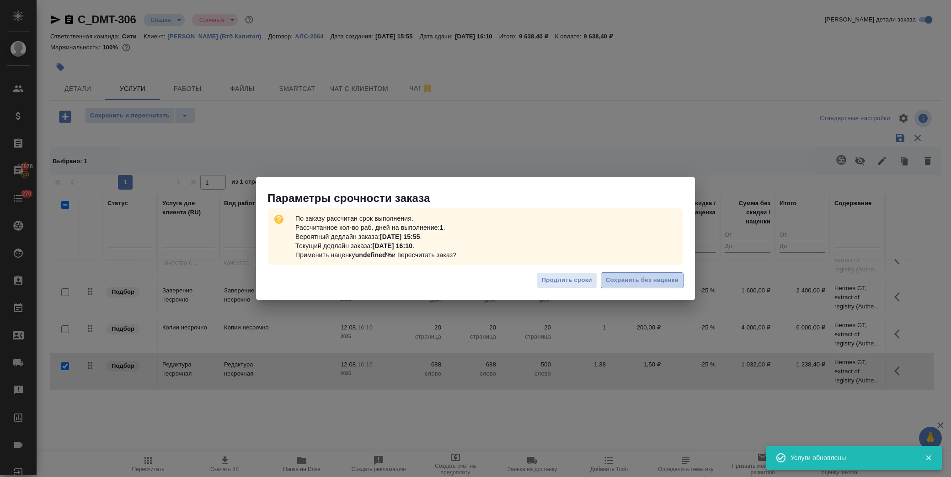
click at [656, 284] on span "Сохранить без наценки" at bounding box center [642, 280] width 73 height 11
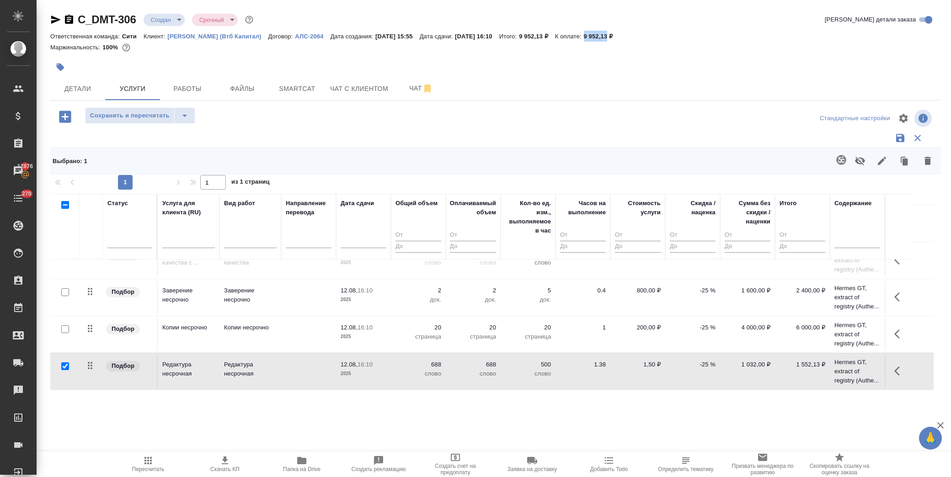
drag, startPoint x: 609, startPoint y: 37, endPoint x: 631, endPoint y: 38, distance: 22.0
click at [620, 38] on p "9 952,13 ₽" at bounding box center [602, 36] width 36 height 7
copy p "9 952,13"
click at [150, 113] on span "Сохранить и пересчитать" at bounding box center [130, 116] width 80 height 11
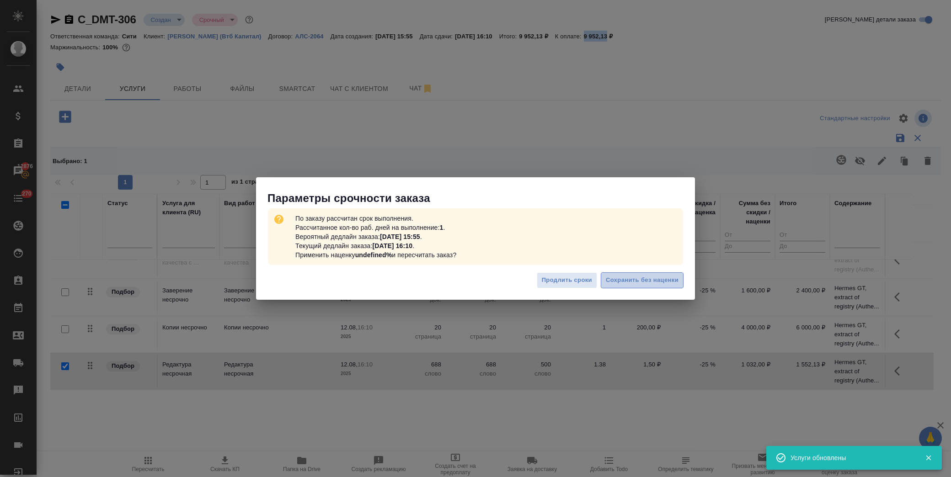
click at [633, 277] on span "Сохранить без наценки" at bounding box center [642, 280] width 73 height 11
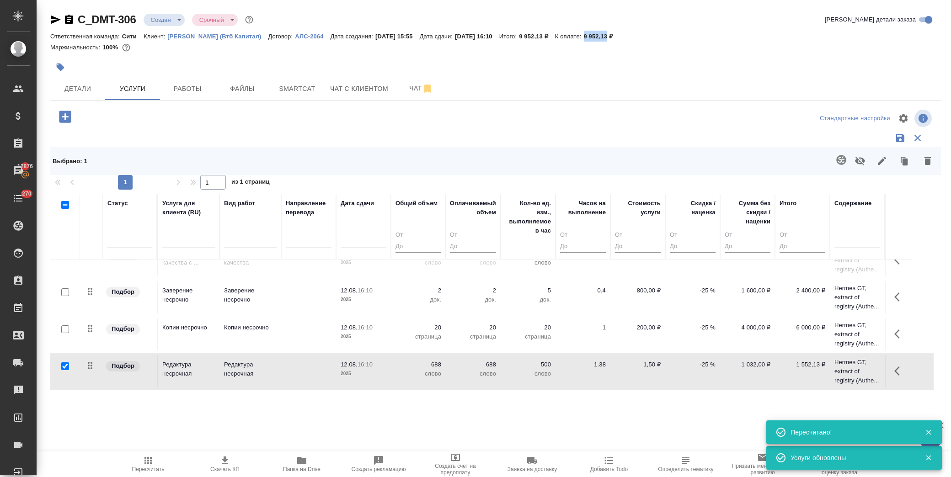
drag, startPoint x: 712, startPoint y: 376, endPoint x: 688, endPoint y: 372, distance: 24.0
click at [710, 239] on td "-25 %" at bounding box center [692, 223] width 55 height 32
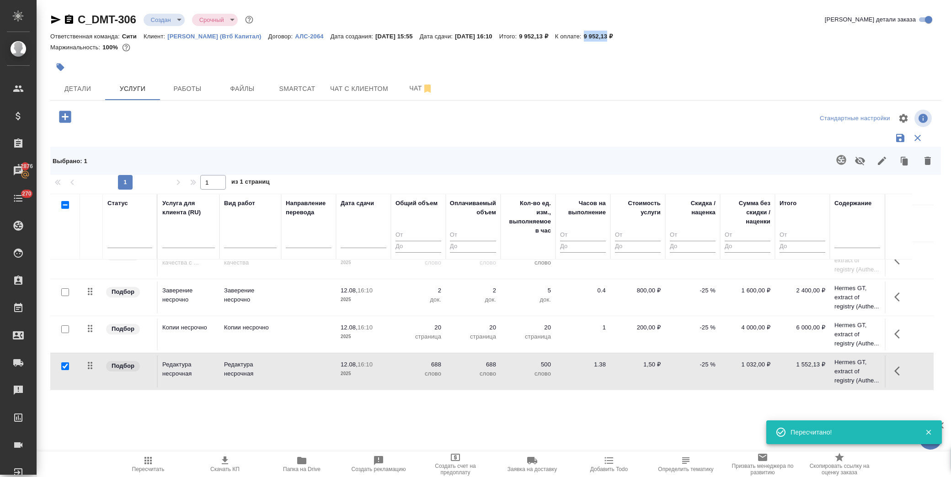
click at [699, 221] on p "-25 %" at bounding box center [692, 216] width 46 height 9
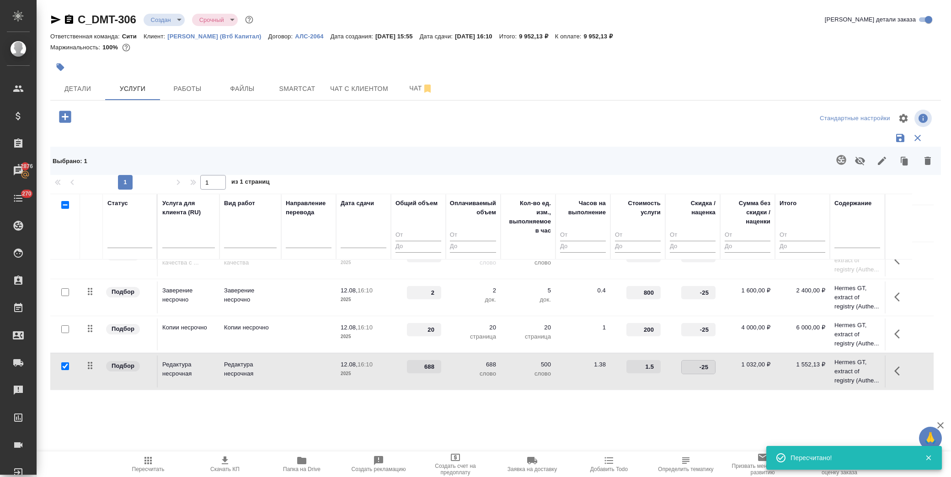
drag, startPoint x: 701, startPoint y: 366, endPoint x: 712, endPoint y: 366, distance: 11.4
click at [712, 366] on input "-25" at bounding box center [697, 367] width 33 height 13
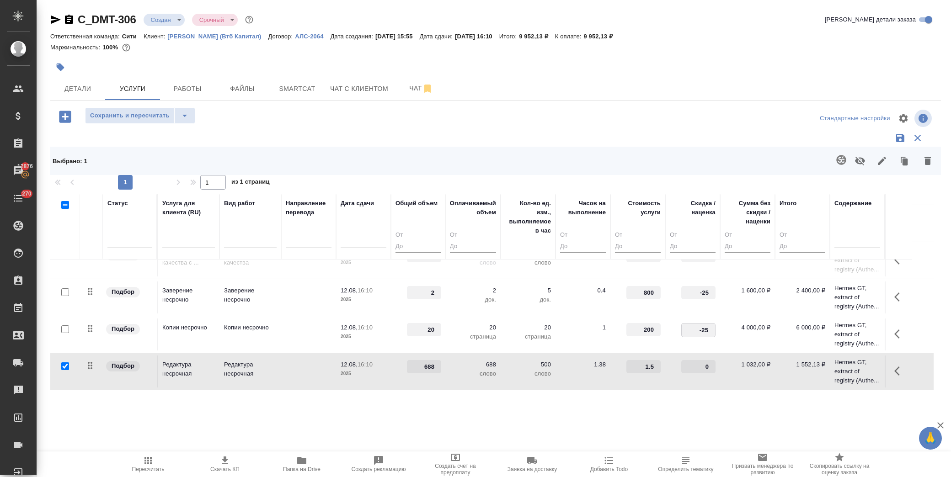
drag, startPoint x: 689, startPoint y: 328, endPoint x: 710, endPoint y: 329, distance: 21.5
click at [710, 329] on input "-25" at bounding box center [697, 330] width 33 height 13
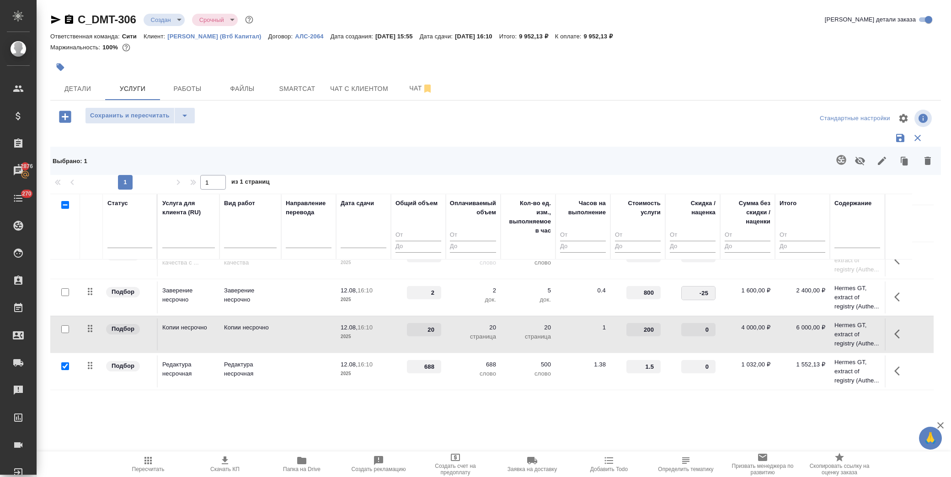
drag, startPoint x: 696, startPoint y: 293, endPoint x: 715, endPoint y: 296, distance: 19.9
drag, startPoint x: 698, startPoint y: 292, endPoint x: 709, endPoint y: 291, distance: 11.1
click at [709, 291] on input "-25" at bounding box center [697, 293] width 33 height 13
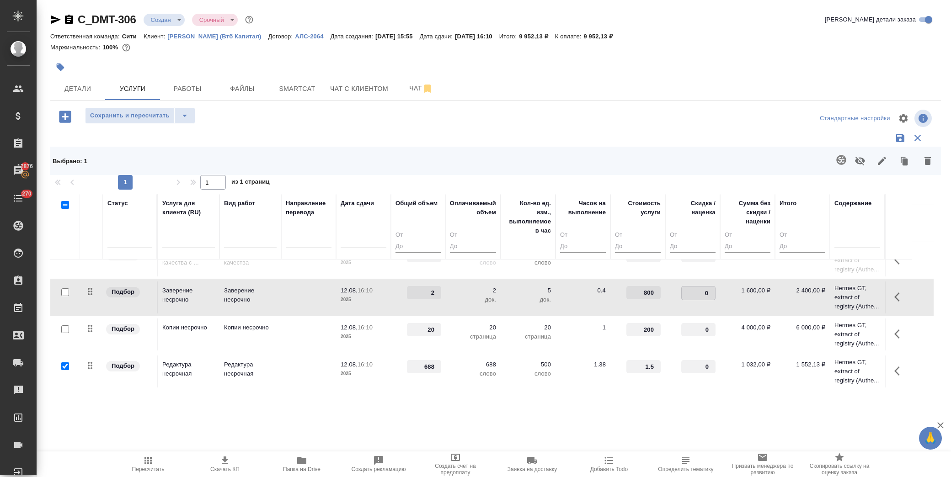
click at [737, 239] on td "1 600,00 ₽" at bounding box center [747, 223] width 55 height 32
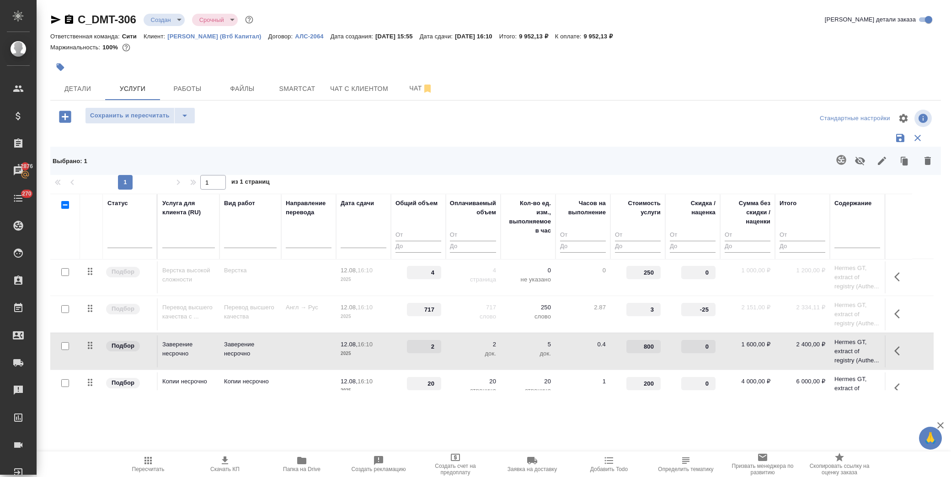
scroll to position [0, 0]
click at [697, 310] on input "-25" at bounding box center [697, 310] width 33 height 13
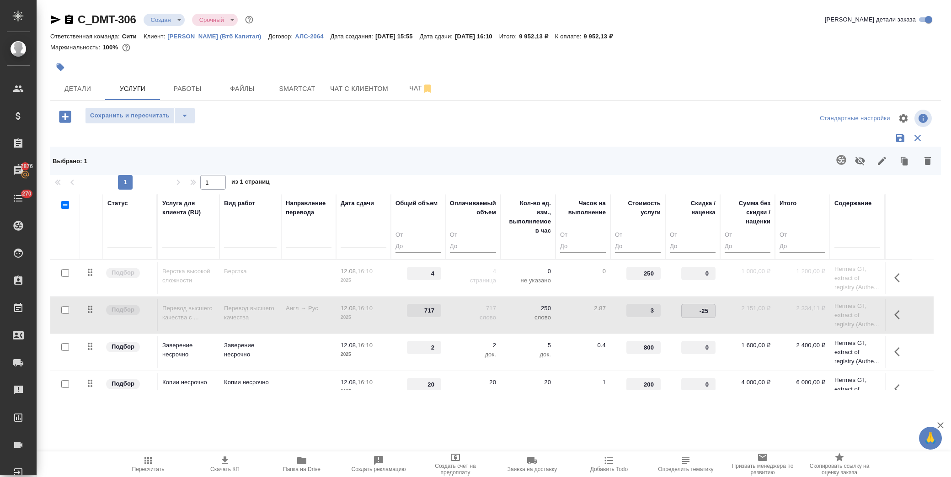
drag, startPoint x: 696, startPoint y: 309, endPoint x: 713, endPoint y: 309, distance: 16.9
click at [713, 309] on input "-25" at bounding box center [697, 310] width 33 height 13
click at [735, 294] on td "1 600,00 ₽" at bounding box center [747, 278] width 55 height 32
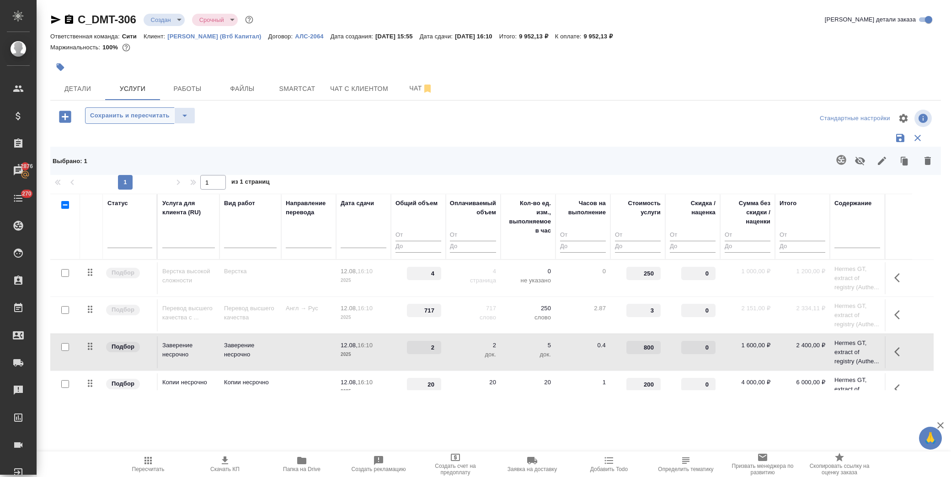
click at [122, 115] on span "Сохранить и пересчитать" at bounding box center [130, 116] width 80 height 11
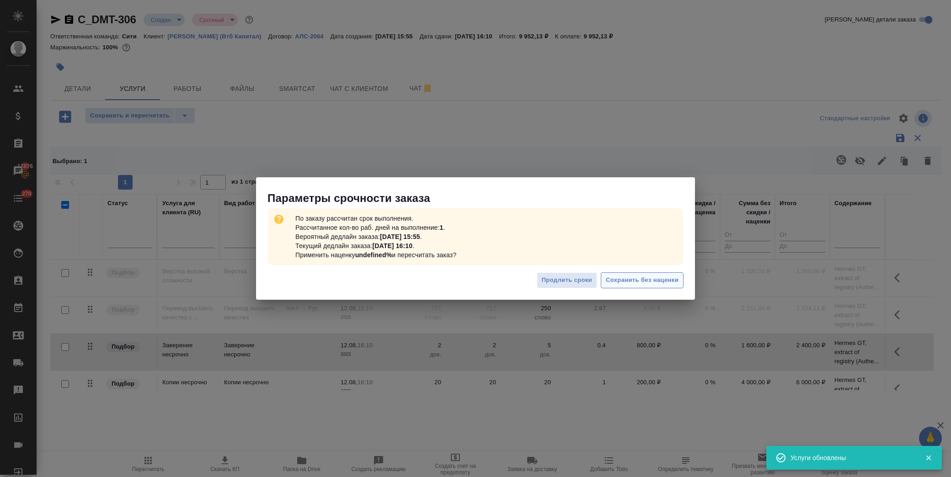
click at [651, 278] on span "Сохранить без наценки" at bounding box center [642, 280] width 73 height 11
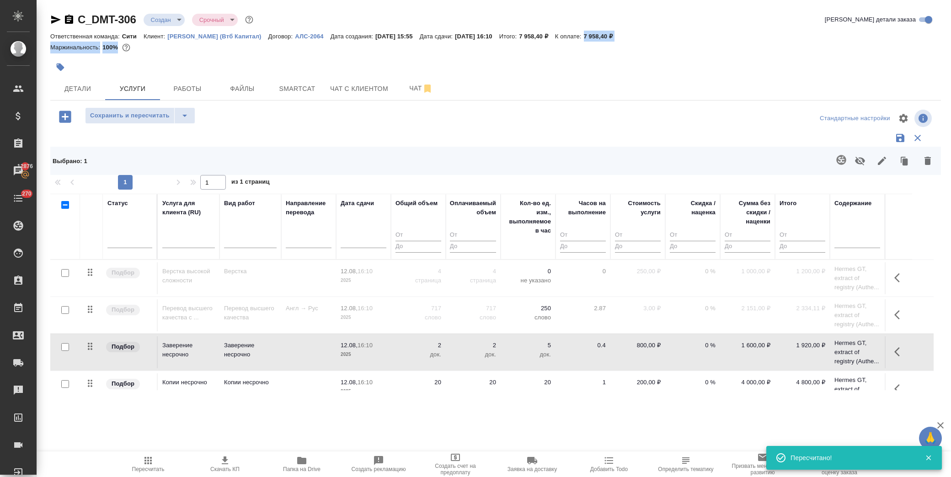
drag, startPoint x: 608, startPoint y: 34, endPoint x: 632, endPoint y: 47, distance: 26.4
click at [632, 47] on div "C_DMT-306 Создан new Срочный urgent Кратко детали заказа Ответственная команда:…" at bounding box center [495, 34] width 890 height 45
click at [618, 37] on p "7 958,40 ₽" at bounding box center [602, 36] width 36 height 7
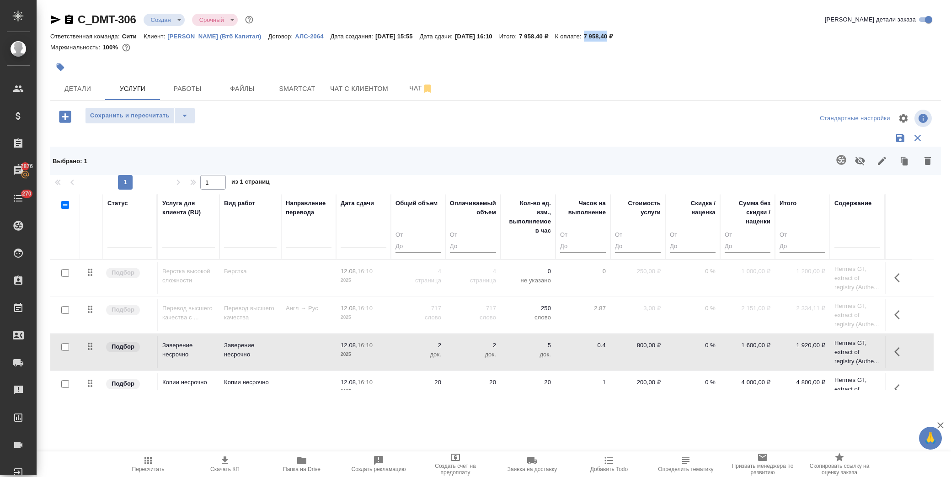
drag, startPoint x: 609, startPoint y: 34, endPoint x: 631, endPoint y: 38, distance: 22.3
click at [631, 38] on div "Ответственная команда: Сити Клиент: Деметра Холдинг (Втб Капитал) Договор: АЛС-…" at bounding box center [495, 36] width 890 height 11
copy p "7 958,40"
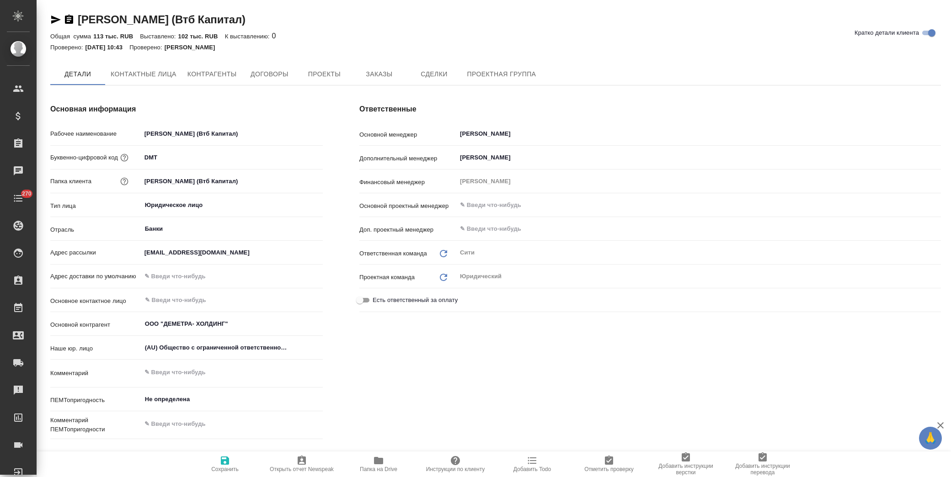
type textarea "x"
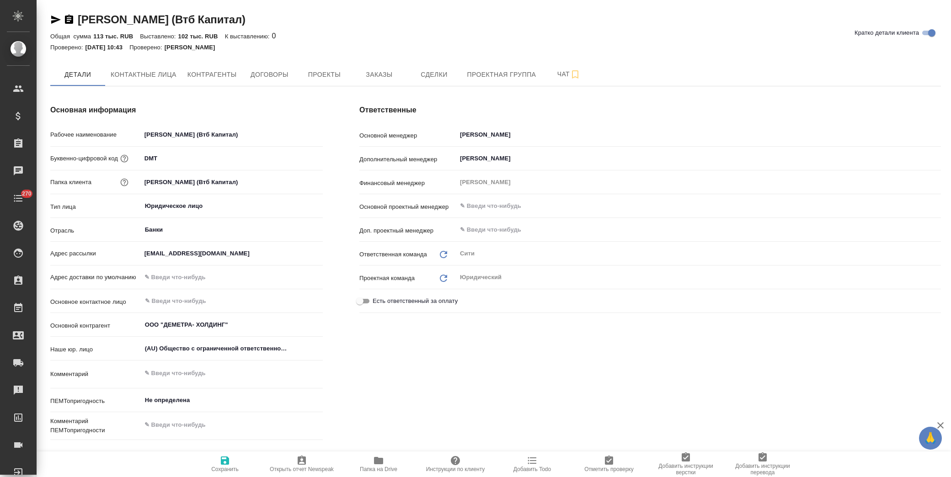
type textarea "x"
click at [382, 71] on span "Заказы" at bounding box center [379, 74] width 44 height 11
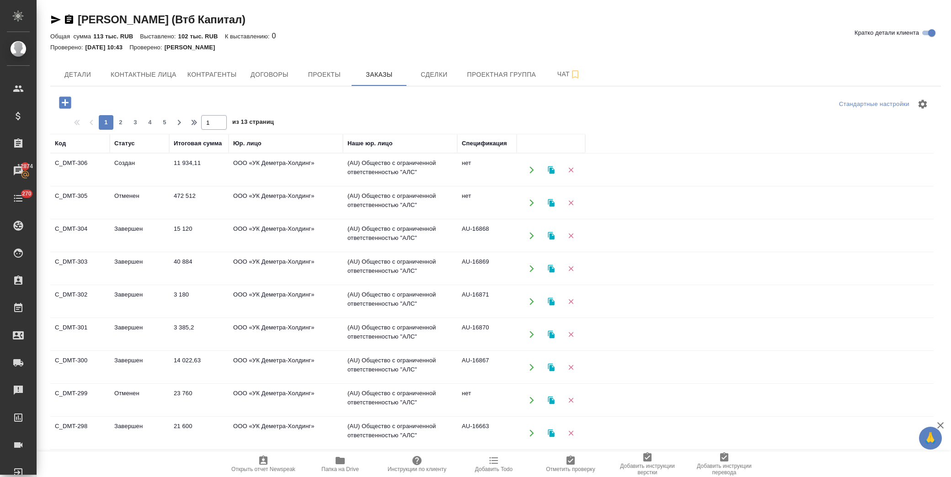
click at [66, 103] on icon "button" at bounding box center [65, 103] width 16 height 16
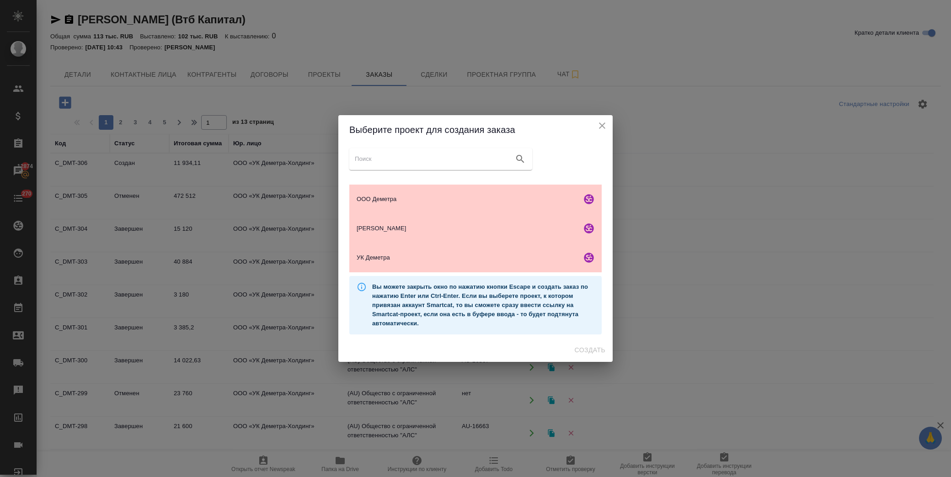
click at [398, 273] on ul "ООО Деметра Арион Холдингс УК Деметра" at bounding box center [475, 228] width 252 height 95
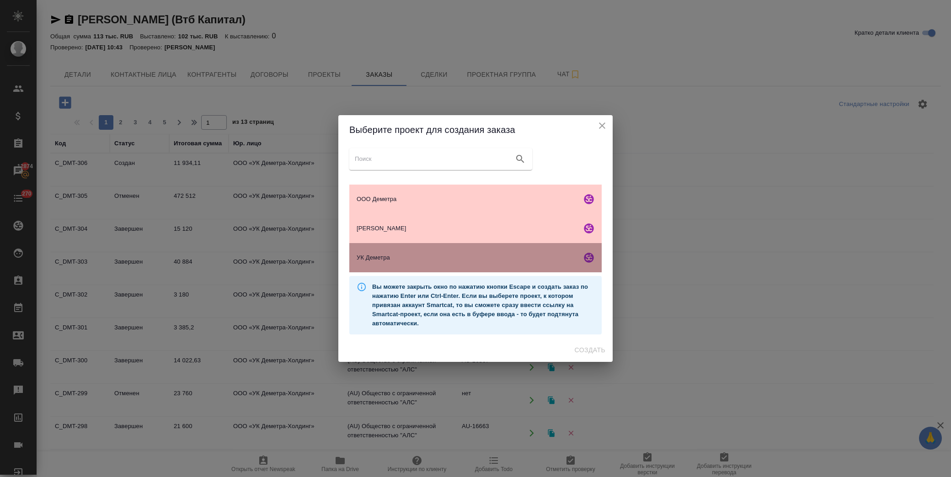
click at [401, 261] on div "УК Деметра" at bounding box center [475, 257] width 252 height 29
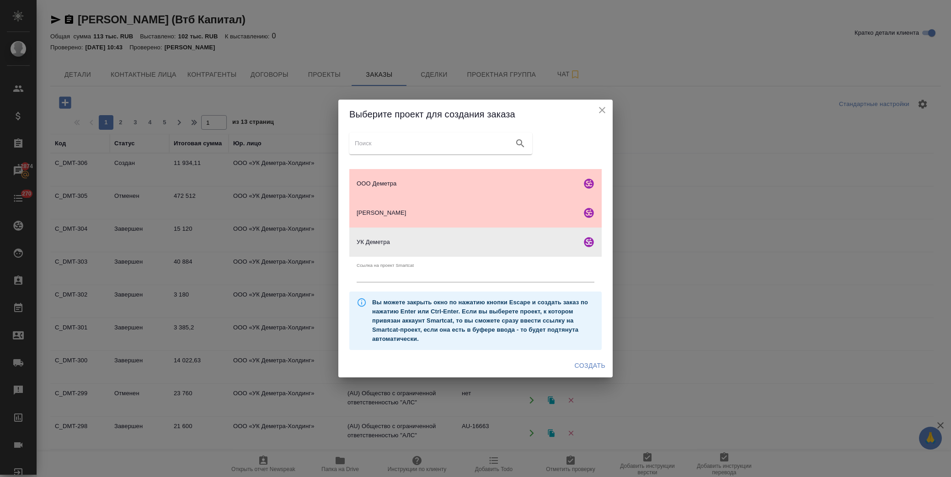
click at [586, 365] on span "Создать" at bounding box center [589, 365] width 31 height 11
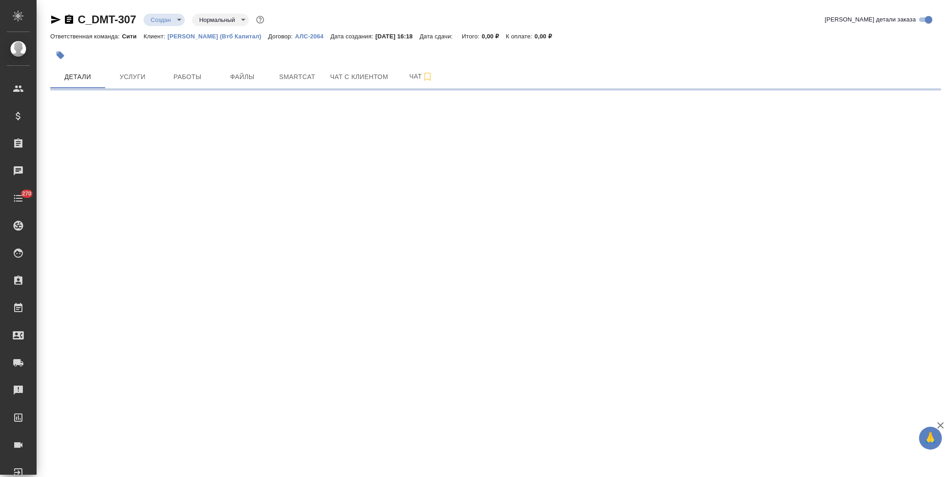
select select "RU"
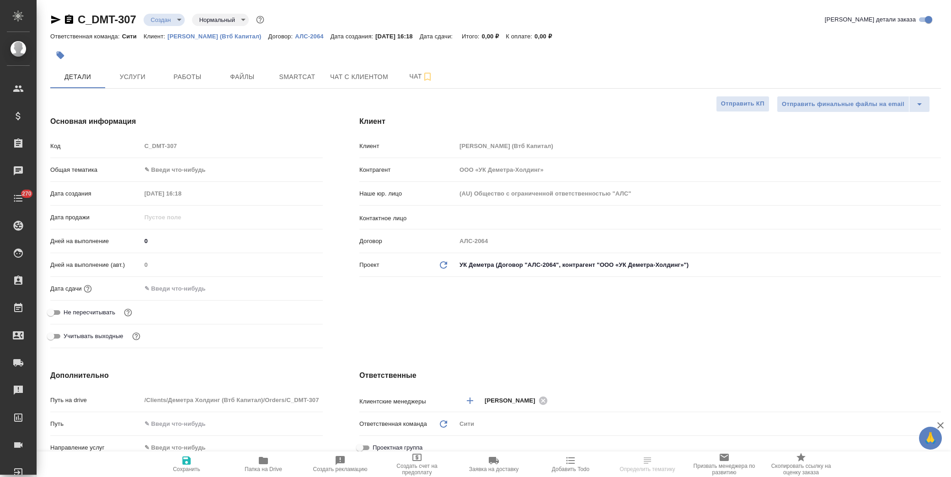
type textarea "x"
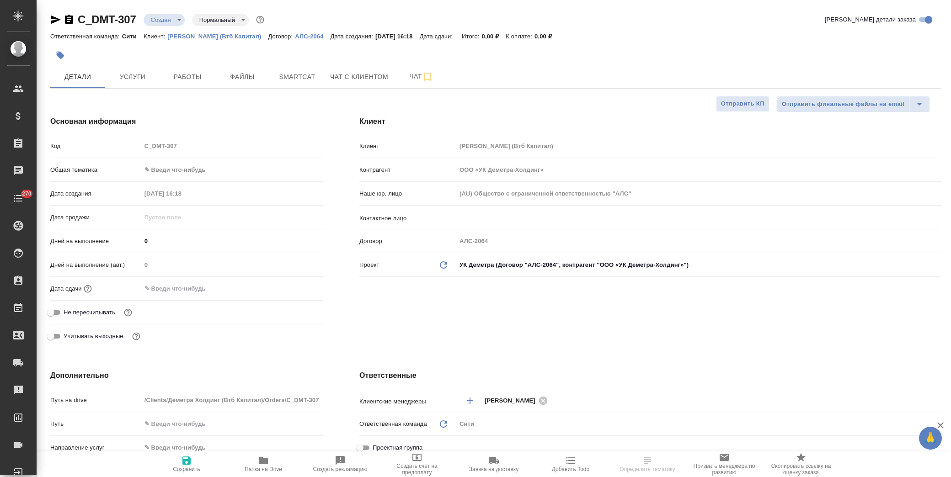
type textarea "x"
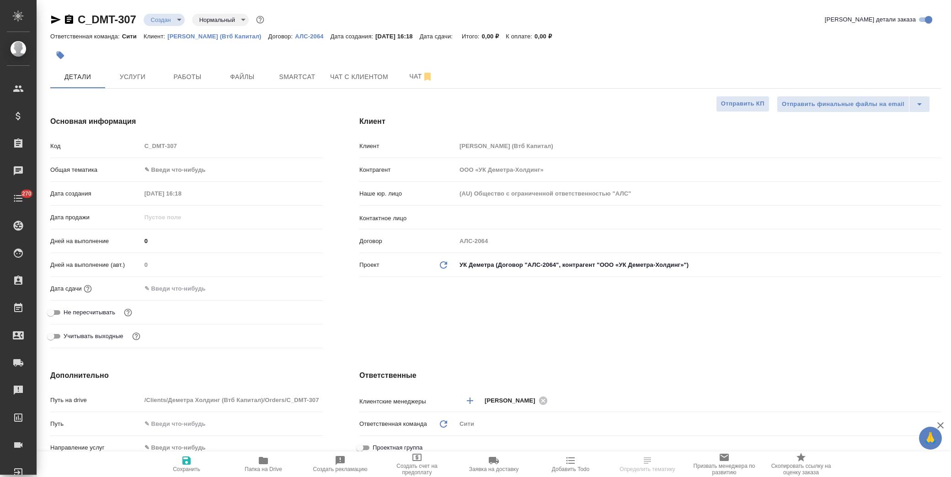
type textarea "x"
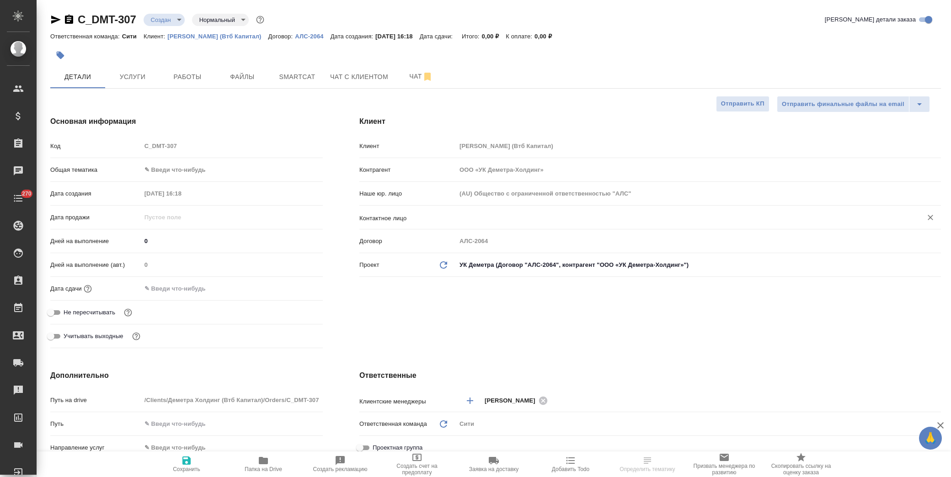
click at [462, 221] on input "text" at bounding box center [683, 217] width 448 height 11
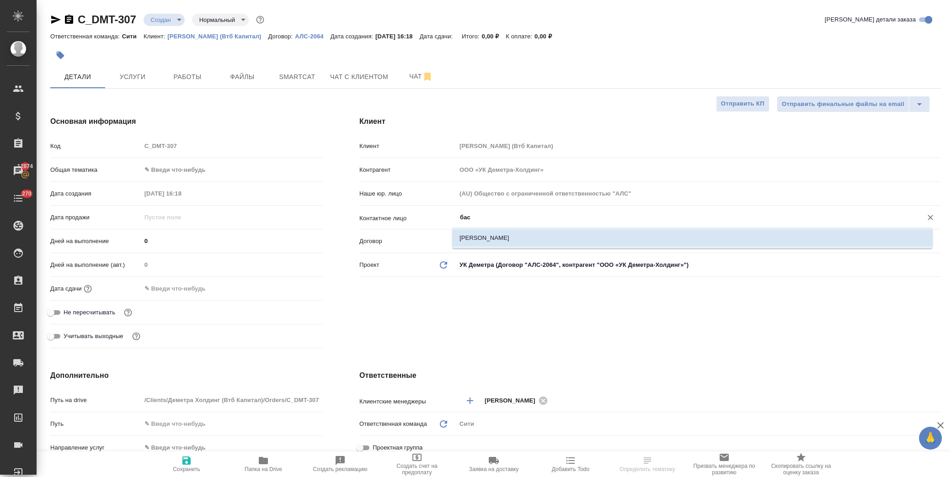
click at [468, 234] on li "[PERSON_NAME]" at bounding box center [692, 238] width 480 height 16
type input "[PERSON_NAME]"
type textarea "x"
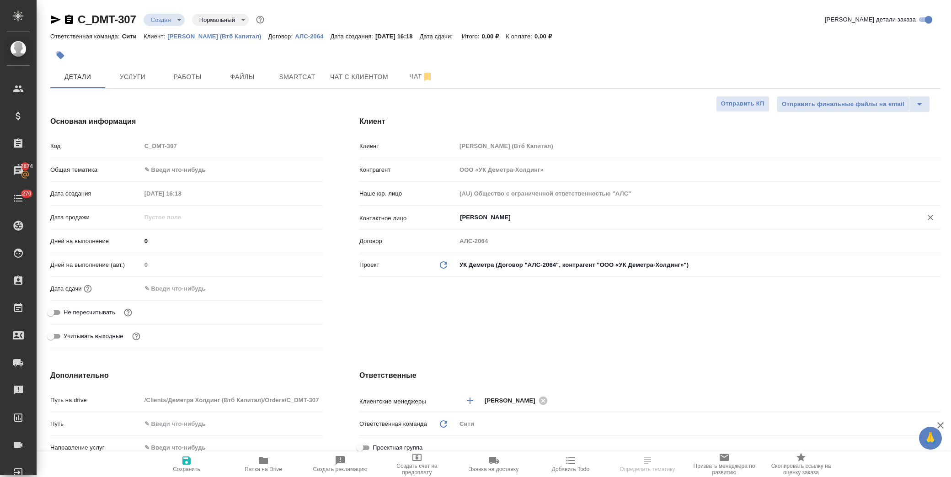
type input "[PERSON_NAME]"
click at [183, 468] on span "Сохранить" at bounding box center [186, 469] width 27 height 6
type textarea "x"
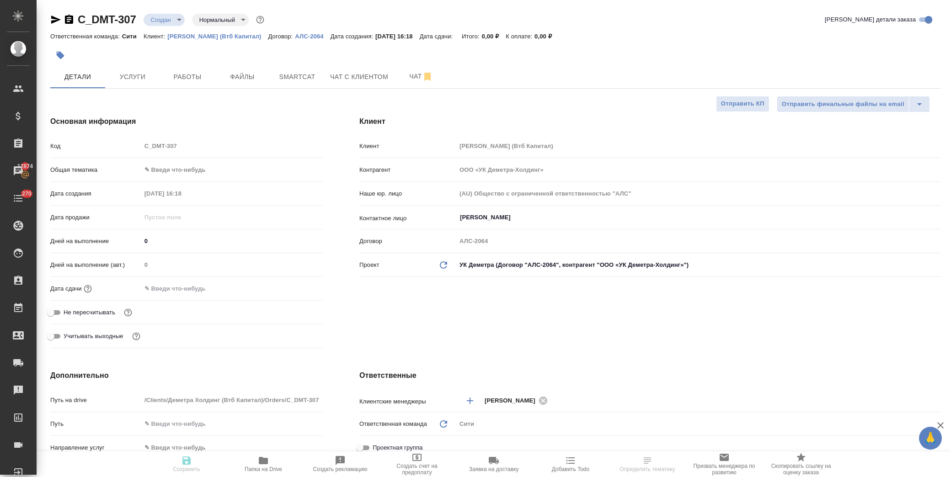
type textarea "x"
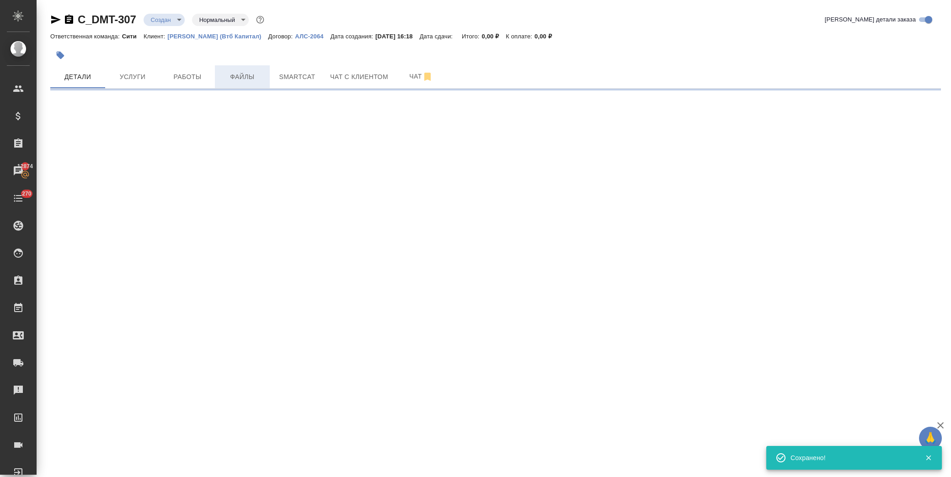
select select "RU"
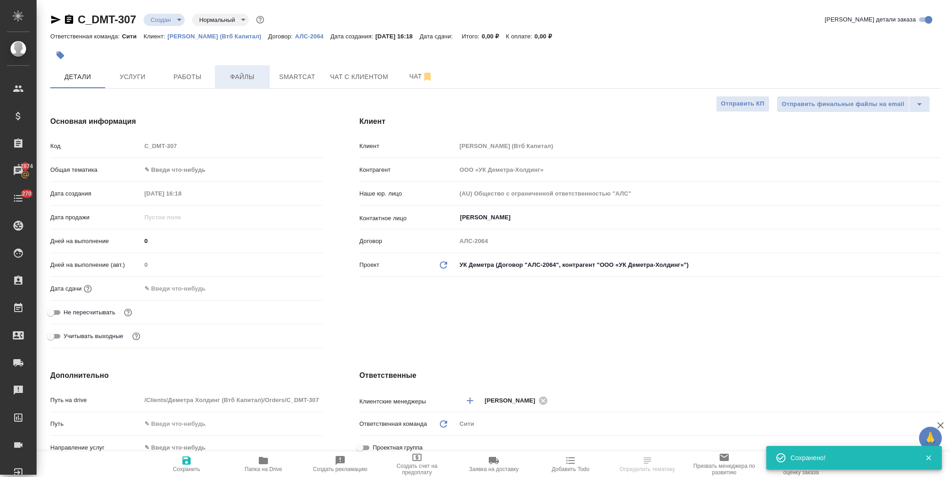
type textarea "x"
click at [245, 76] on span "Файлы" at bounding box center [242, 76] width 44 height 11
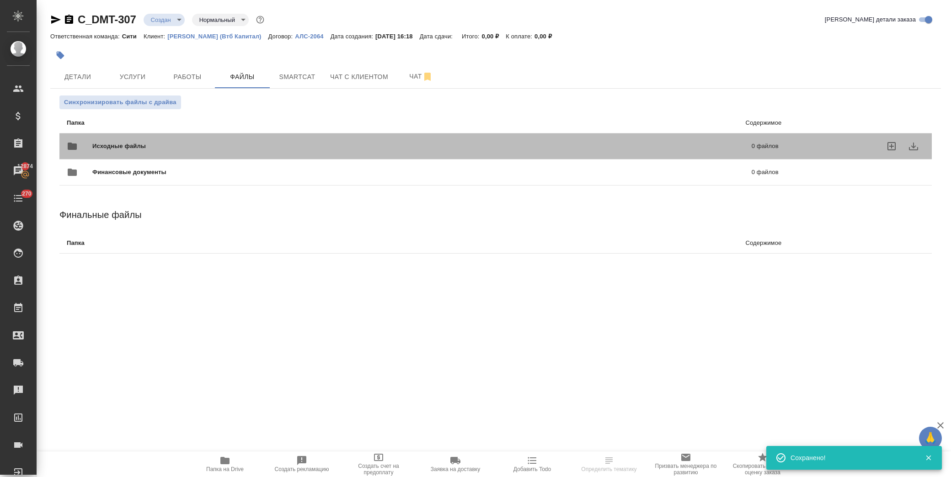
click at [126, 147] on span "Исходные файлы" at bounding box center [270, 146] width 356 height 9
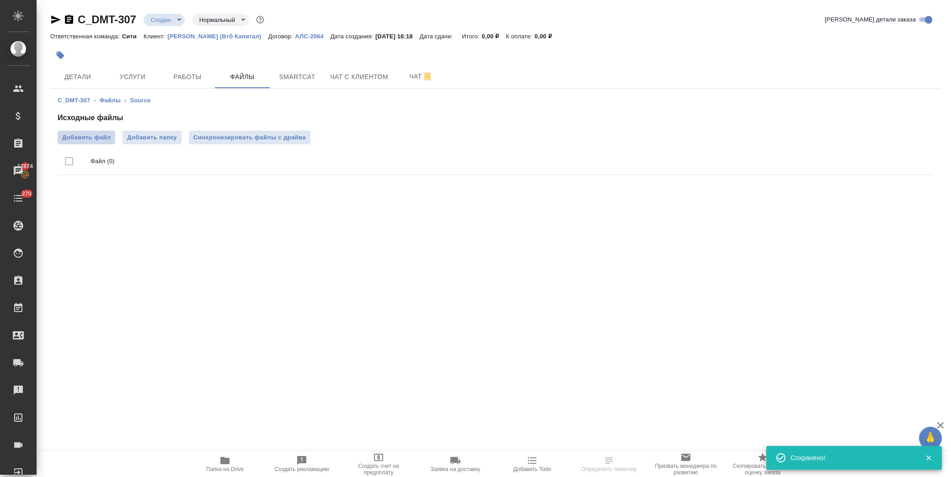
click at [94, 138] on span "Добавить файл" at bounding box center [86, 137] width 48 height 9
click at [0, 0] on input "Добавить файл" at bounding box center [0, 0] width 0 height 0
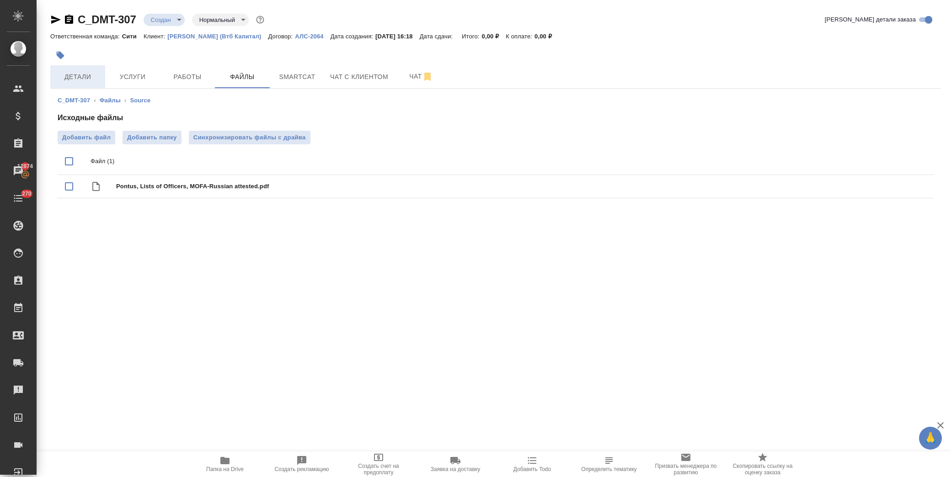
drag, startPoint x: 84, startPoint y: 78, endPoint x: 100, endPoint y: 88, distance: 18.3
click at [85, 78] on span "Детали" at bounding box center [78, 76] width 44 height 11
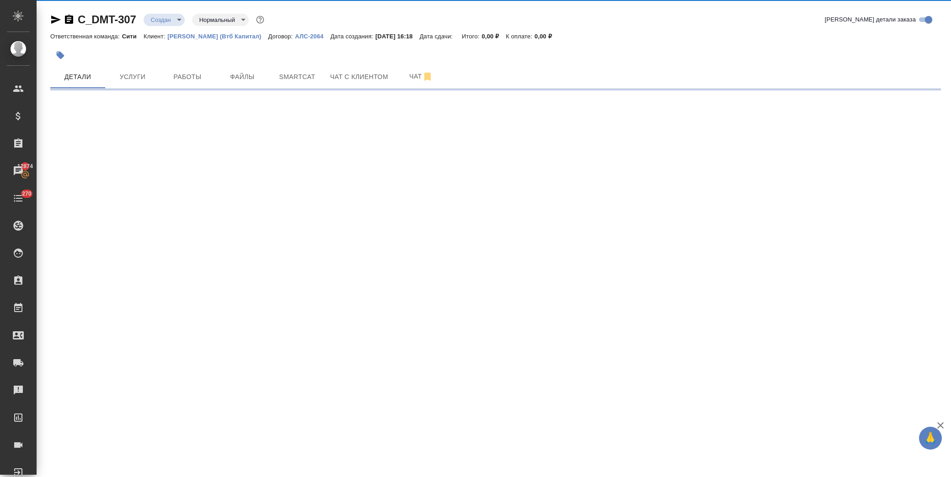
select select "RU"
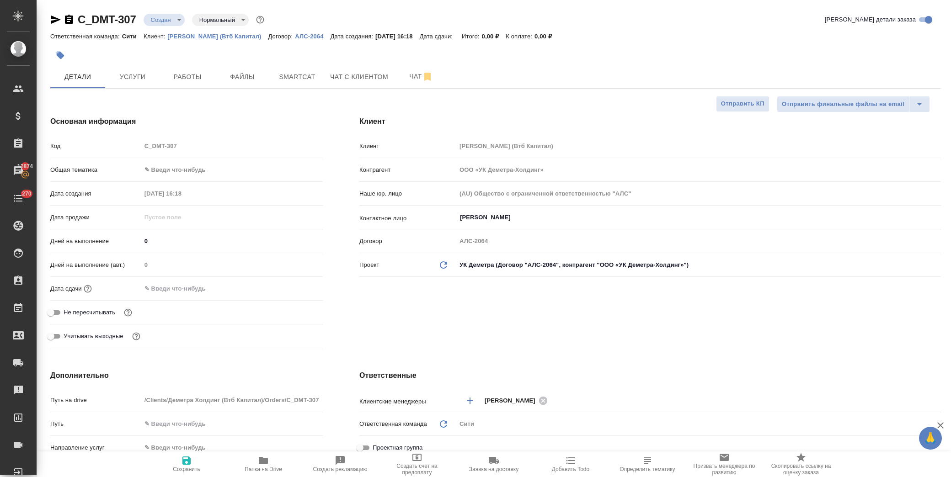
type textarea "x"
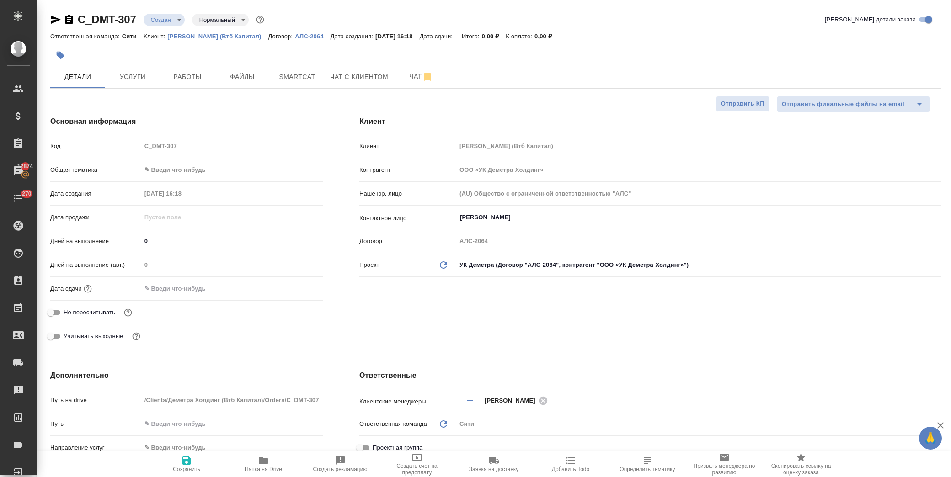
type textarea "x"
click at [162, 165] on body "🙏 .cls-1 fill:#fff; AWATERA [PERSON_NAME] Спецификации Заказы 12874 Чаты 270 To…" at bounding box center [475, 238] width 951 height 477
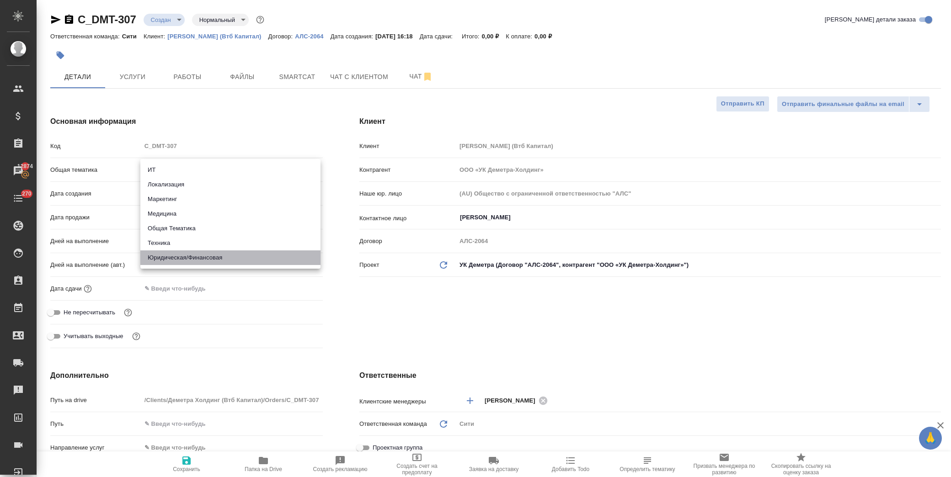
click at [189, 260] on li "Юридическая/Финансовая" at bounding box center [230, 257] width 180 height 15
type input "yr-fn"
type textarea "x"
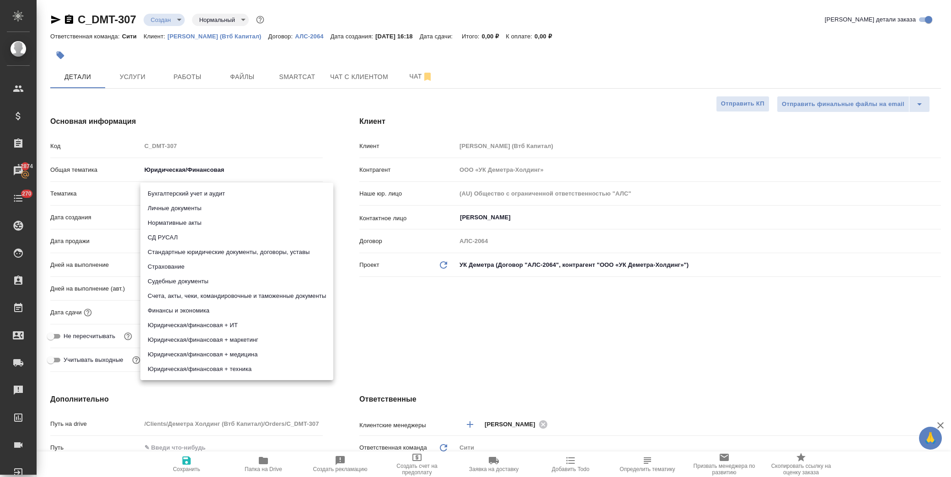
click at [184, 193] on body "🙏 .cls-1 fill:#fff; AWATERA [PERSON_NAME] Спецификации Заказы 12874 Чаты 270 To…" at bounding box center [475, 238] width 951 height 477
click at [231, 244] on li "СД РУСАЛ" at bounding box center [236, 237] width 193 height 15
type textarea "x"
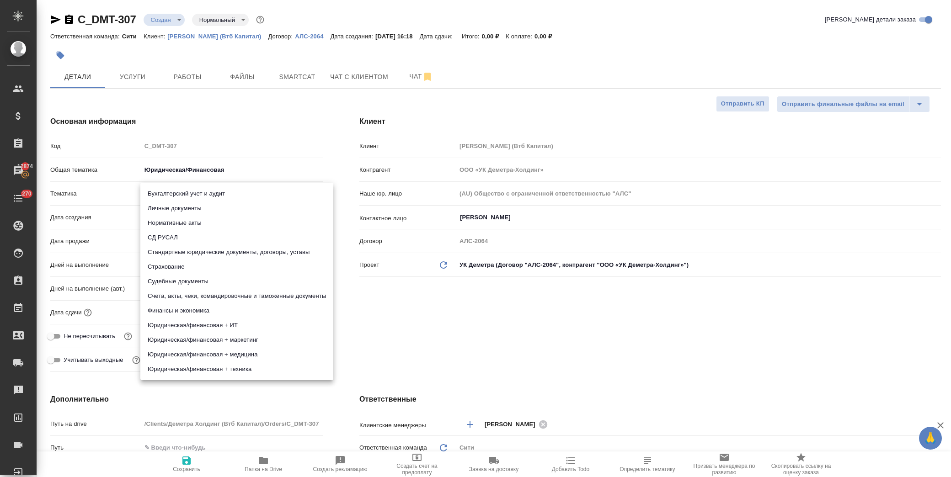
type input "5a8b8b956a9677013d343d50"
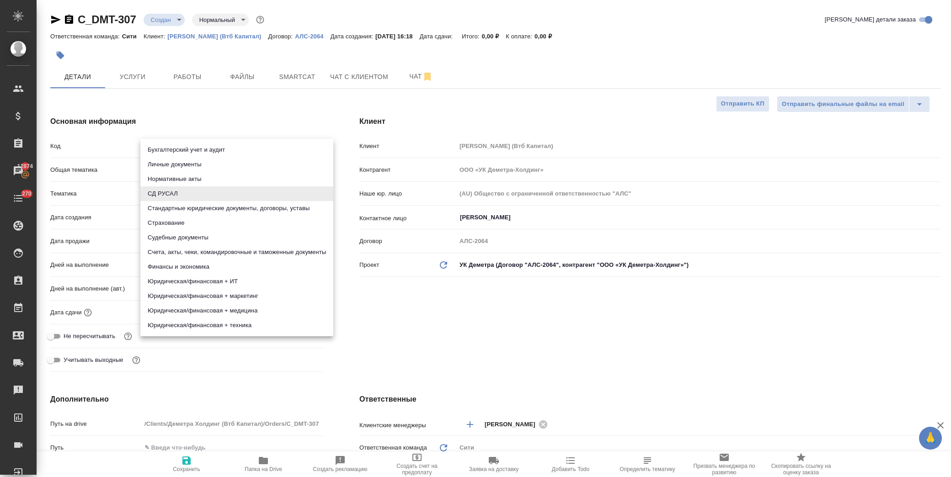
click at [204, 192] on body "🙏 .cls-1 fill:#fff; AWATERA [PERSON_NAME] Спецификации Заказы 12874 Чаты 270 To…" at bounding box center [475, 238] width 951 height 477
click at [208, 211] on li "Стандартные юридические документы, договоры, уставы" at bounding box center [236, 208] width 193 height 15
type textarea "x"
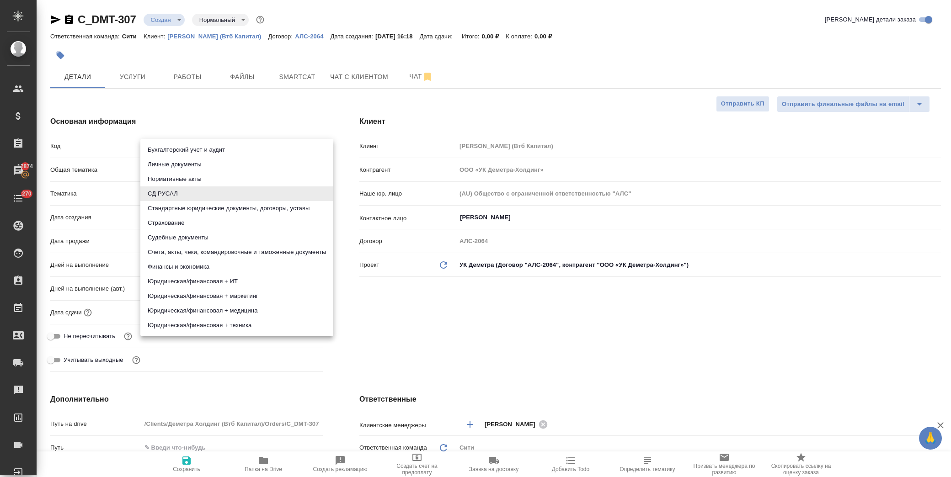
type input "5f647205b73bc97568ca66bf"
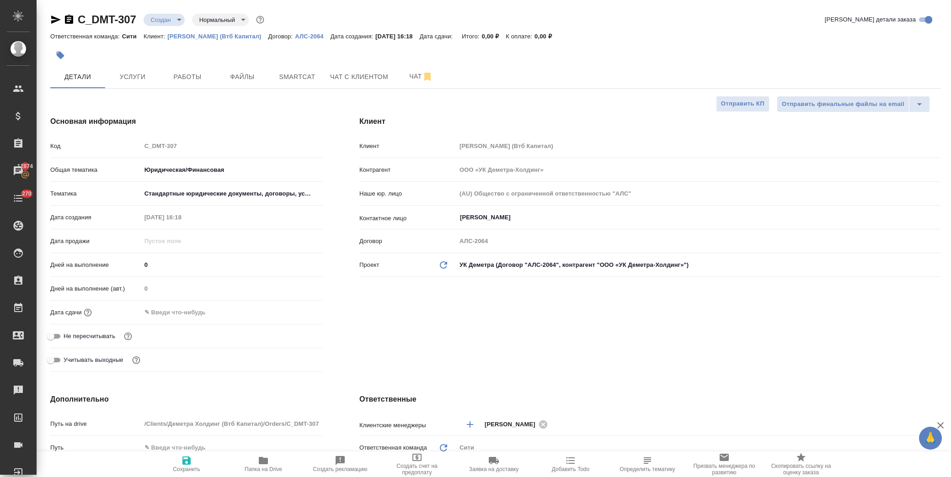
click at [202, 309] on input "text" at bounding box center [181, 312] width 80 height 13
click at [293, 313] on icon "button" at bounding box center [296, 312] width 11 height 11
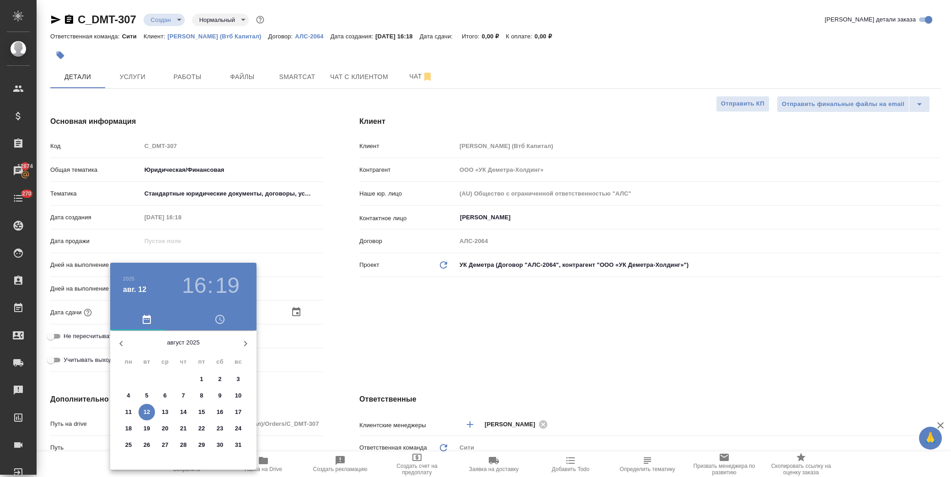
click at [148, 412] on p "12" at bounding box center [146, 412] width 7 height 9
type input "[DATE] 16:19"
type textarea "x"
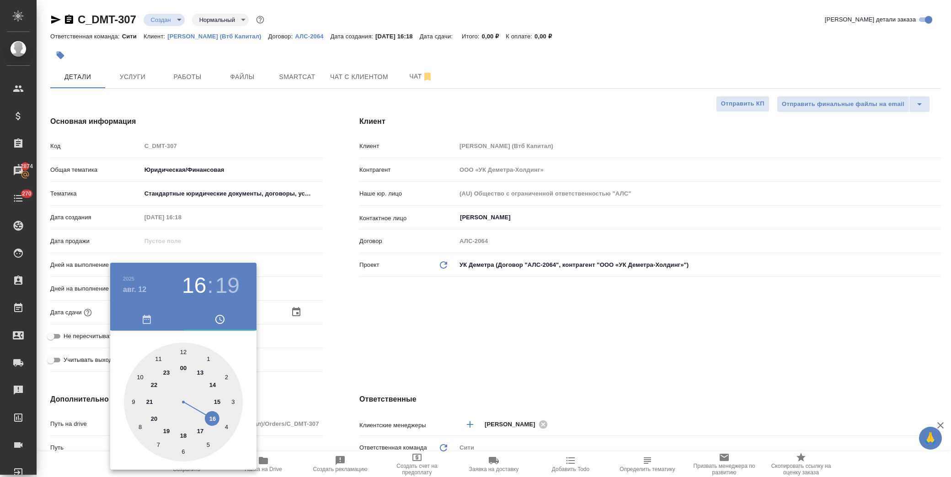
click at [216, 416] on div at bounding box center [183, 402] width 119 height 119
type textarea "x"
click at [158, 445] on div at bounding box center [183, 402] width 119 height 119
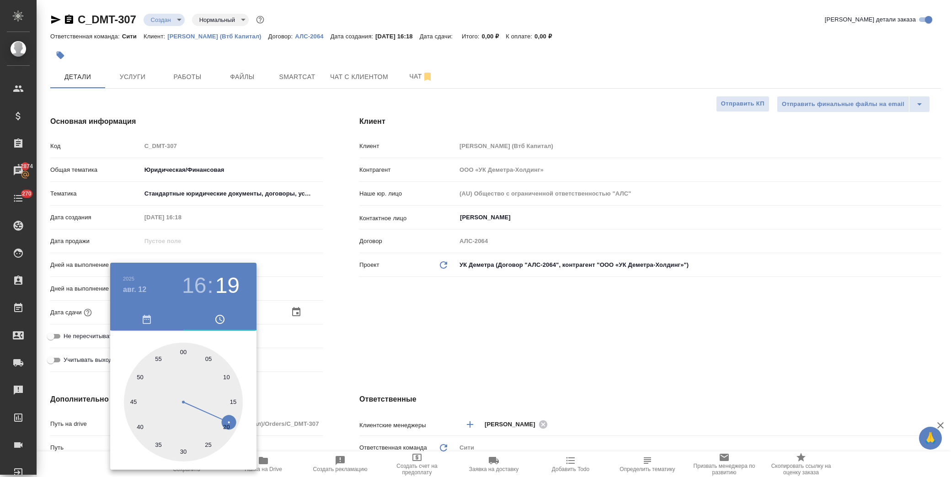
type input "[DATE] 16:35"
type textarea "x"
drag, startPoint x: 385, startPoint y: 337, endPoint x: 336, endPoint y: 365, distance: 56.1
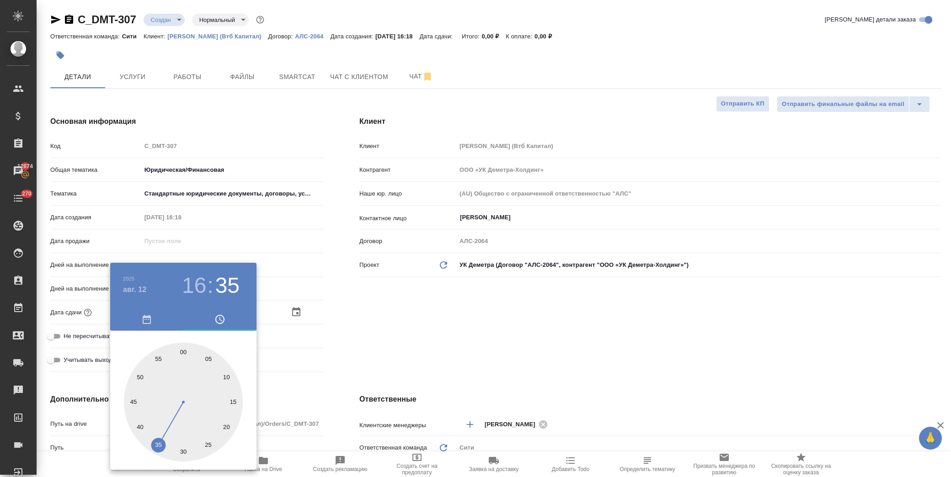
click at [385, 336] on div at bounding box center [475, 238] width 951 height 477
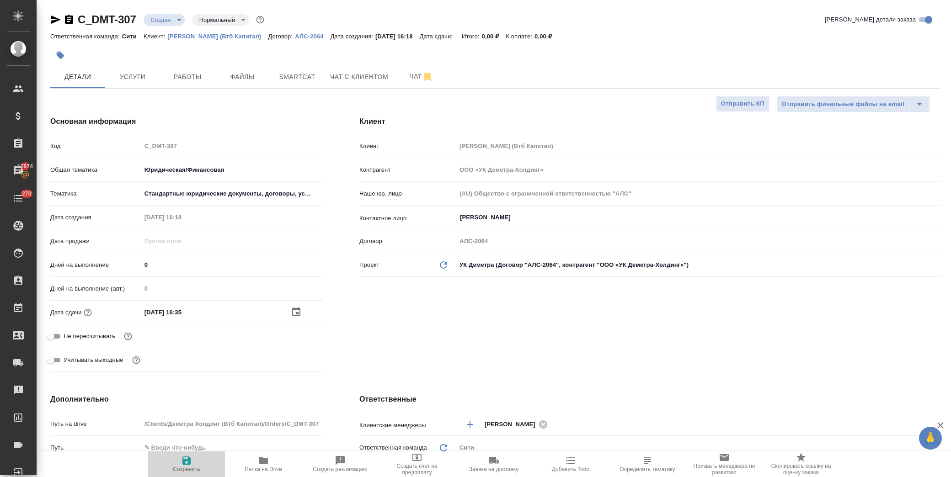
click at [191, 454] on button "Сохранить" at bounding box center [186, 465] width 77 height 26
type textarea "x"
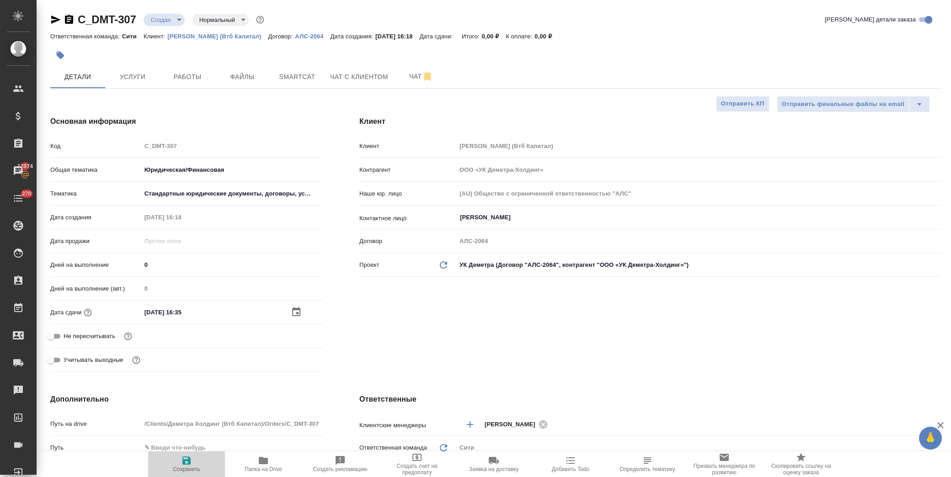
type textarea "x"
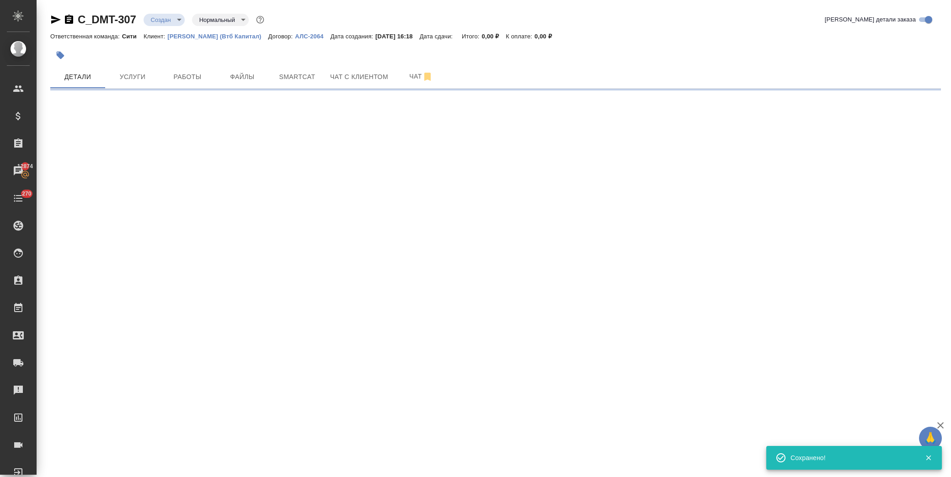
select select "RU"
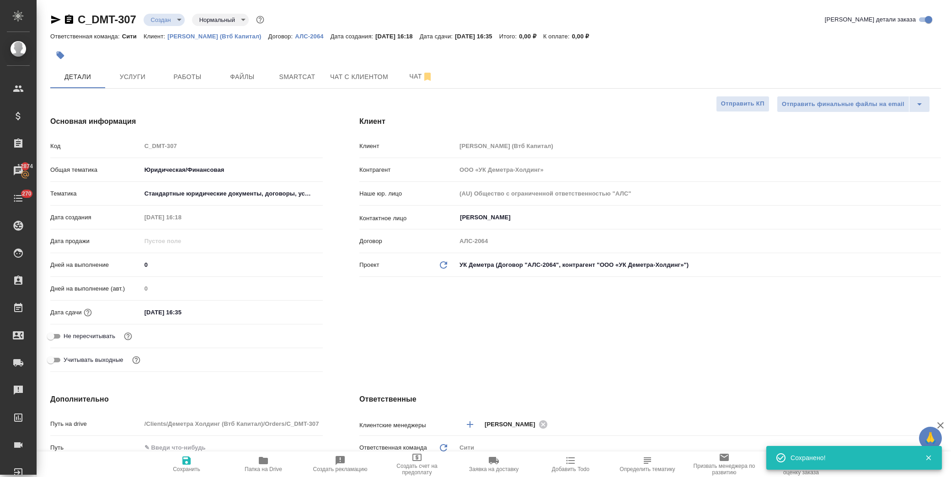
type textarea "x"
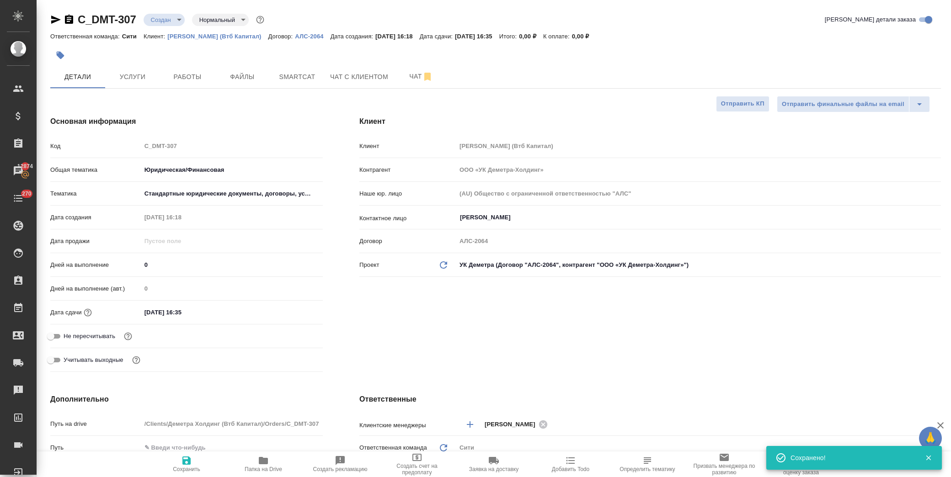
type textarea "x"
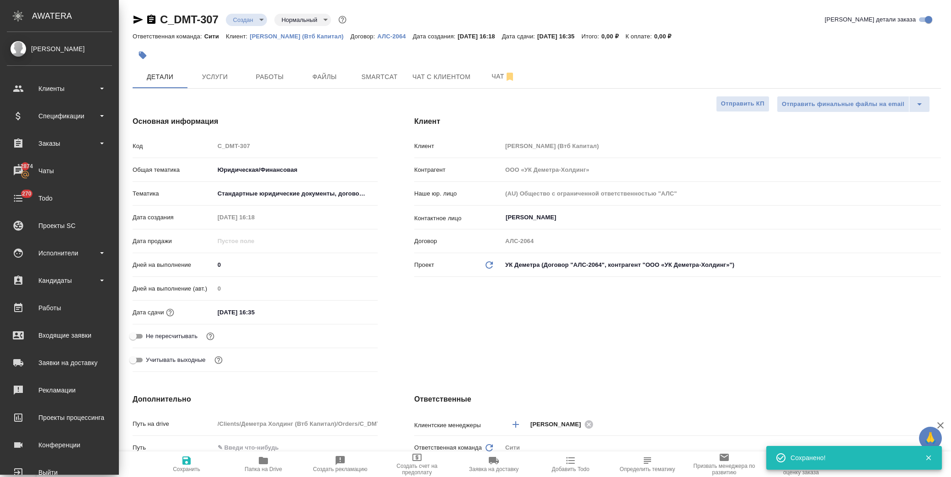
type textarea "x"
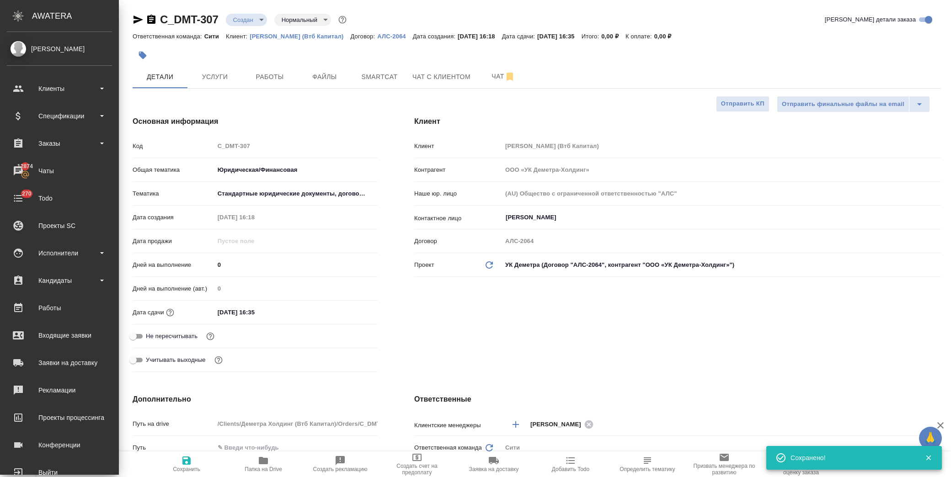
type textarea "x"
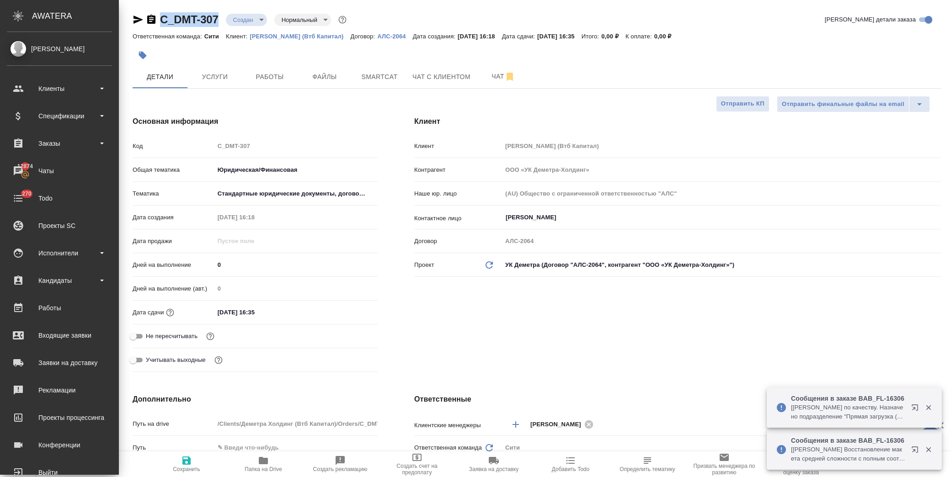
drag, startPoint x: 219, startPoint y: 22, endPoint x: 159, endPoint y: 19, distance: 60.4
click at [159, 19] on div "C_DMT-307 Создан new Нормальный normal" at bounding box center [241, 19] width 216 height 15
copy link "C_DMT-307"
type textarea "x"
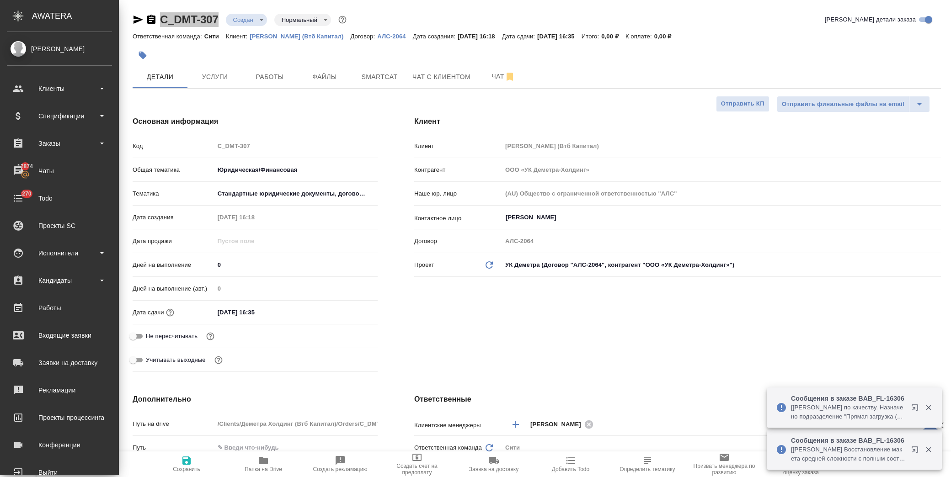
type textarea "x"
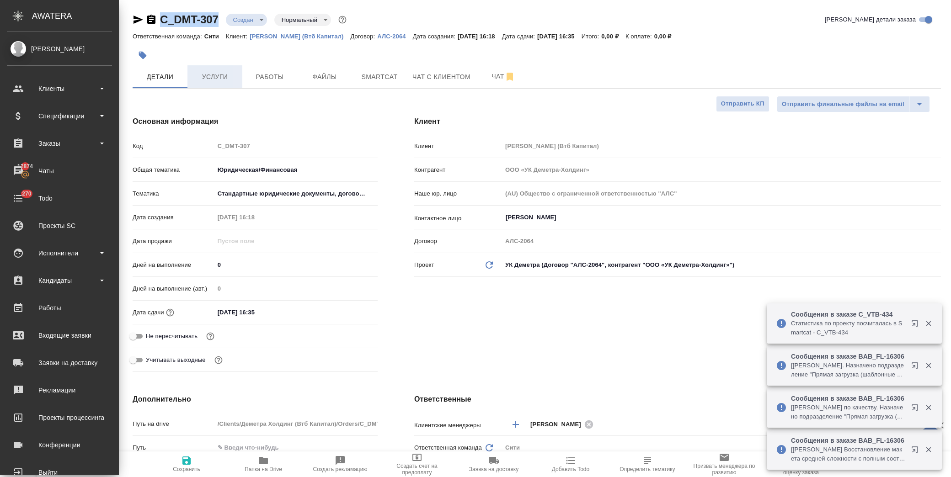
click at [213, 76] on span "Услуги" at bounding box center [215, 76] width 44 height 11
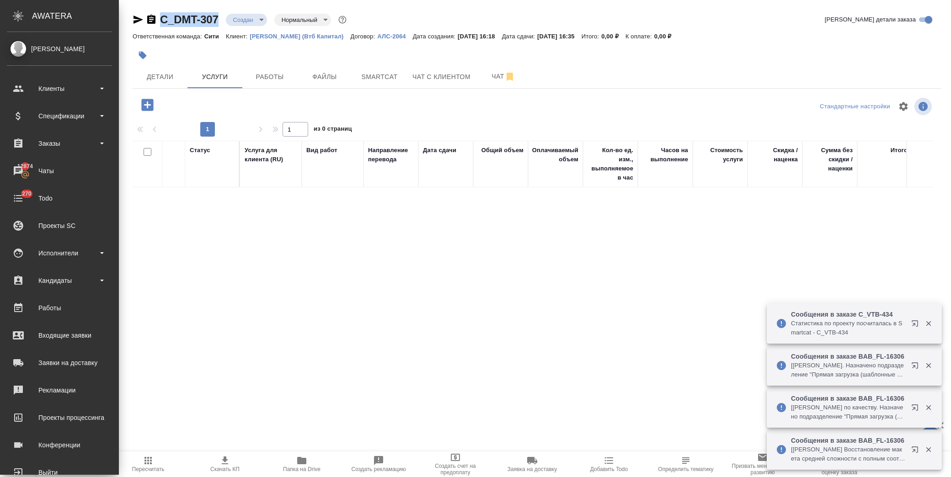
click at [146, 101] on icon "button" at bounding box center [147, 105] width 12 height 12
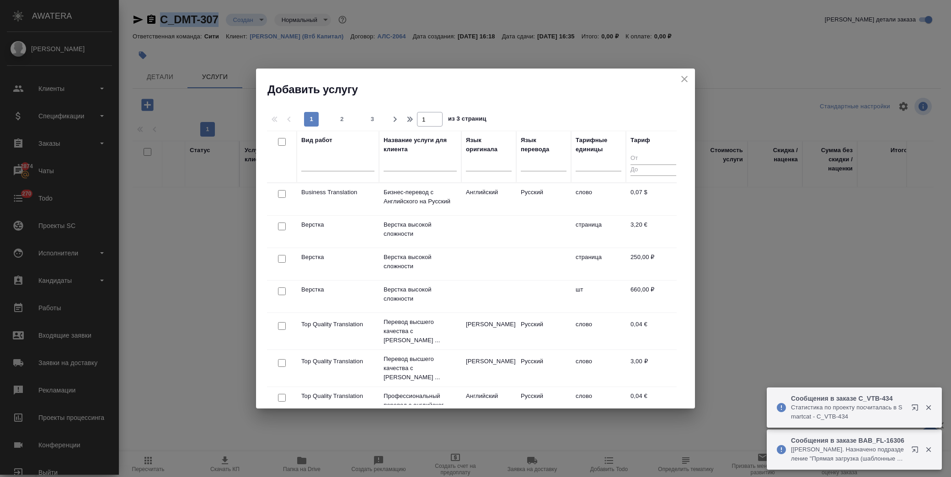
drag, startPoint x: 281, startPoint y: 257, endPoint x: 298, endPoint y: 250, distance: 18.5
click at [282, 257] on input "checkbox" at bounding box center [282, 259] width 8 height 8
checkbox input "true"
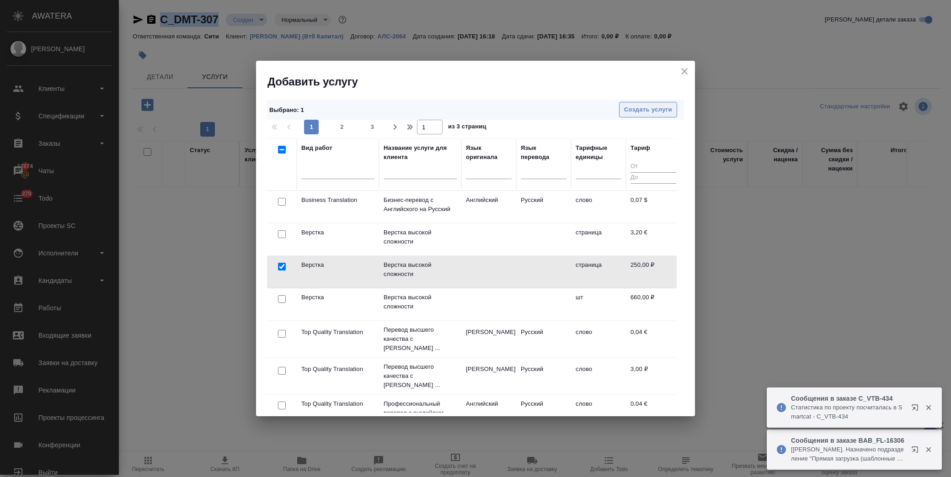
click at [654, 105] on span "Создать услуги" at bounding box center [648, 110] width 48 height 11
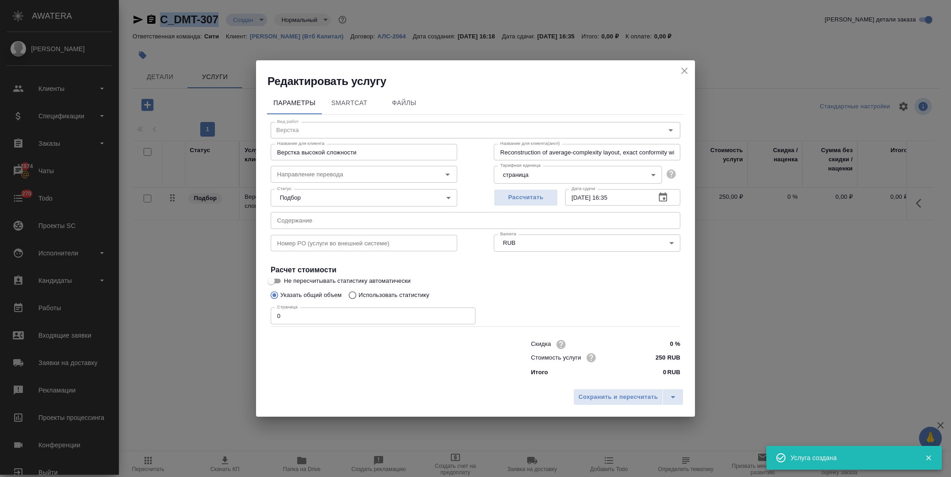
drag, startPoint x: 281, startPoint y: 230, endPoint x: 288, endPoint y: 224, distance: 8.8
click at [282, 229] on div "Номер PO (услуги во внешней системе) Номер PO (услуги во внешней системе)" at bounding box center [363, 242] width 223 height 58
click at [288, 224] on input "text" at bounding box center [475, 220] width 409 height 16
paste input "Pontus, Lists of Officers, MOFA-Russian attested"
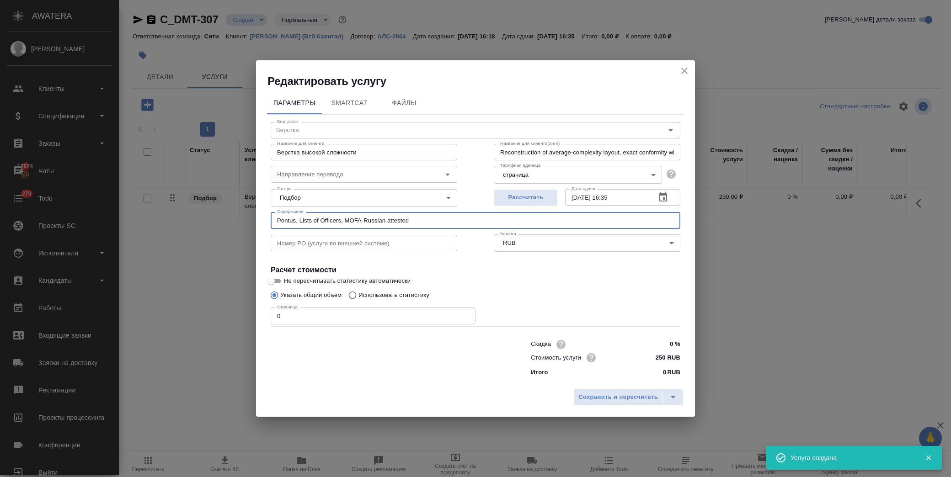
type input "Pontus, Lists of Officers, MOFA-Russian attested"
drag, startPoint x: 277, startPoint y: 317, endPoint x: 149, endPoint y: 319, distance: 128.0
click at [149, 319] on div "Редактировать услугу Параметры SmartCat Файлы Вид работ Верстка Вид работ Назва…" at bounding box center [475, 238] width 951 height 477
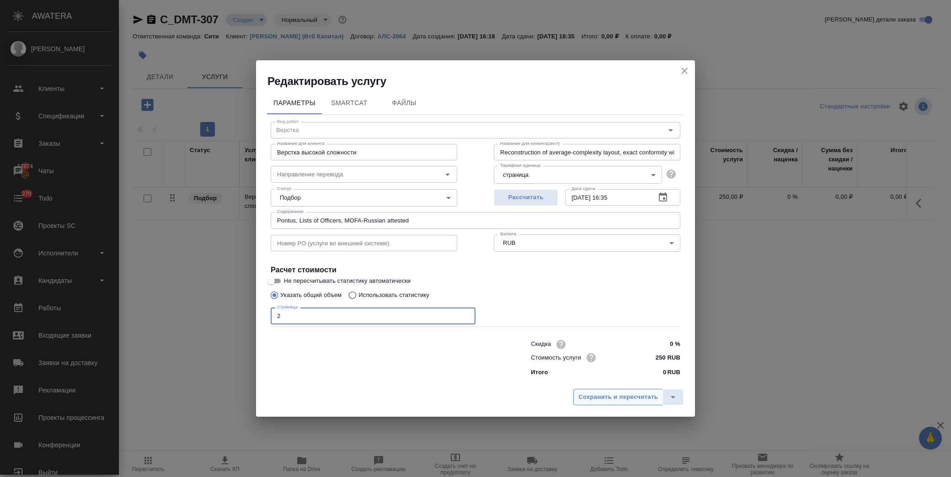
type input "2"
click at [623, 400] on span "Сохранить и пересчитать" at bounding box center [618, 397] width 80 height 11
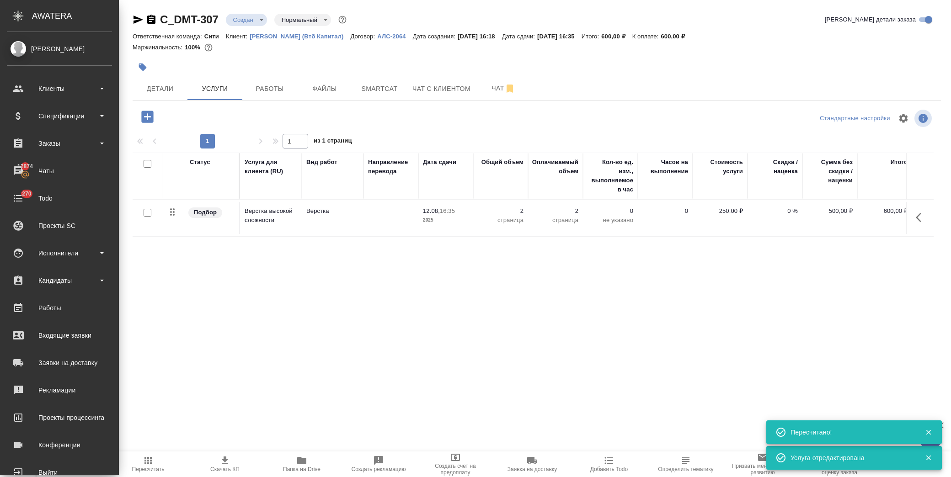
click at [149, 112] on icon "button" at bounding box center [147, 117] width 12 height 12
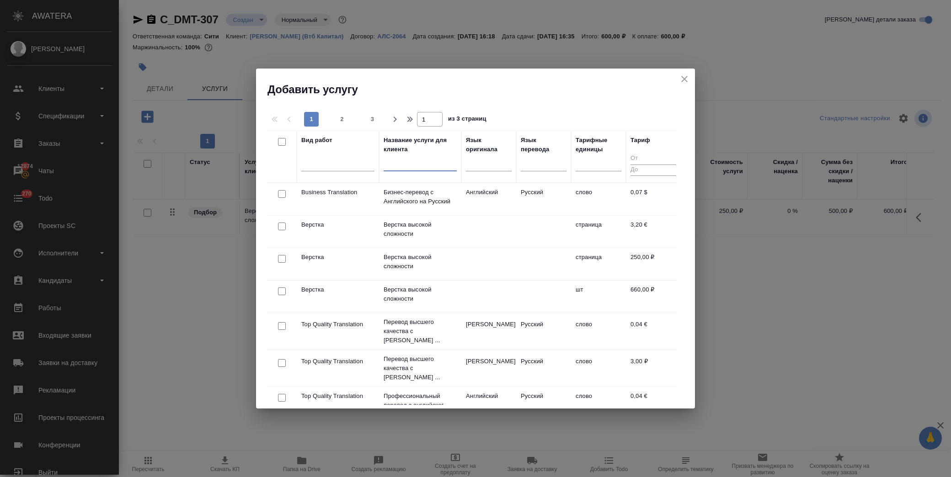
click at [435, 166] on input "text" at bounding box center [419, 165] width 73 height 11
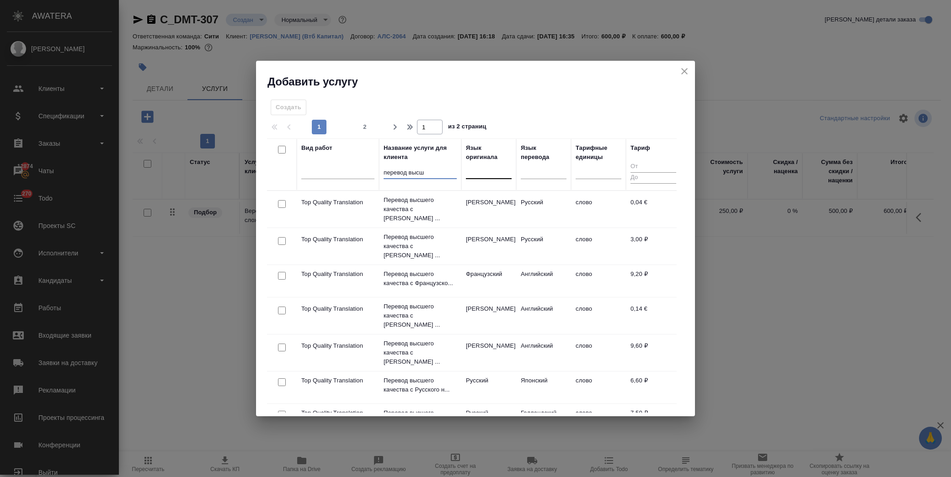
type input "перевод высш"
click at [503, 176] on div at bounding box center [489, 170] width 46 height 13
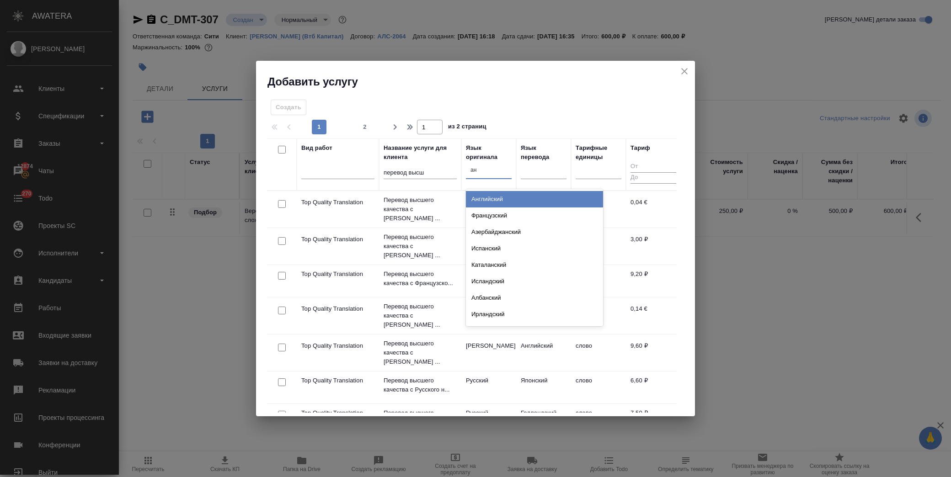
type input "анг"
click at [495, 198] on div "Английский" at bounding box center [534, 199] width 137 height 16
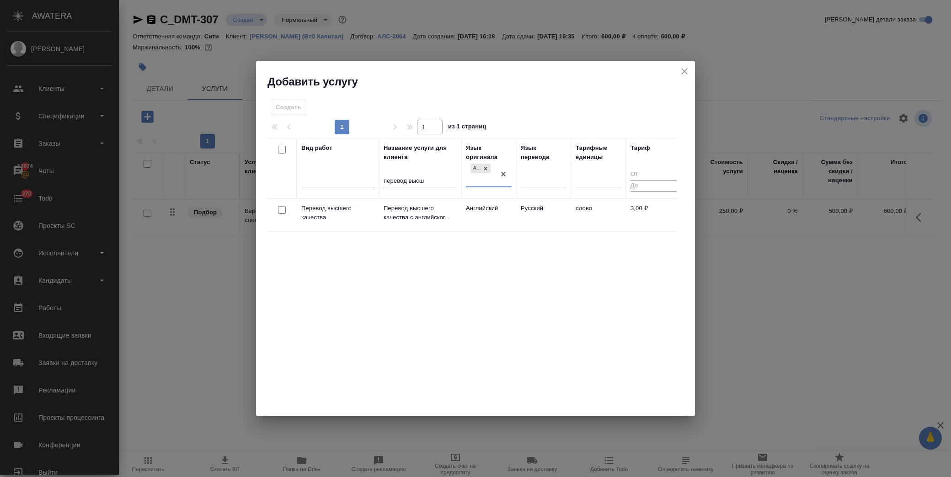
click at [284, 206] on input "checkbox" at bounding box center [282, 210] width 8 height 8
checkbox input "true"
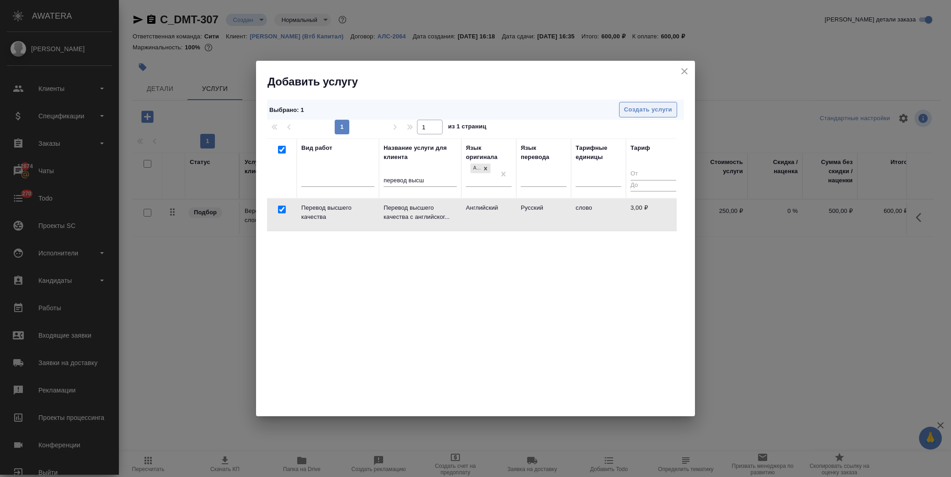
click at [640, 116] on button "Создать услуги" at bounding box center [648, 110] width 58 height 16
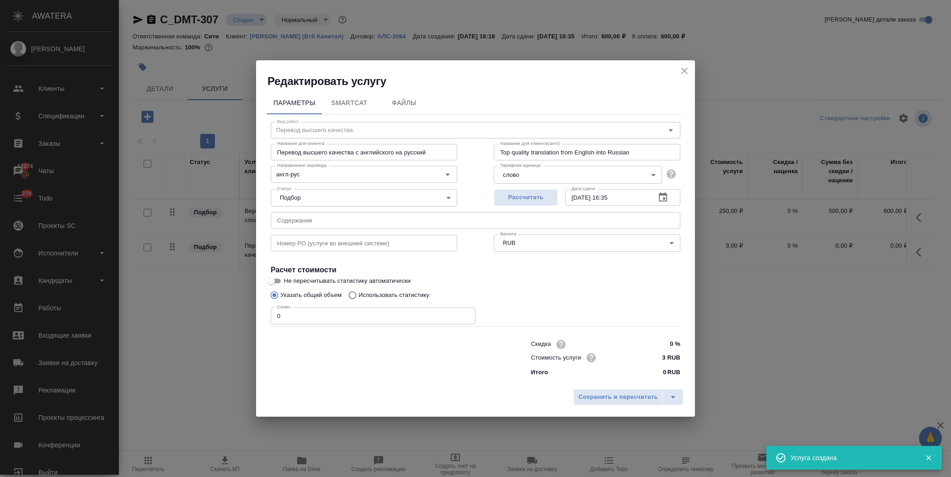
click at [336, 223] on input "text" at bounding box center [475, 220] width 409 height 16
paste input "Pontus, Lists of Officers, MOFA-Russian attested"
type input "Pontus, Lists of Officers, MOFA-Russian attested"
click at [375, 296] on p "Использовать статистику" at bounding box center [393, 295] width 71 height 9
click at [358, 296] on input "Использовать статистику" at bounding box center [351, 295] width 15 height 17
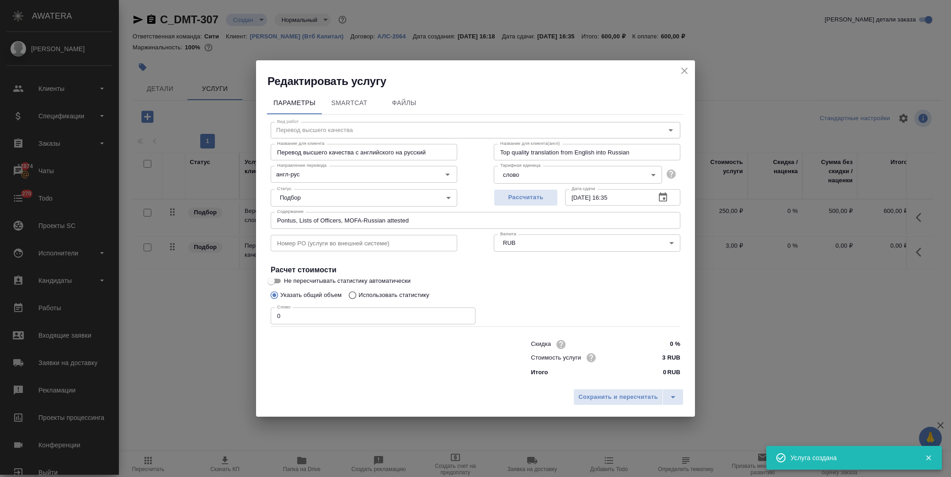
radio input "true"
radio input "false"
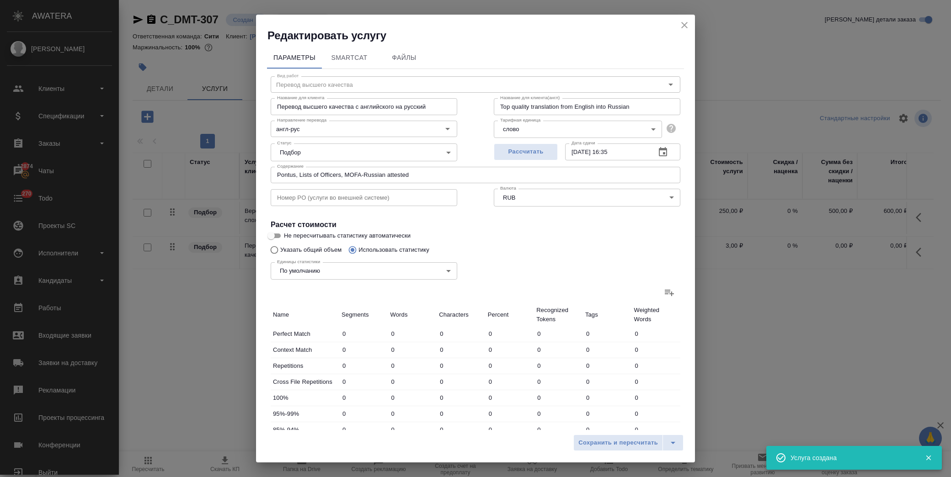
click at [664, 294] on icon at bounding box center [668, 293] width 9 height 6
click at [0, 0] on input "file" at bounding box center [0, 0] width 0 height 0
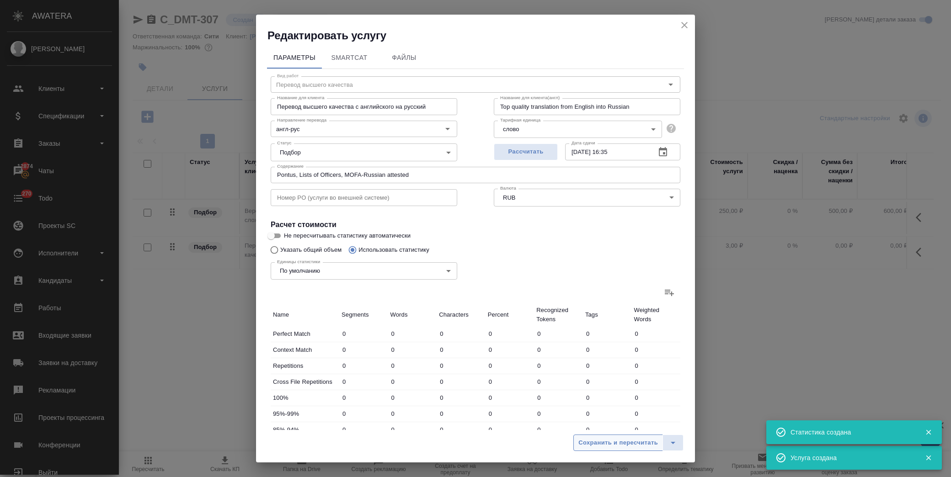
type input "2"
type input "6"
type input "38"
type input "10"
type input "13"
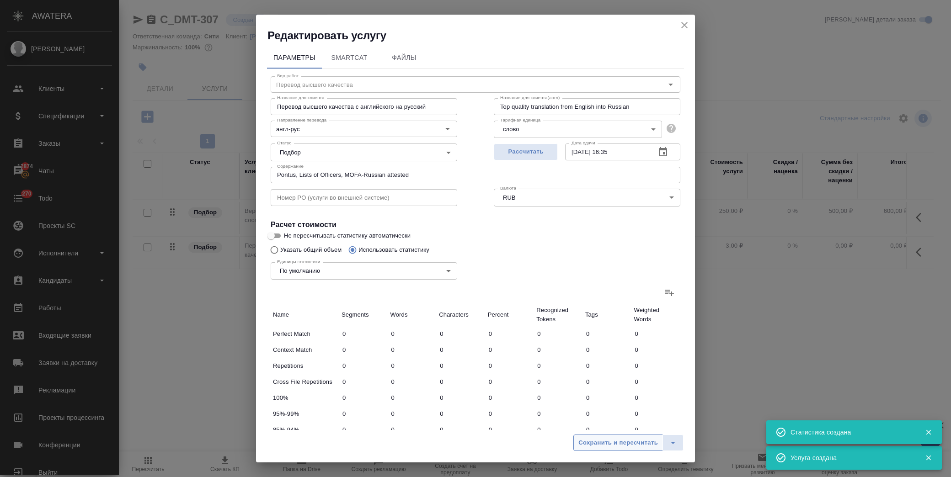
type input "97"
type input "3"
type input "17"
type input "92"
type input "2"
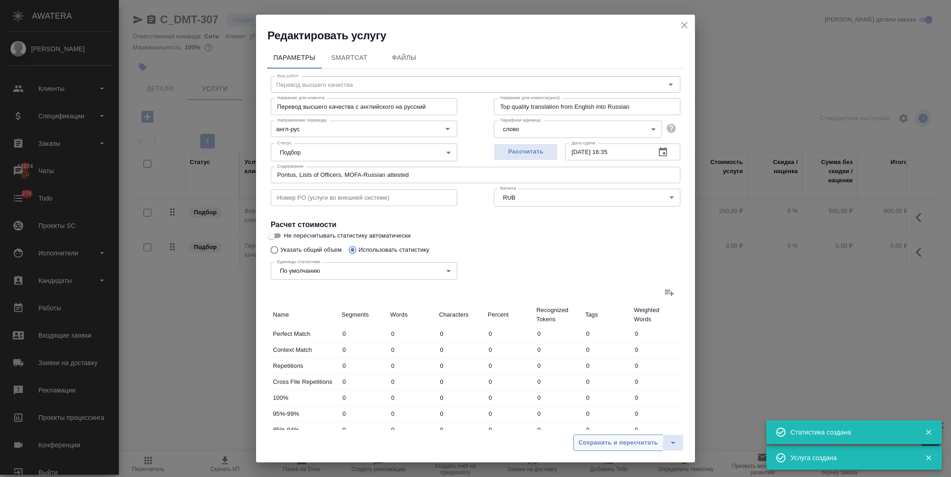
type input "10"
type input "50"
type input "30"
type input "191"
type input "1196"
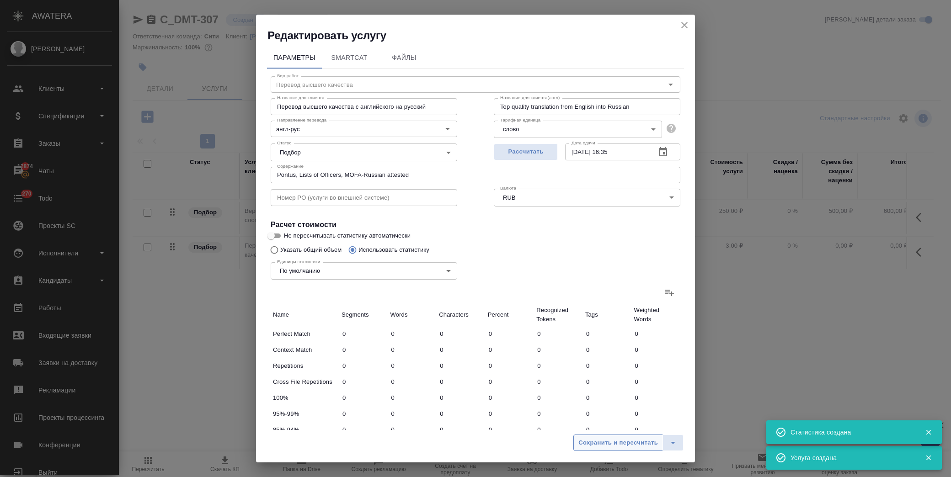
type input "45"
type input "231"
type input "1435"
type input "47"
type input "237"
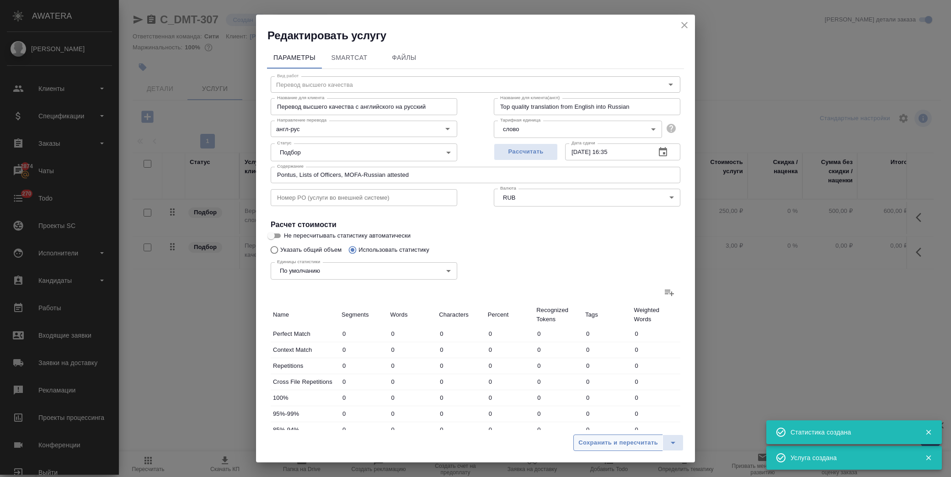
type input "1473"
click at [615, 445] on span "Сохранить и пересчитать" at bounding box center [618, 443] width 80 height 11
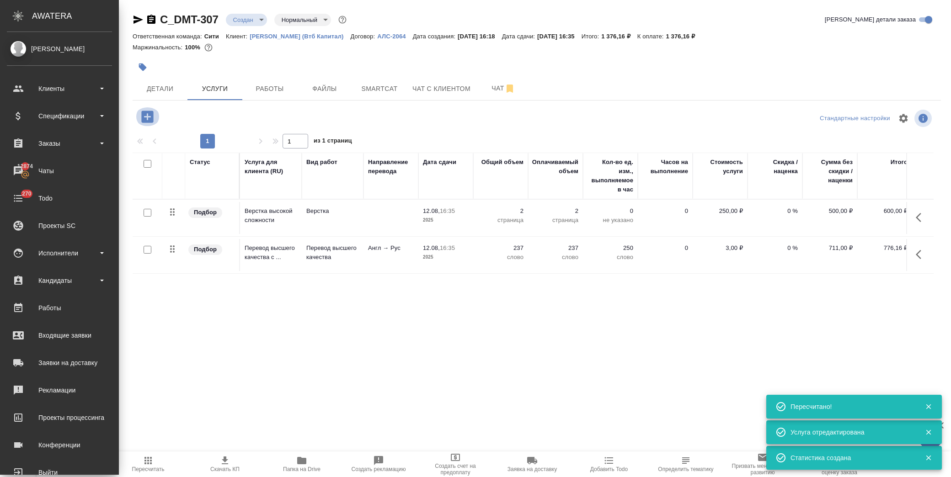
click at [148, 113] on icon "button" at bounding box center [147, 117] width 16 height 16
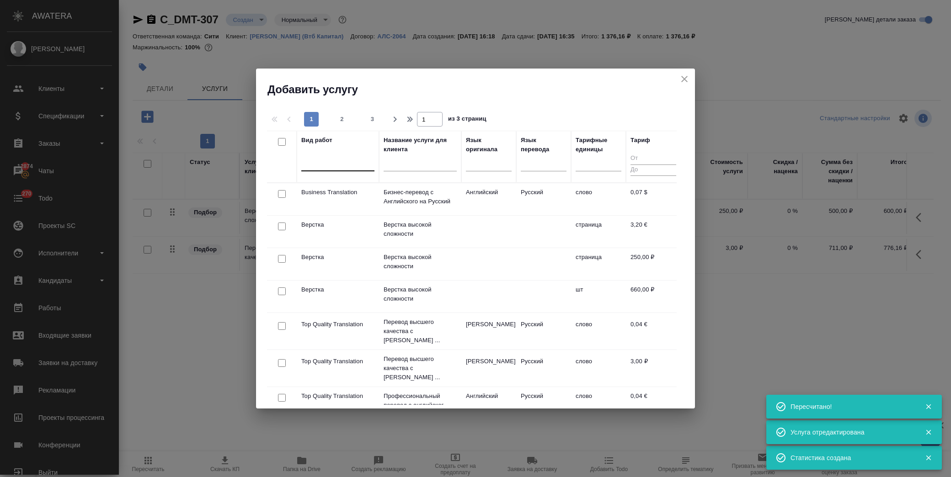
click at [357, 160] on div at bounding box center [337, 161] width 73 height 13
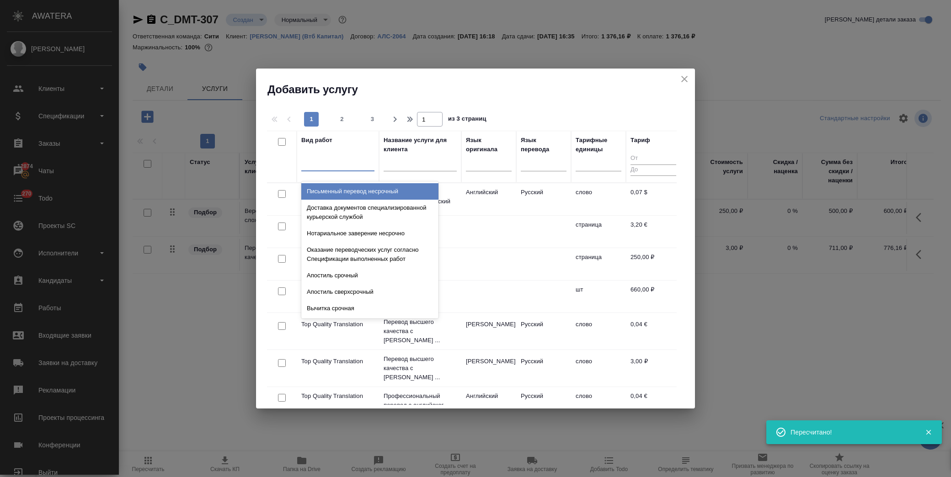
click at [436, 166] on input "text" at bounding box center [419, 165] width 73 height 11
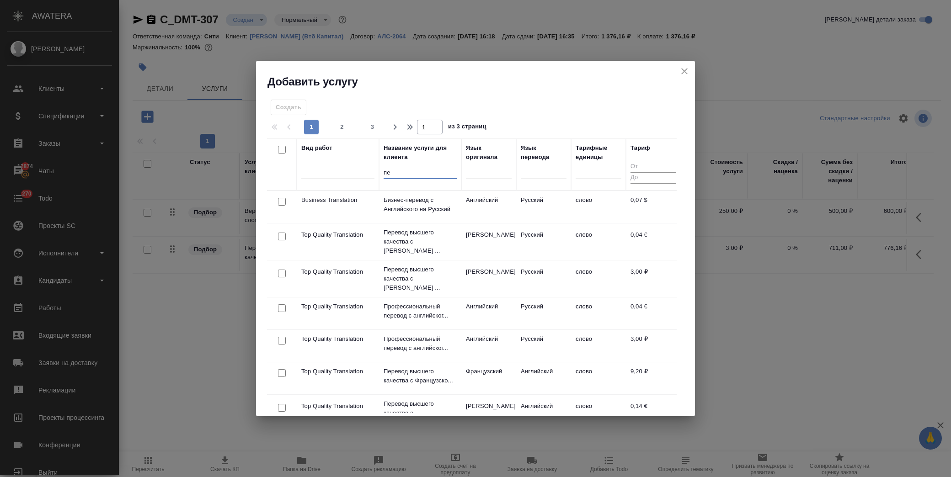
type input "п"
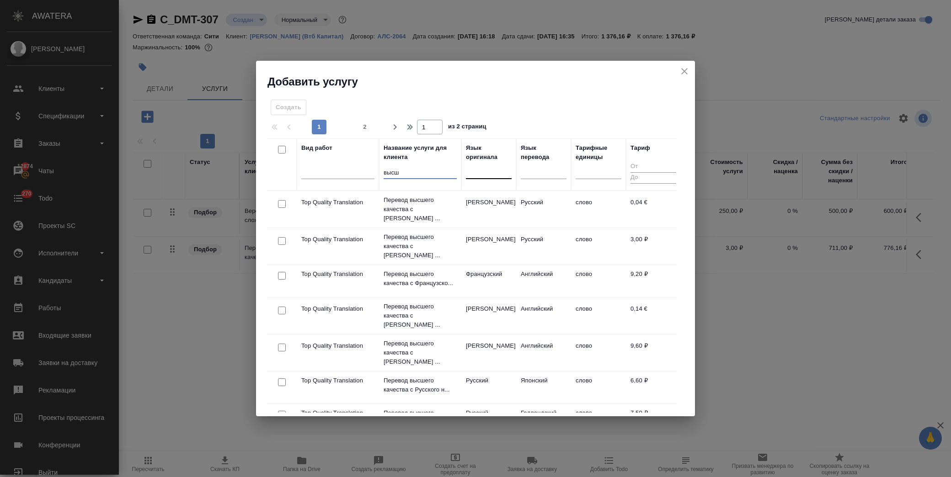
type input "высш"
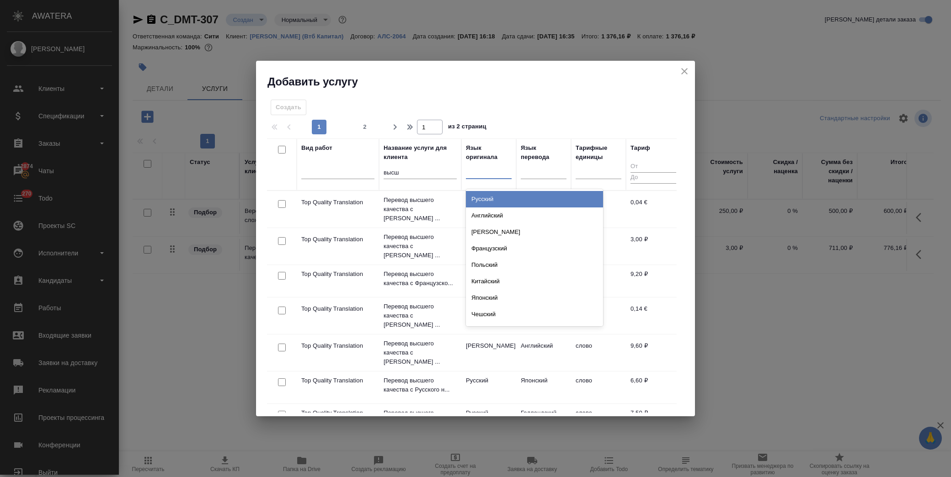
click at [476, 177] on div at bounding box center [489, 170] width 46 height 13
type input "ара"
click at [496, 197] on div "Арабский" at bounding box center [534, 199] width 137 height 16
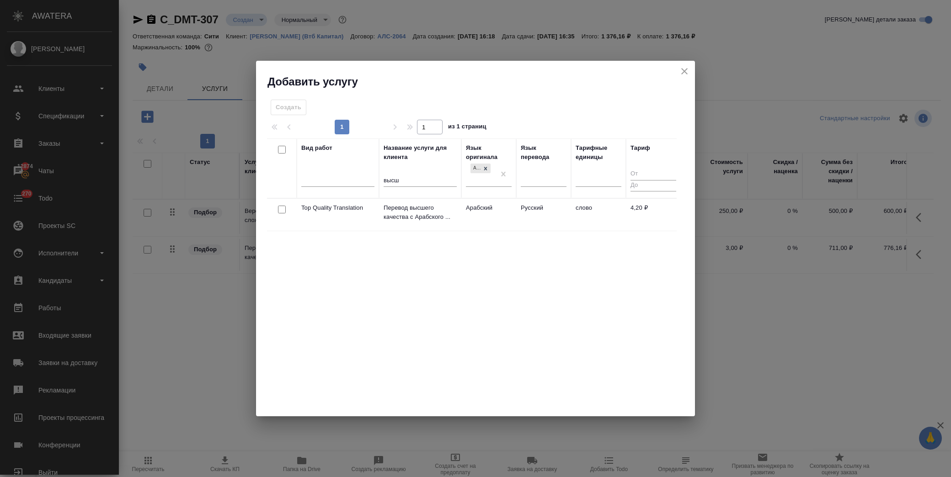
click at [281, 208] on input "checkbox" at bounding box center [282, 210] width 8 height 8
checkbox input "true"
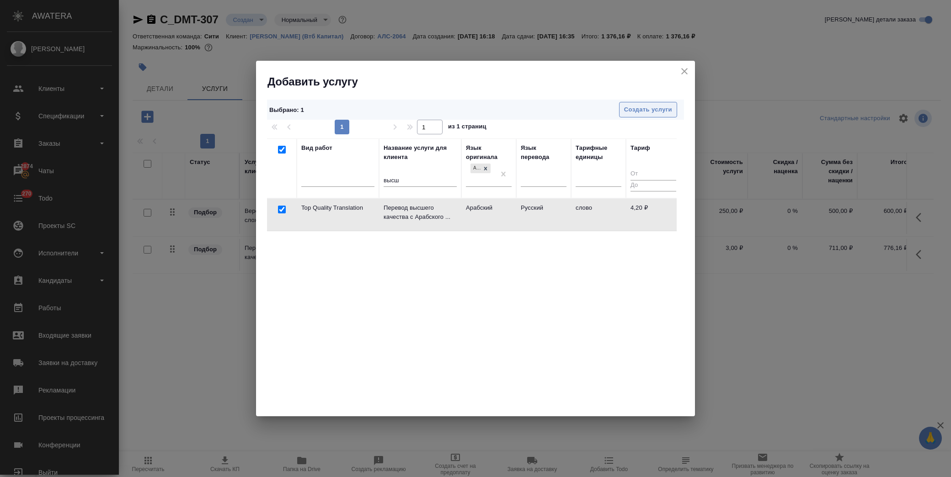
click at [668, 108] on span "Создать услуги" at bounding box center [648, 110] width 48 height 11
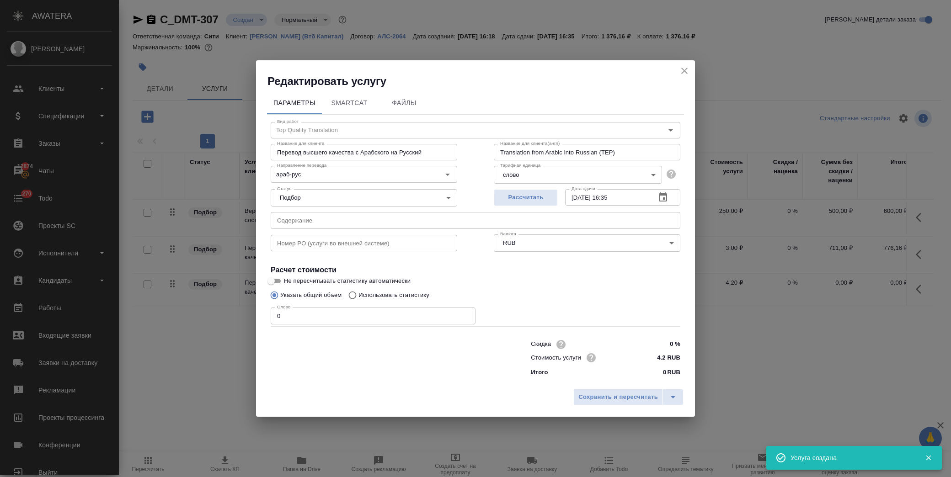
click at [306, 220] on input "text" at bounding box center [475, 220] width 409 height 16
paste input "Pontus, Lists of Officers, MOFA-Russian attested"
type input "Pontus, Lists of Officers, MOFA-Russian attested"
drag, startPoint x: 282, startPoint y: 316, endPoint x: 226, endPoint y: 325, distance: 57.4
click at [226, 325] on div "Редактировать услугу Параметры SmartCat Файлы Вид работ Top Quality Translation…" at bounding box center [475, 238] width 951 height 477
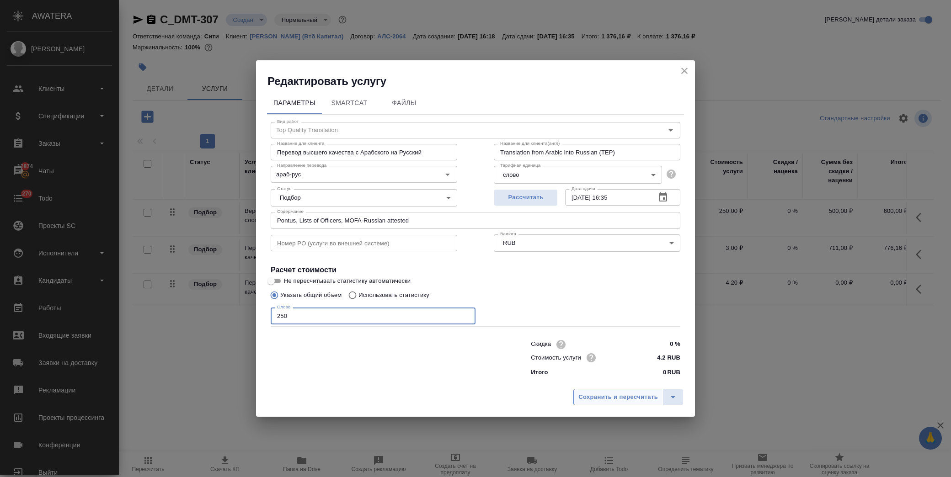
type input "250"
click at [628, 396] on span "Сохранить и пересчитать" at bounding box center [618, 397] width 80 height 11
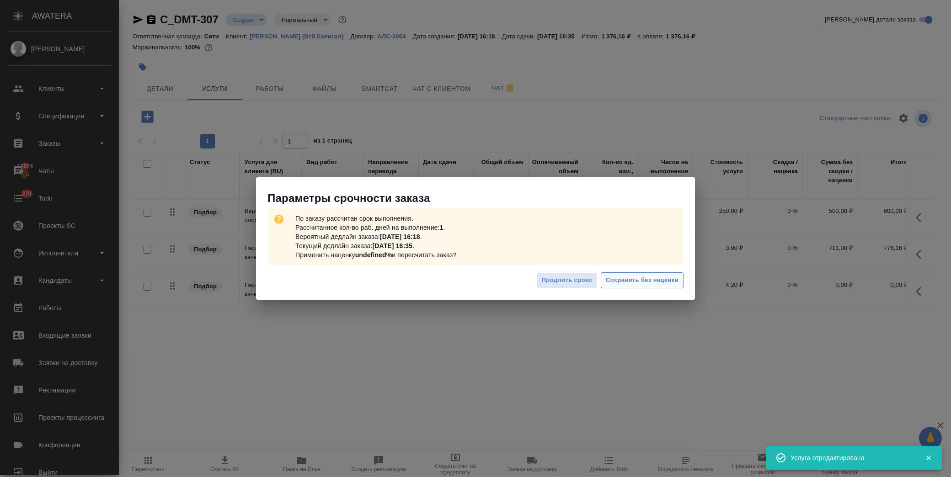
click at [667, 281] on span "Сохранить без наценки" at bounding box center [642, 280] width 73 height 11
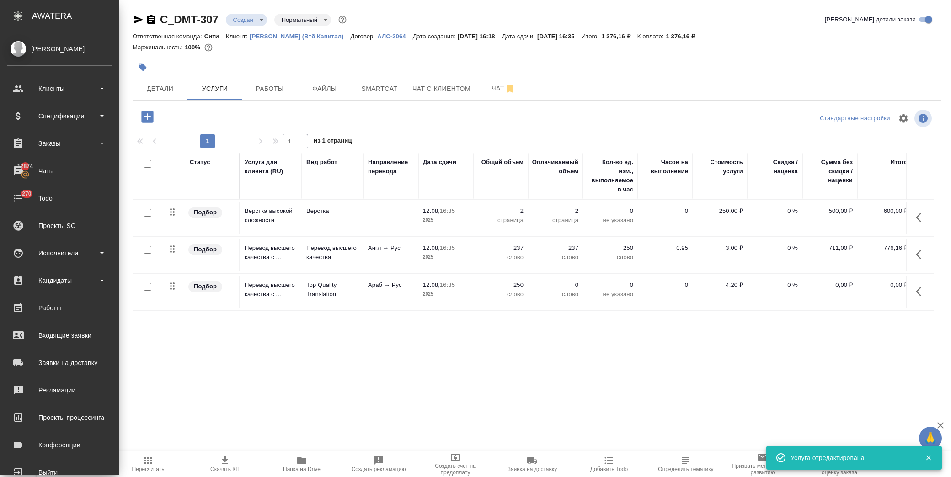
type input "urgent"
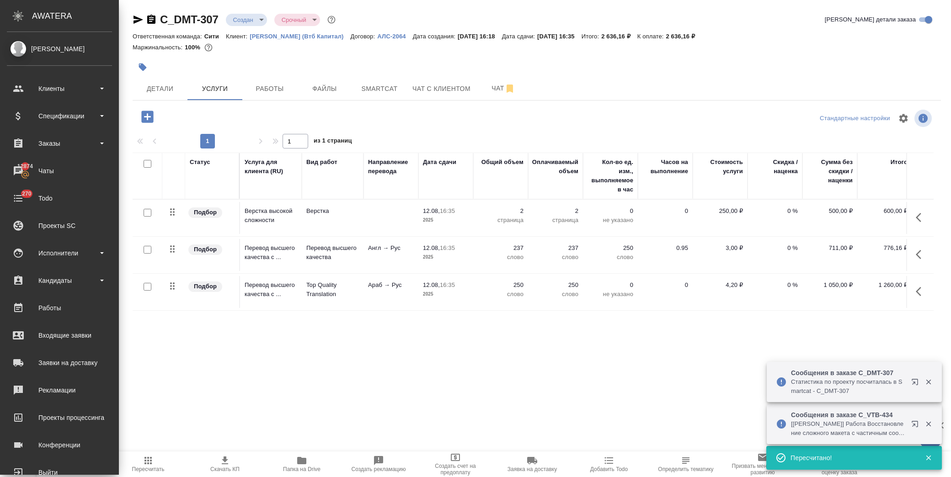
click at [145, 114] on icon "button" at bounding box center [147, 117] width 12 height 12
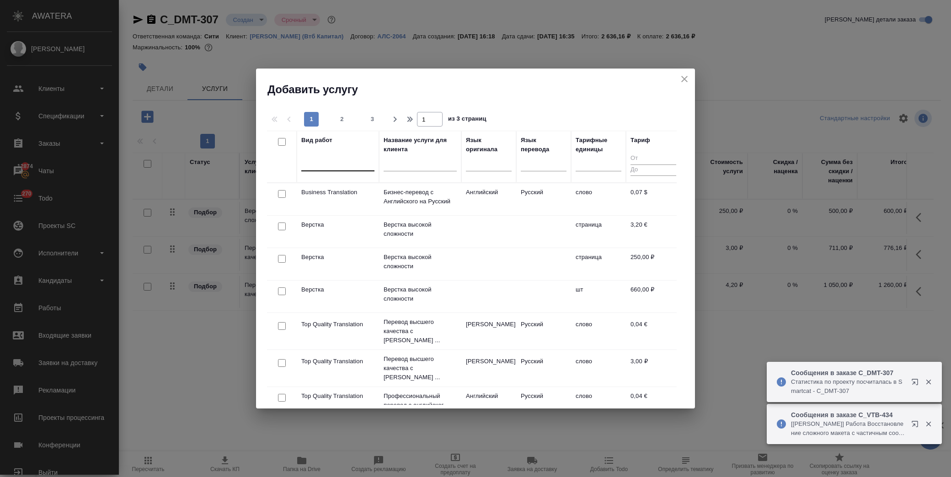
click at [335, 162] on div at bounding box center [337, 161] width 73 height 13
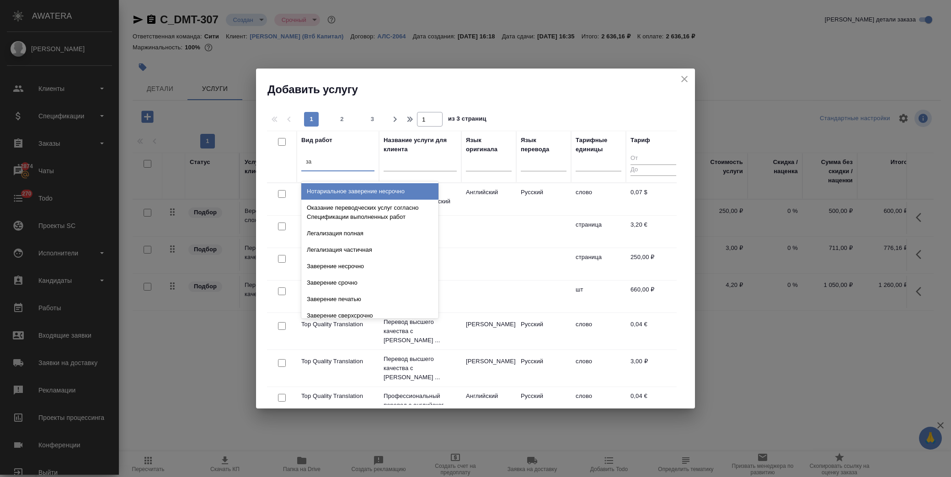
type input "зав"
click at [366, 198] on div "Нотариальное заверение несрочно" at bounding box center [369, 191] width 137 height 16
click at [346, 161] on div at bounding box center [337, 161] width 73 height 13
type input "зав"
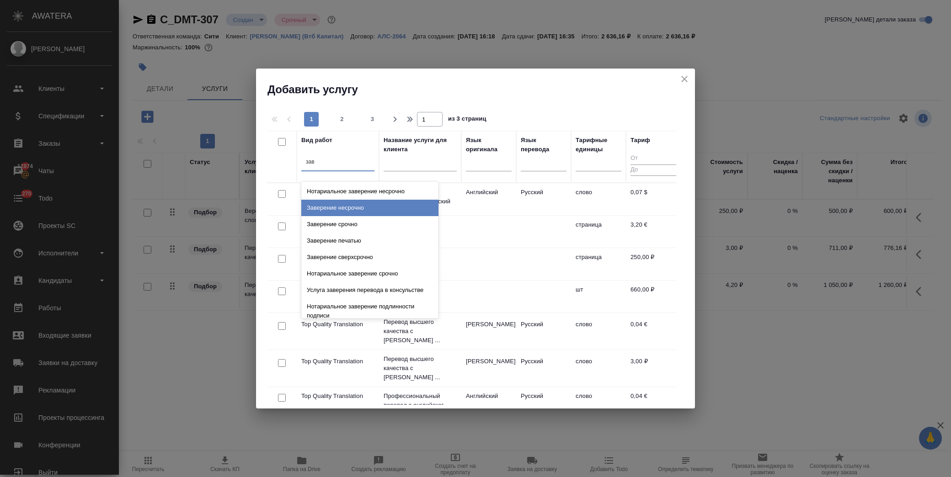
click at [349, 206] on div "Заверение несрочно" at bounding box center [369, 208] width 137 height 16
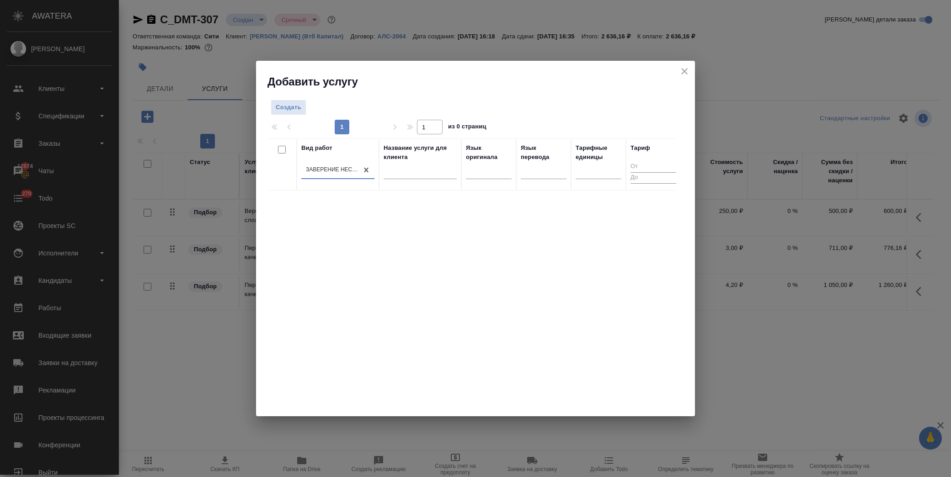
click at [293, 94] on div "Создать 1 1 из 0 страниц Вид работ option Заверение несрочно, selected. 0 resul…" at bounding box center [475, 253] width 439 height 328
click at [298, 103] on span "Создать" at bounding box center [289, 107] width 26 height 11
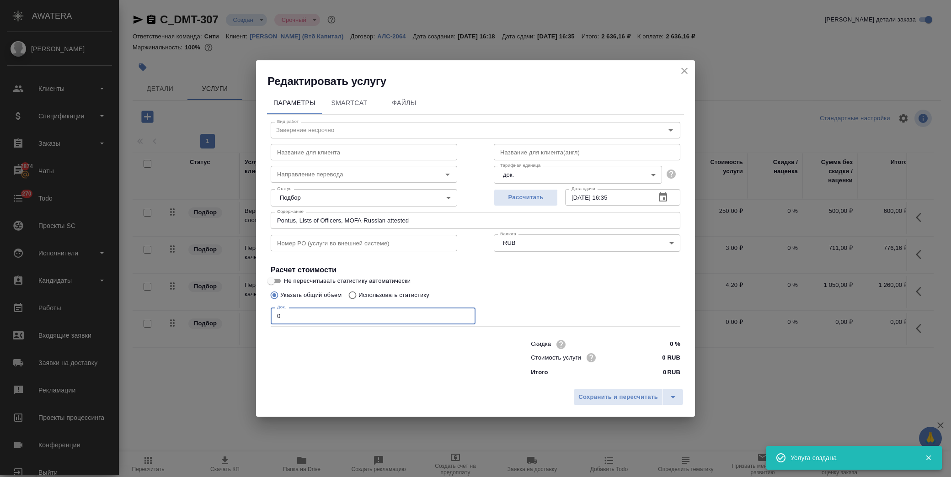
drag, startPoint x: 307, startPoint y: 313, endPoint x: 196, endPoint y: 313, distance: 111.1
click at [196, 313] on div "Редактировать услугу Параметры SmartCat Файлы Вид работ Заверение несрочно Вид …" at bounding box center [475, 238] width 951 height 477
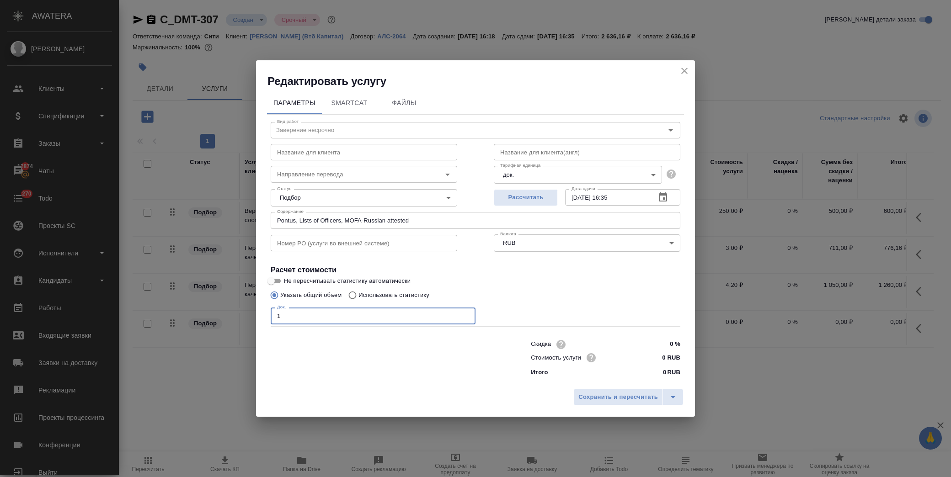
type input "1"
click at [657, 354] on input "0 RUB" at bounding box center [663, 357] width 34 height 13
type input "800 RUB"
click at [623, 389] on div "Сохранить и пересчитать" at bounding box center [475, 401] width 439 height 32
click at [623, 394] on span "Сохранить и пересчитать" at bounding box center [618, 397] width 80 height 11
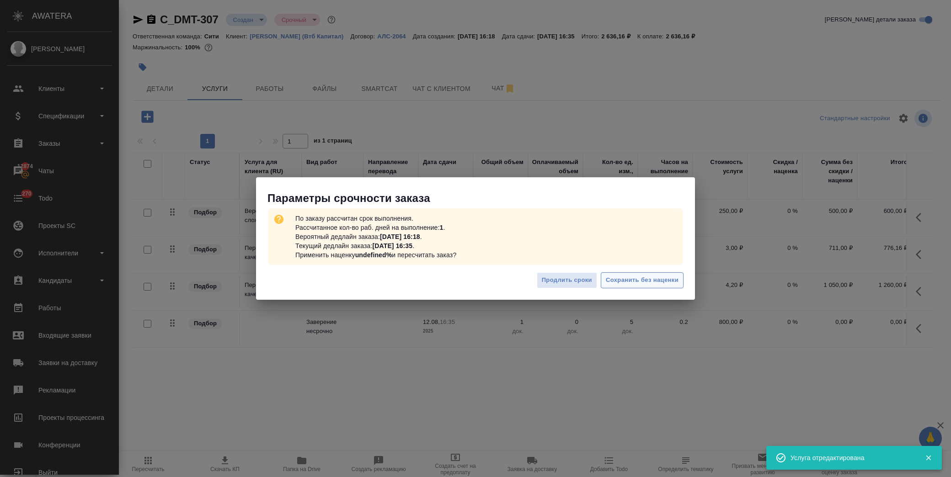
click at [648, 278] on span "Сохранить без наценки" at bounding box center [642, 280] width 73 height 11
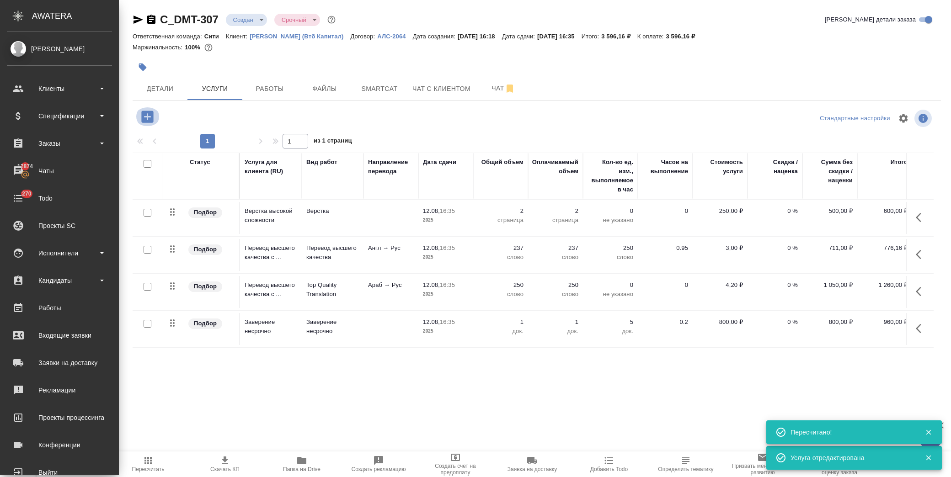
click at [144, 116] on icon "button" at bounding box center [147, 117] width 12 height 12
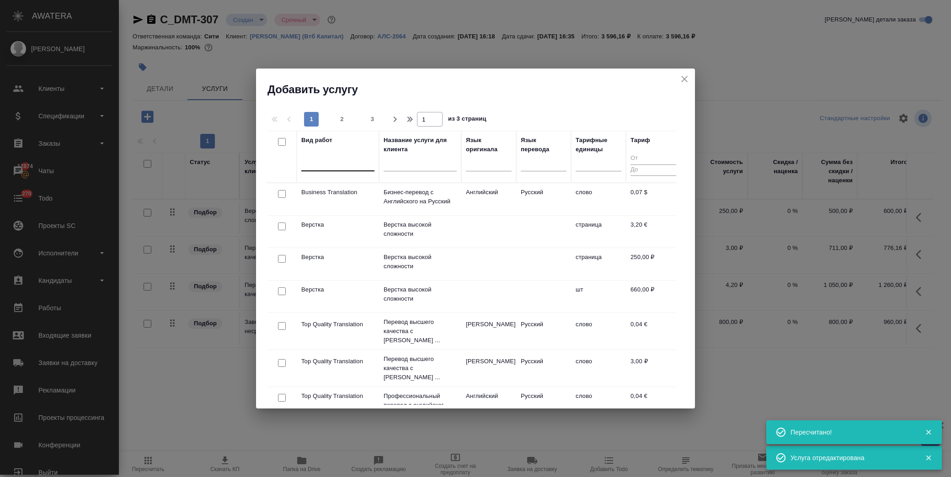
click at [344, 162] on div at bounding box center [337, 161] width 73 height 13
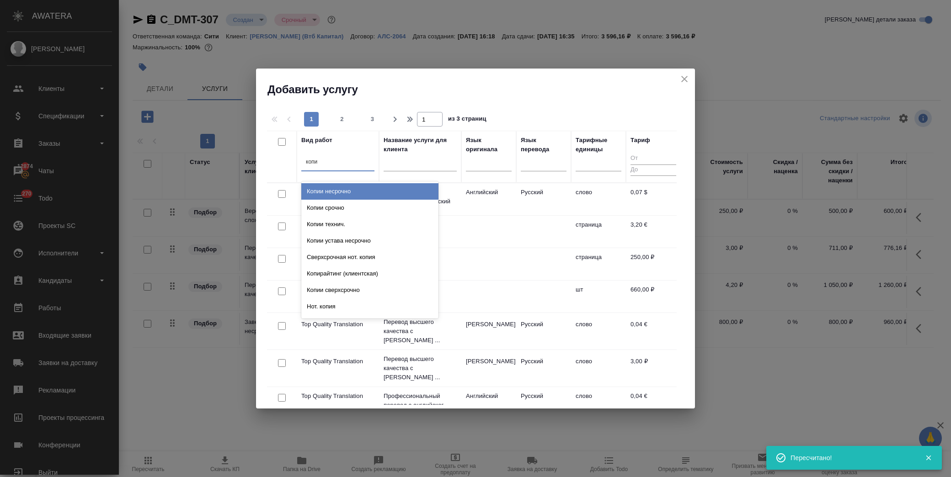
type input "копии"
click at [360, 194] on div "Копии несрочно" at bounding box center [369, 191] width 137 height 16
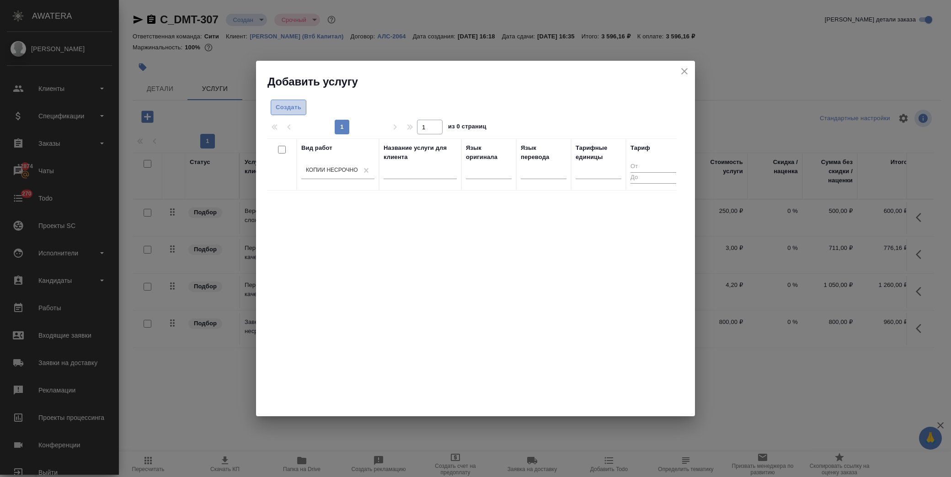
click at [279, 107] on span "Создать" at bounding box center [289, 107] width 26 height 11
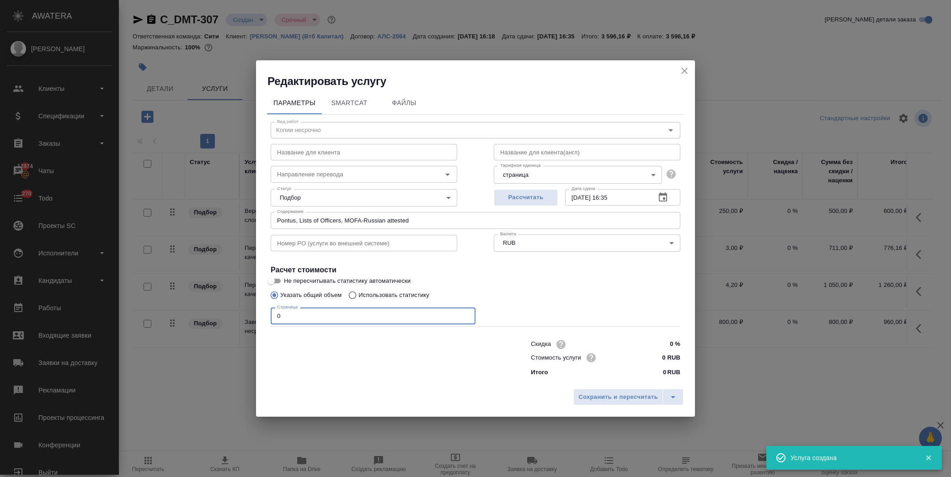
click at [252, 318] on div "Редактировать услугу Параметры SmartCat Файлы Вид работ Копии несрочно Вид рабо…" at bounding box center [475, 238] width 951 height 477
type input "10"
click at [652, 357] on input "0 RUB" at bounding box center [663, 357] width 34 height 13
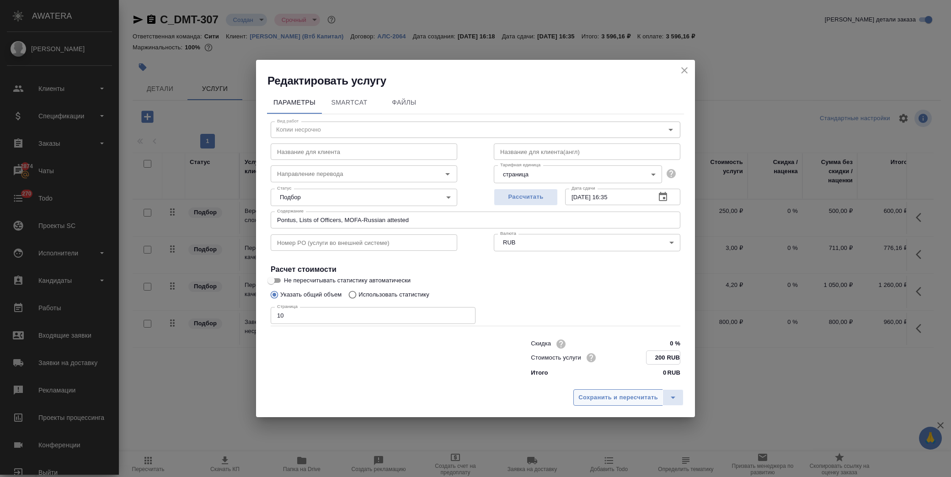
type input "200 RUB"
click at [602, 395] on span "Сохранить и пересчитать" at bounding box center [618, 397] width 80 height 11
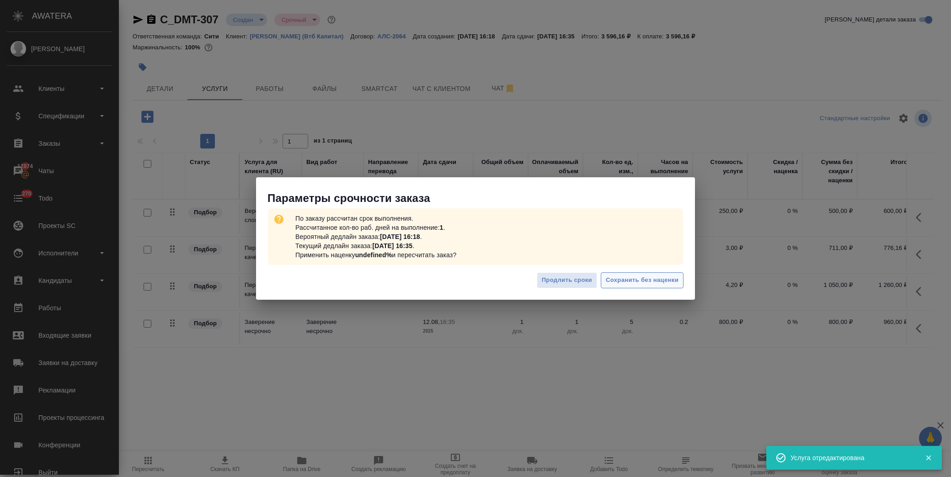
click at [658, 277] on span "Сохранить без наценки" at bounding box center [642, 280] width 73 height 11
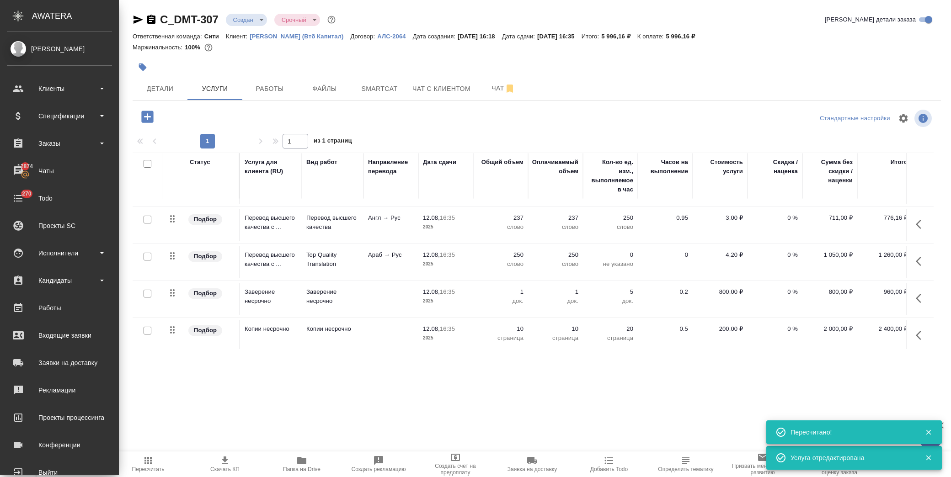
scroll to position [43, 0]
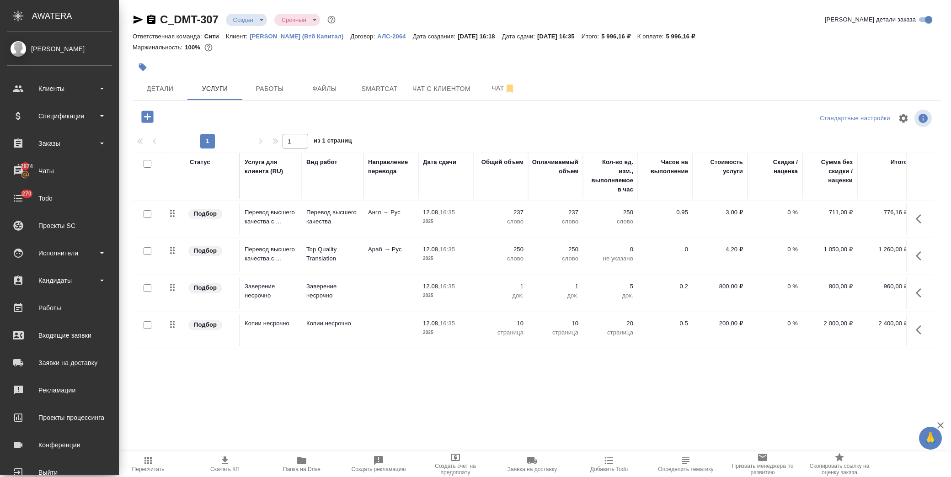
click at [217, 464] on span "Скачать КП" at bounding box center [225, 463] width 66 height 17
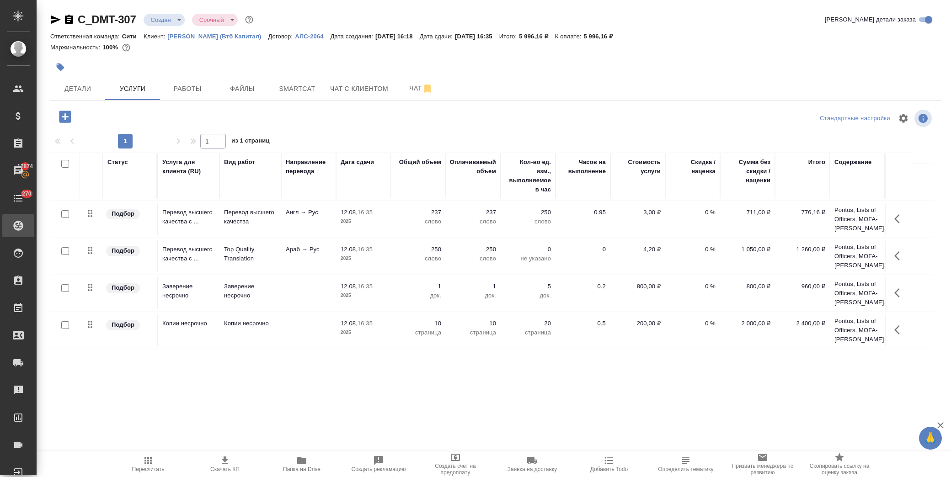
scroll to position [36, 0]
drag, startPoint x: 608, startPoint y: 35, endPoint x: 631, endPoint y: 36, distance: 23.3
click at [631, 36] on div "Ответственная команда: Сити Клиент: Деметра Холдинг (Втб Капитал) Договор: АЛС-…" at bounding box center [495, 36] width 890 height 11
copy p "5 996,16"
click at [392, 198] on td "237 слово" at bounding box center [418, 182] width 55 height 32
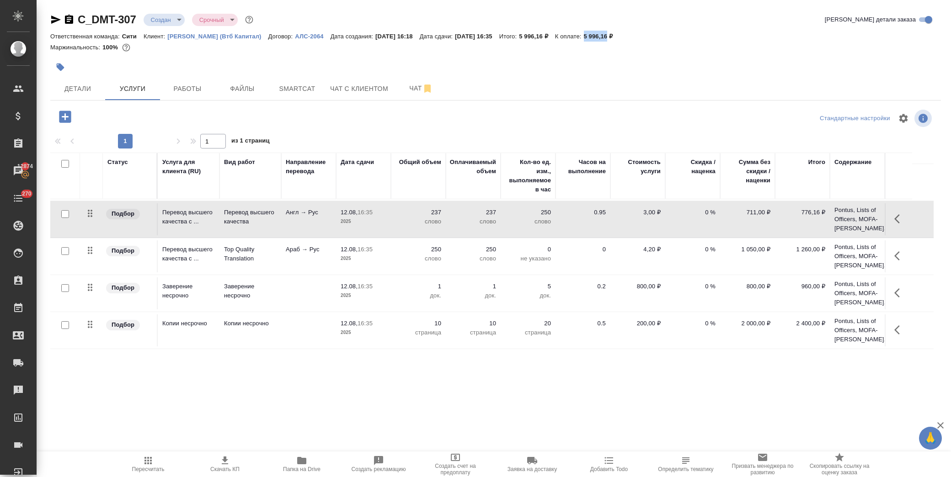
click at [392, 198] on td "237 слово" at bounding box center [418, 182] width 55 height 32
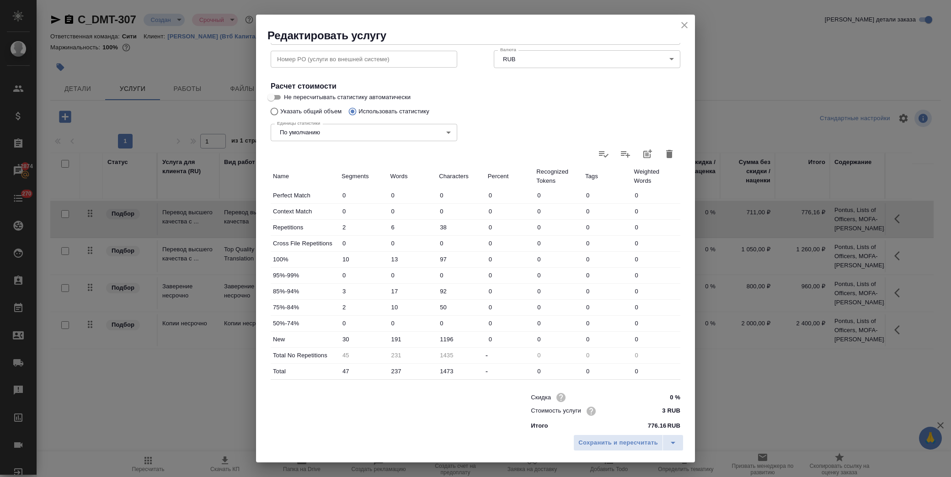
scroll to position [146, 0]
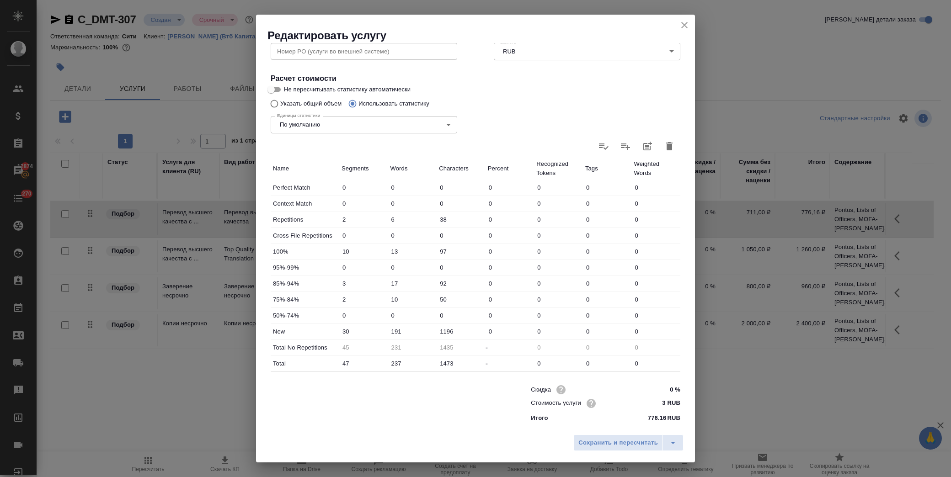
click at [404, 364] on input "237" at bounding box center [412, 363] width 49 height 13
type input "23"
type input "-4"
type input "2"
type input "19"
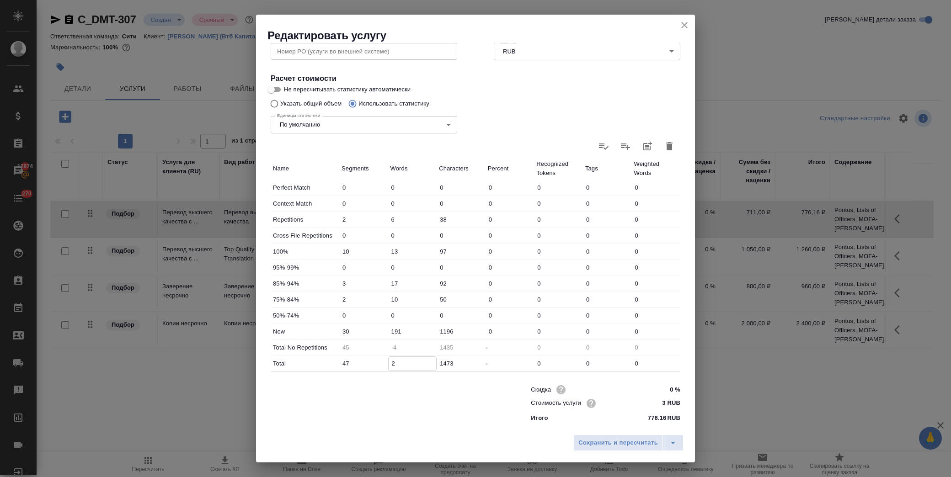
type input "25"
type input "244"
type input "250"
click at [408, 334] on input "191" at bounding box center [412, 331] width 49 height 13
click at [388, 329] on input "0" at bounding box center [412, 331] width 48 height 13
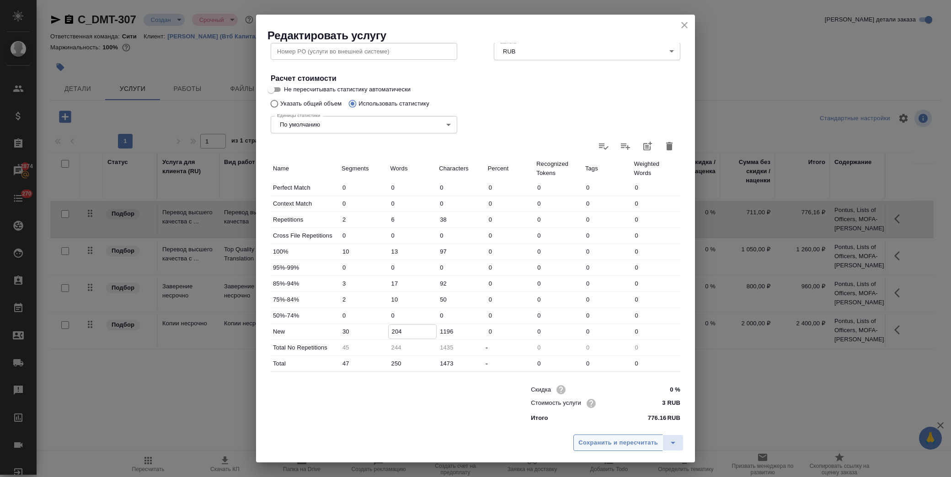
type input "204"
click at [606, 439] on span "Сохранить и пересчитать" at bounding box center [618, 443] width 80 height 11
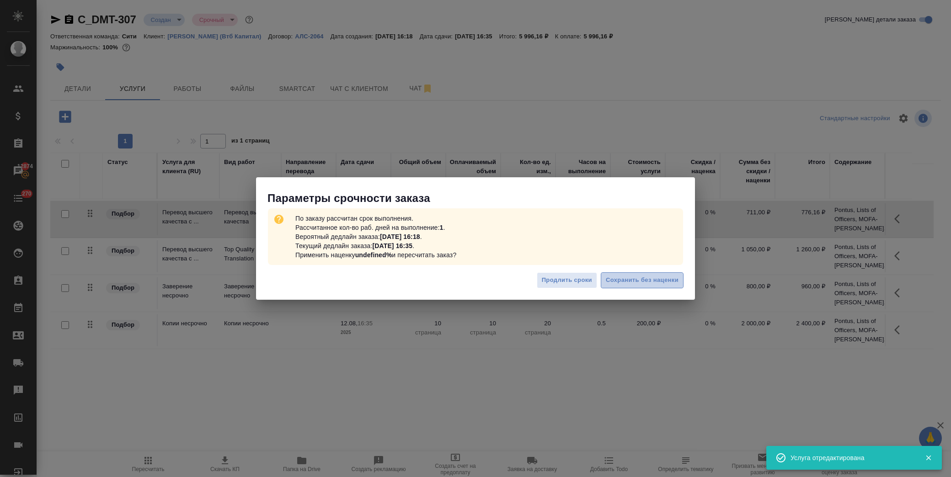
click at [643, 282] on span "Сохранить без наценки" at bounding box center [642, 280] width 73 height 11
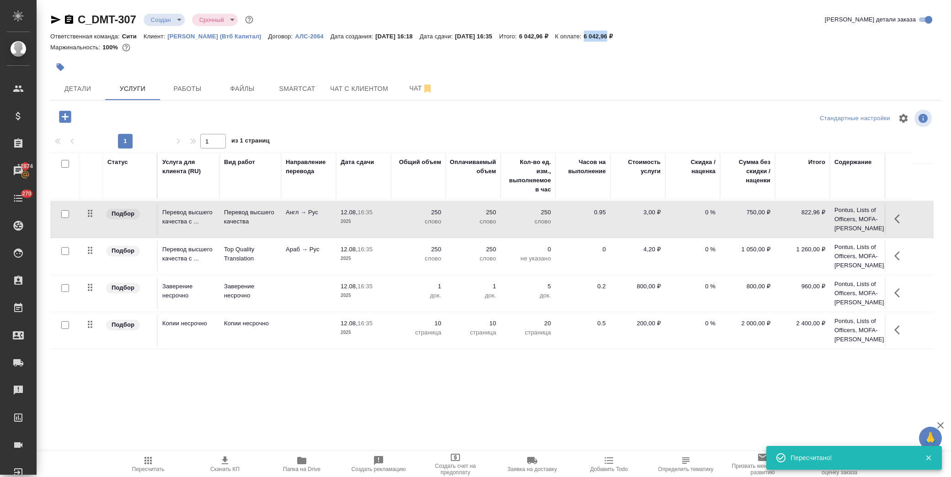
drag, startPoint x: 609, startPoint y: 37, endPoint x: 632, endPoint y: 37, distance: 23.3
click at [620, 37] on p "6 042,96 ₽" at bounding box center [602, 36] width 36 height 7
copy p "6 042,96"
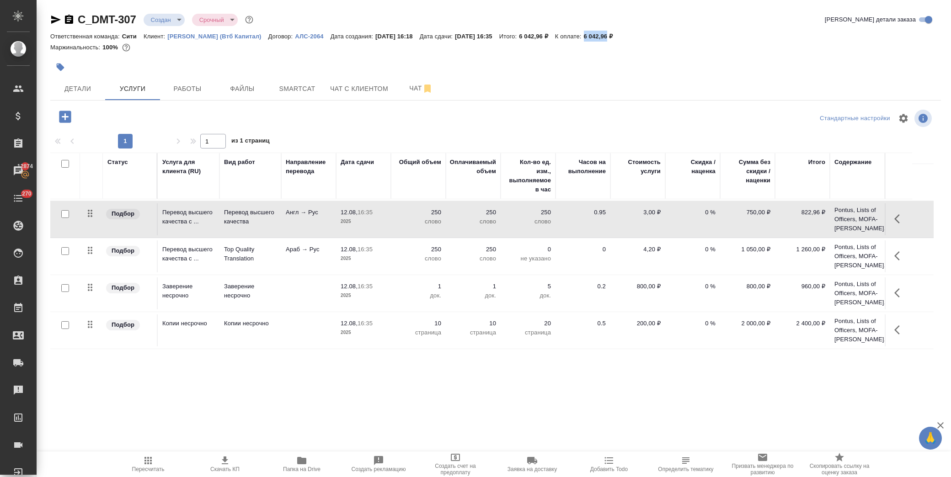
click at [221, 466] on span "Скачать КП" at bounding box center [224, 469] width 29 height 6
click at [700, 198] on td "0 %" at bounding box center [692, 182] width 55 height 32
click at [700, 180] on p "0 %" at bounding box center [692, 175] width 46 height 9
drag, startPoint x: 701, startPoint y: 213, endPoint x: 712, endPoint y: 215, distance: 10.8
click at [712, 216] on input "0" at bounding box center [697, 214] width 33 height 13
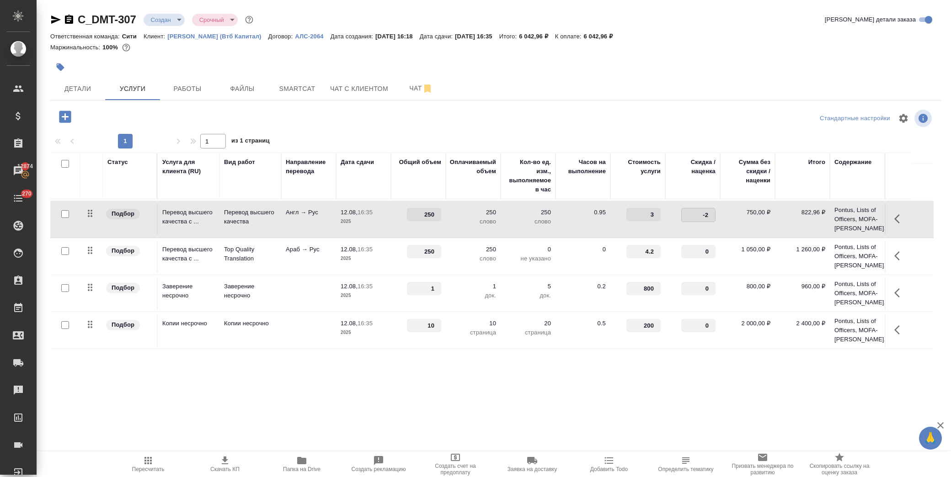
type input "-25"
drag, startPoint x: 695, startPoint y: 254, endPoint x: 712, endPoint y: 256, distance: 17.5
click at [712, 256] on input "0" at bounding box center [697, 251] width 33 height 13
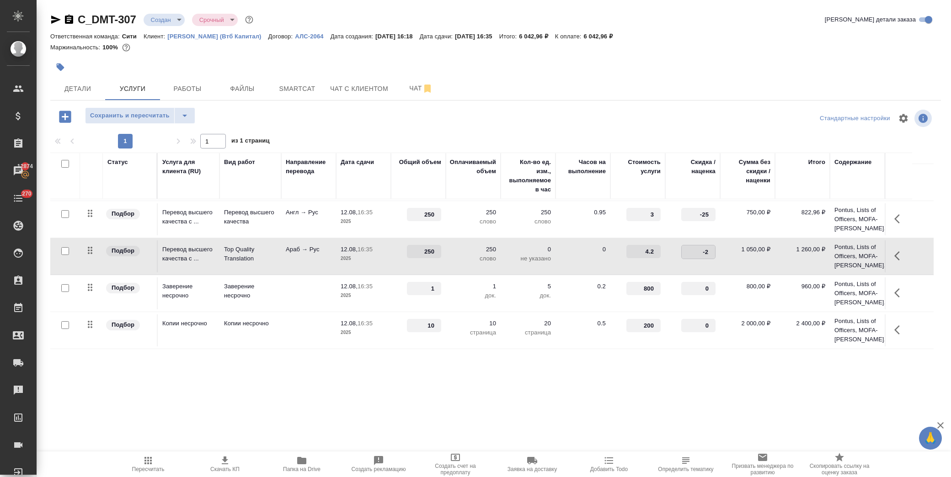
type input "-25"
drag, startPoint x: 690, startPoint y: 288, endPoint x: 715, endPoint y: 295, distance: 25.5
click at [715, 295] on div "0" at bounding box center [698, 289] width 34 height 14
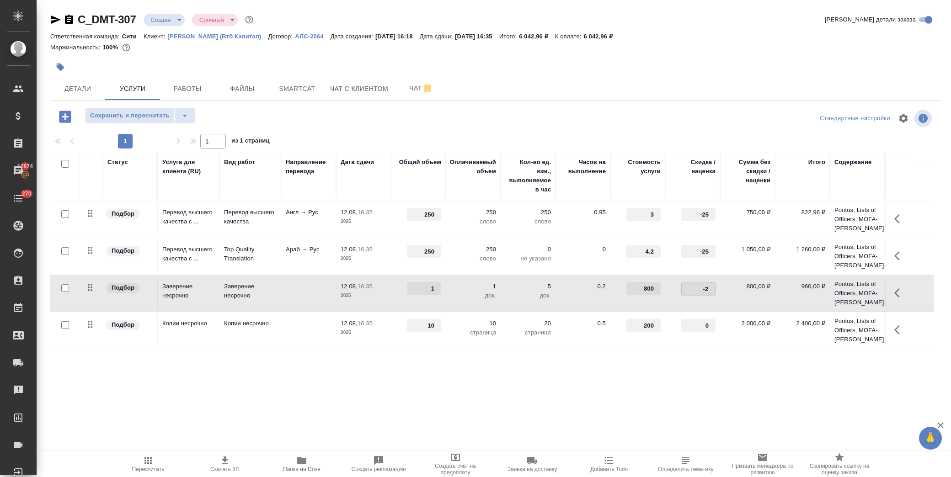
type input "-25"
drag, startPoint x: 701, startPoint y: 325, endPoint x: 717, endPoint y: 330, distance: 17.2
click at [717, 198] on td "0" at bounding box center [692, 182] width 55 height 32
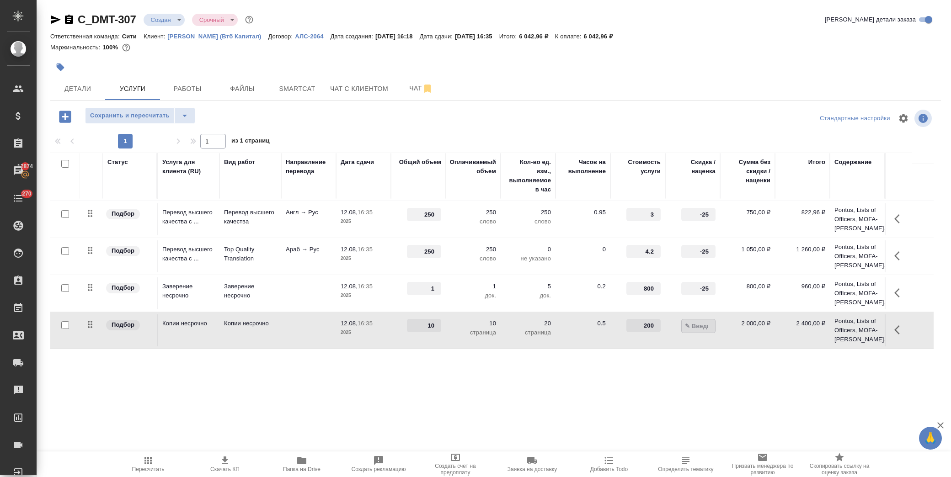
type input "-5"
type input "-25"
click at [732, 198] on td "2 000,00 ₽" at bounding box center [747, 182] width 55 height 32
click at [146, 111] on span "Сохранить и пересчитать" at bounding box center [130, 116] width 80 height 11
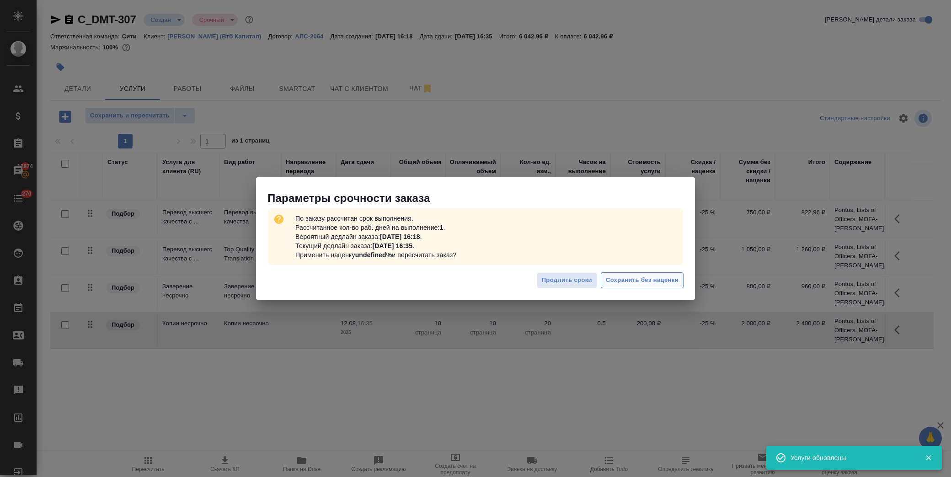
click at [654, 284] on span "Сохранить без наценки" at bounding box center [642, 280] width 73 height 11
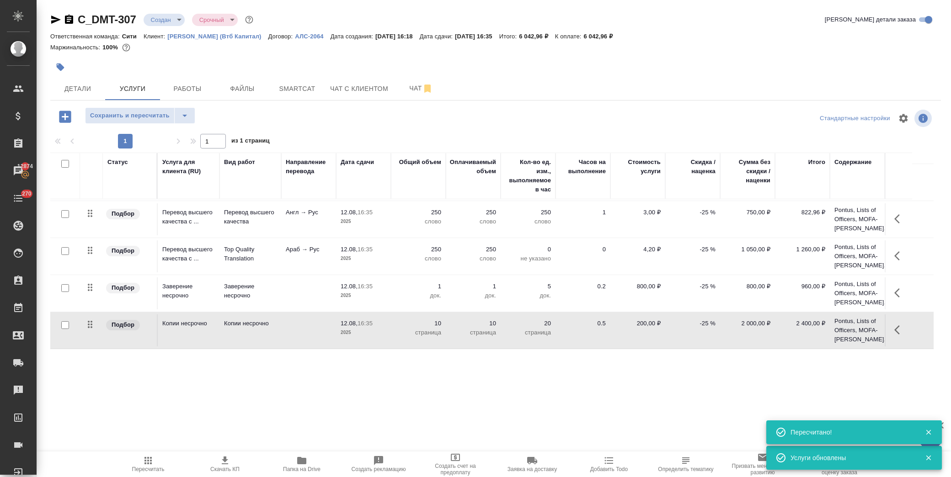
click at [144, 116] on span "Сохранить и пересчитать" at bounding box center [130, 116] width 80 height 11
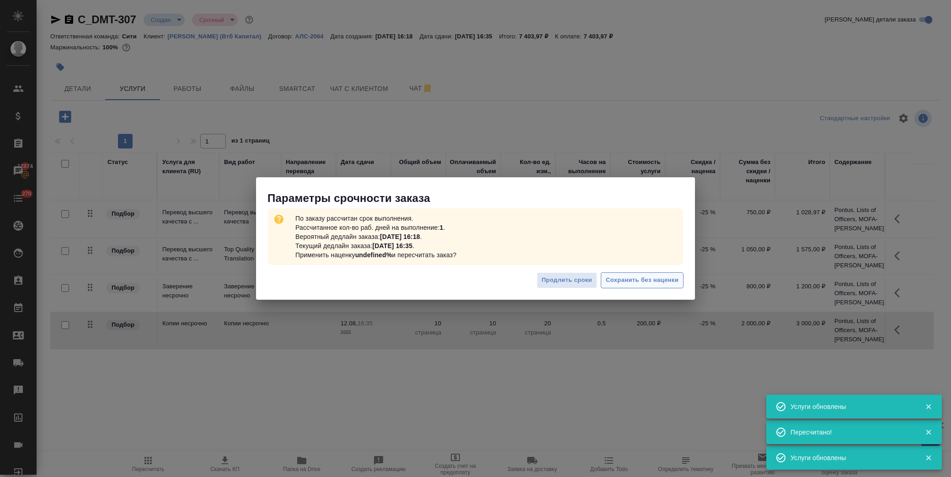
click at [649, 284] on span "Сохранить без наценки" at bounding box center [642, 280] width 73 height 11
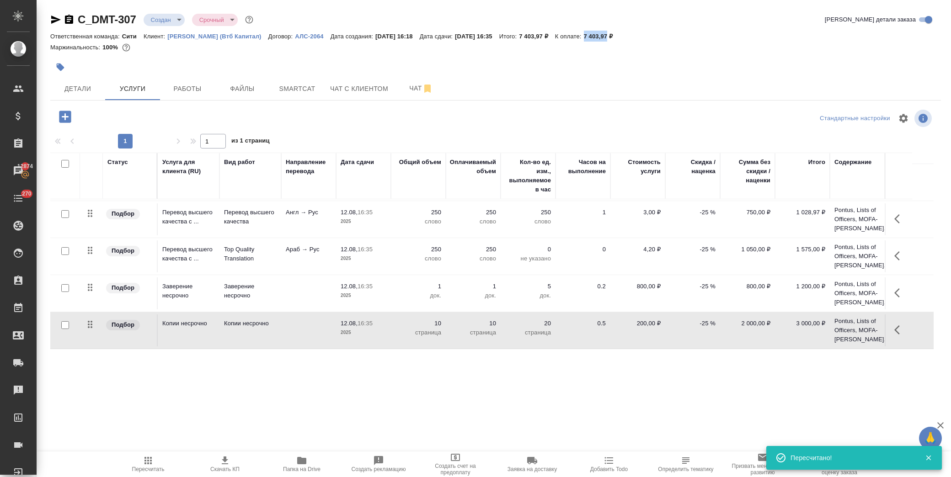
drag, startPoint x: 608, startPoint y: 35, endPoint x: 632, endPoint y: 40, distance: 23.8
click at [632, 40] on div "Ответственная команда: Сити Клиент: Деметра Холдинг (Втб Капитал) Договор: АЛС-…" at bounding box center [495, 36] width 890 height 11
copy p "7 403,97"
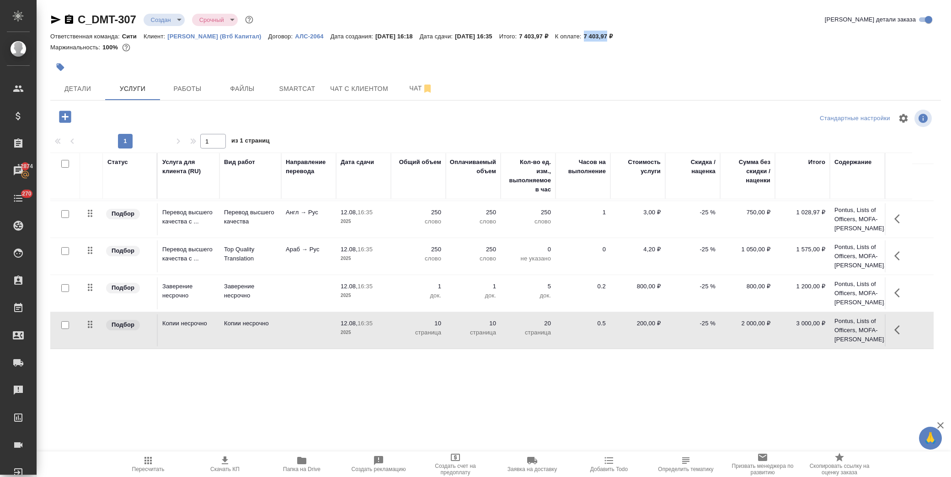
drag, startPoint x: 232, startPoint y: 468, endPoint x: 104, endPoint y: 420, distance: 135.9
click at [232, 467] on span "Скачать КП" at bounding box center [224, 469] width 29 height 6
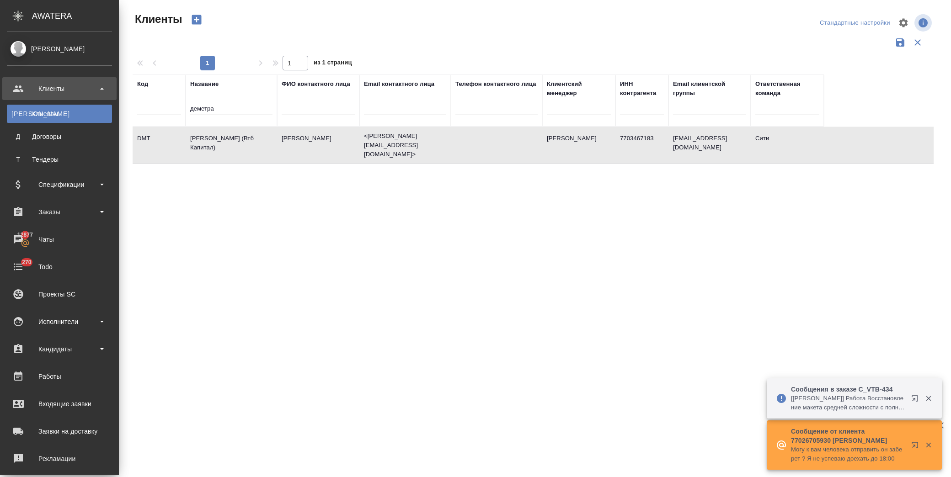
select select "RU"
click at [75, 184] on div "Спецификации" at bounding box center [59, 185] width 105 height 14
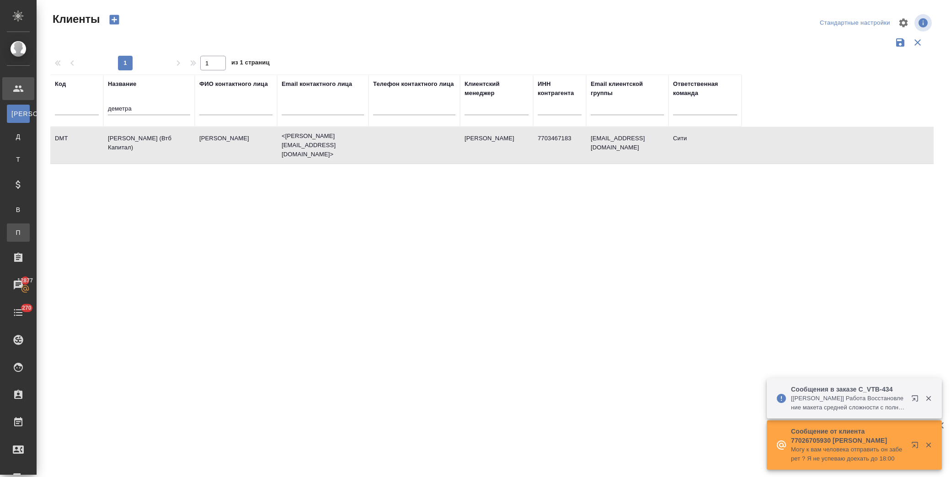
click at [14, 230] on div "Пакетные выставления" at bounding box center [7, 232] width 14 height 9
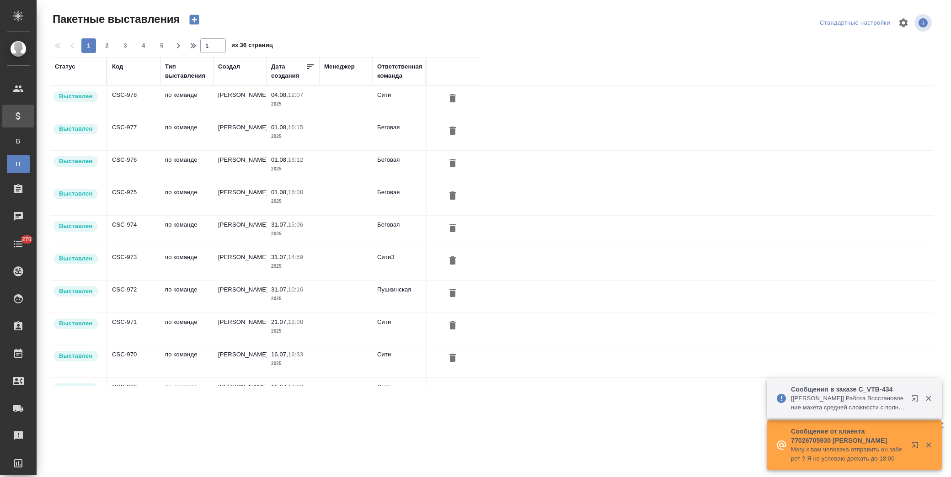
click at [198, 17] on icon "button" at bounding box center [195, 20] width 10 height 10
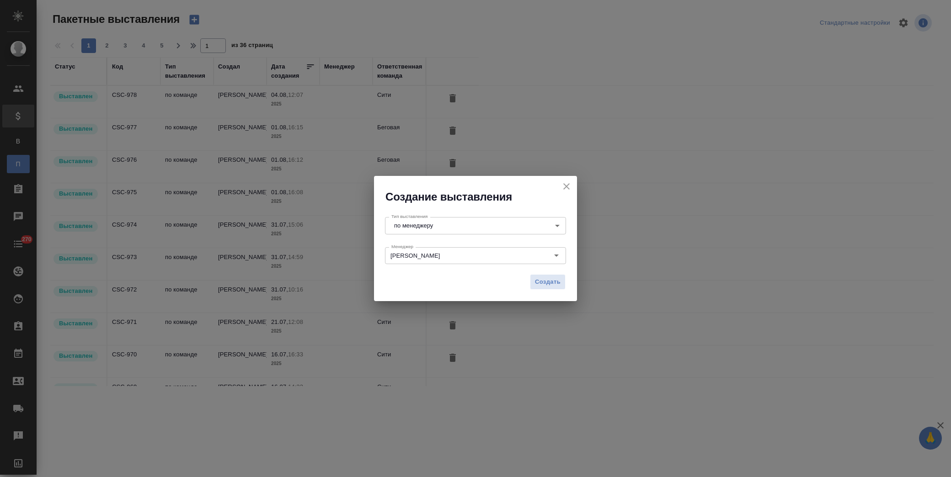
click at [488, 222] on body "🙏 .cls-1 fill:#fff; AWATERA [PERSON_NAME] Спецификации В Все спецификации П Пак…" at bounding box center [475, 238] width 951 height 477
click at [452, 239] on li "по команде" at bounding box center [475, 242] width 181 height 16
type input "byDepartment"
click at [551, 282] on span "Создать" at bounding box center [548, 282] width 26 height 11
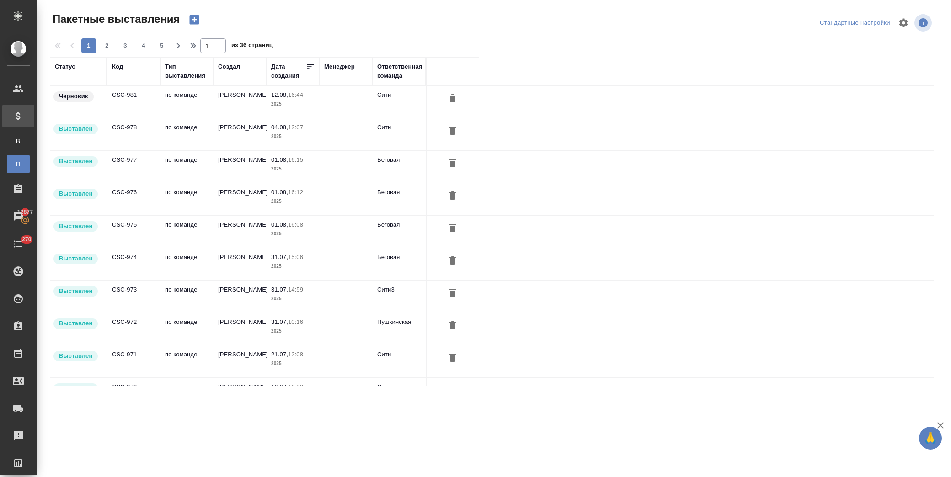
click at [172, 102] on td "по команде" at bounding box center [186, 102] width 53 height 32
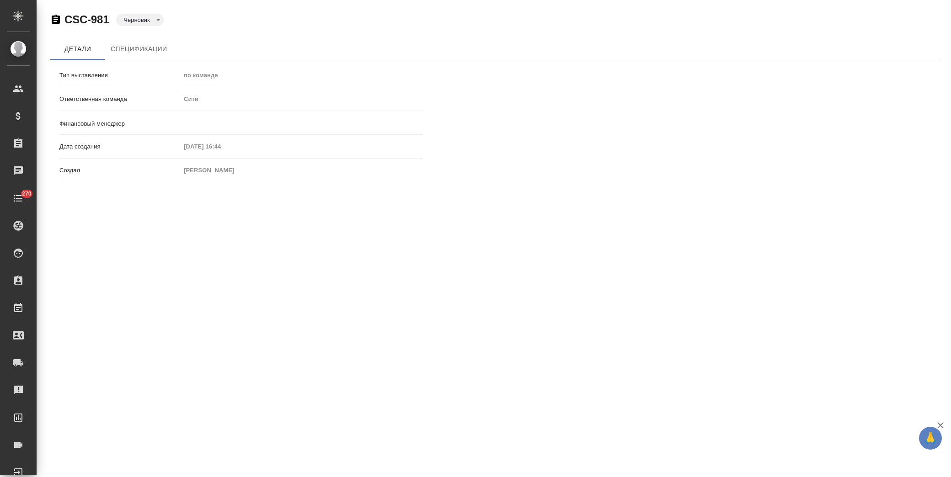
type input "[PERSON_NAME]"
click at [136, 53] on span "Спецификации" at bounding box center [139, 48] width 56 height 11
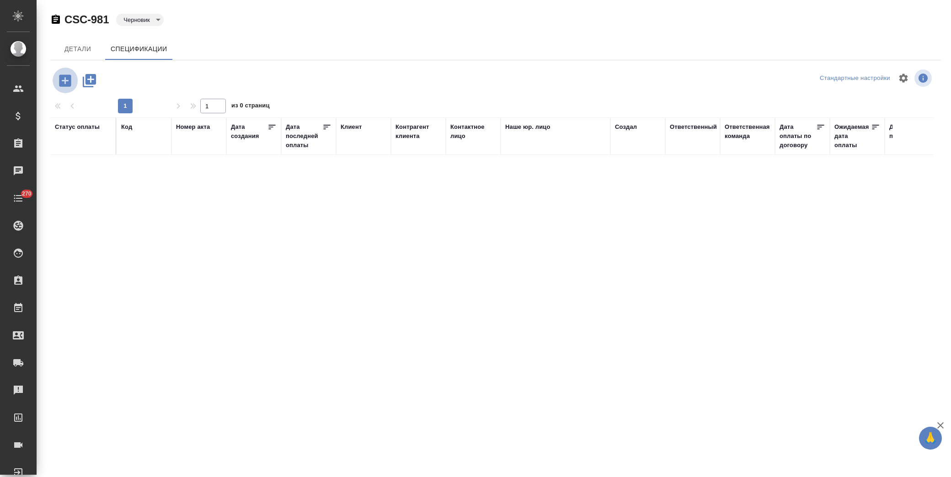
click at [67, 83] on icon "button" at bounding box center [65, 80] width 12 height 12
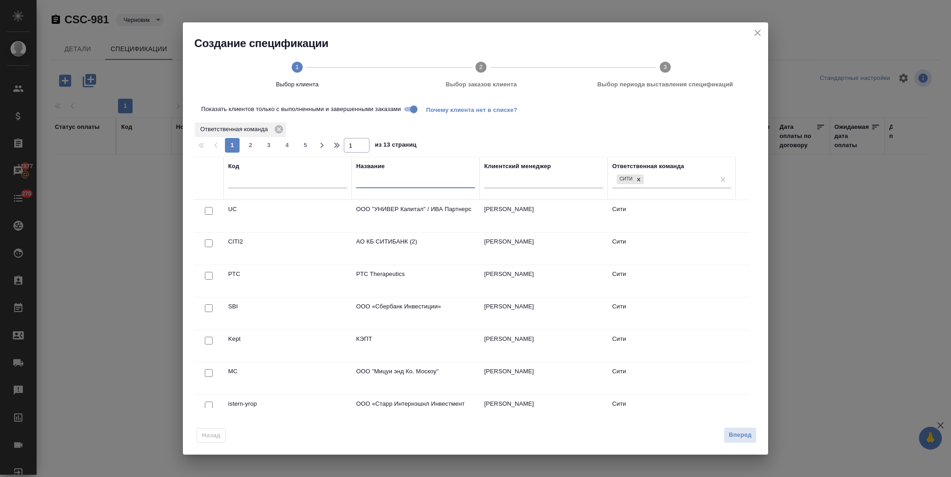
click at [382, 185] on input "text" at bounding box center [415, 182] width 119 height 11
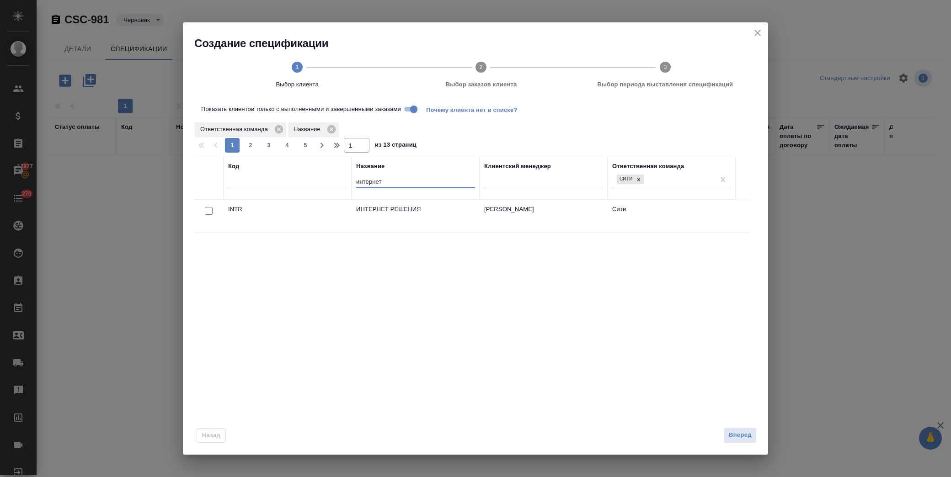
type input "интернет"
click at [209, 213] on input "checkbox" at bounding box center [209, 211] width 8 height 8
checkbox input "true"
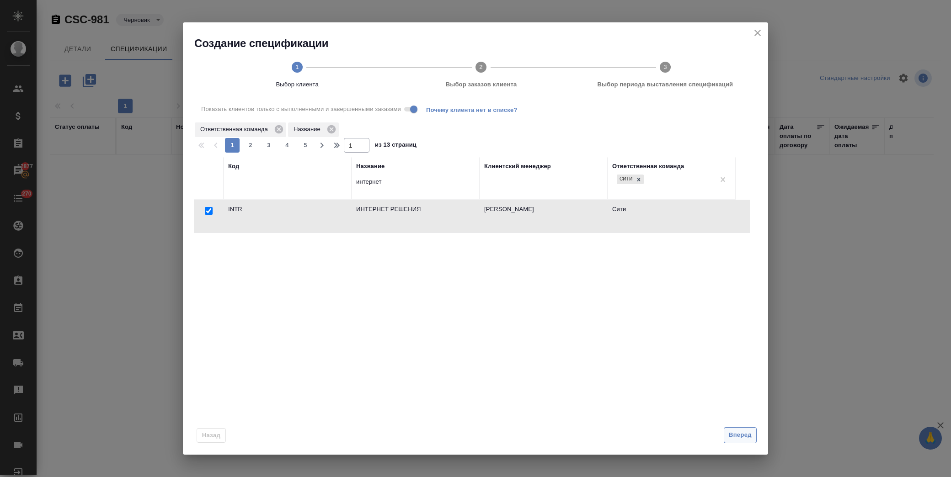
click at [746, 436] on span "Вперед" at bounding box center [739, 435] width 23 height 11
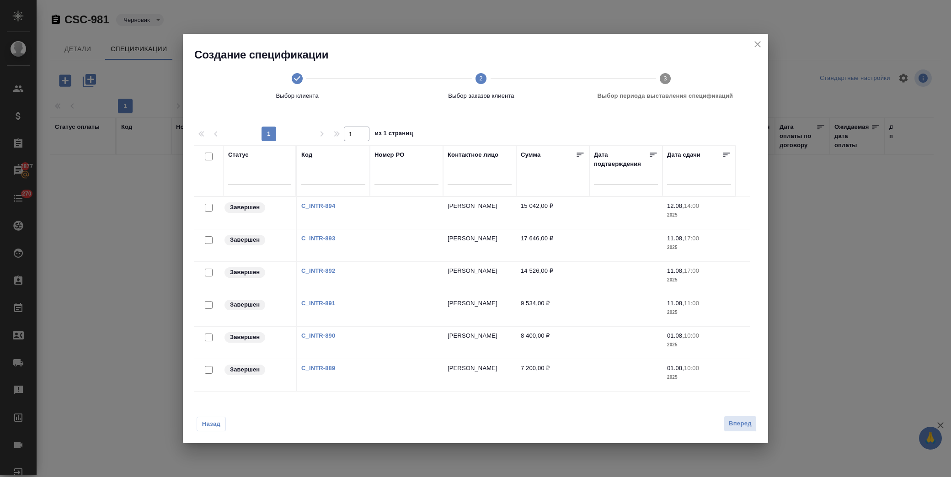
click at [208, 368] on input "checkbox" at bounding box center [209, 370] width 8 height 8
checkbox input "true"
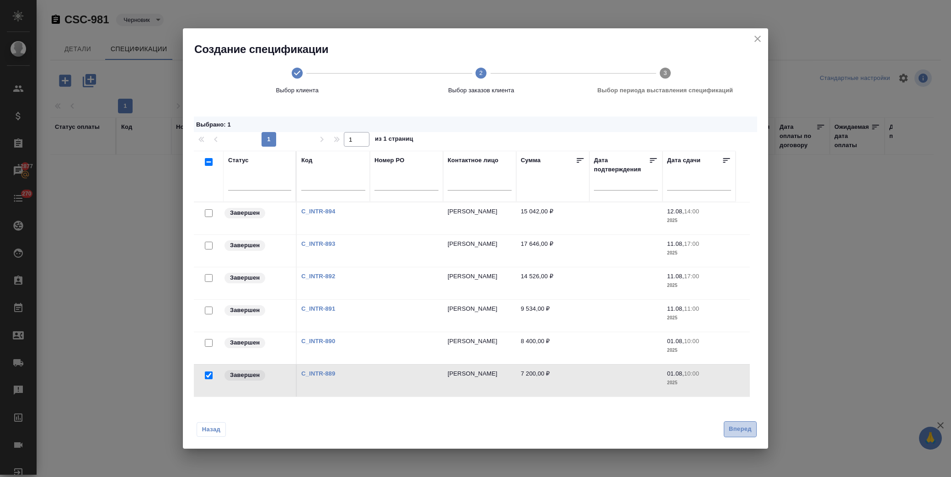
click at [743, 427] on span "Вперед" at bounding box center [739, 429] width 23 height 11
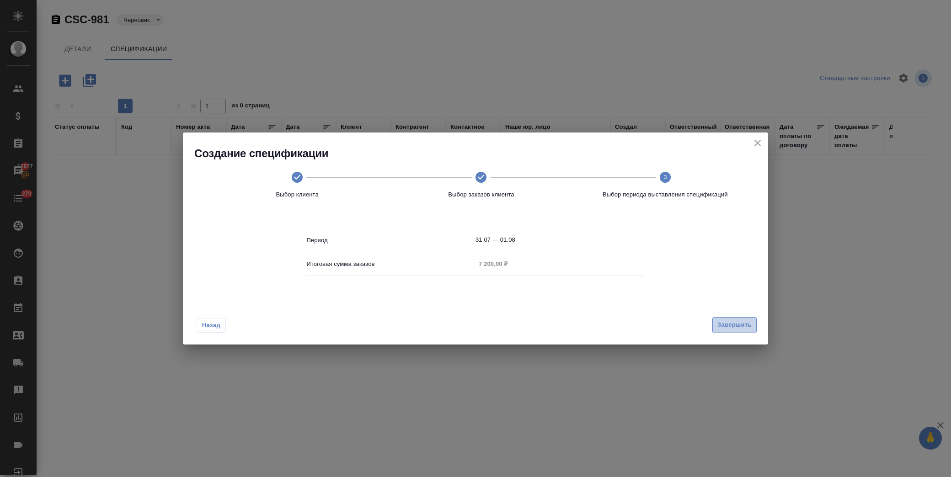
click at [735, 326] on span "Завершить" at bounding box center [734, 325] width 34 height 11
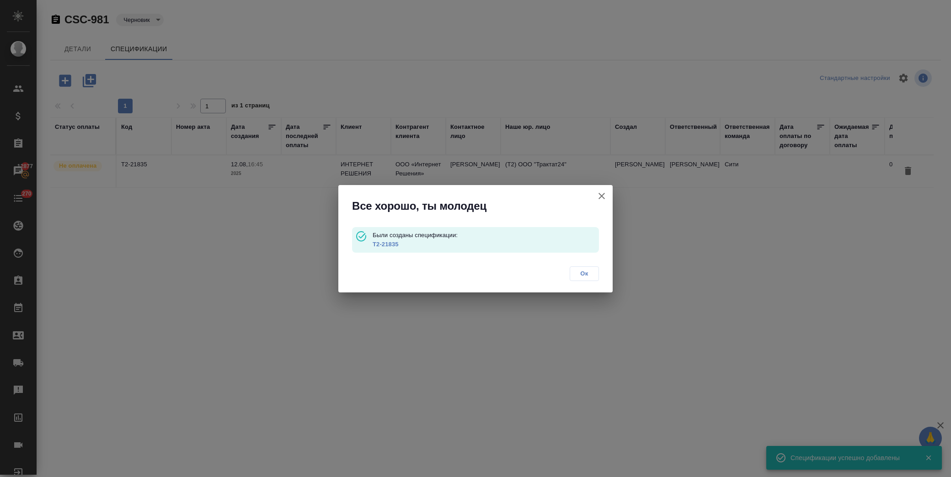
click at [586, 272] on span "Ок" at bounding box center [583, 273] width 19 height 9
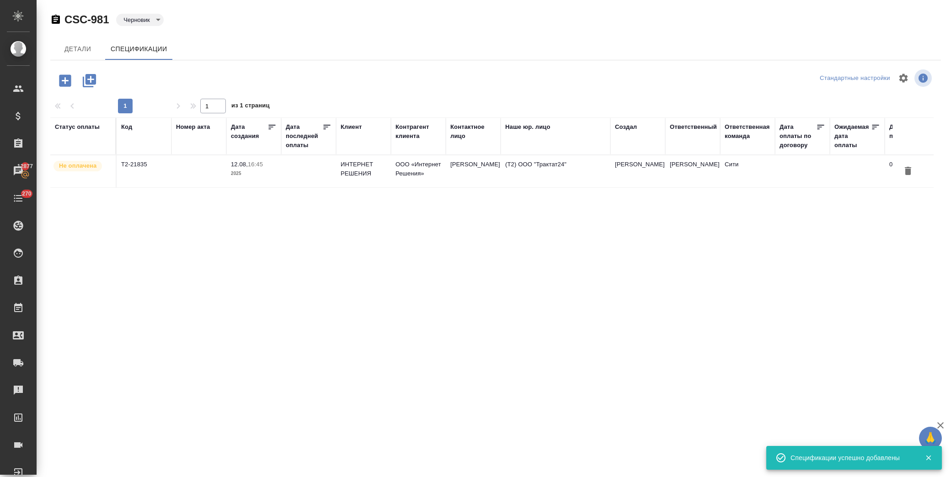
click at [69, 81] on icon "button" at bounding box center [65, 80] width 12 height 12
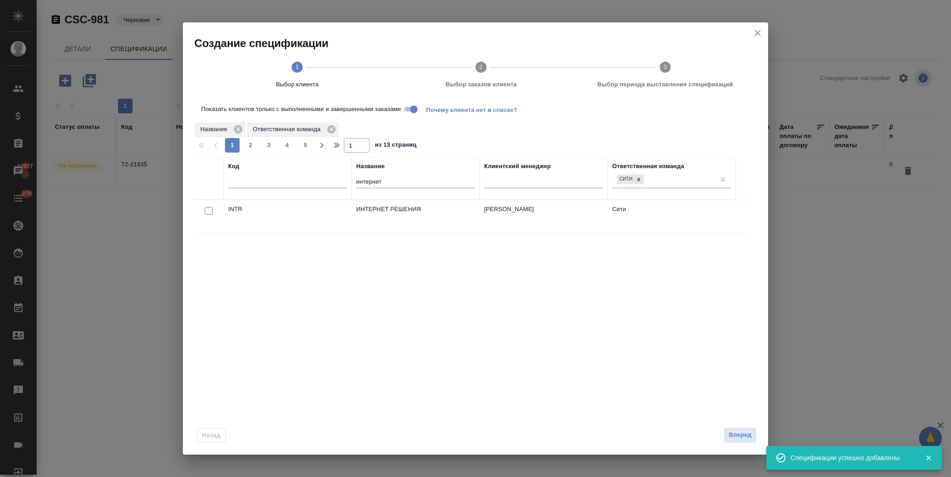
click at [209, 208] on input "checkbox" at bounding box center [209, 211] width 8 height 8
checkbox input "true"
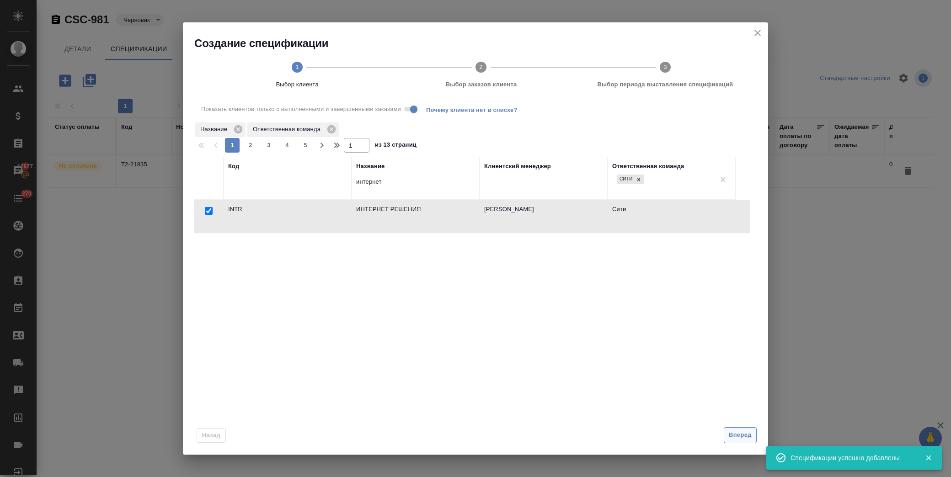
click at [743, 436] on span "Вперед" at bounding box center [739, 435] width 23 height 11
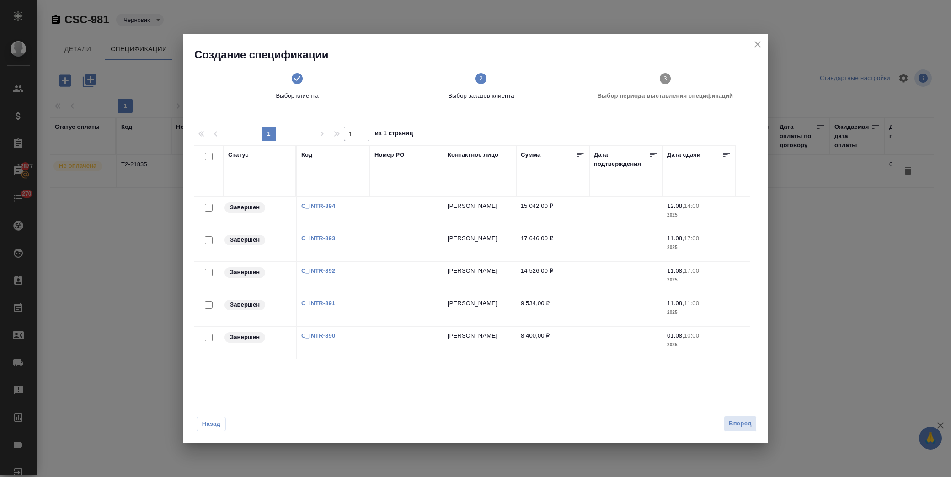
click at [212, 337] on input "checkbox" at bounding box center [209, 338] width 8 height 8
checkbox input "true"
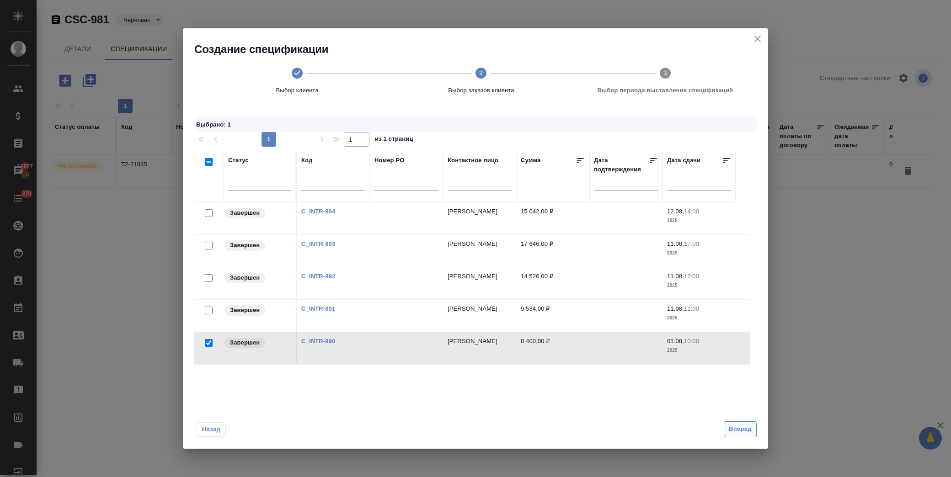
click at [748, 429] on span "Вперед" at bounding box center [739, 429] width 23 height 11
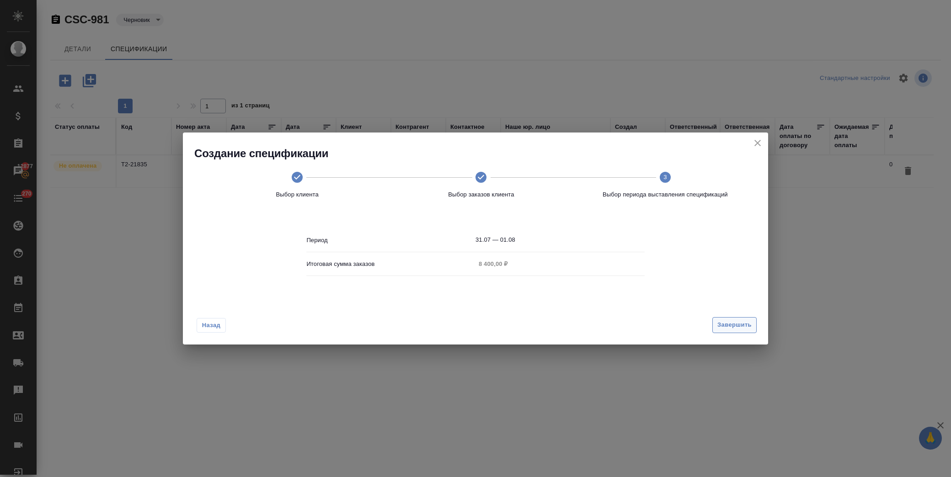
click at [733, 320] on span "Завершить" at bounding box center [734, 325] width 34 height 11
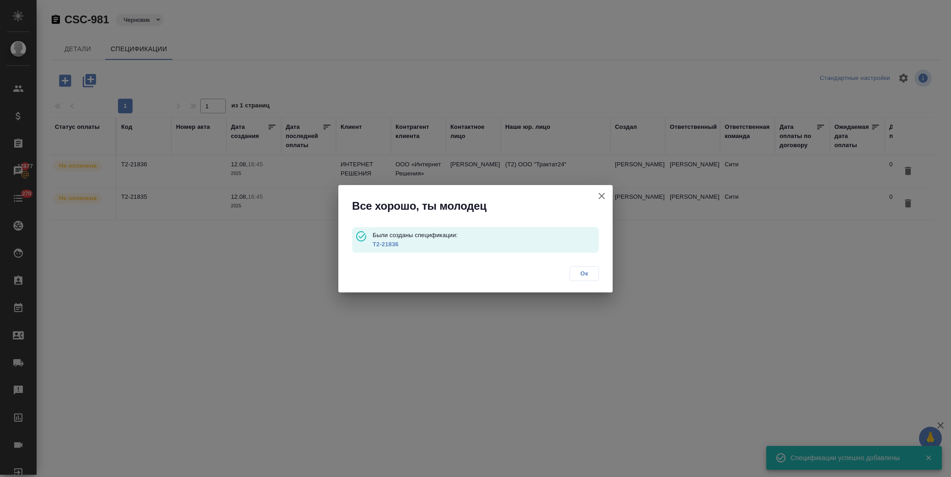
click at [577, 271] on span "Ок" at bounding box center [583, 273] width 19 height 9
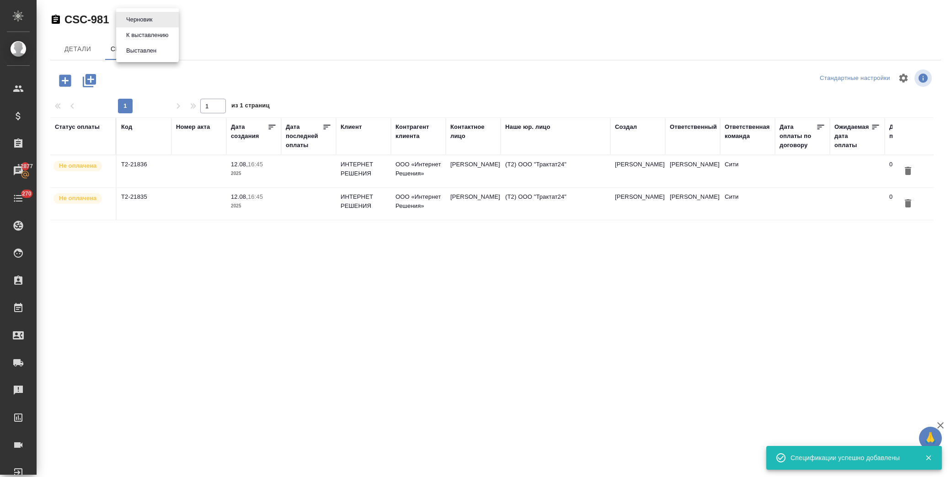
click at [129, 16] on body "🙏 .cls-1 fill:#fff; AWATERA [PERSON_NAME] Спецификации Заказы 12877 Чаты 270 To…" at bounding box center [475, 238] width 951 height 477
click at [154, 25] on button "К выставлению" at bounding box center [139, 20] width 32 height 10
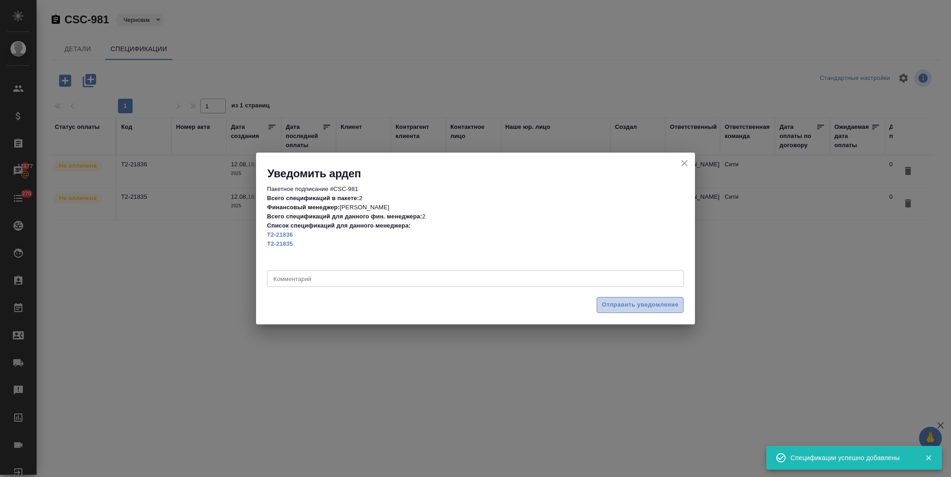
click at [665, 306] on span "Отправить уведомление" at bounding box center [639, 305] width 77 height 11
